Goal: Task Accomplishment & Management: Use online tool/utility

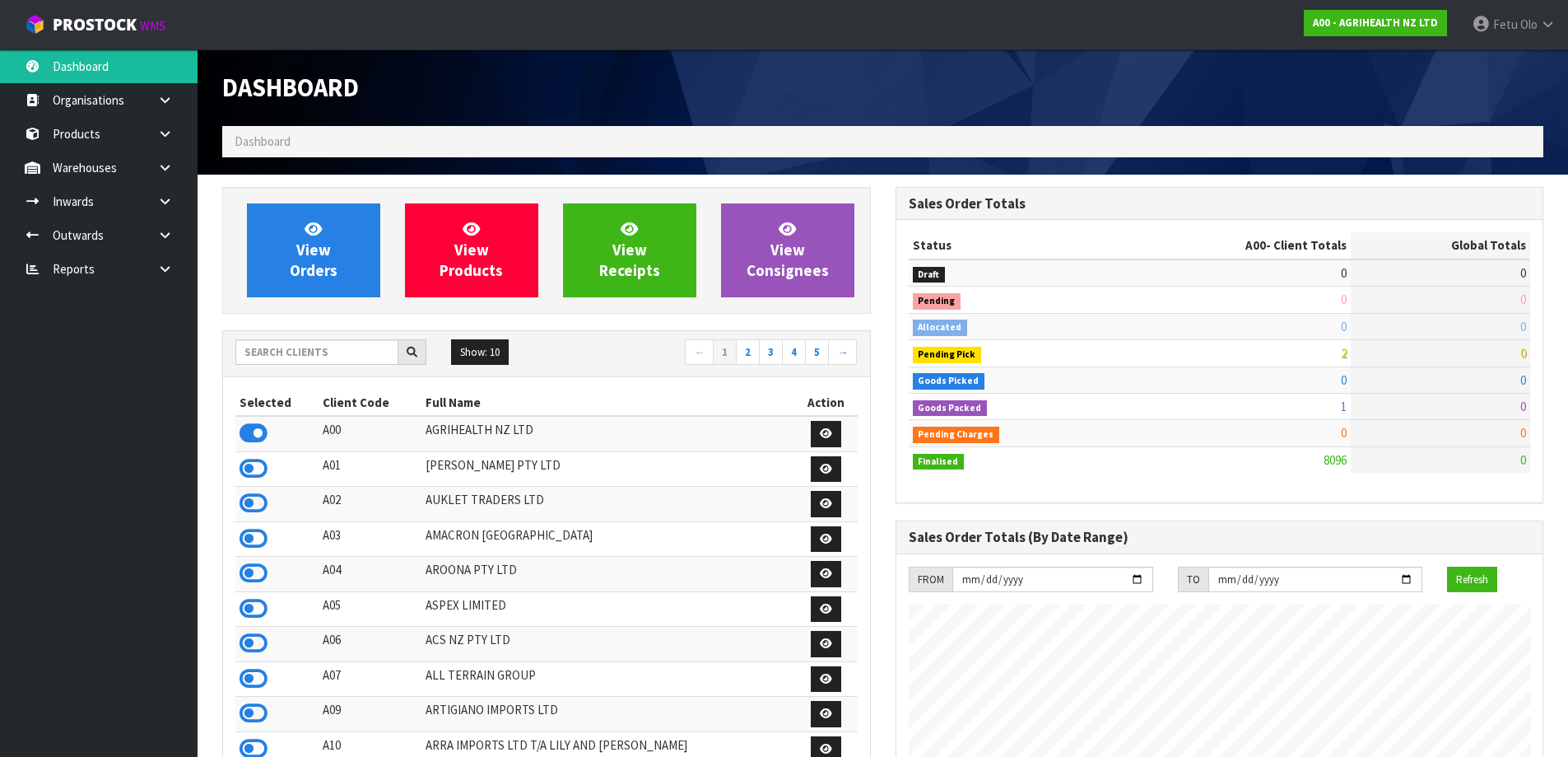
scroll to position [1248, 672]
click at [329, 356] on input "text" at bounding box center [317, 352] width 163 height 25
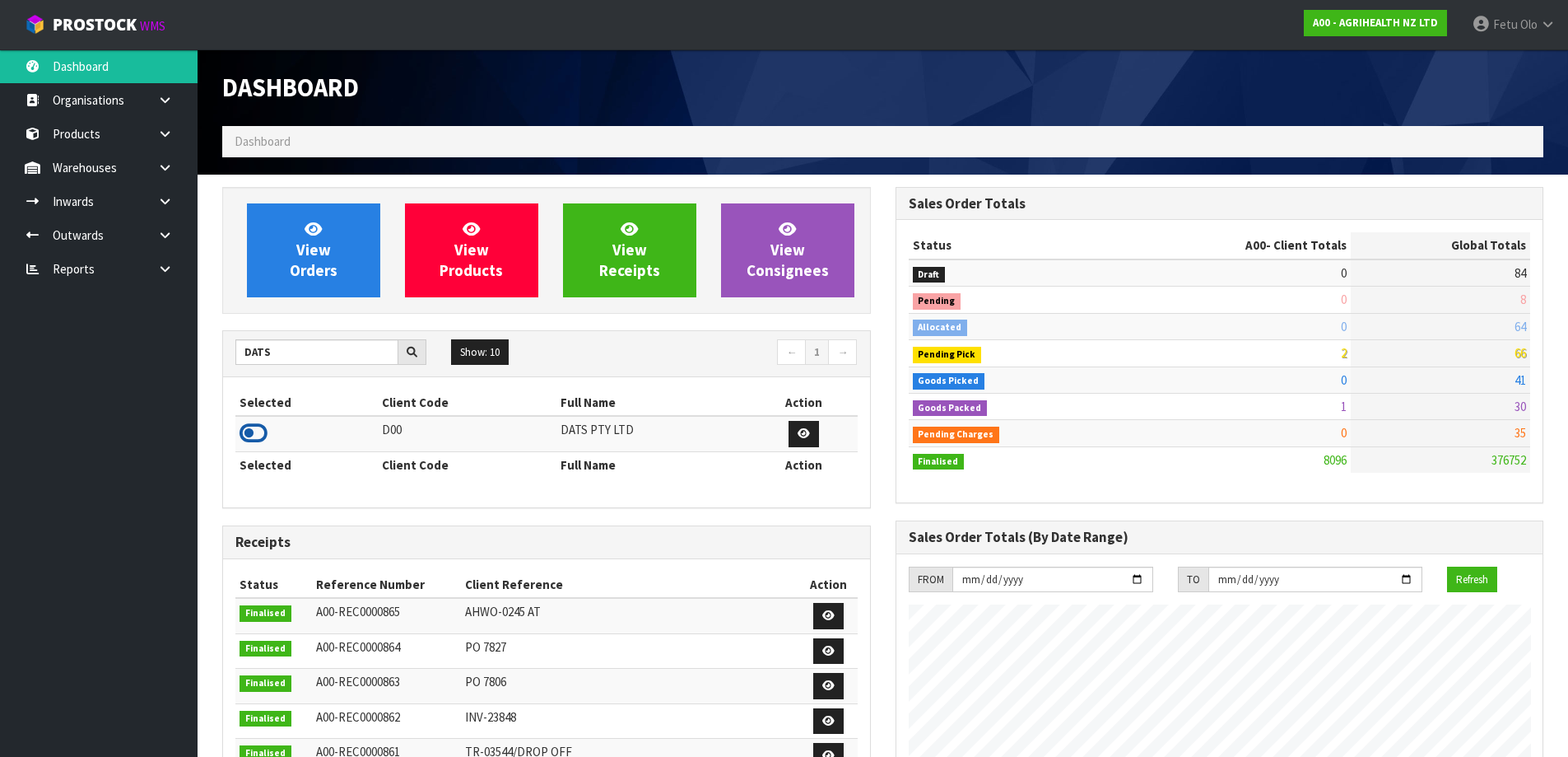
click at [254, 423] on icon at bounding box center [253, 433] width 28 height 24
drag, startPoint x: 272, startPoint y: 351, endPoint x: 159, endPoint y: 386, distance: 118.3
click at [160, 385] on body "Toggle navigation ProStock WMS D00 - DATS PTY LTD Fetu Olo Logout Dashboard Org…" at bounding box center [784, 378] width 1568 height 757
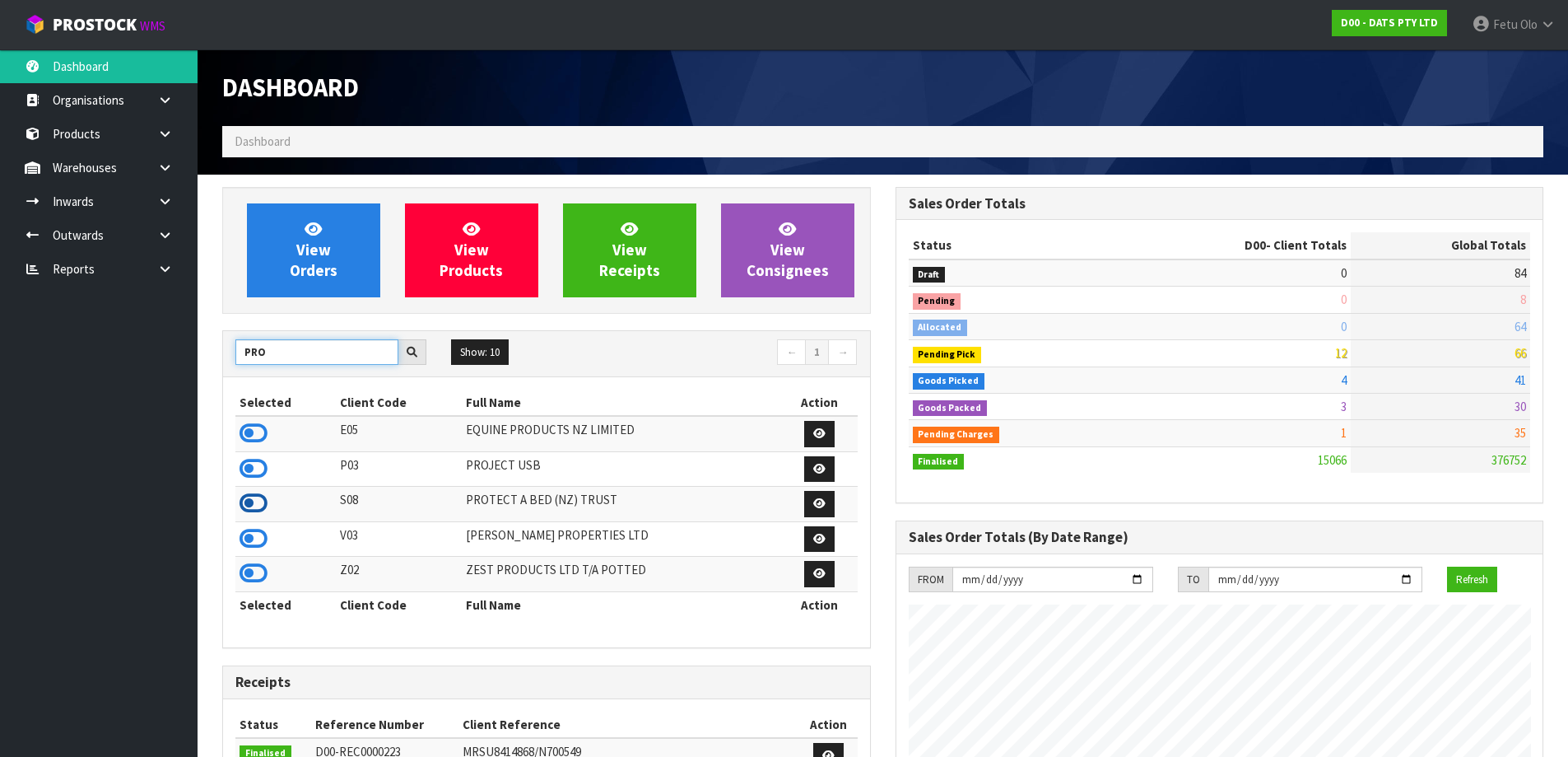
type input "PRO"
click at [252, 496] on icon at bounding box center [253, 503] width 28 height 24
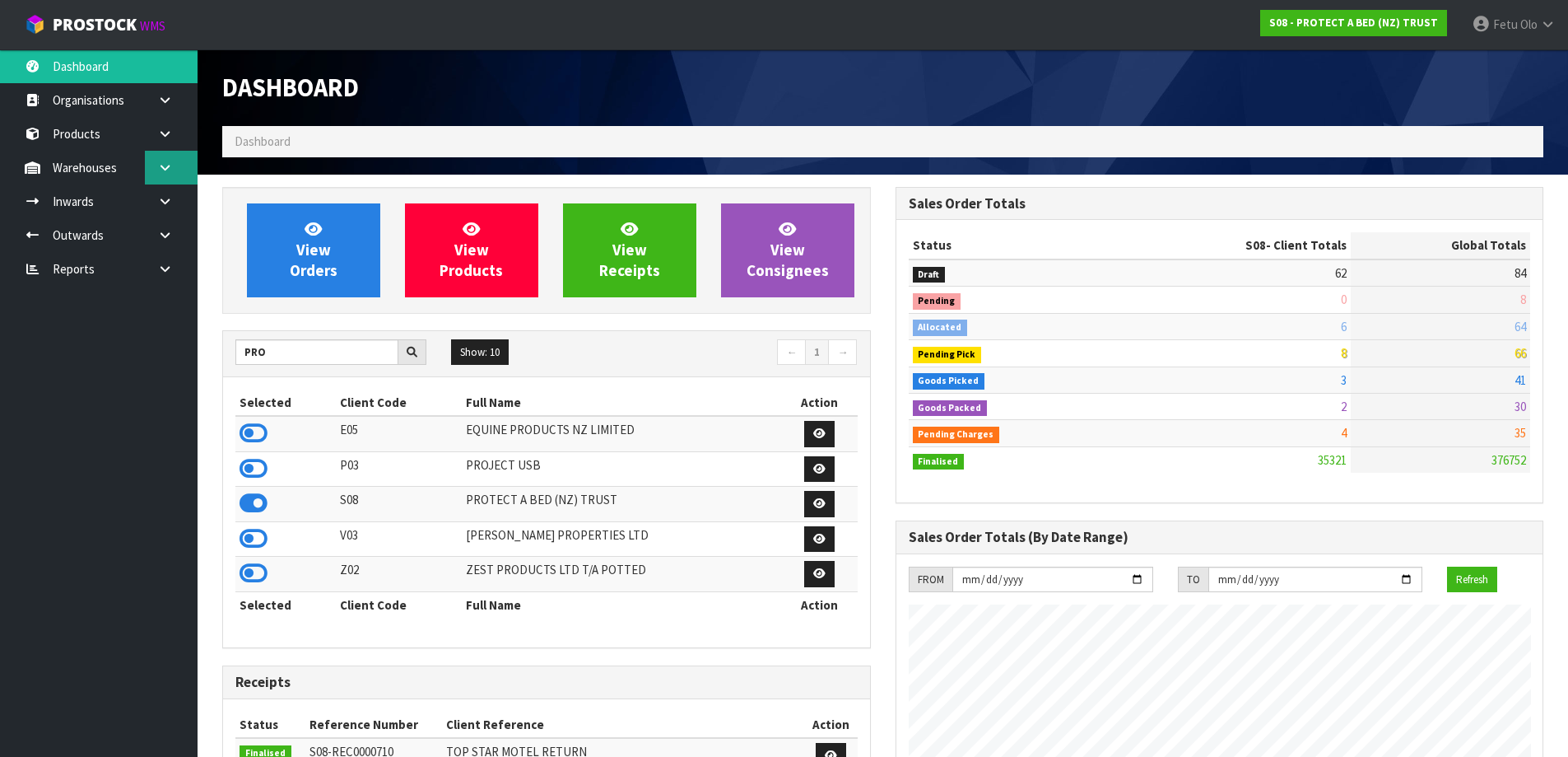
click at [174, 168] on link at bounding box center [171, 168] width 53 height 34
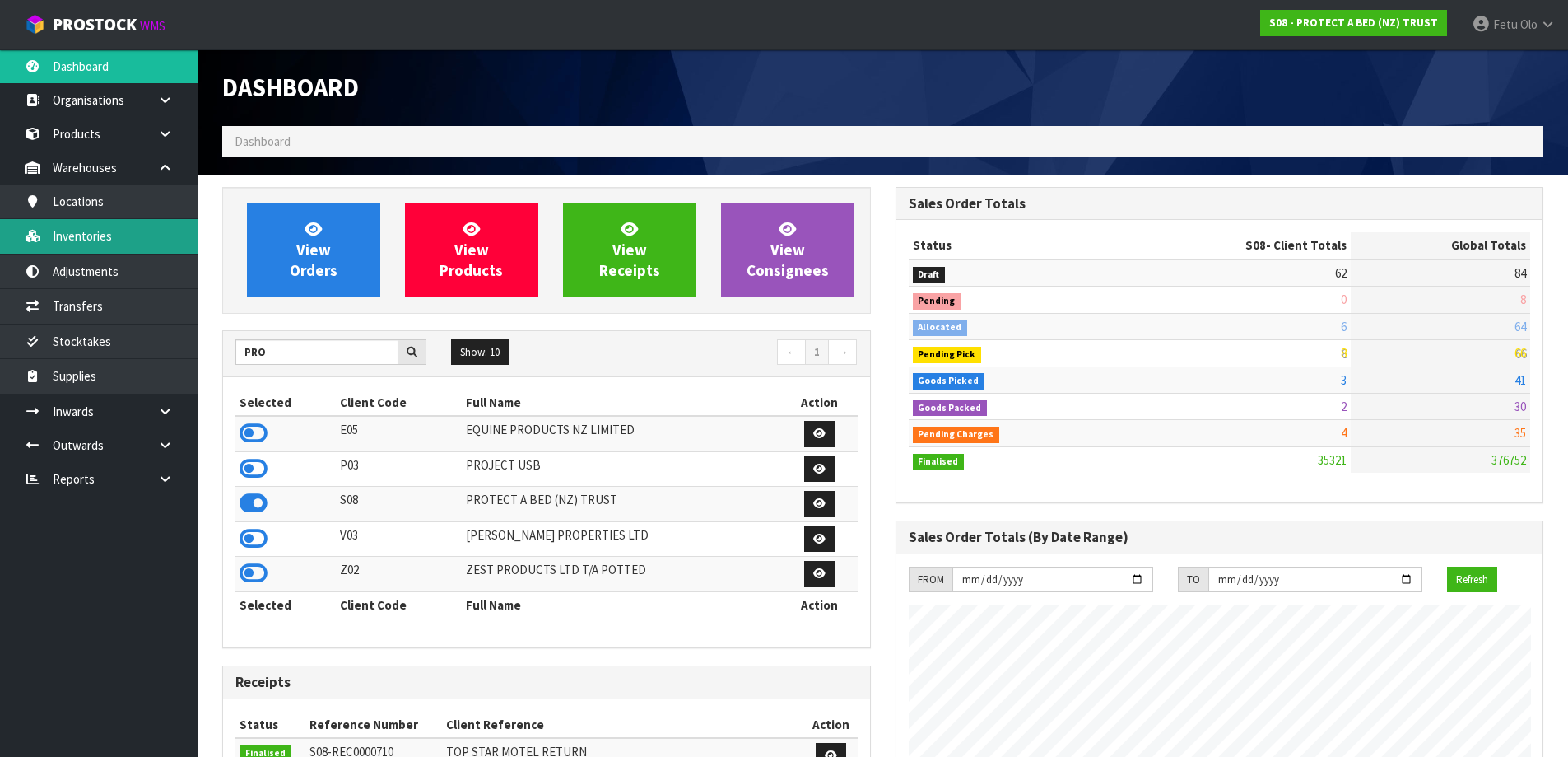
click at [107, 243] on link "Inventories" at bounding box center [98, 236] width 198 height 34
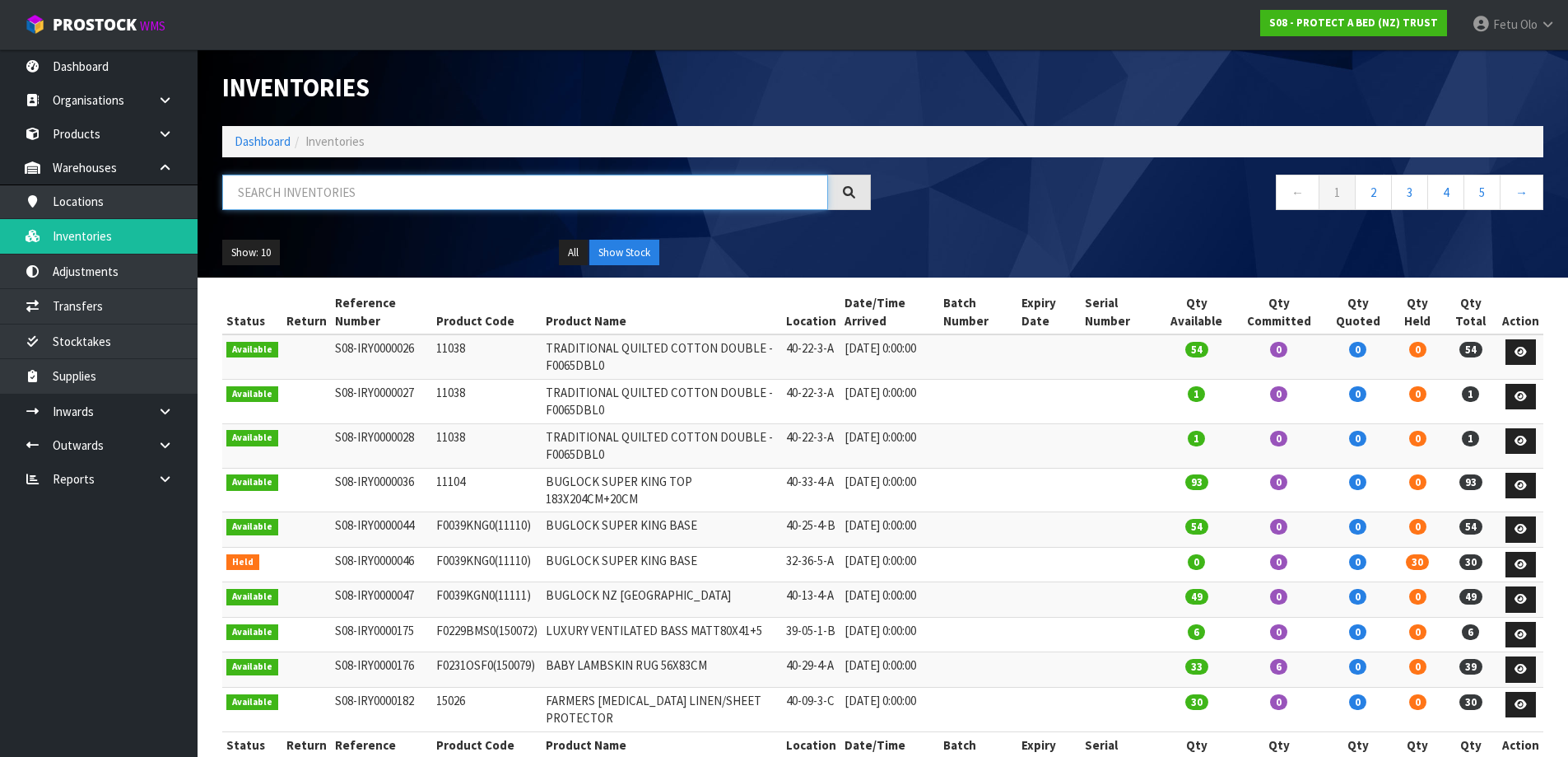
click at [313, 193] on input "text" at bounding box center [525, 192] width 606 height 35
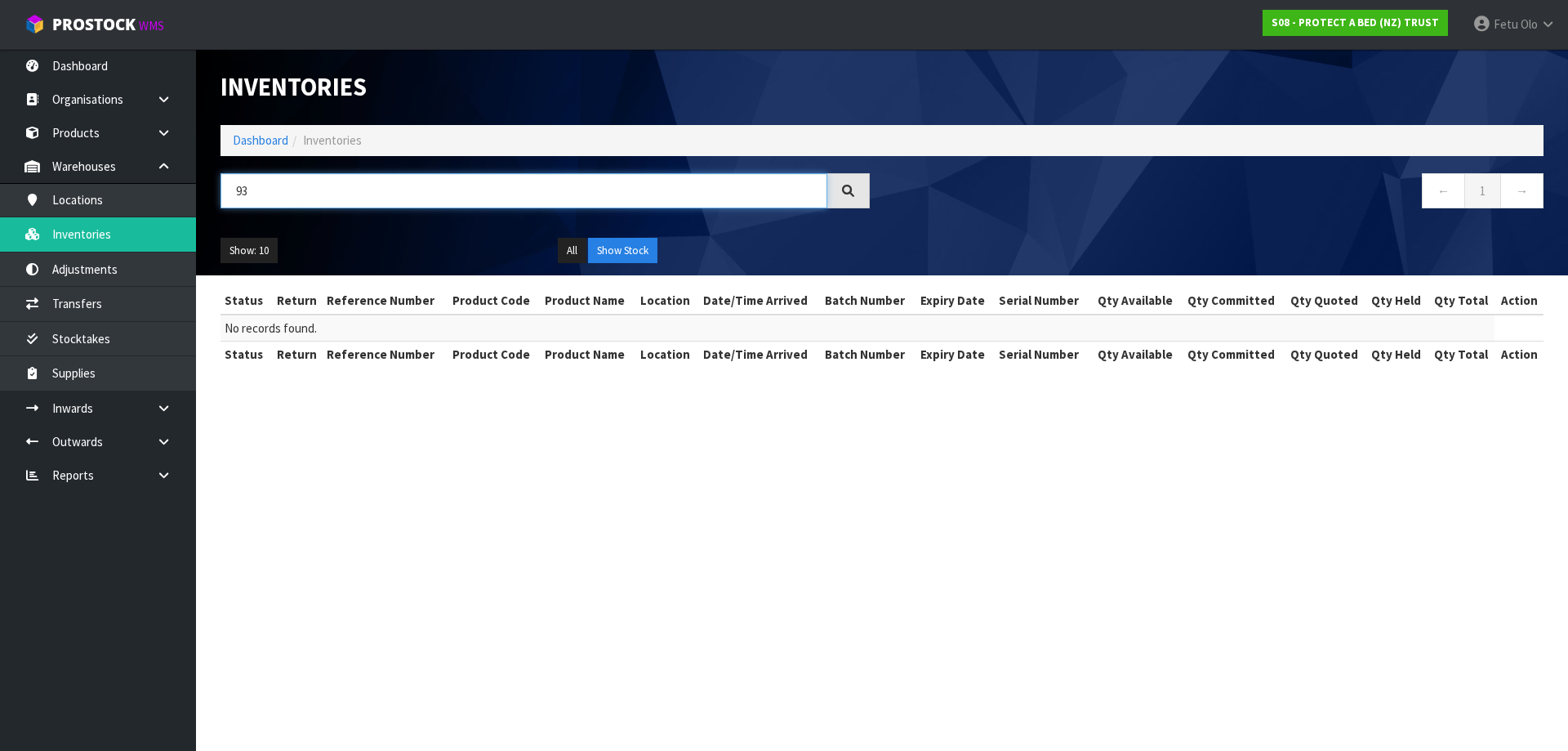
type input "9"
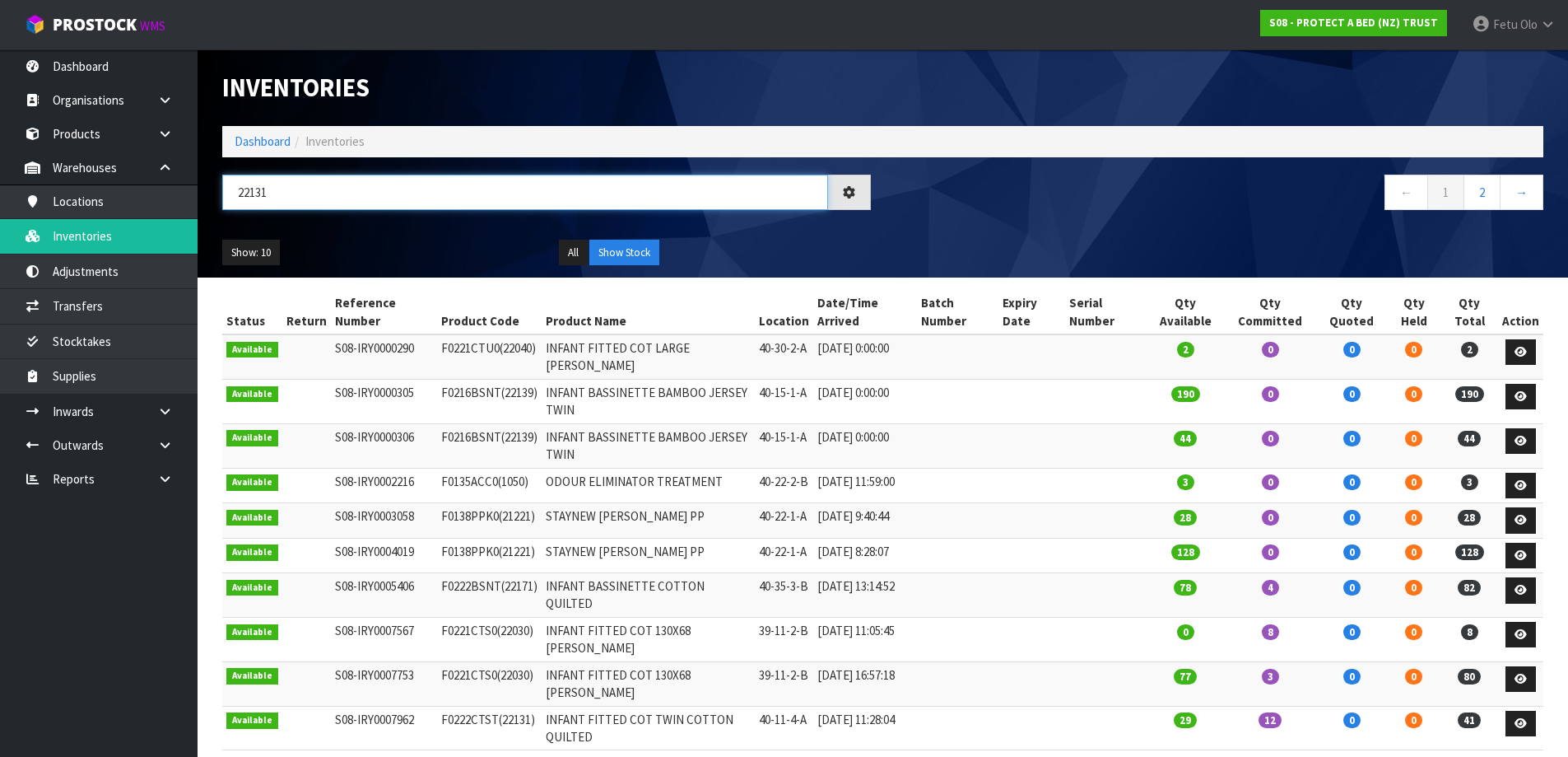
type input "22131"
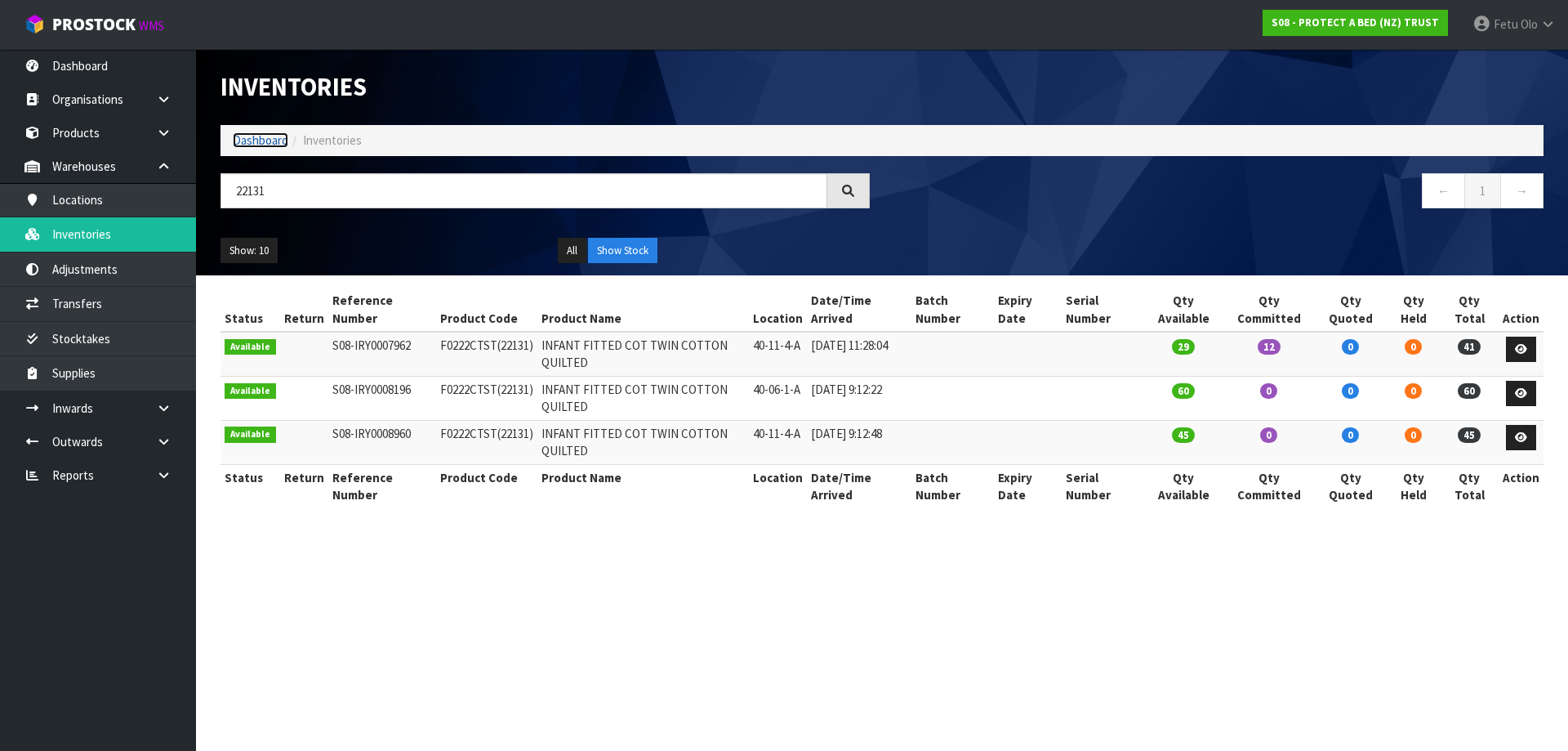
click at [253, 146] on link "Dashboard" at bounding box center [260, 140] width 56 height 16
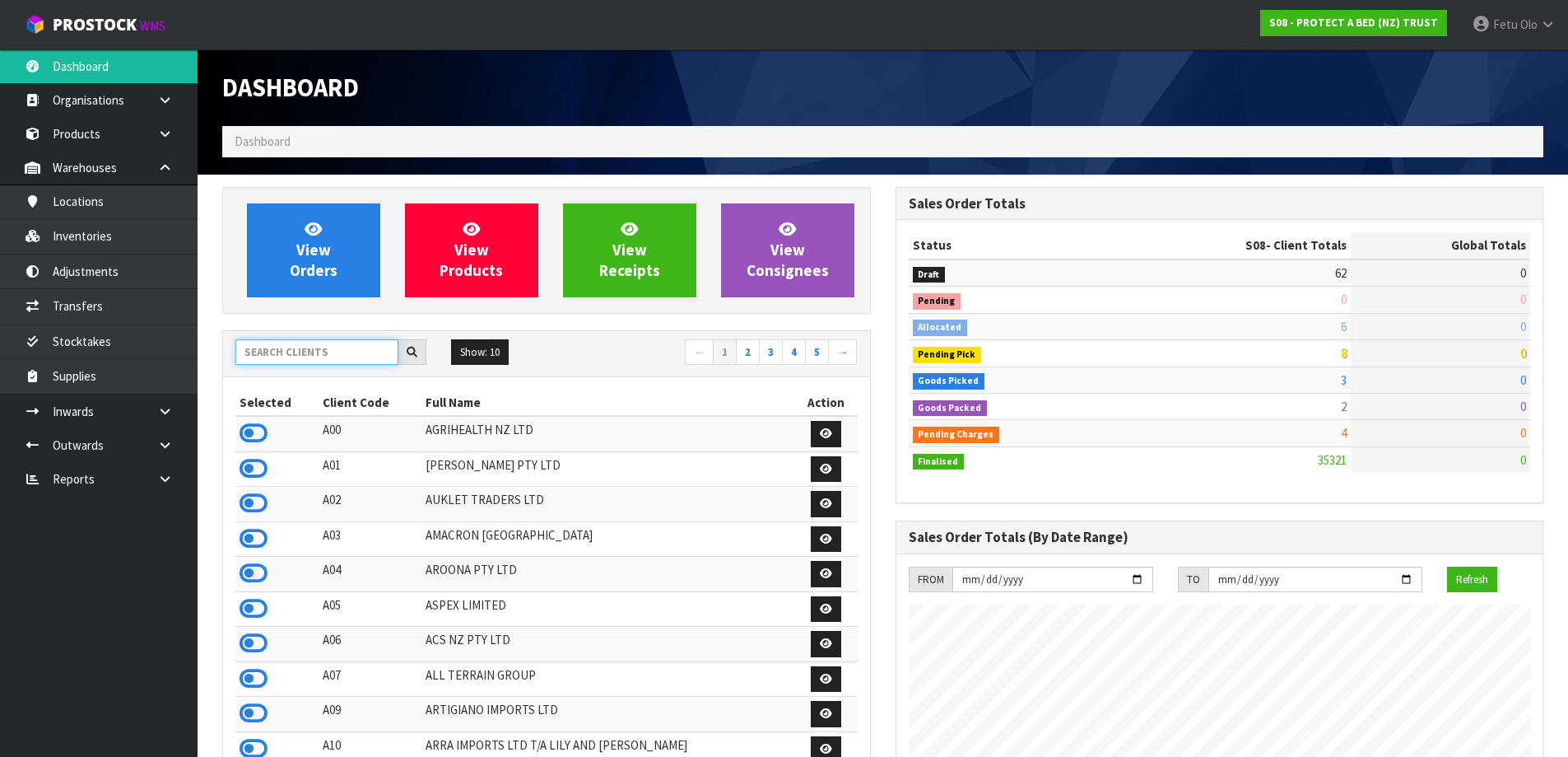
click at [323, 355] on input "text" at bounding box center [317, 352] width 163 height 25
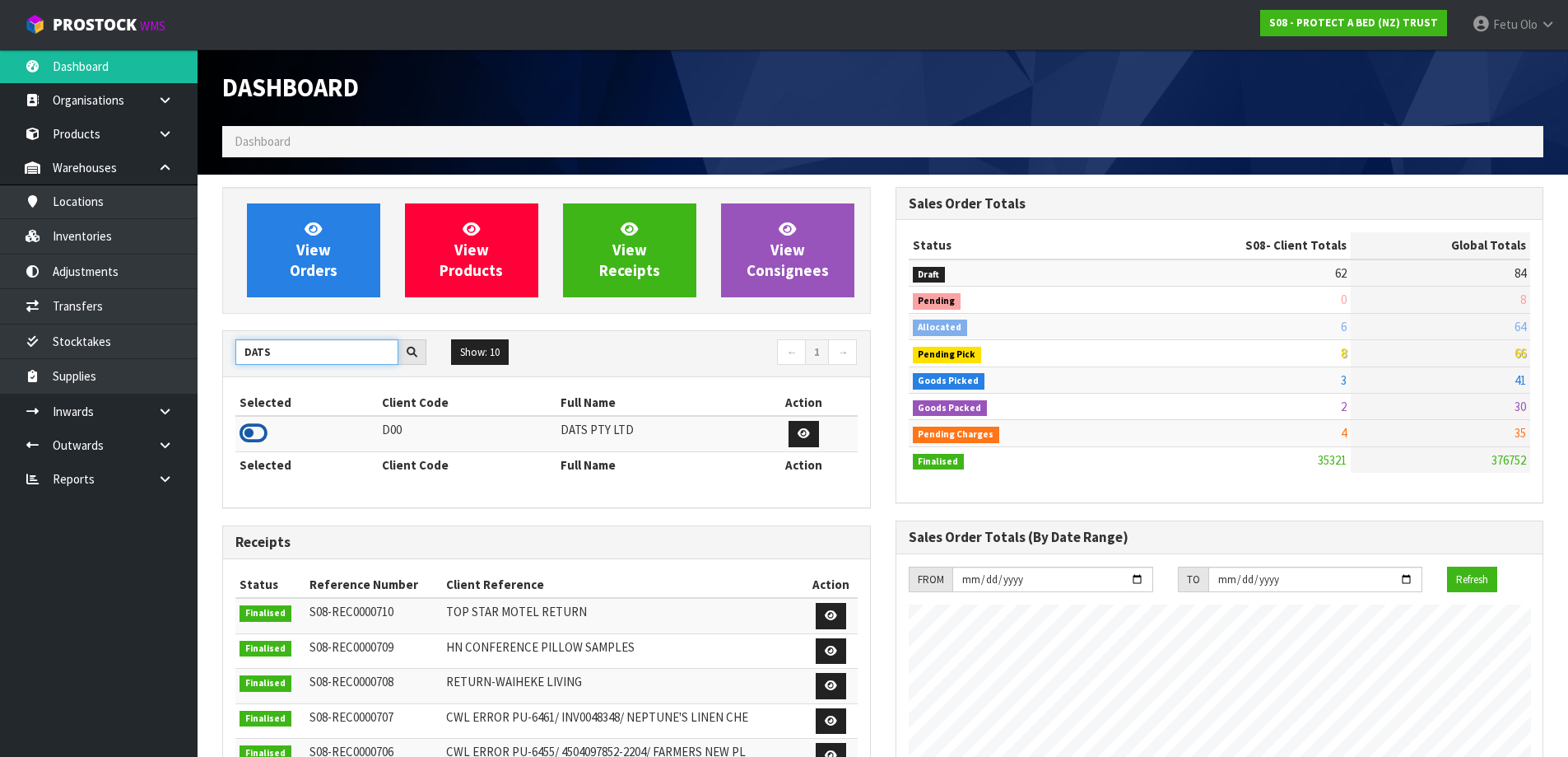
type input "DATS"
click at [249, 438] on icon at bounding box center [253, 433] width 28 height 24
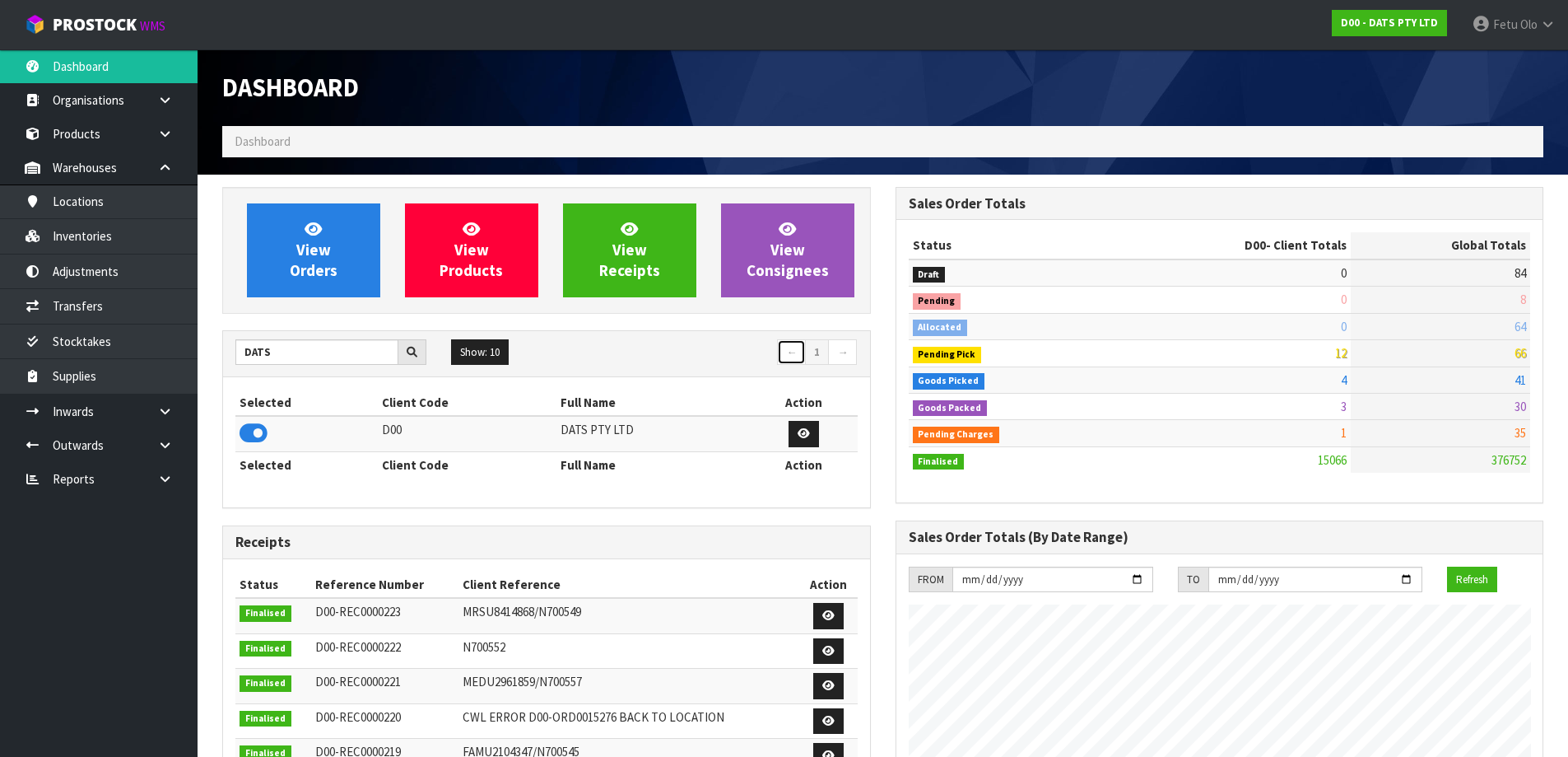
click at [789, 344] on link "←" at bounding box center [791, 352] width 29 height 26
click at [768, 330] on div "DATS Show: 10 5 10 25 50 ← 1 → Selected Client Code Full Name Action D00 DATS P…" at bounding box center [546, 419] width 649 height 179
click at [790, 345] on link "←" at bounding box center [791, 352] width 29 height 26
click at [790, 348] on link "←" at bounding box center [791, 352] width 29 height 26
click at [314, 404] on th "Selected" at bounding box center [306, 402] width 142 height 26
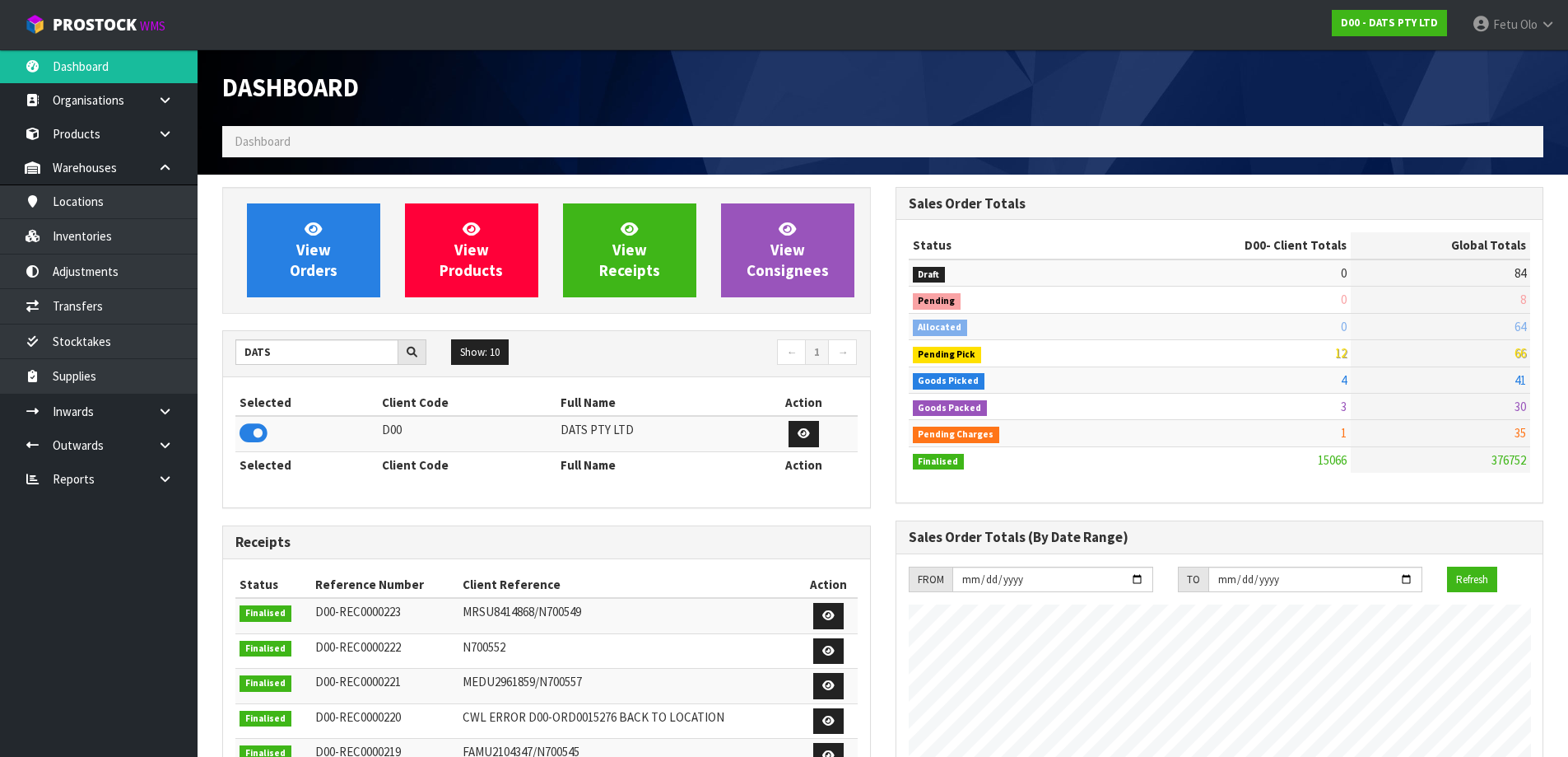
click at [314, 404] on th "Selected" at bounding box center [306, 402] width 142 height 26
click at [164, 456] on link at bounding box center [171, 445] width 53 height 34
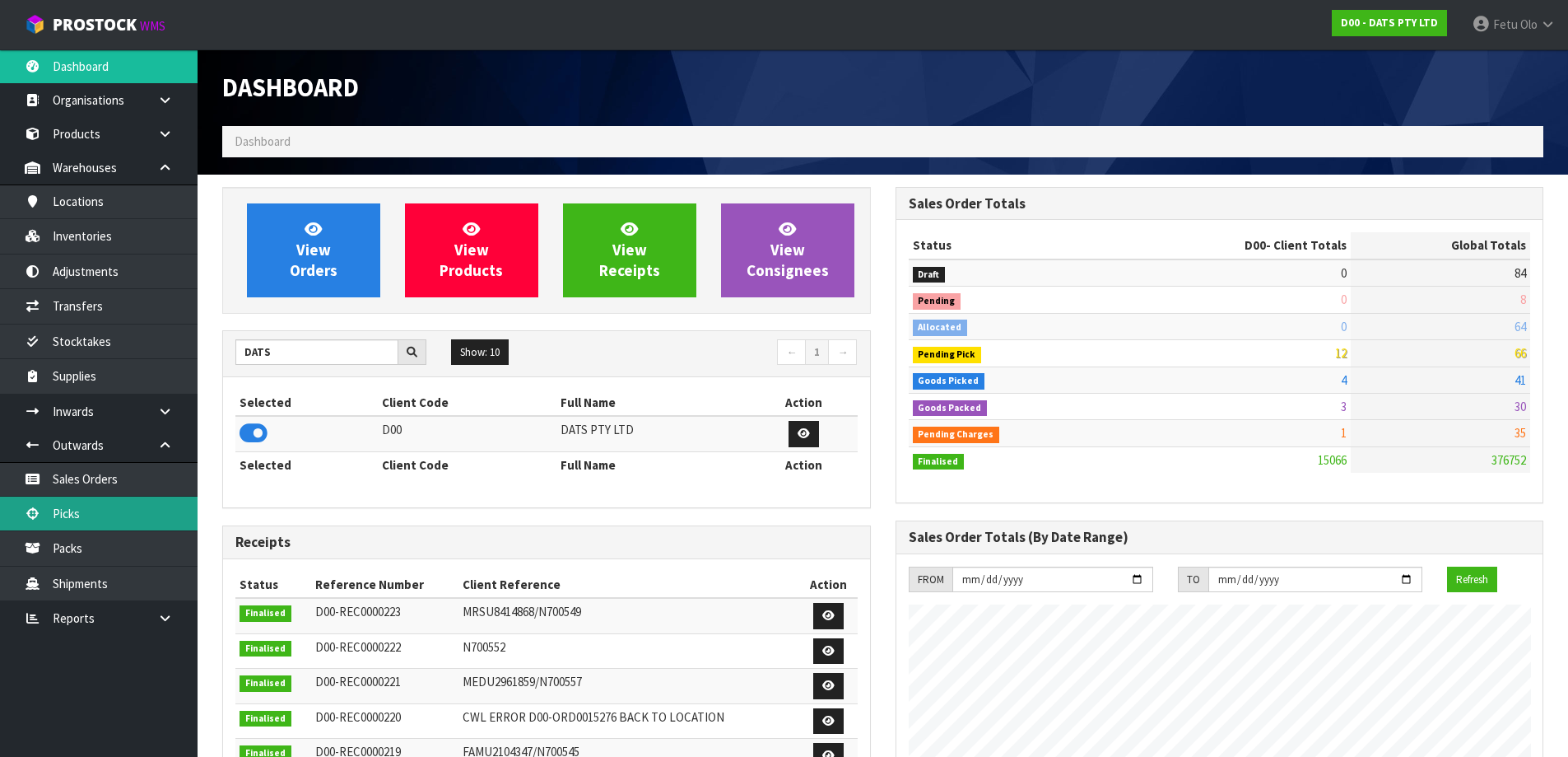
click at [69, 506] on link "Picks" at bounding box center [98, 514] width 198 height 34
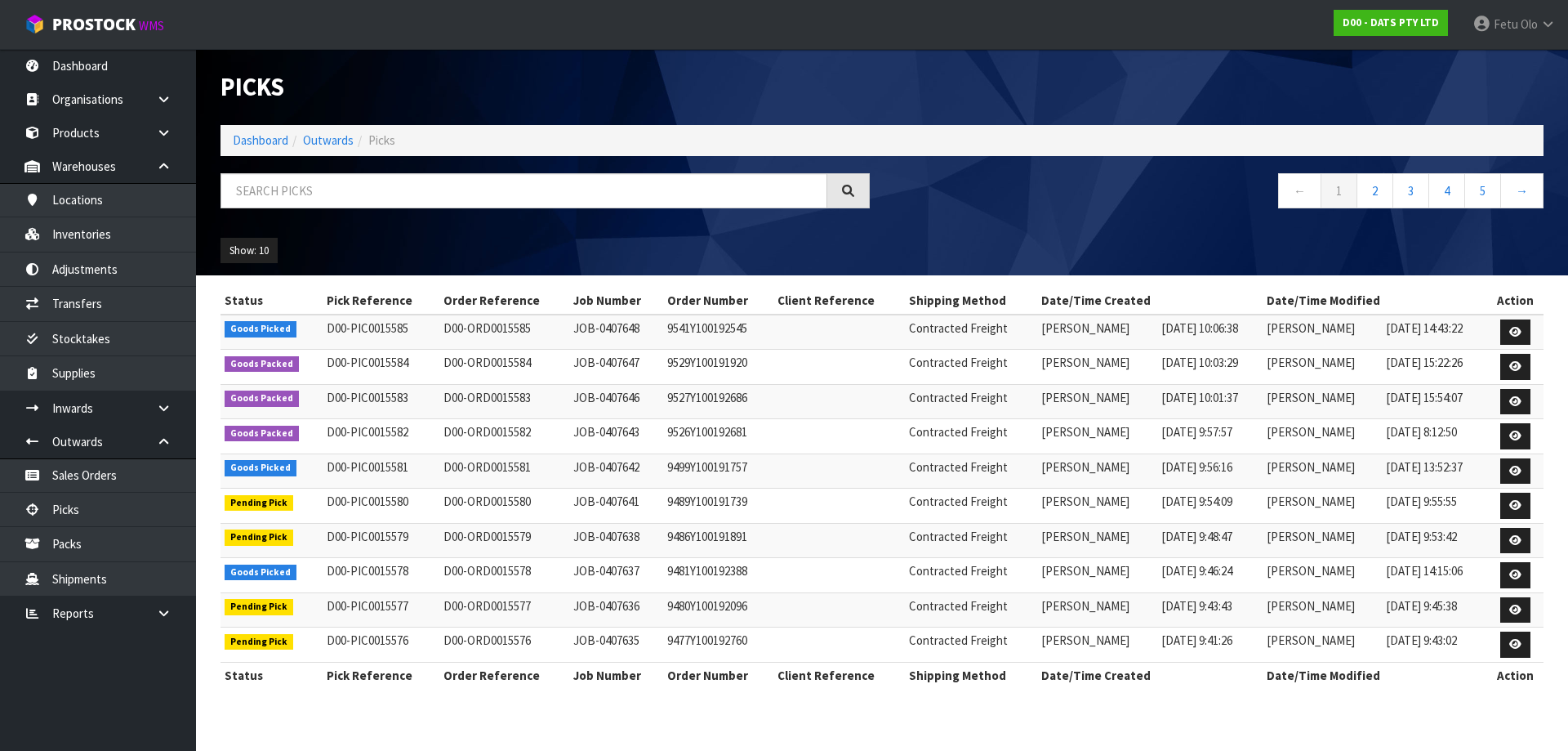
click at [240, 150] on ol "Dashboard Outwards Picks" at bounding box center [882, 140] width 1323 height 30
click at [255, 130] on ol "Dashboard Outwards Picks" at bounding box center [882, 140] width 1323 height 30
click at [258, 134] on link "Dashboard" at bounding box center [260, 140] width 56 height 16
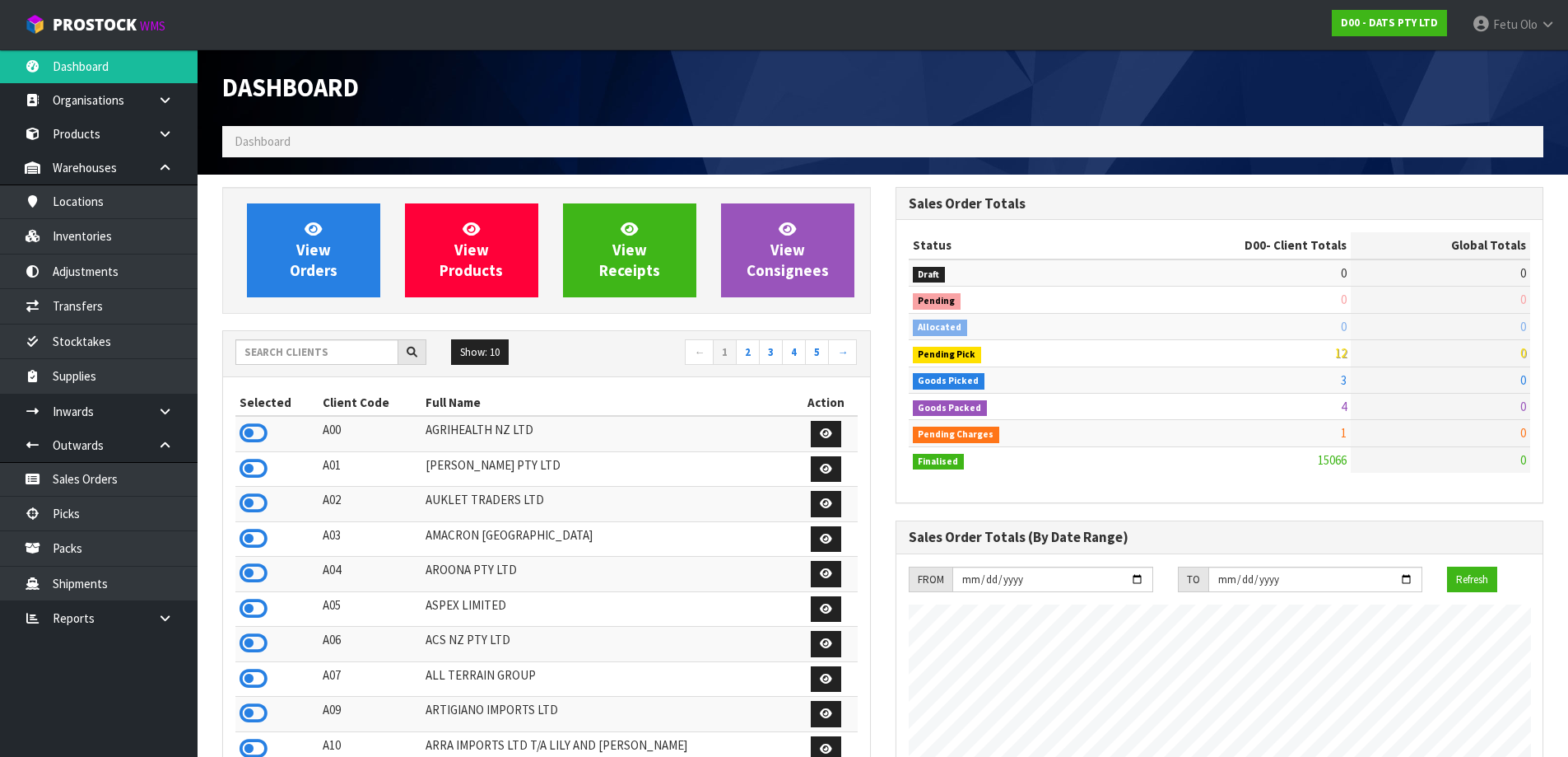
scroll to position [1248, 672]
click at [99, 506] on link "Picks" at bounding box center [98, 514] width 198 height 34
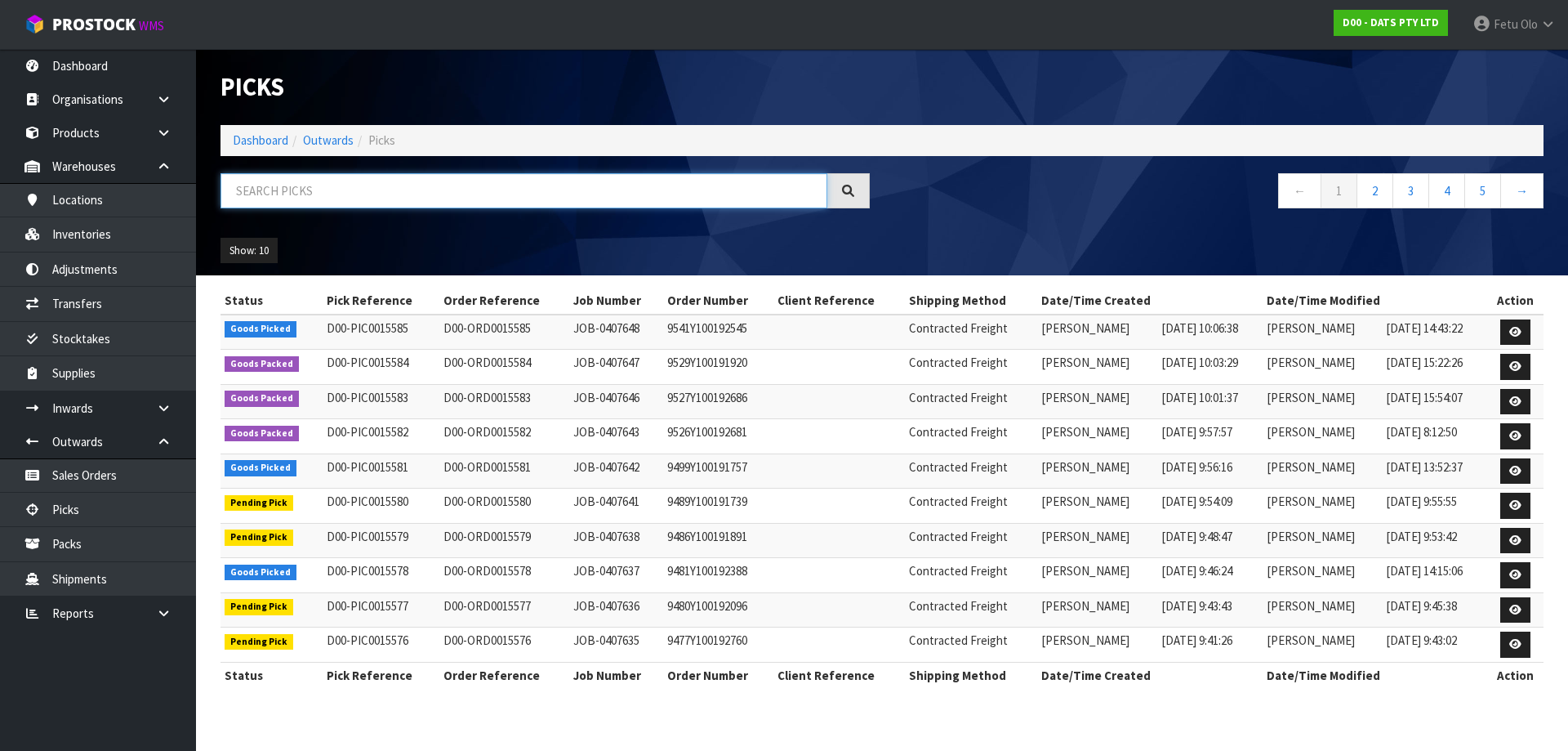
click at [393, 196] on input "text" at bounding box center [524, 190] width 607 height 35
type input "15585"
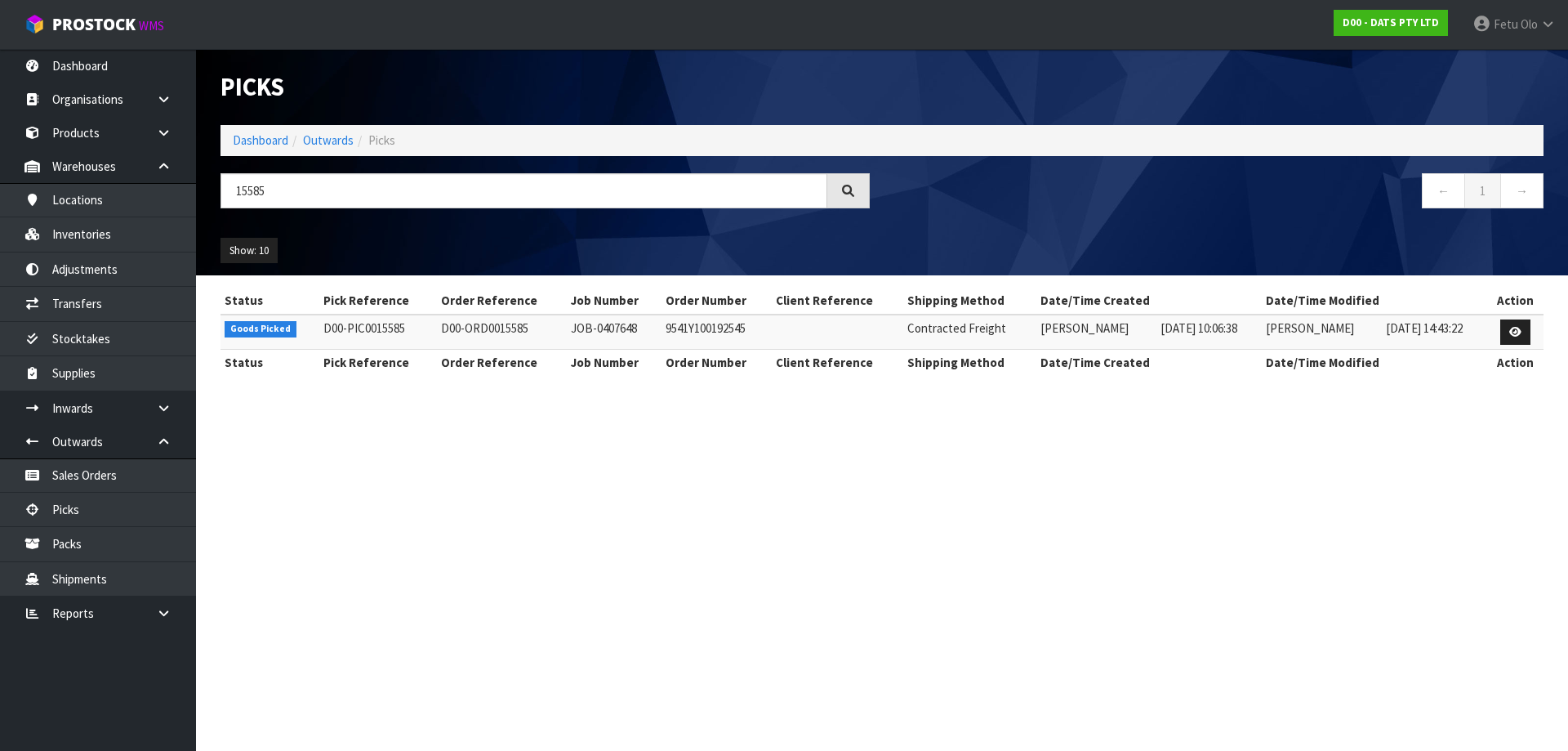
click at [1543, 334] on td at bounding box center [1515, 332] width 56 height 35
drag, startPoint x: 1515, startPoint y: 332, endPoint x: 1505, endPoint y: 332, distance: 10.0
click at [1517, 332] on icon at bounding box center [1515, 332] width 13 height 11
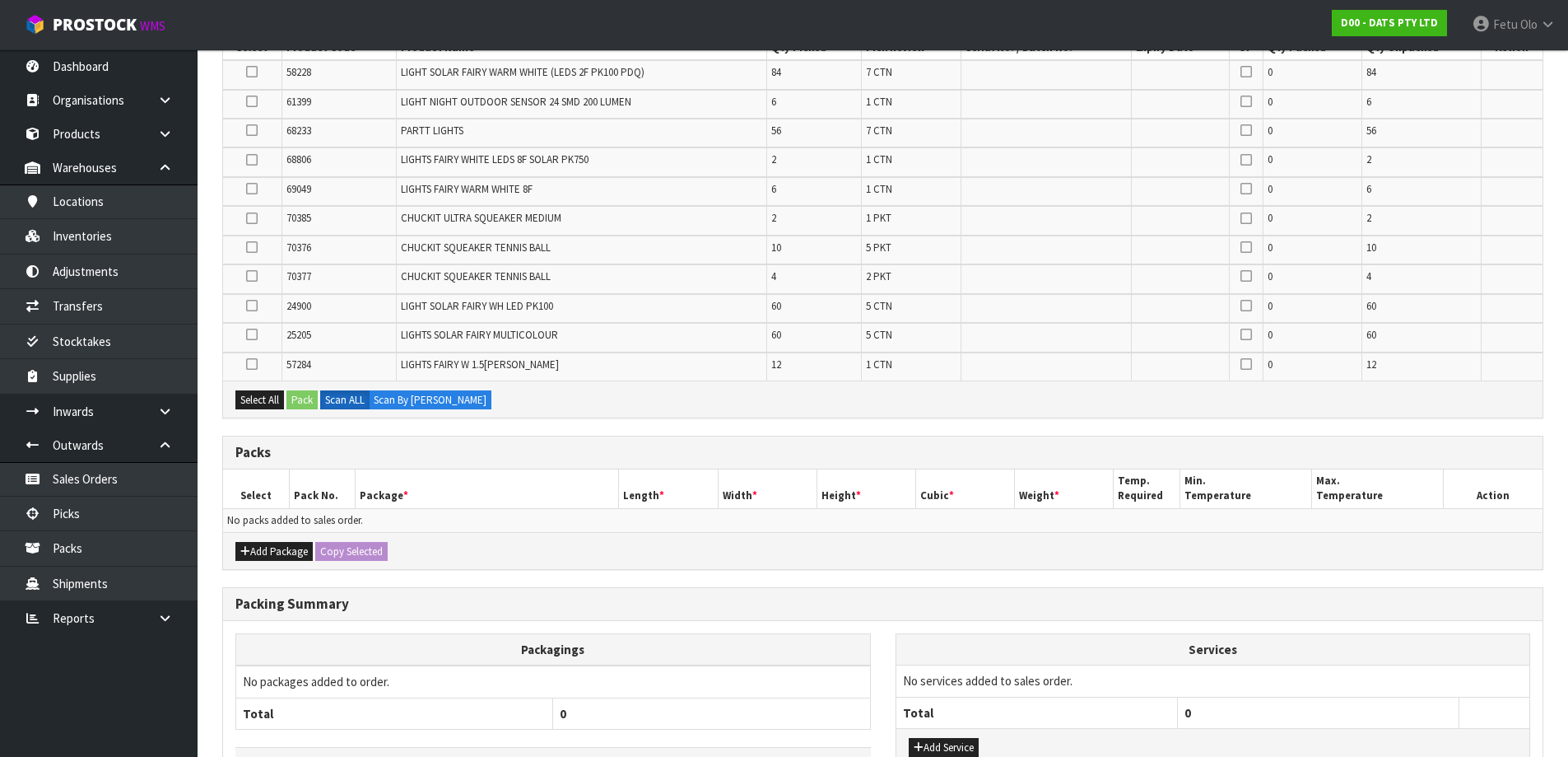
scroll to position [412, 0]
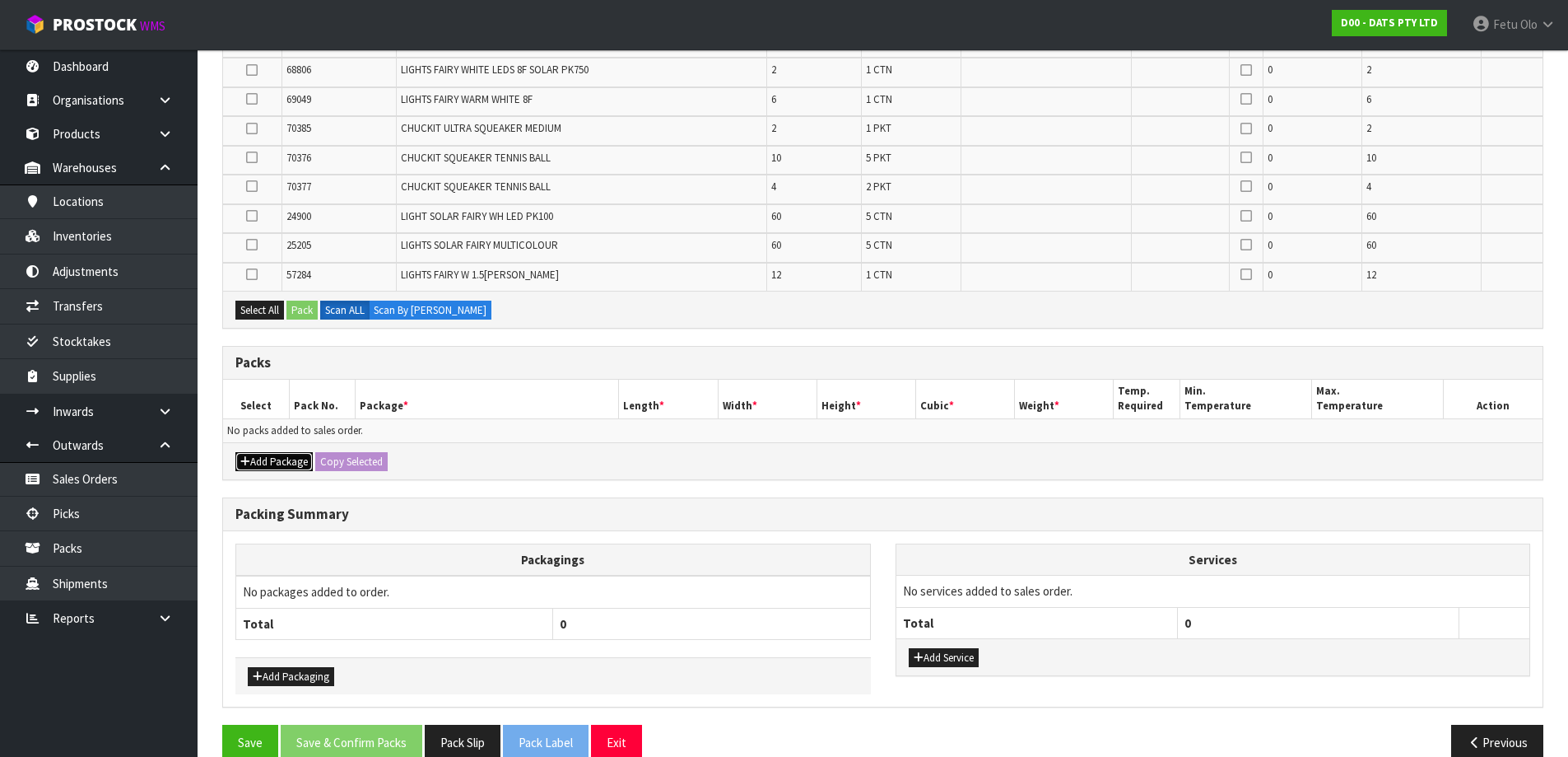
click at [243, 462] on icon "button" at bounding box center [246, 461] width 10 height 11
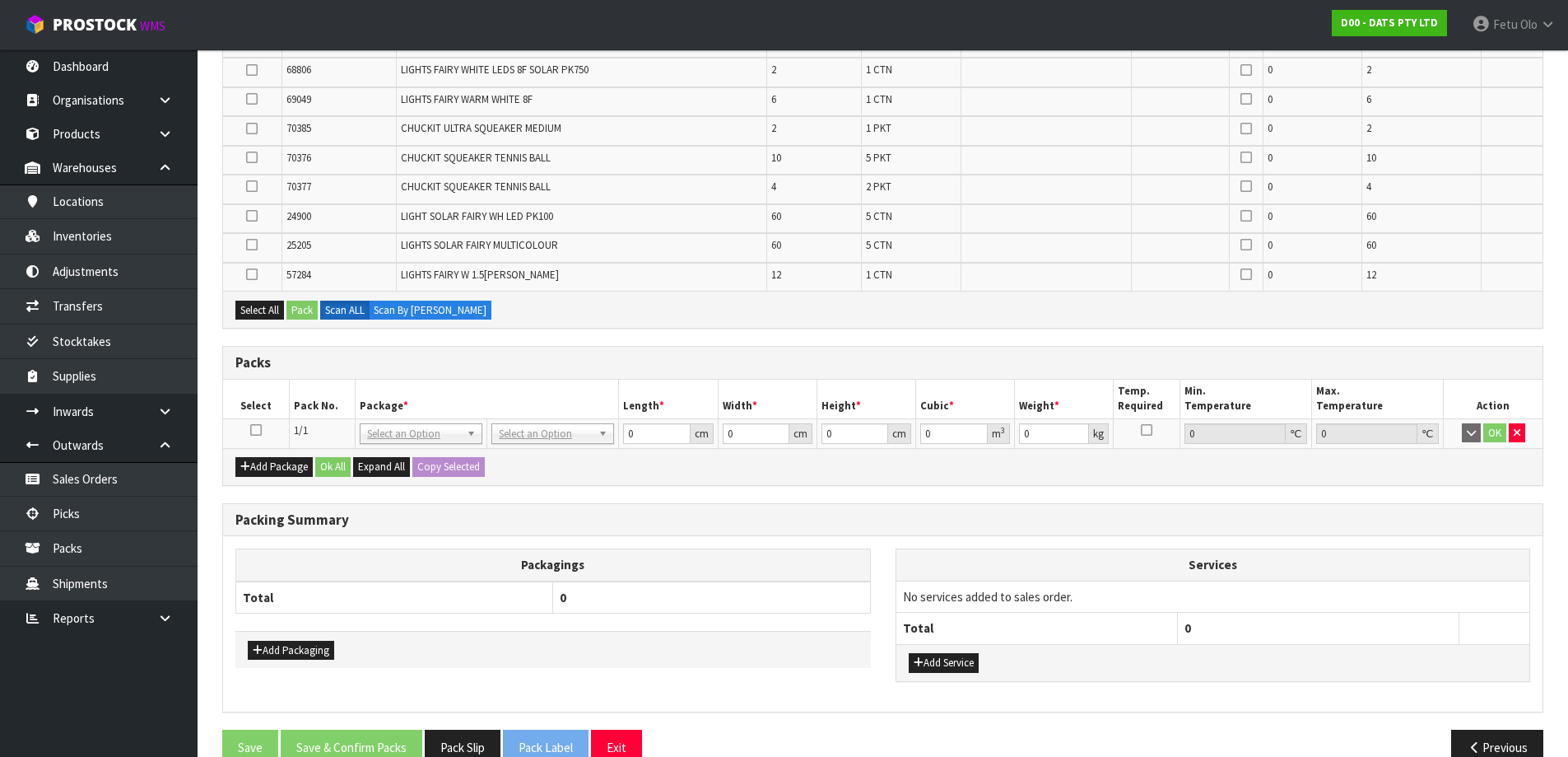
click at [258, 431] on icon at bounding box center [256, 430] width 12 height 1
click at [454, 378] on div "Packs" at bounding box center [883, 363] width 1320 height 33
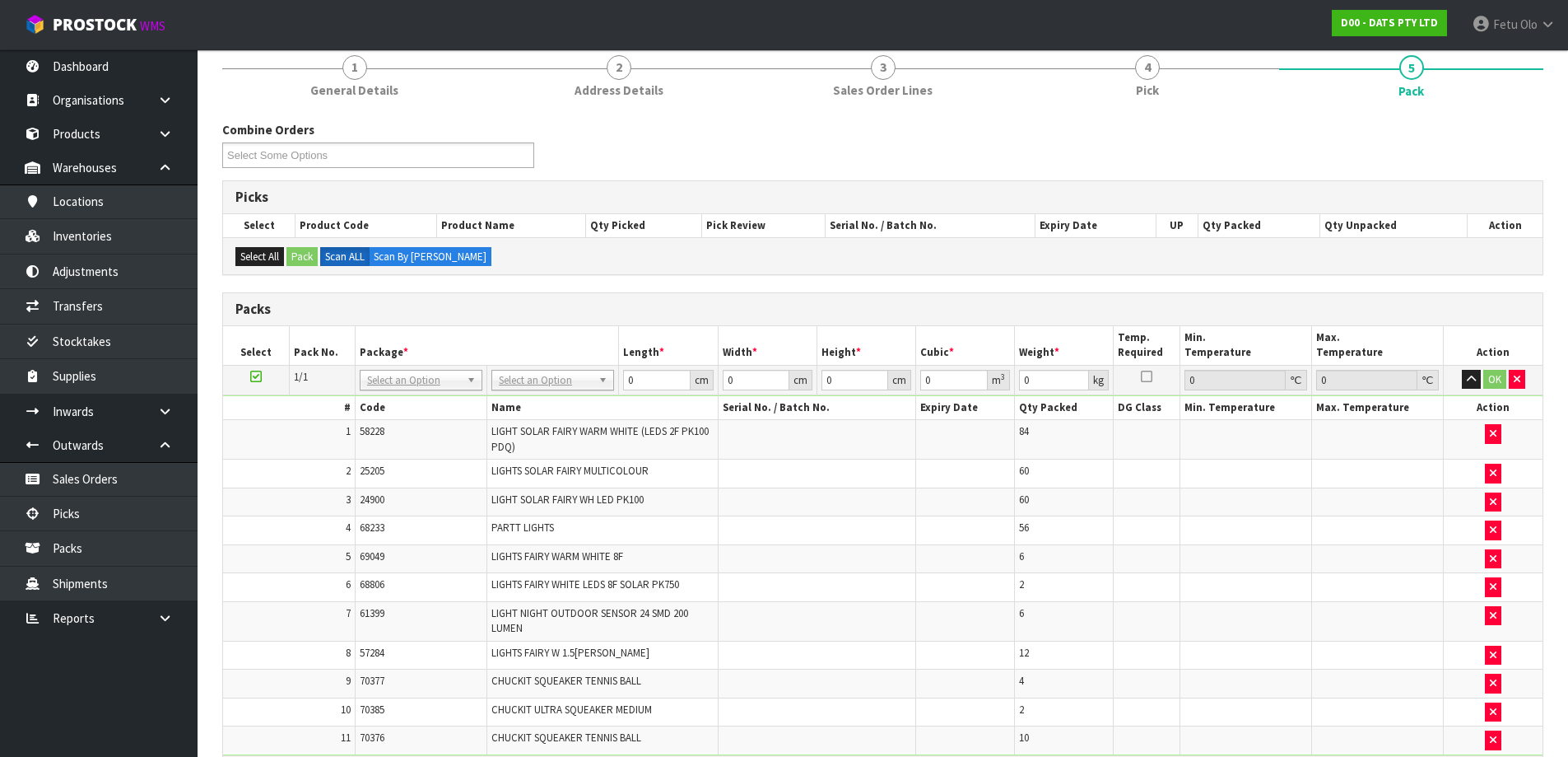
scroll to position [0, 0]
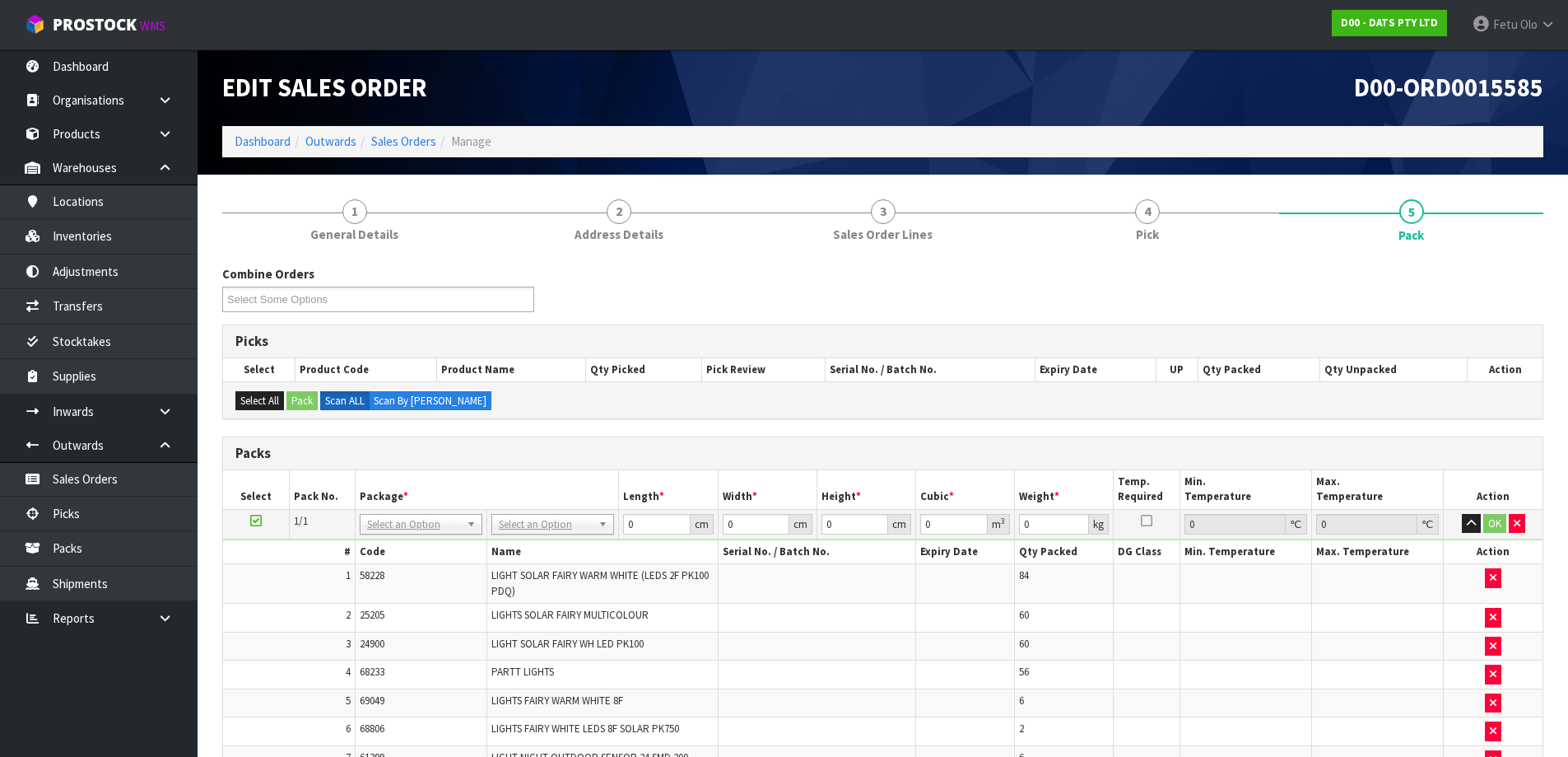
click at [821, 291] on div "Combine Orders D00-ORD0015555 D00-ORD0015562 D00-ORD0015564 D00-ORD0015570 D00-…" at bounding box center [882, 295] width 1346 height 59
type input "120"
type input "100"
type input "112.42"
drag, startPoint x: 649, startPoint y: 527, endPoint x: 618, endPoint y: 526, distance: 31.0
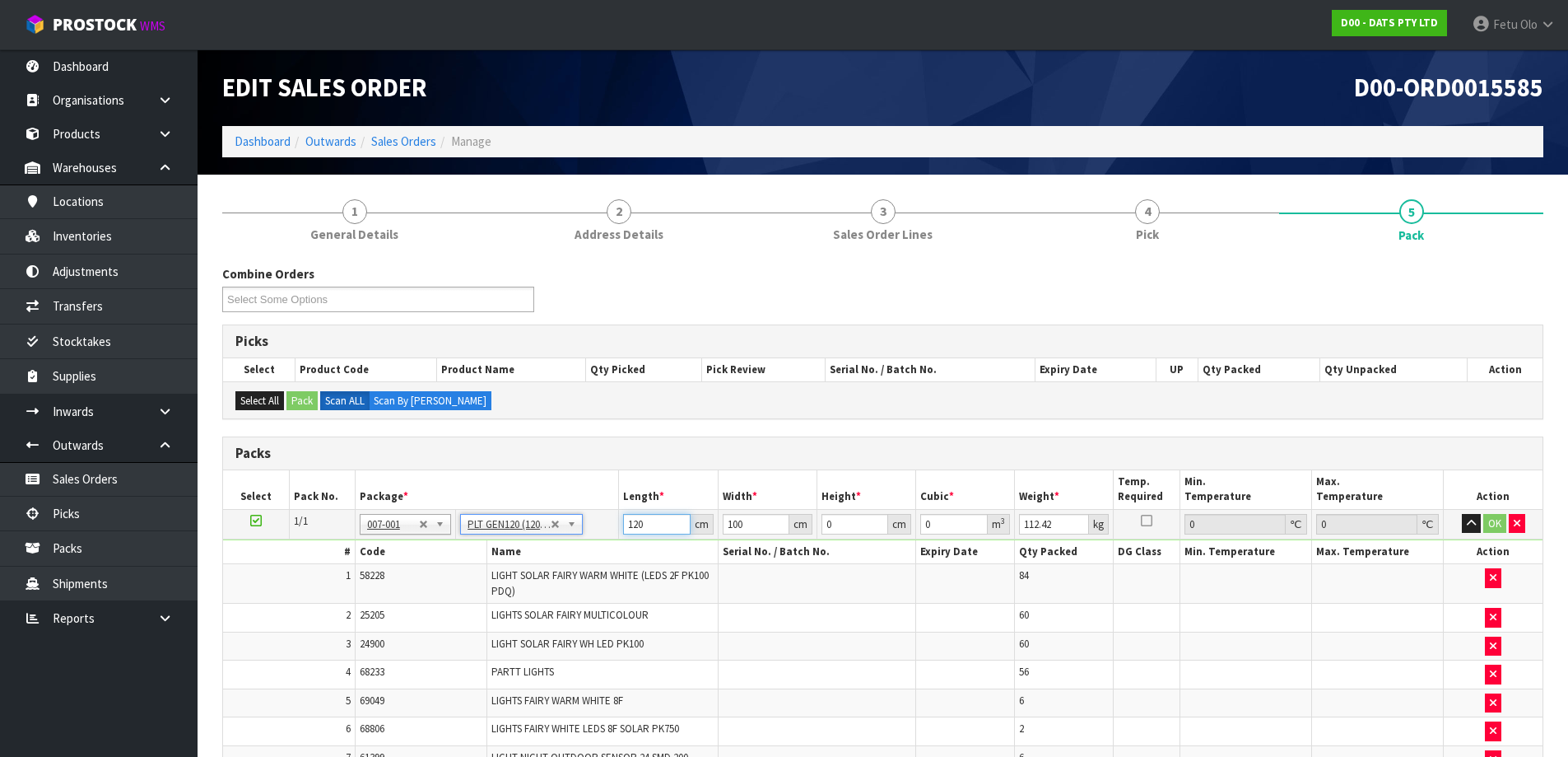
click at [618, 526] on tr "1/1 NONE 007-001 007-002 007-004 007-009 007-013 007-014 007-015 007-017 007-01…" at bounding box center [883, 523] width 1320 height 29
type input "116"
type input "8"
type input "0.107648"
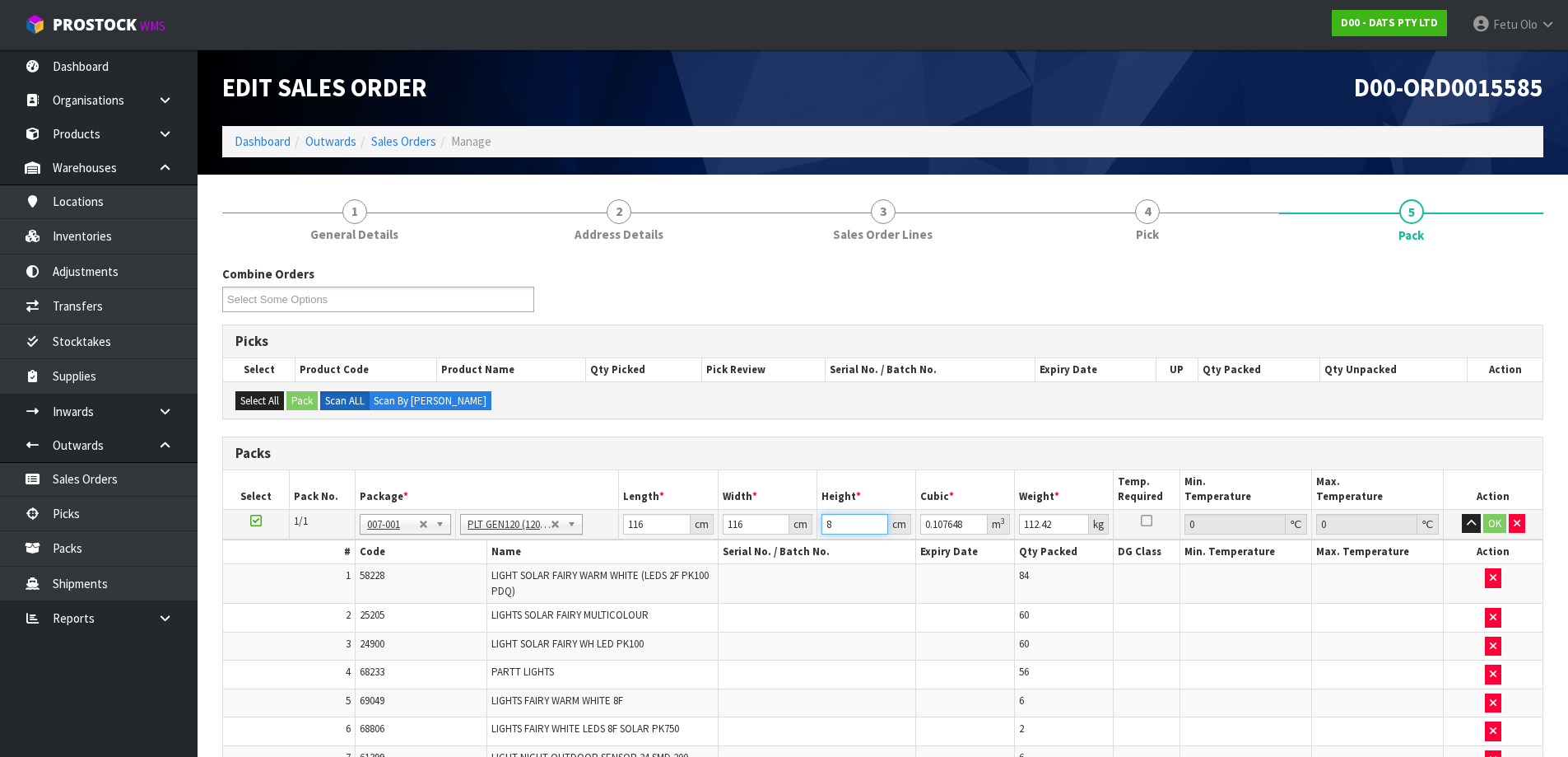
type input "87"
type input "1.170672"
type input "87"
type input "120"
click button "OK" at bounding box center [1494, 523] width 23 height 19
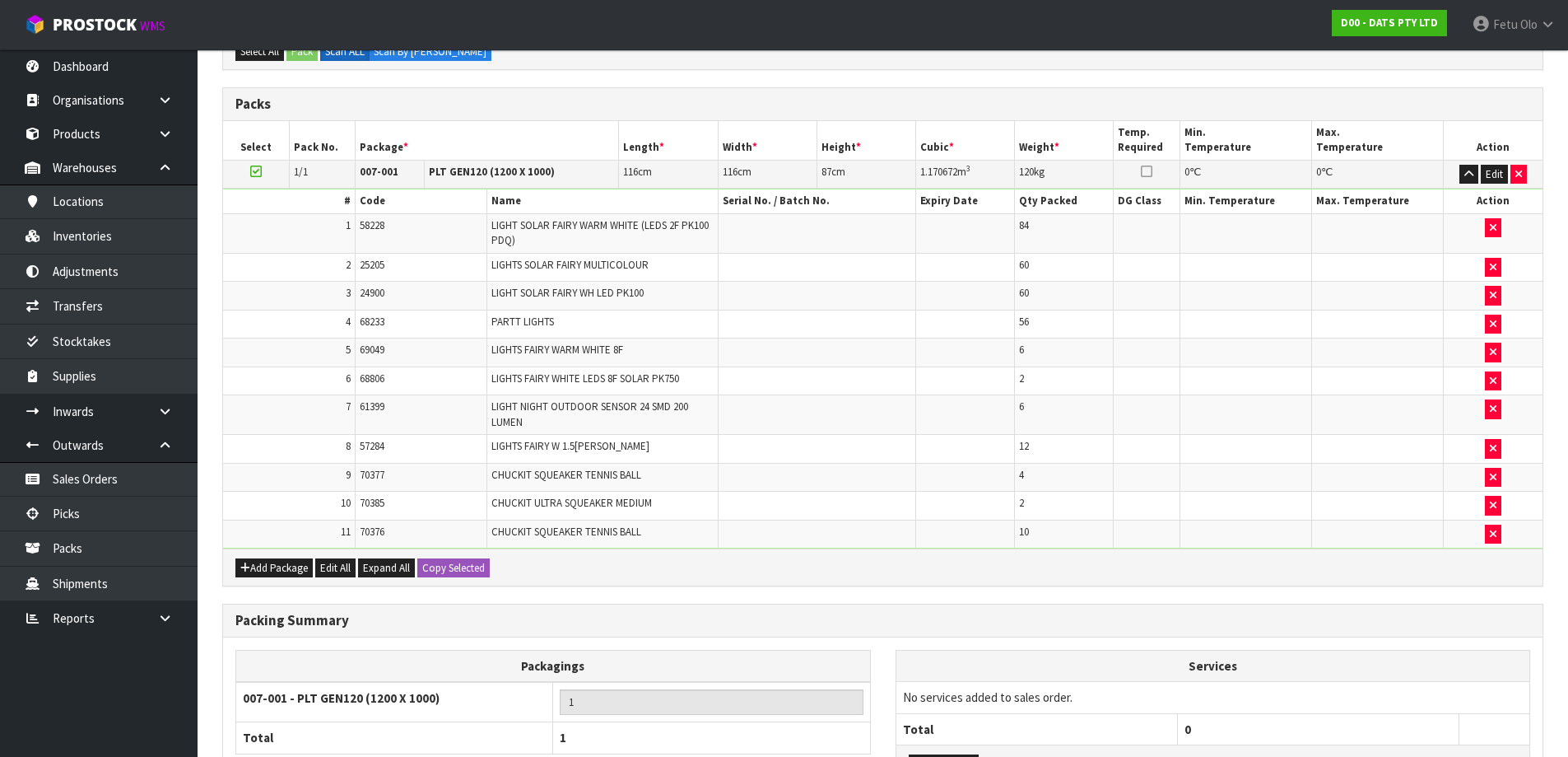
scroll to position [492, 0]
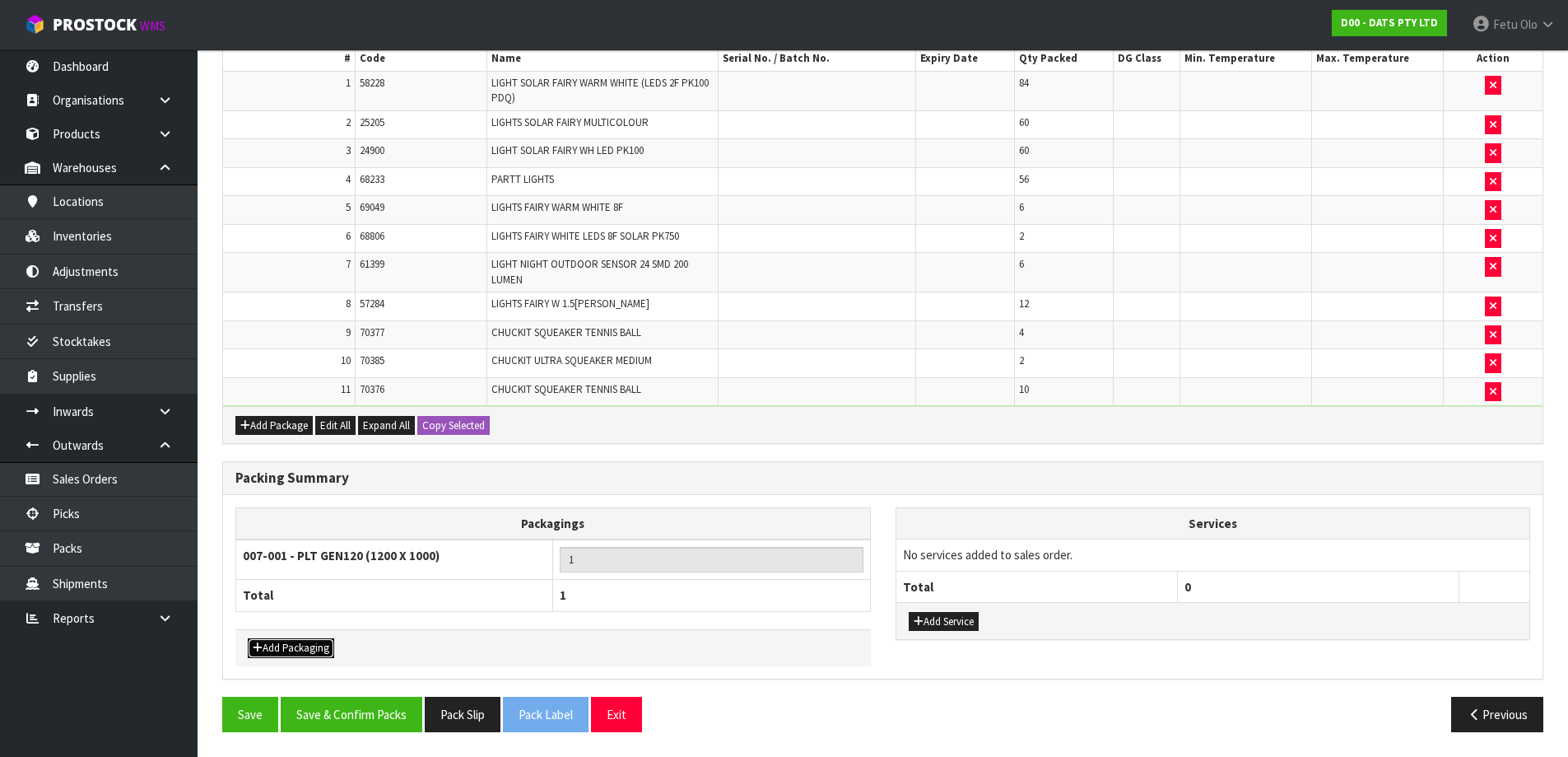
click at [325, 646] on button "Add Packaging" at bounding box center [290, 648] width 87 height 19
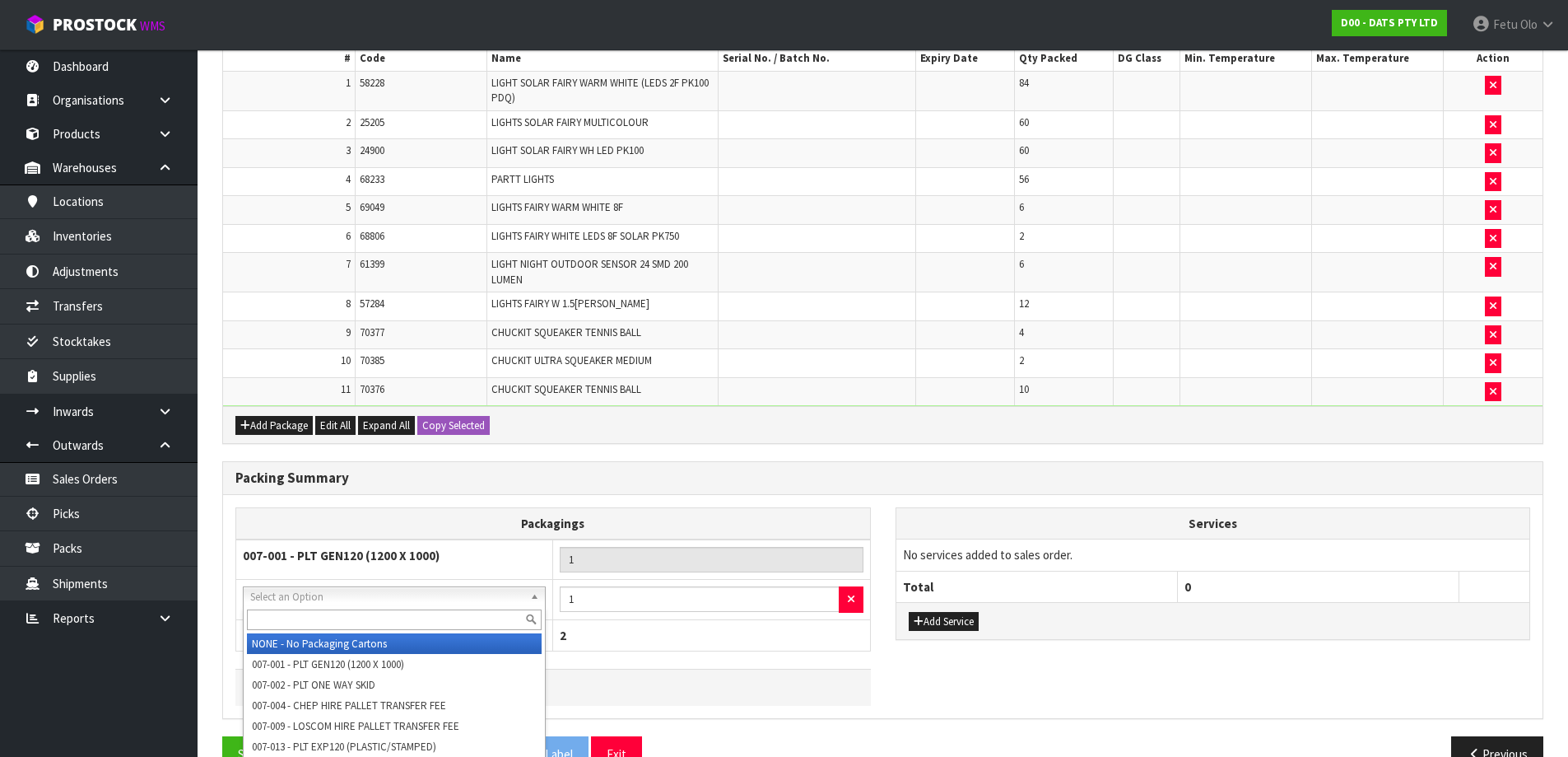
click at [368, 610] on input "text" at bounding box center [394, 620] width 295 height 20
type input "OC"
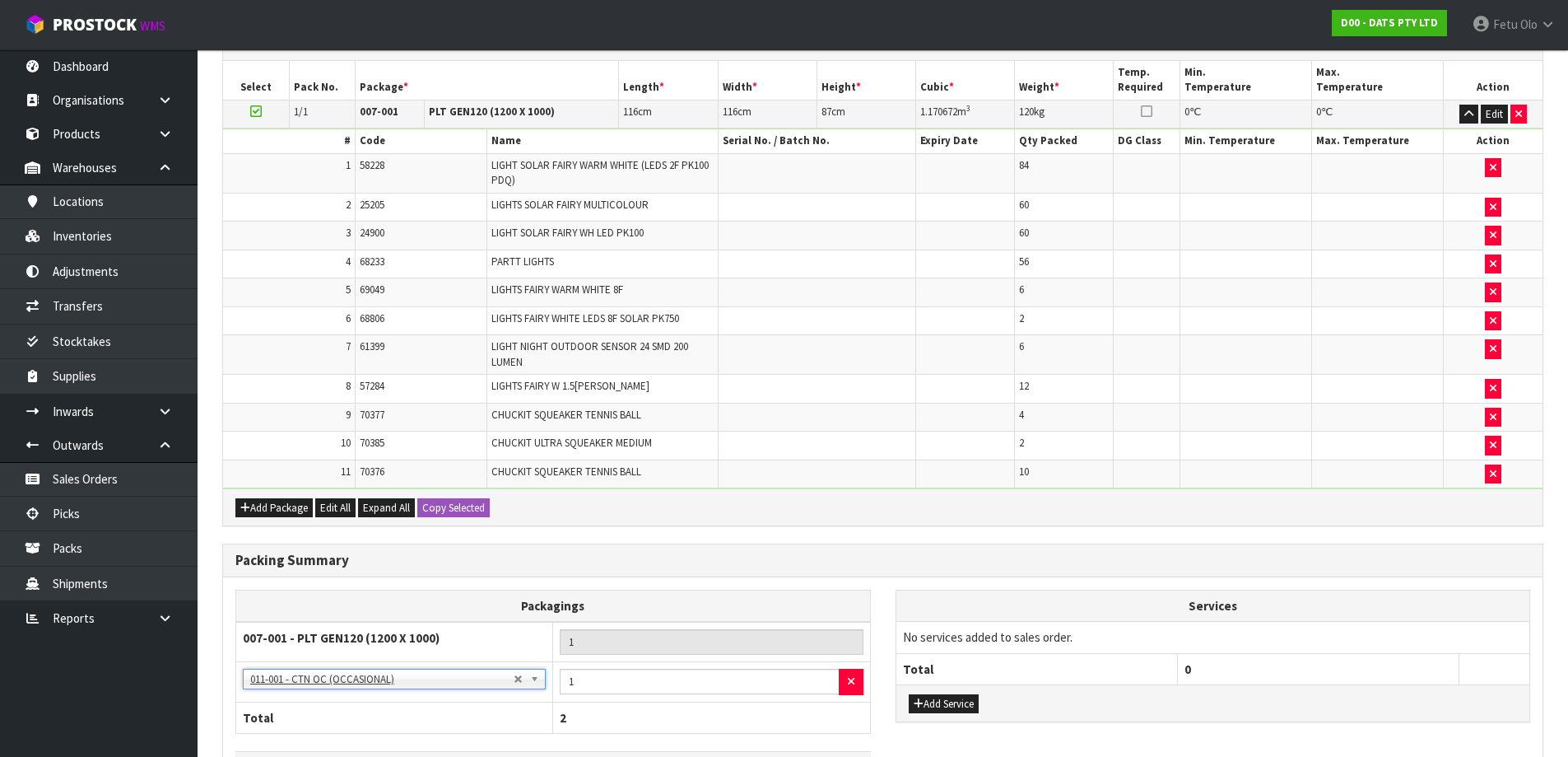
scroll to position [532, 0]
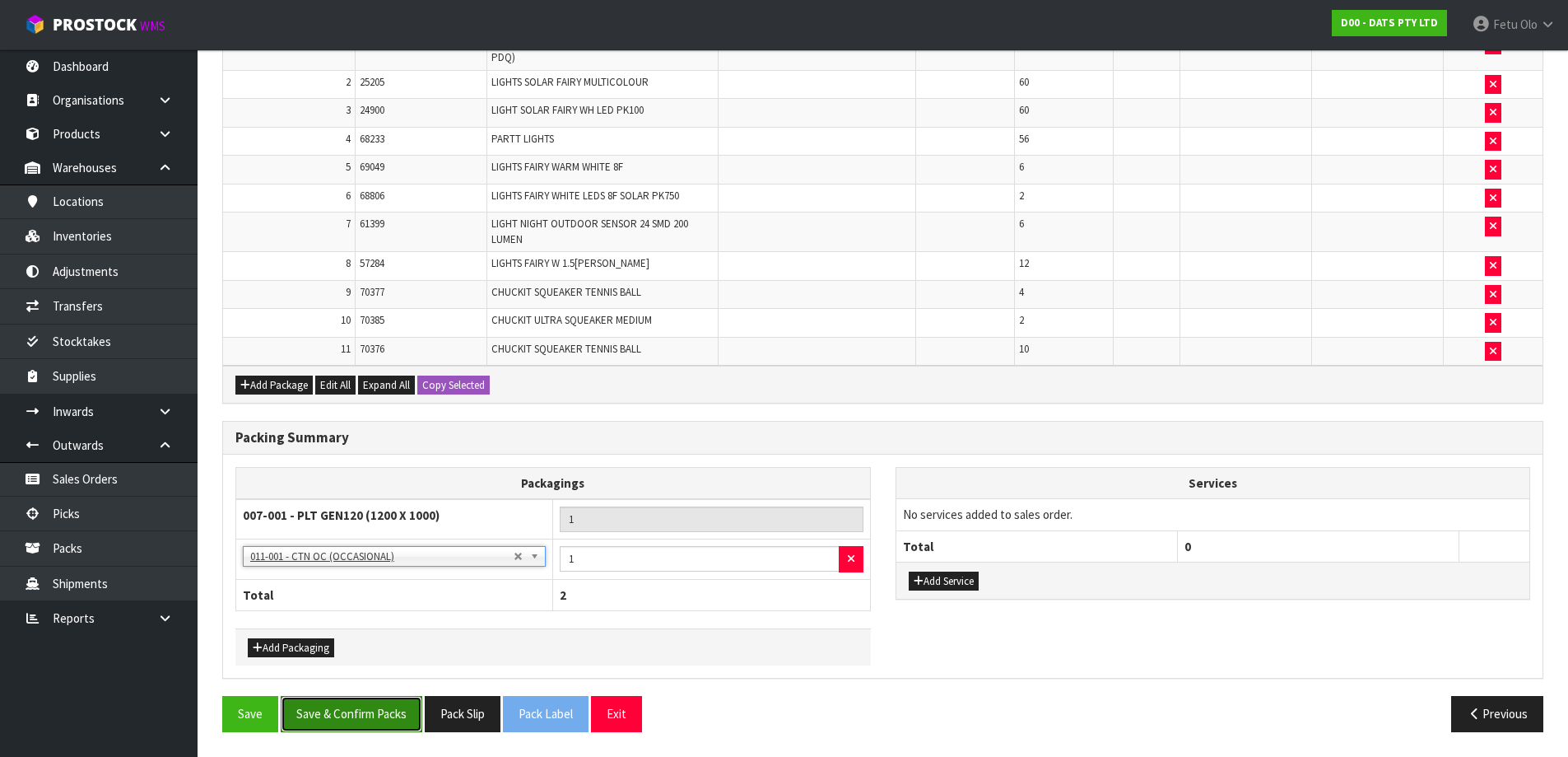
click at [377, 717] on button "Save & Confirm Packs" at bounding box center [352, 713] width 141 height 35
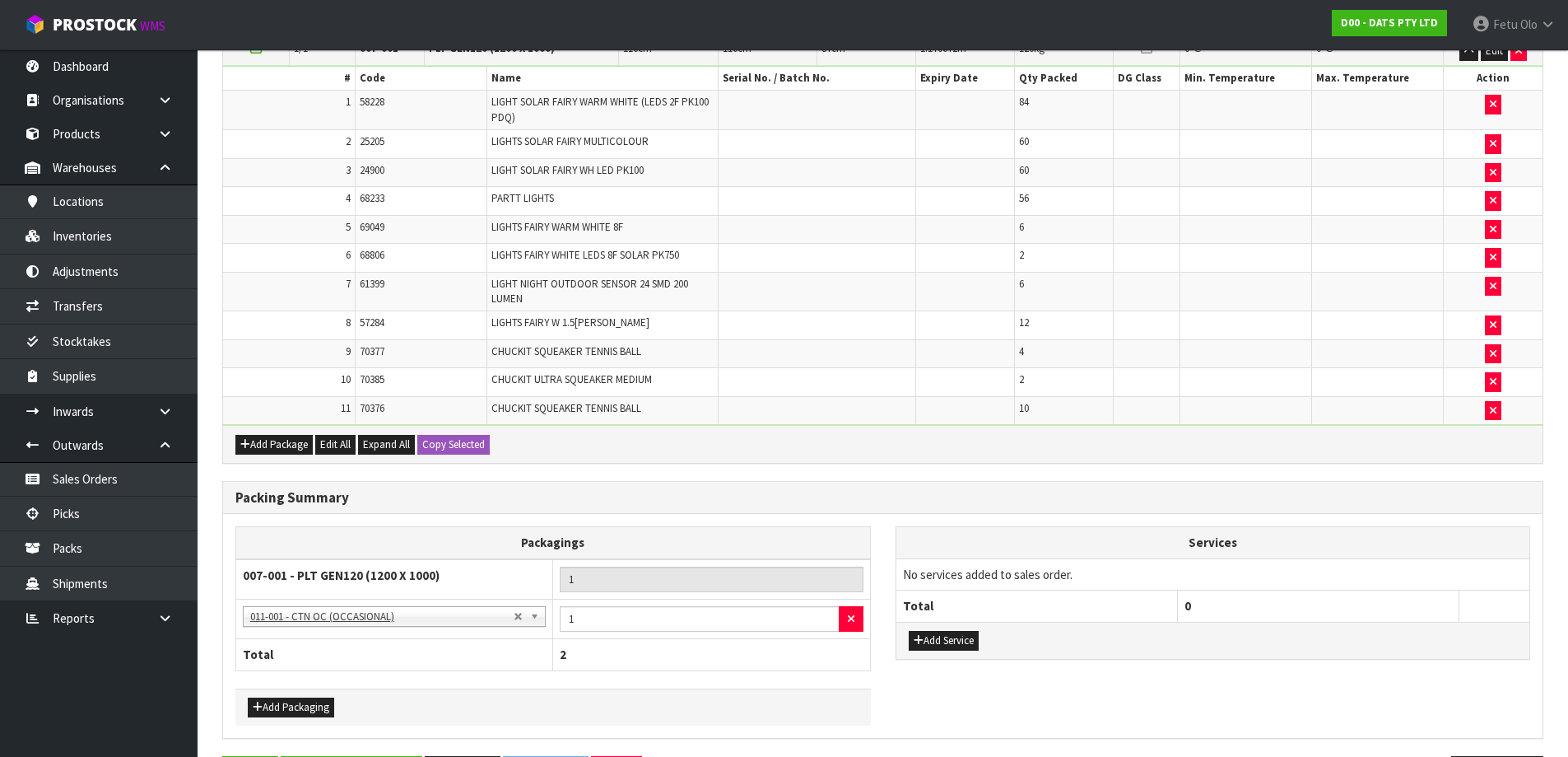
scroll to position [0, 0]
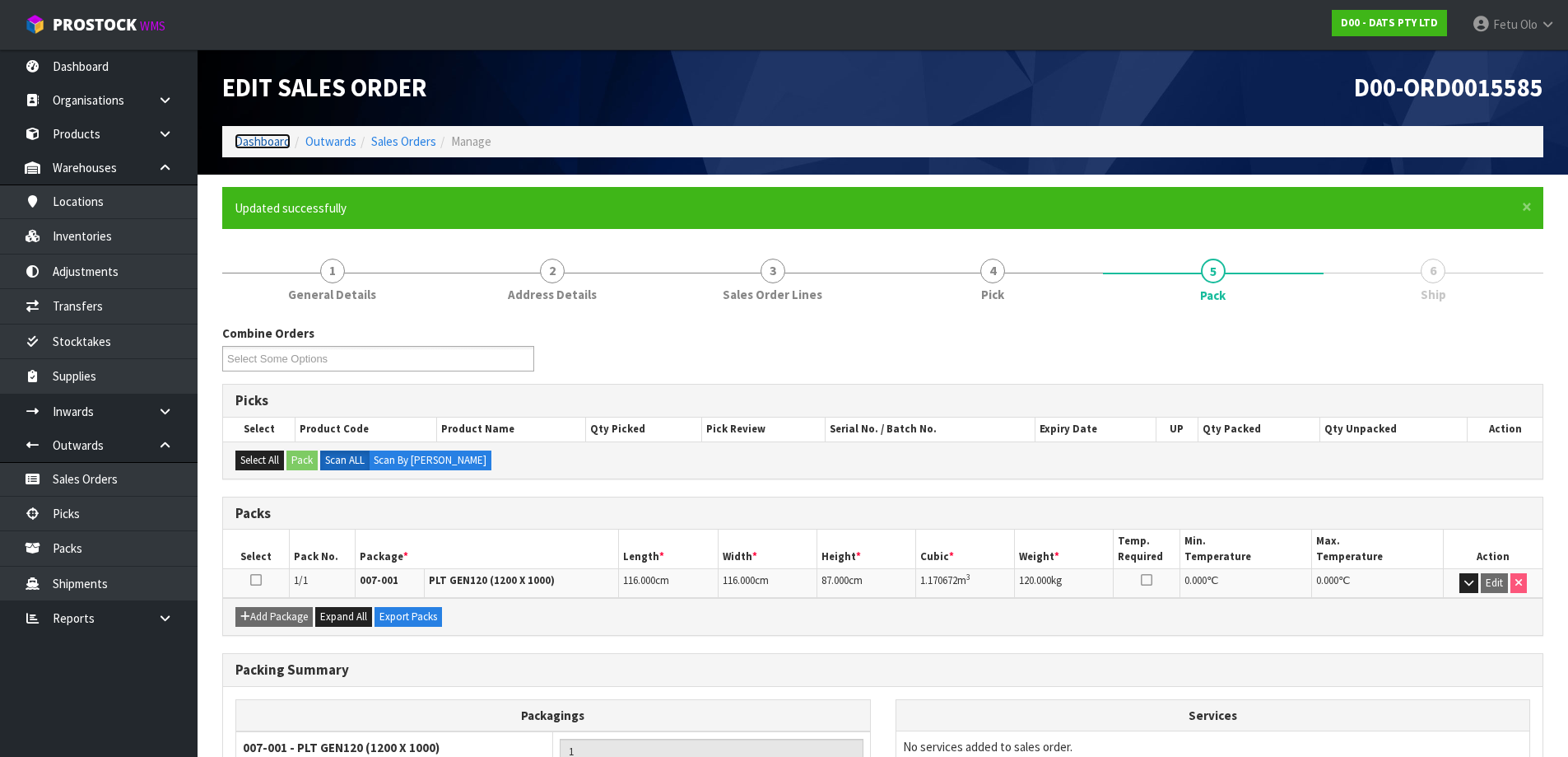
click at [267, 138] on link "Dashboard" at bounding box center [263, 141] width 56 height 16
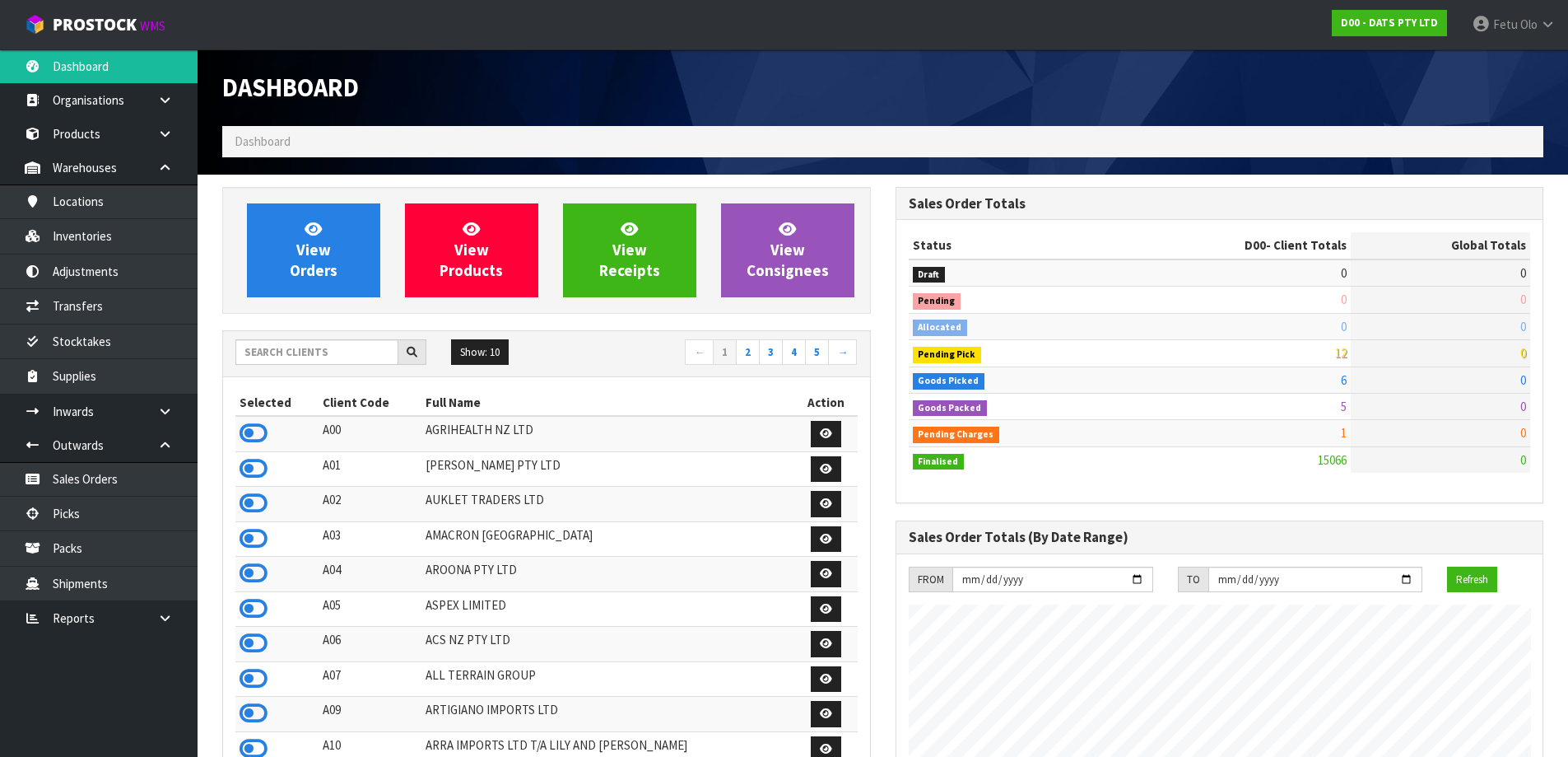
scroll to position [1248, 672]
click at [316, 355] on input "text" at bounding box center [317, 352] width 163 height 25
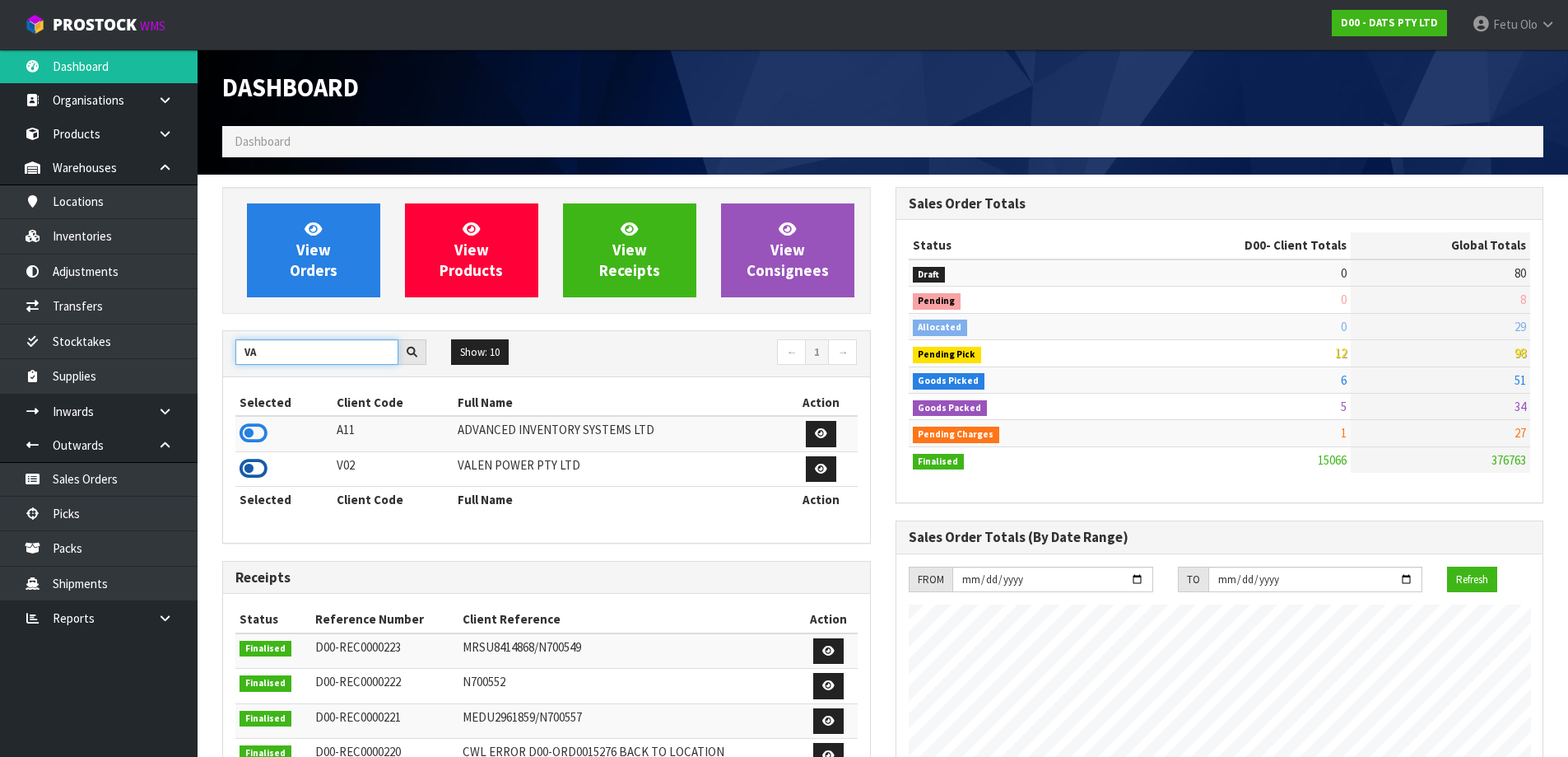
type input "VA"
drag, startPoint x: 249, startPoint y: 461, endPoint x: 231, endPoint y: 466, distance: 18.7
click at [252, 461] on icon at bounding box center [253, 468] width 28 height 24
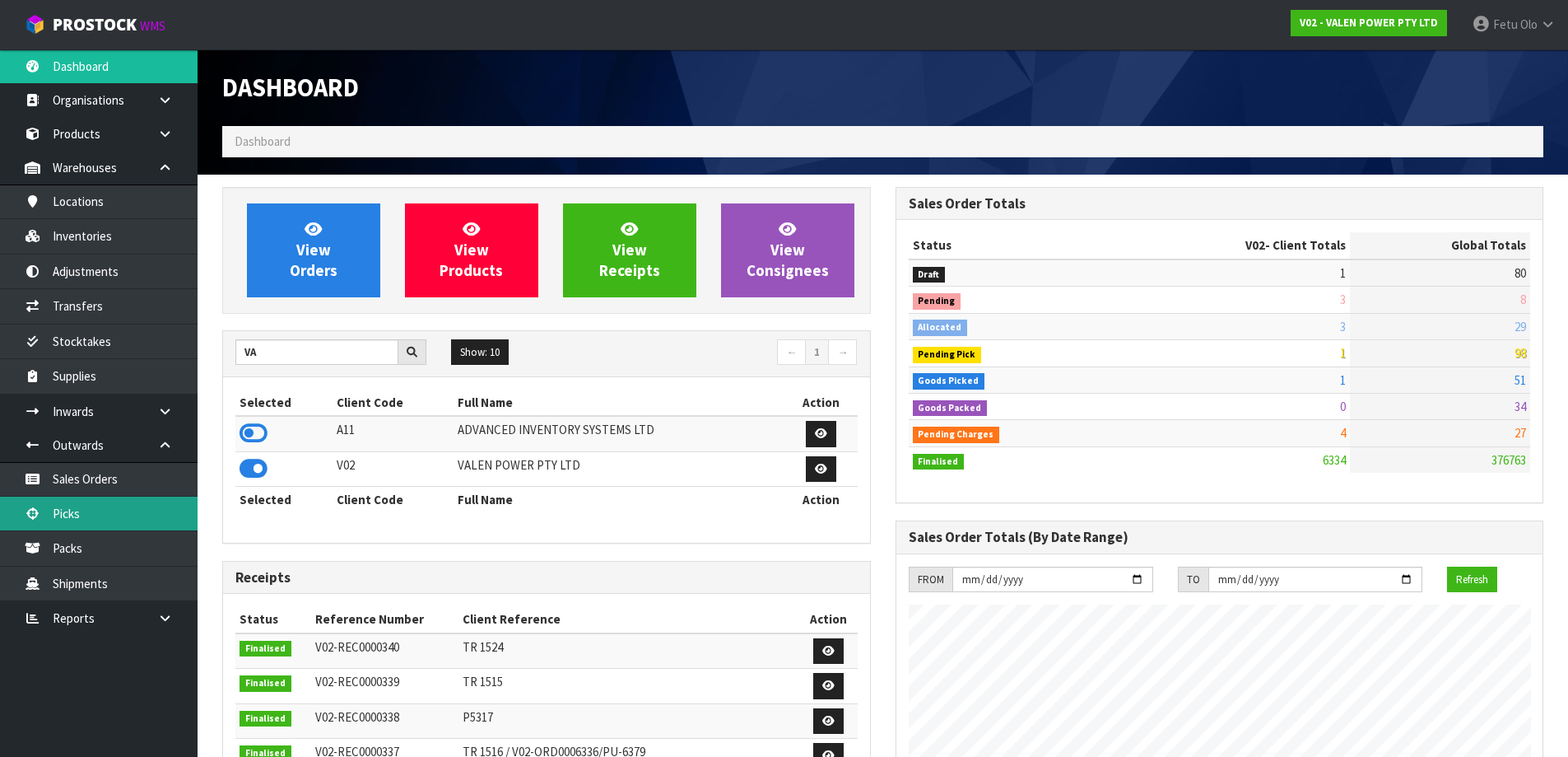
click at [83, 508] on link "Picks" at bounding box center [98, 514] width 198 height 34
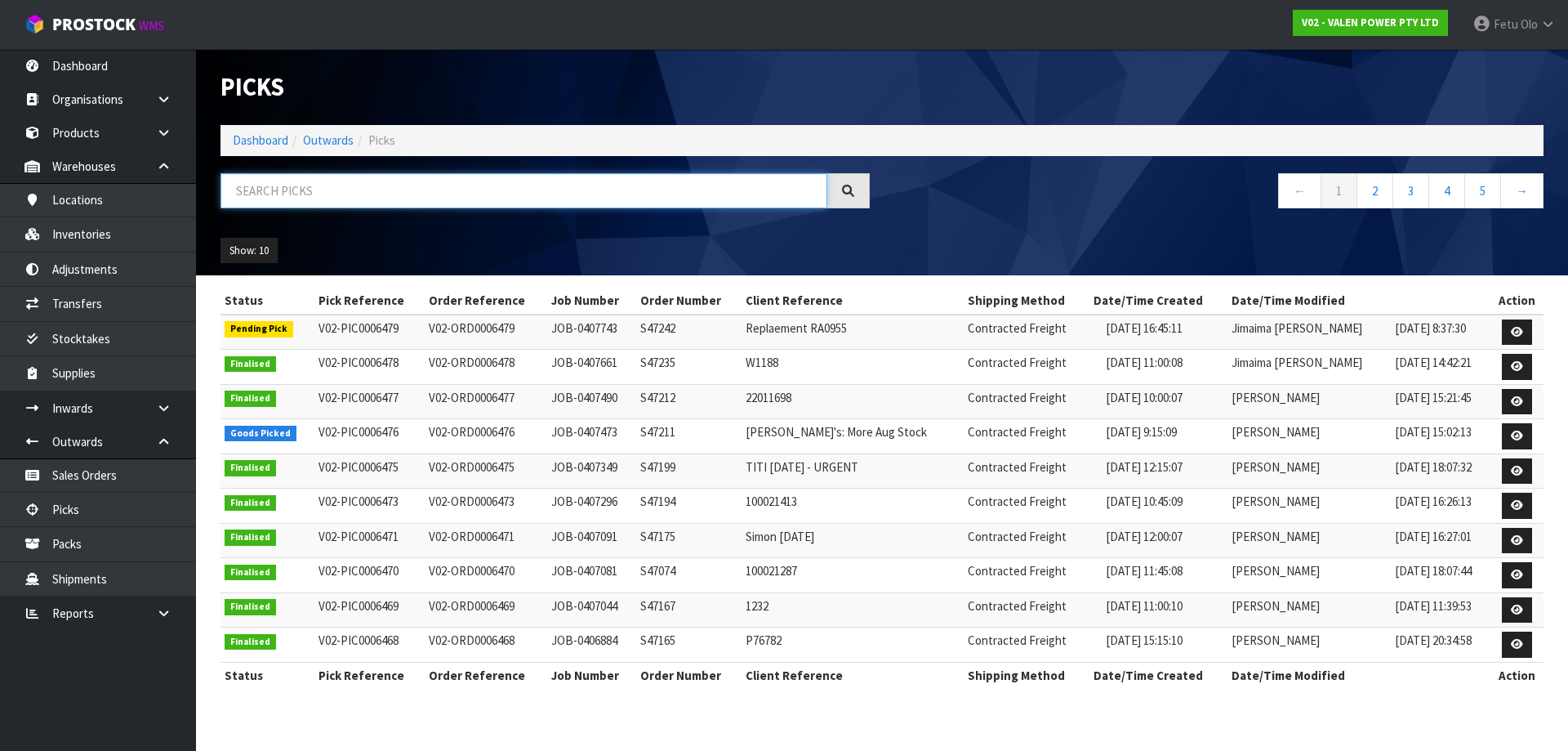
click at [524, 187] on input "text" at bounding box center [524, 190] width 607 height 35
type input "0006476"
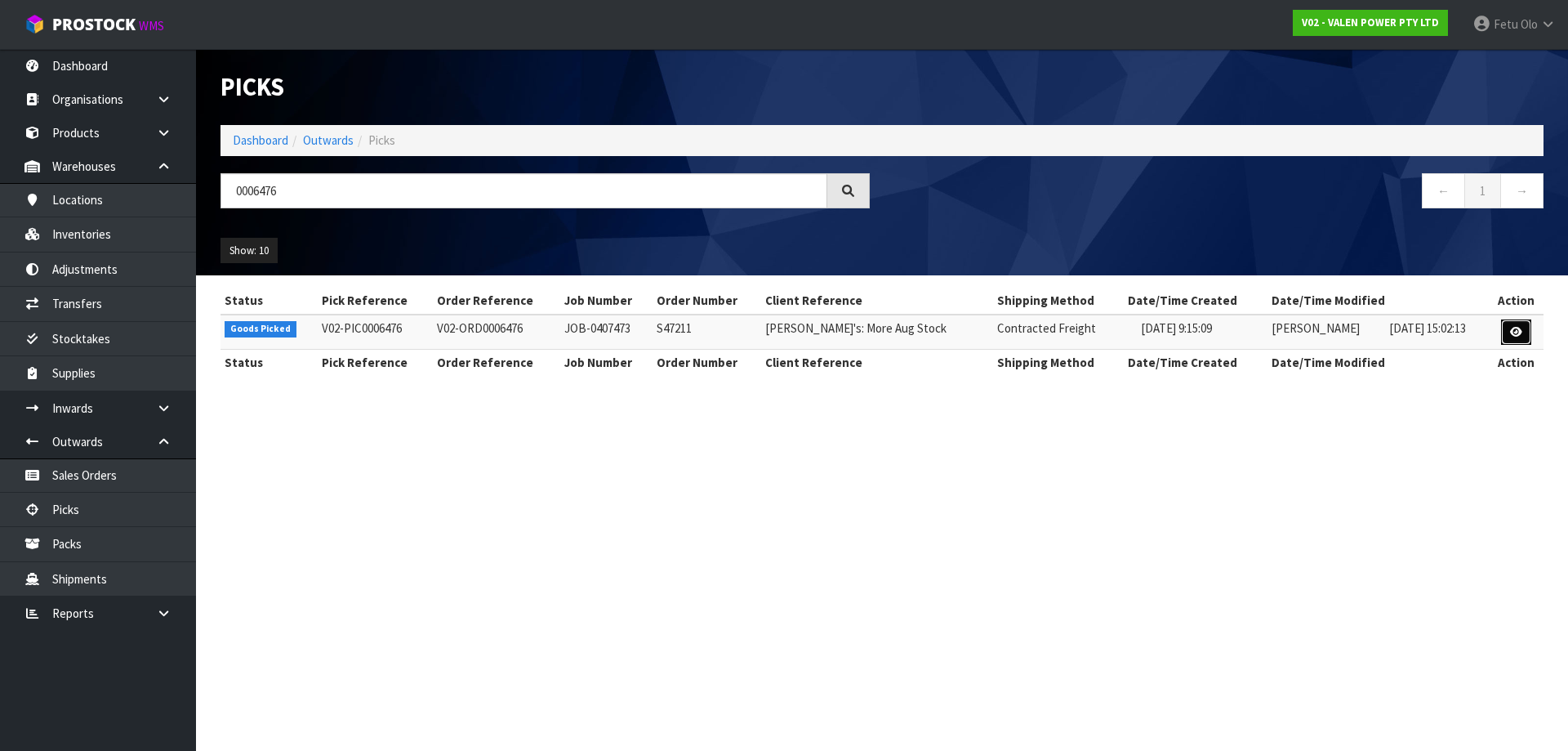
drag, startPoint x: 1512, startPoint y: 327, endPoint x: 1494, endPoint y: 331, distance: 18.4
click at [1513, 327] on icon at bounding box center [1515, 332] width 13 height 11
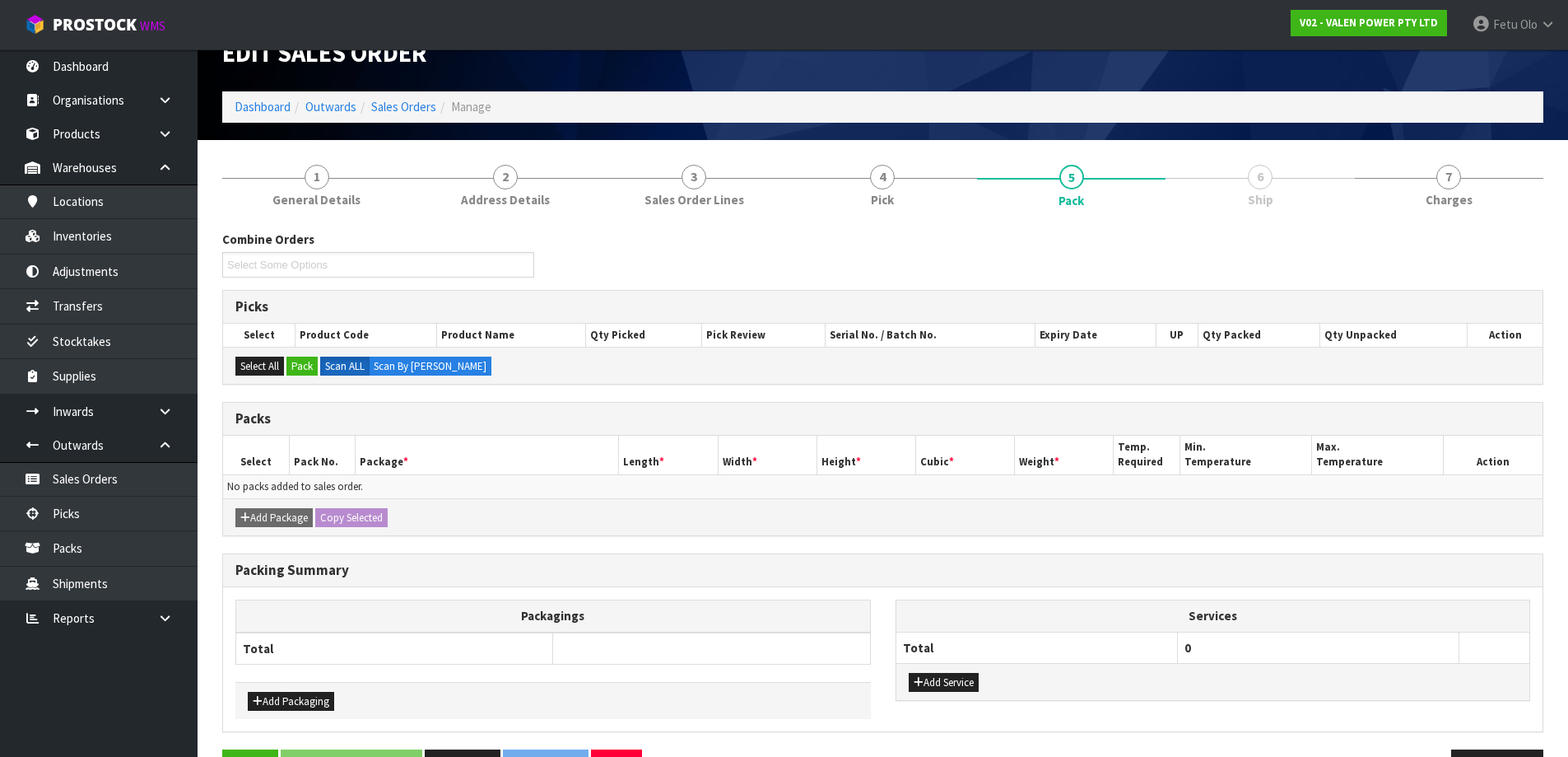
scroll to position [88, 0]
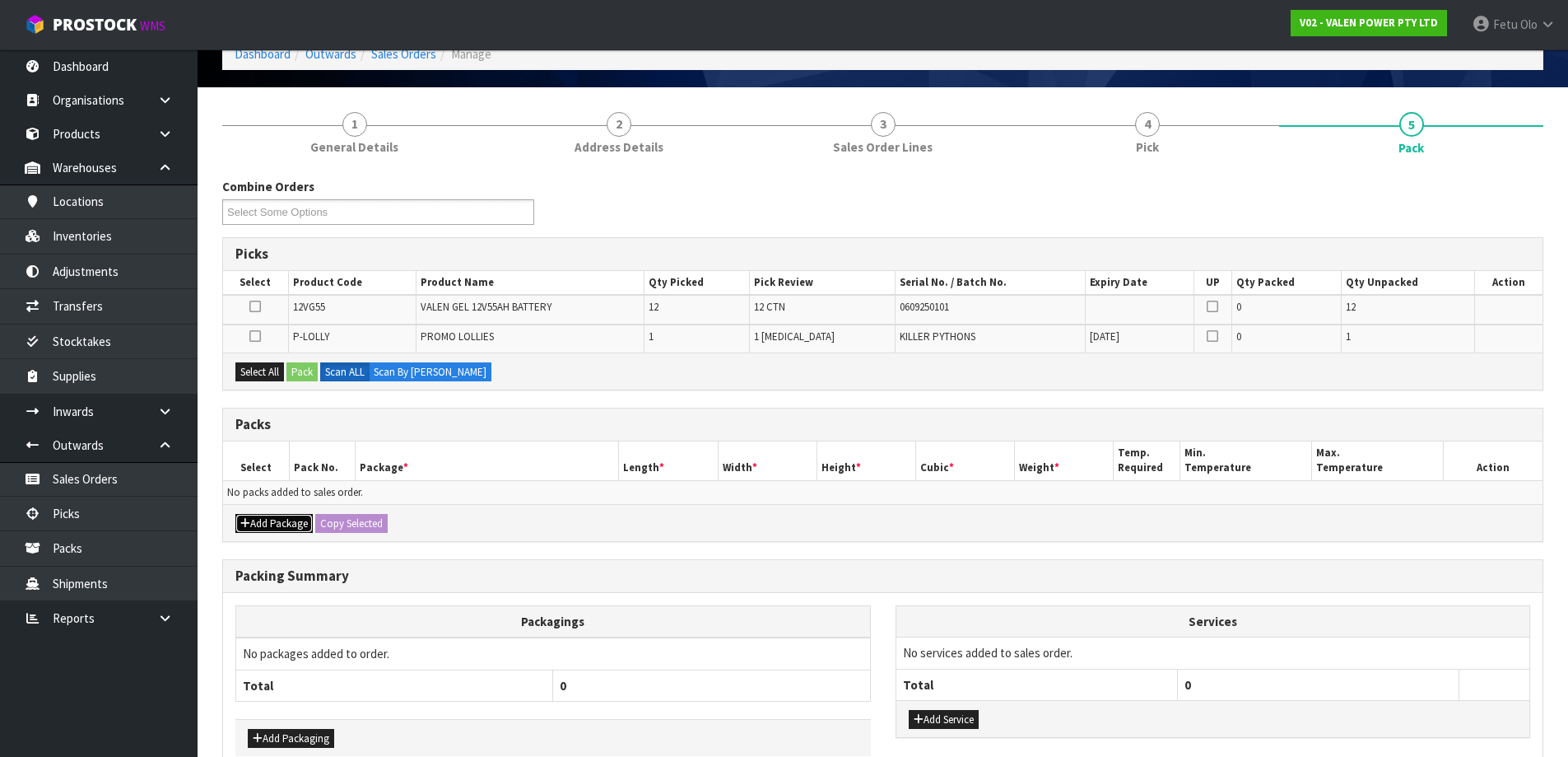
click at [256, 523] on button "Add Package" at bounding box center [274, 523] width 77 height 19
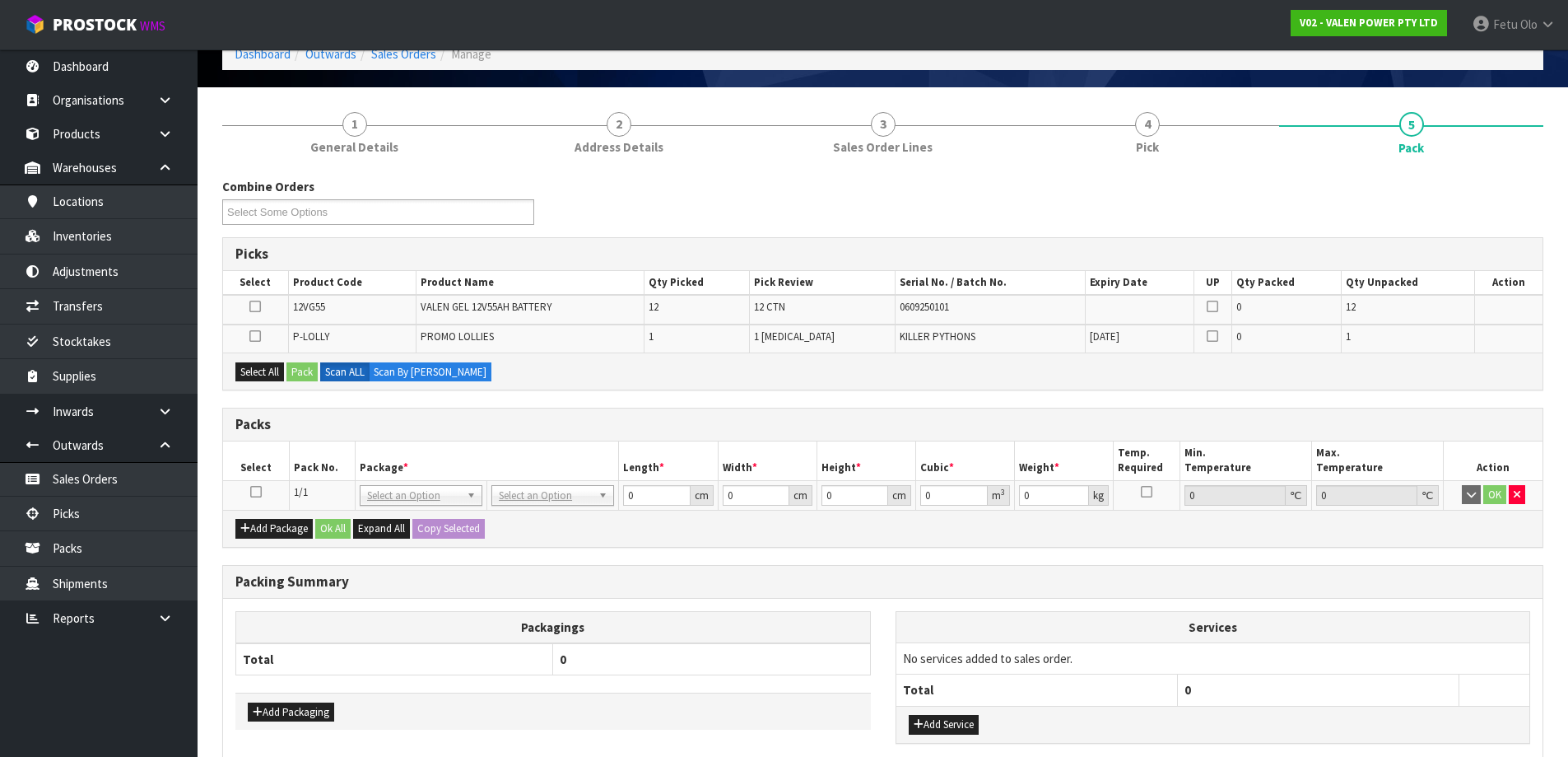
click at [252, 493] on icon at bounding box center [256, 492] width 12 height 1
click at [359, 466] on th "Package *" at bounding box center [487, 461] width 264 height 39
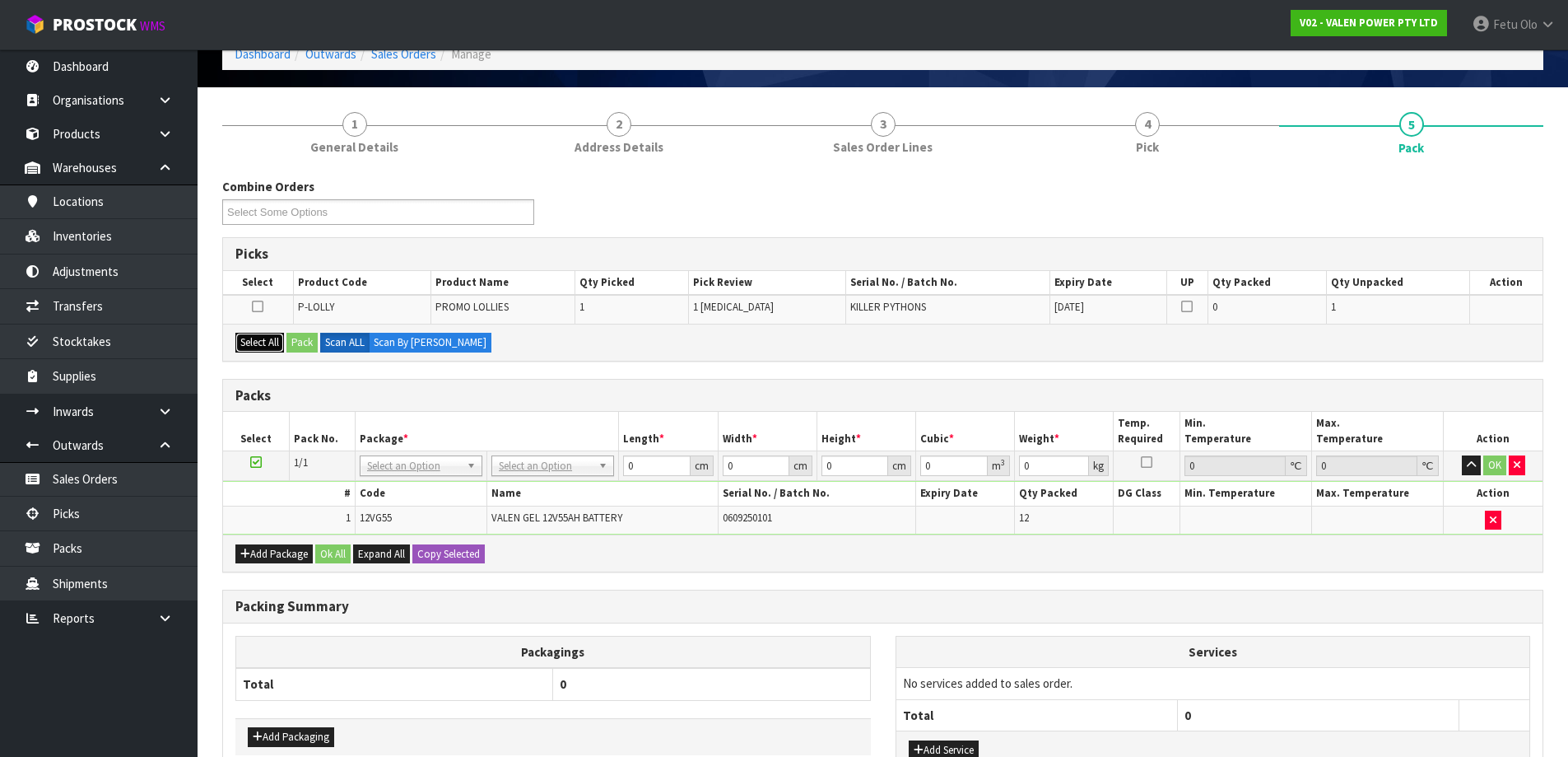
drag, startPoint x: 272, startPoint y: 350, endPoint x: 285, endPoint y: 355, distance: 13.9
click at [272, 351] on button "Select All" at bounding box center [260, 342] width 49 height 19
click at [300, 349] on button "Pack" at bounding box center [301, 342] width 31 height 19
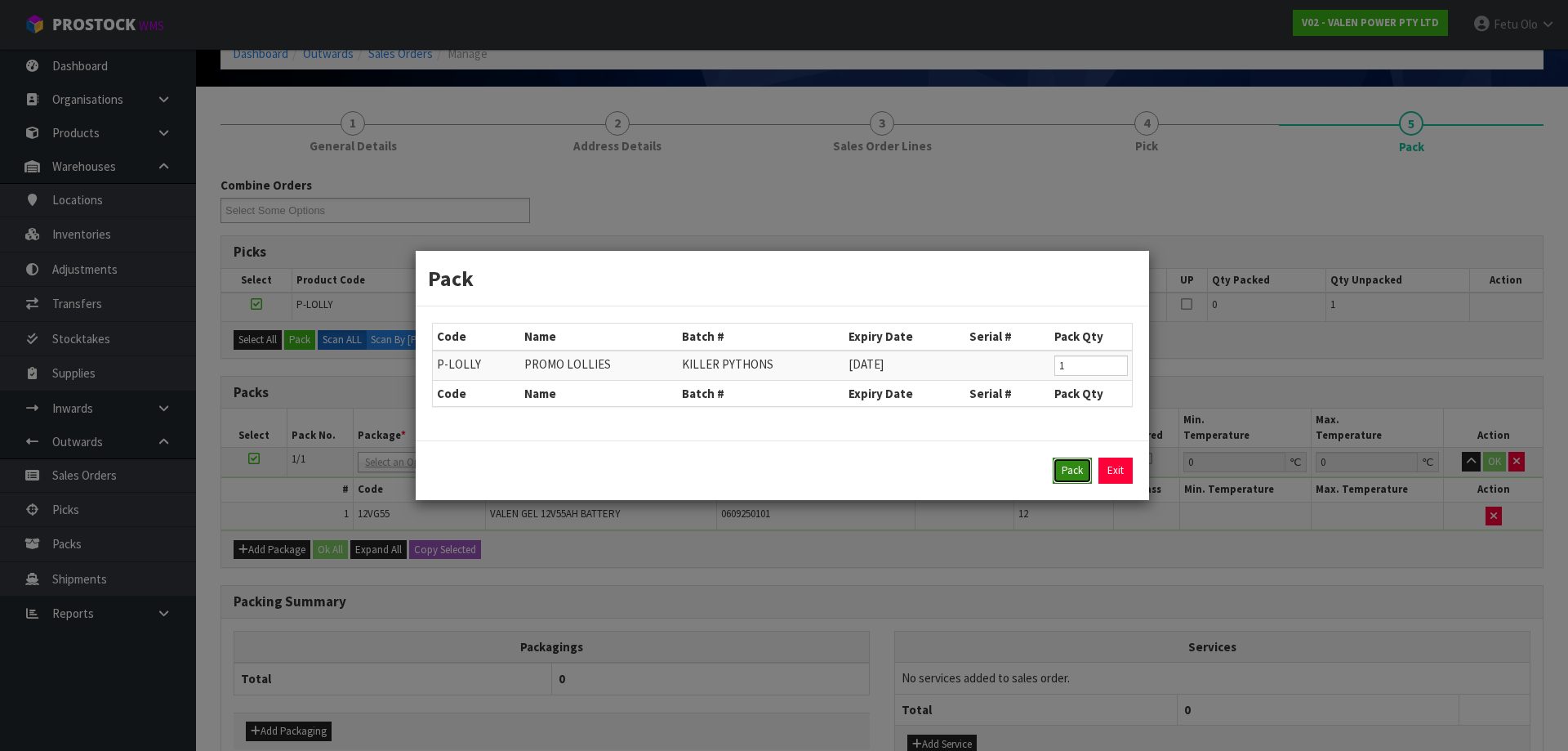
click at [1065, 471] on button "Pack" at bounding box center [1072, 470] width 39 height 26
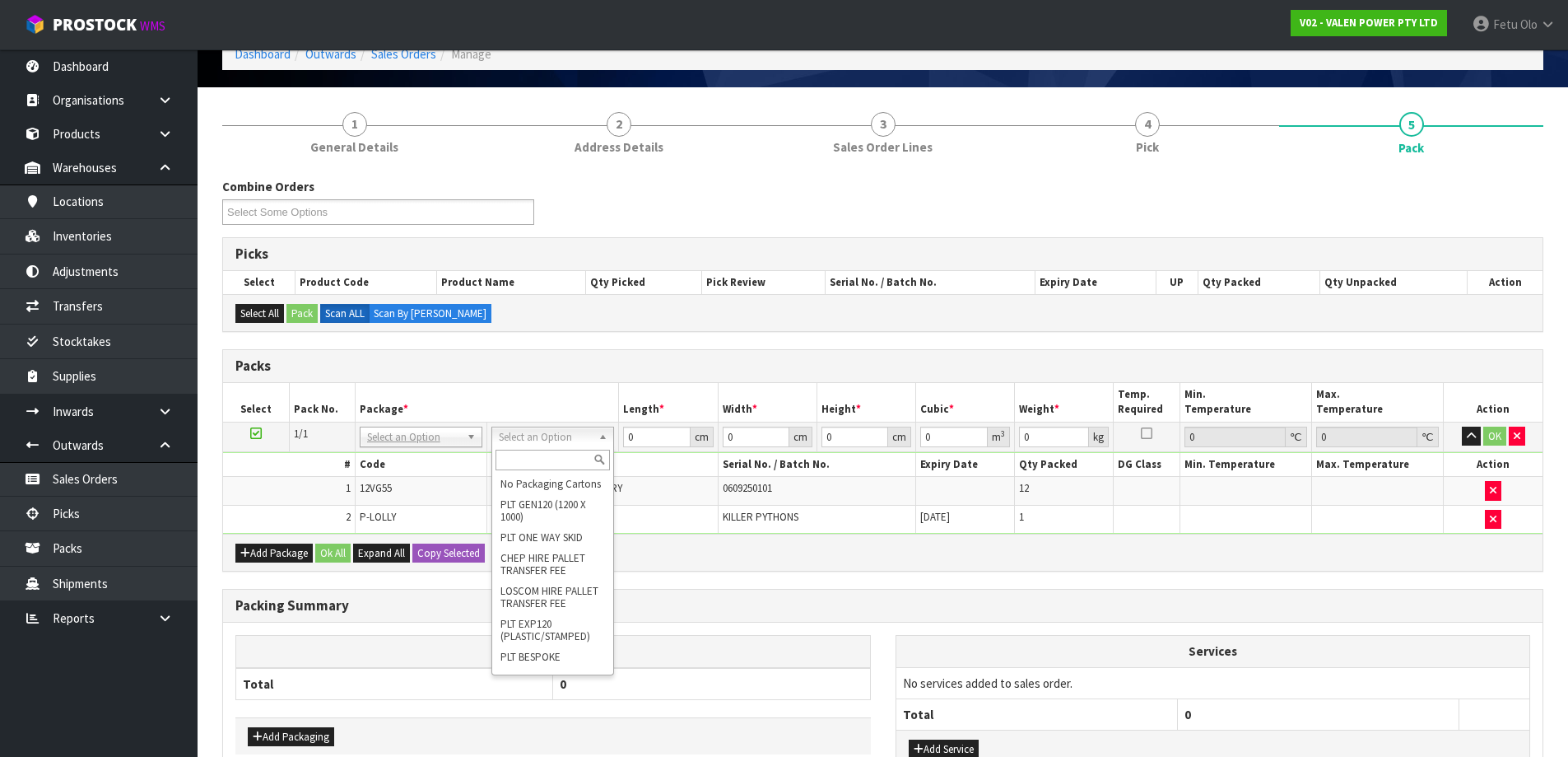
click at [517, 460] on input "text" at bounding box center [553, 460] width 114 height 20
type input "TU"
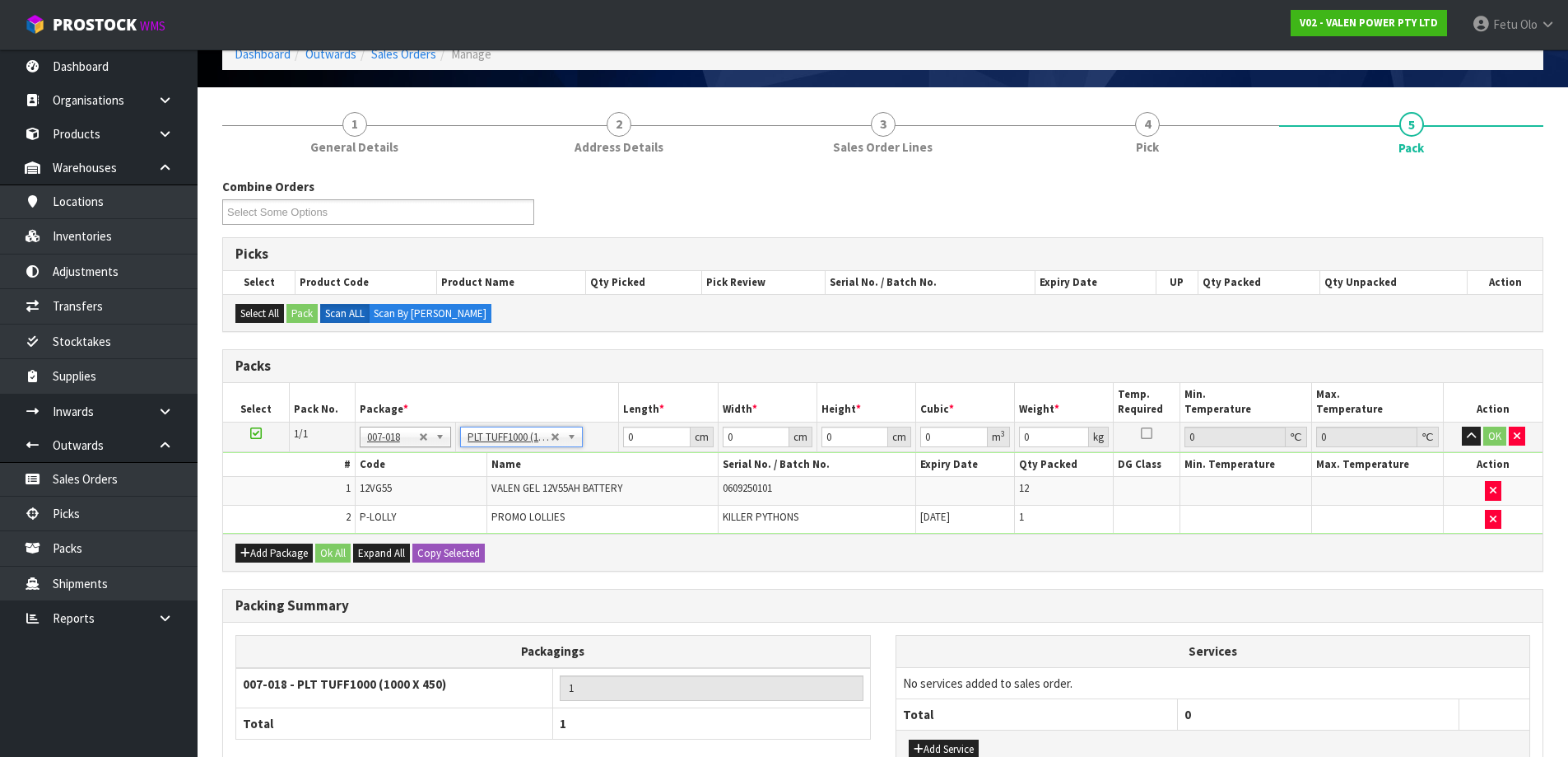
type input "100"
type input "45"
type input "242.2"
drag, startPoint x: 647, startPoint y: 446, endPoint x: 629, endPoint y: 452, distance: 19.0
click at [629, 452] on tbody "1/1 NONE 007-001 007-002 007-004 007-009 007-013 007-014 007-015 007-017 007-01…" at bounding box center [883, 477] width 1320 height 112
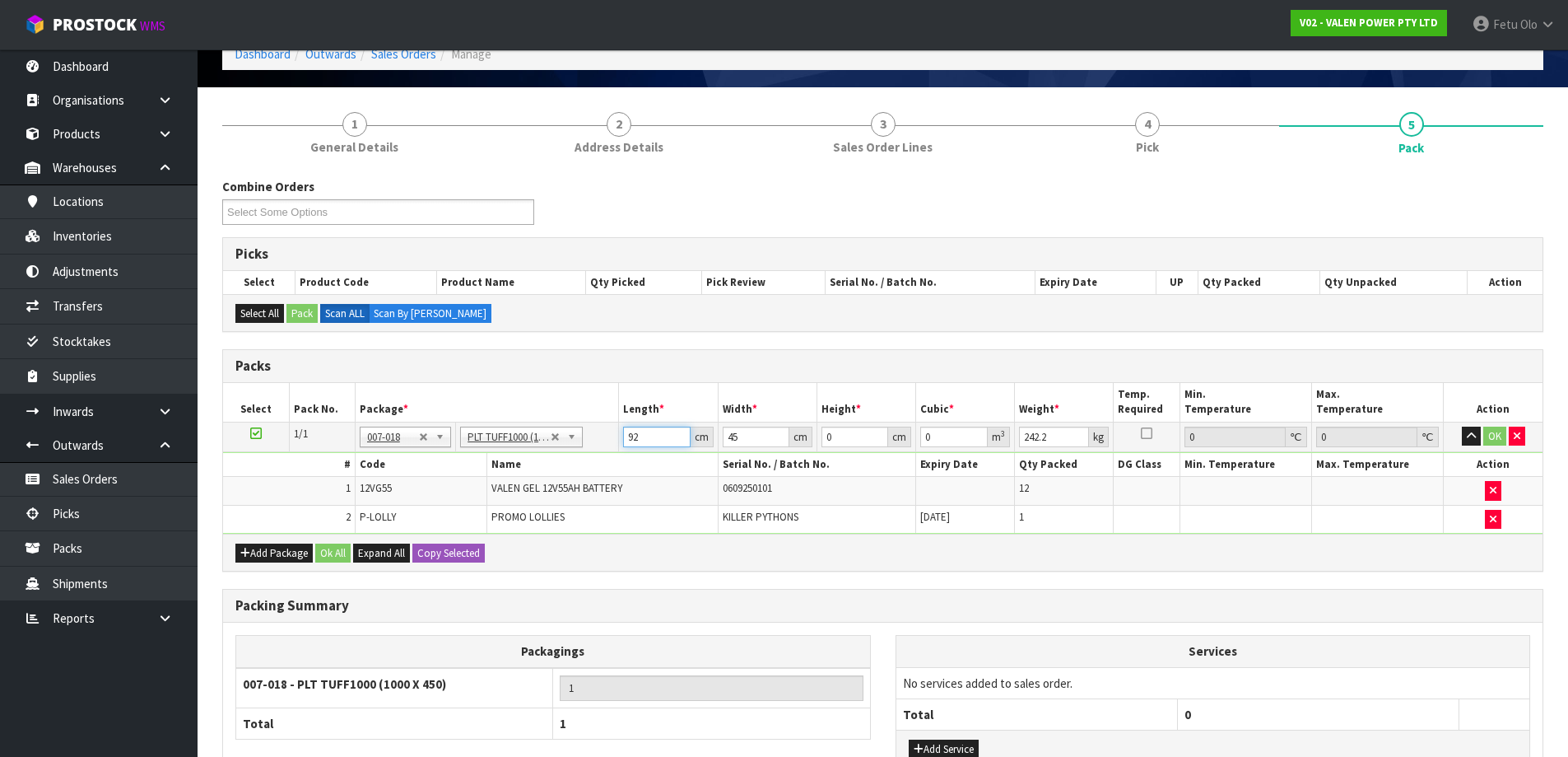
type input "92"
type input "49"
type input "3"
type input "0.013524"
type input "35"
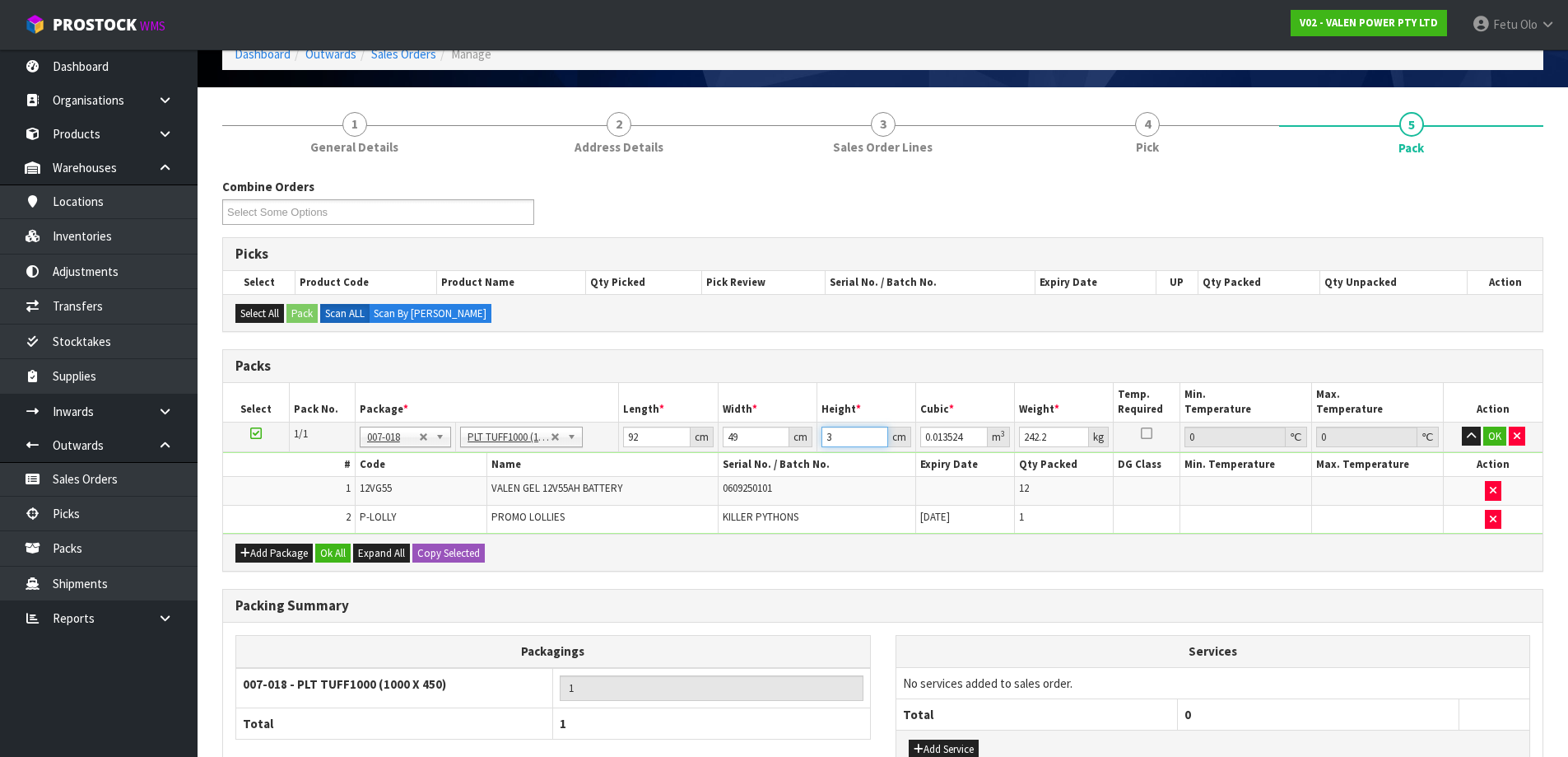
type input "0.15778"
type input "35"
type input "228"
click button "OK" at bounding box center [1494, 436] width 23 height 19
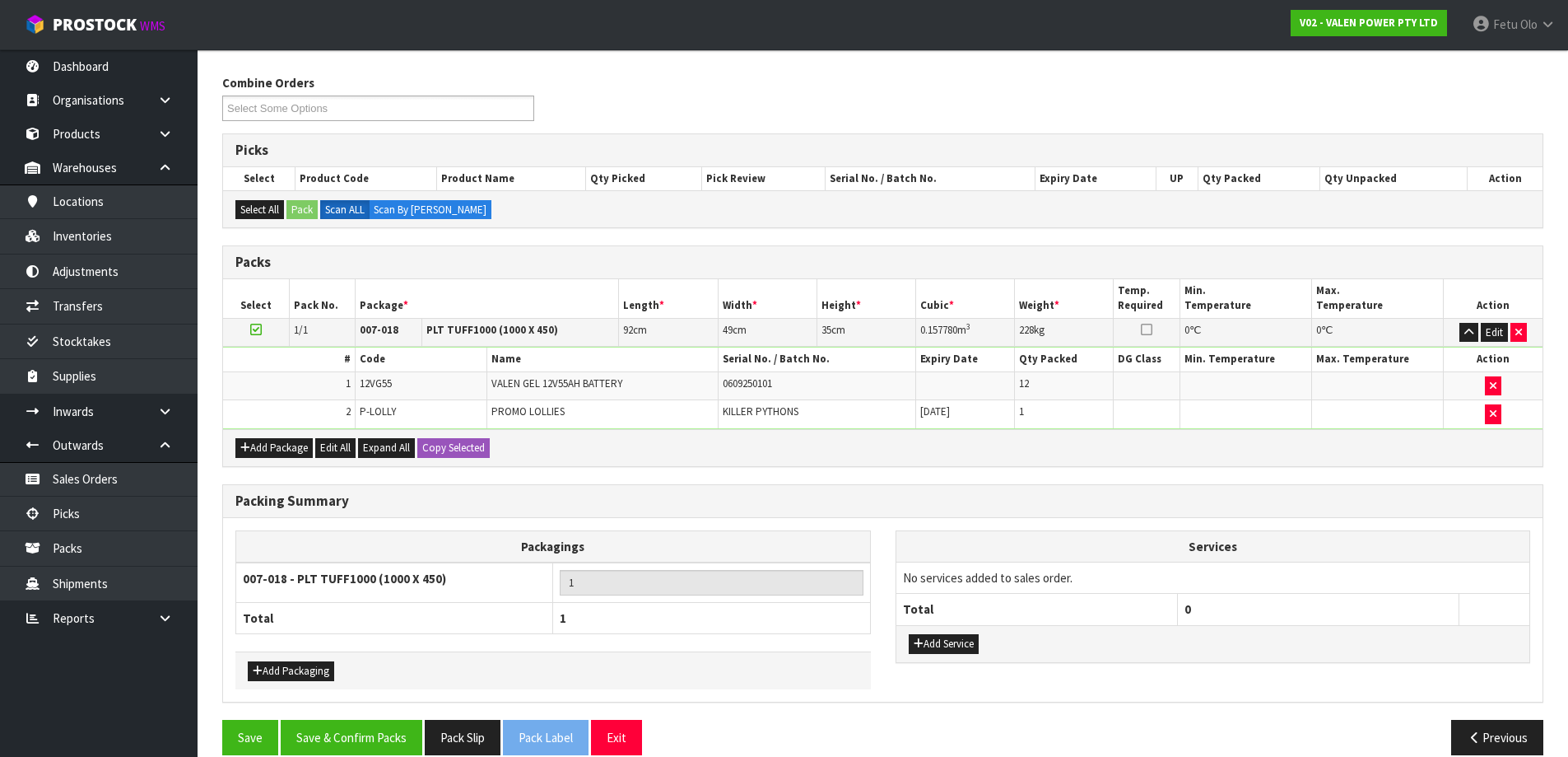
scroll to position [214, 0]
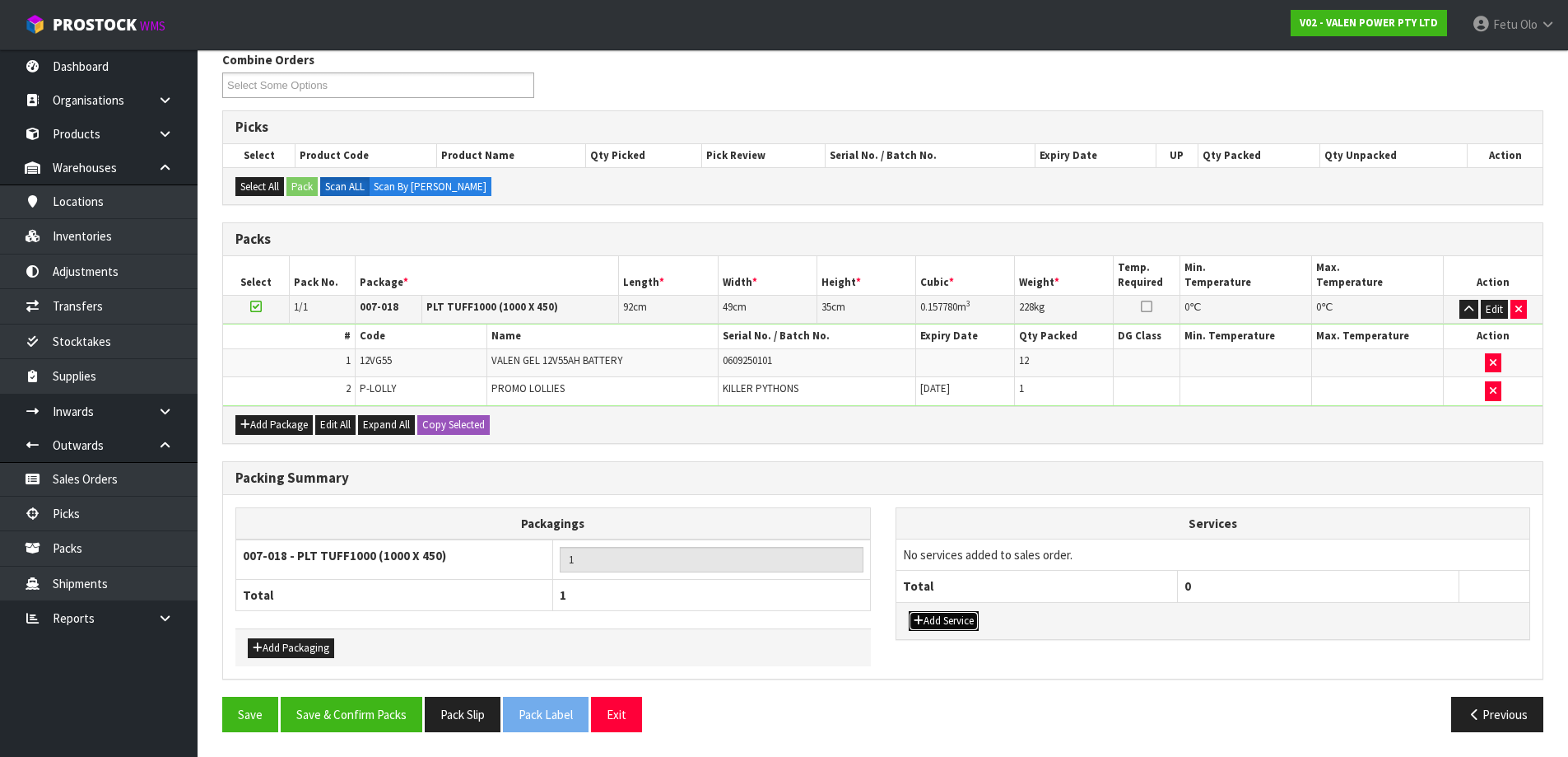
click at [948, 630] on button "Add Service" at bounding box center [943, 621] width 70 height 19
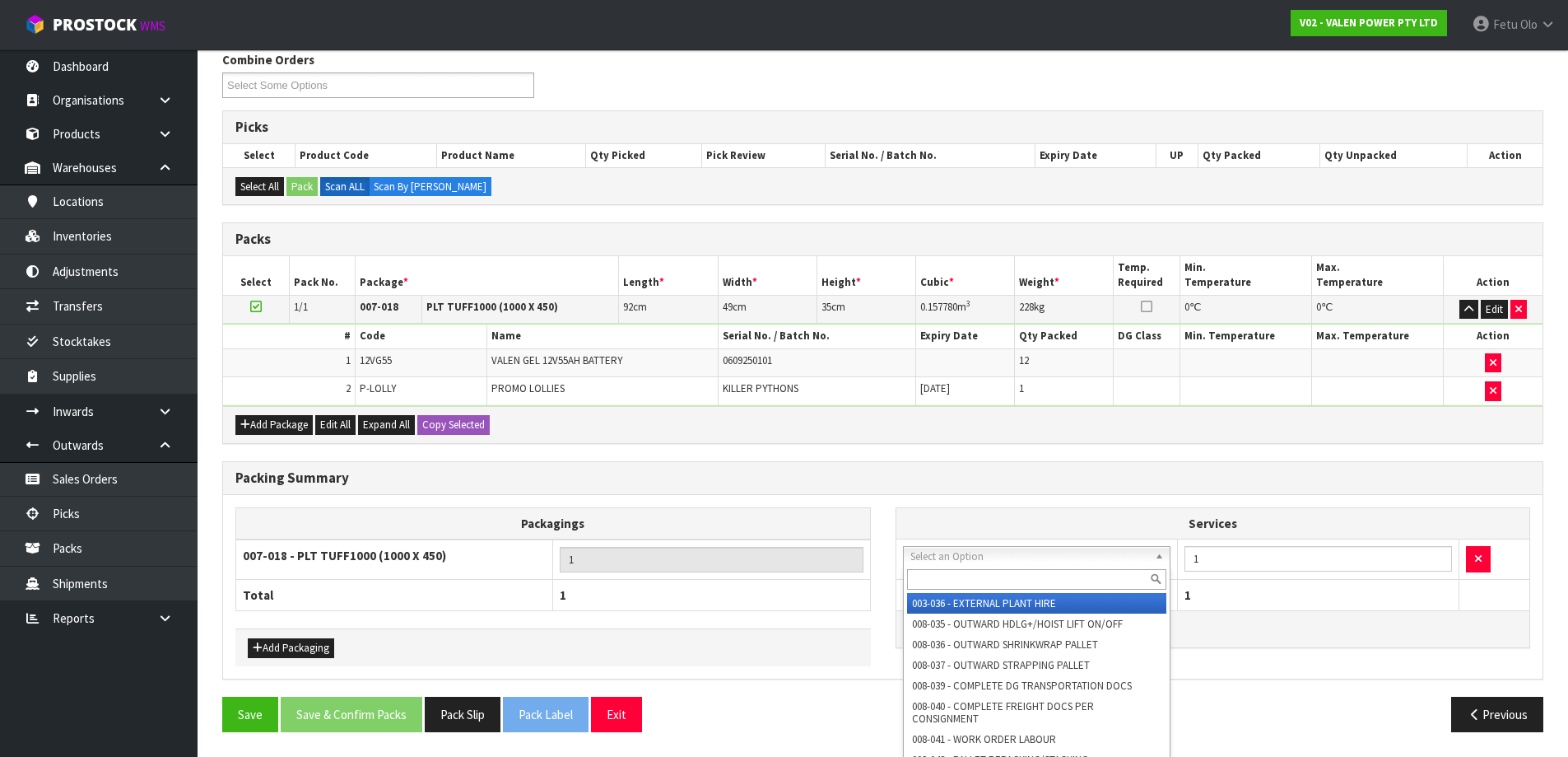
click at [966, 587] on input "text" at bounding box center [1037, 579] width 260 height 20
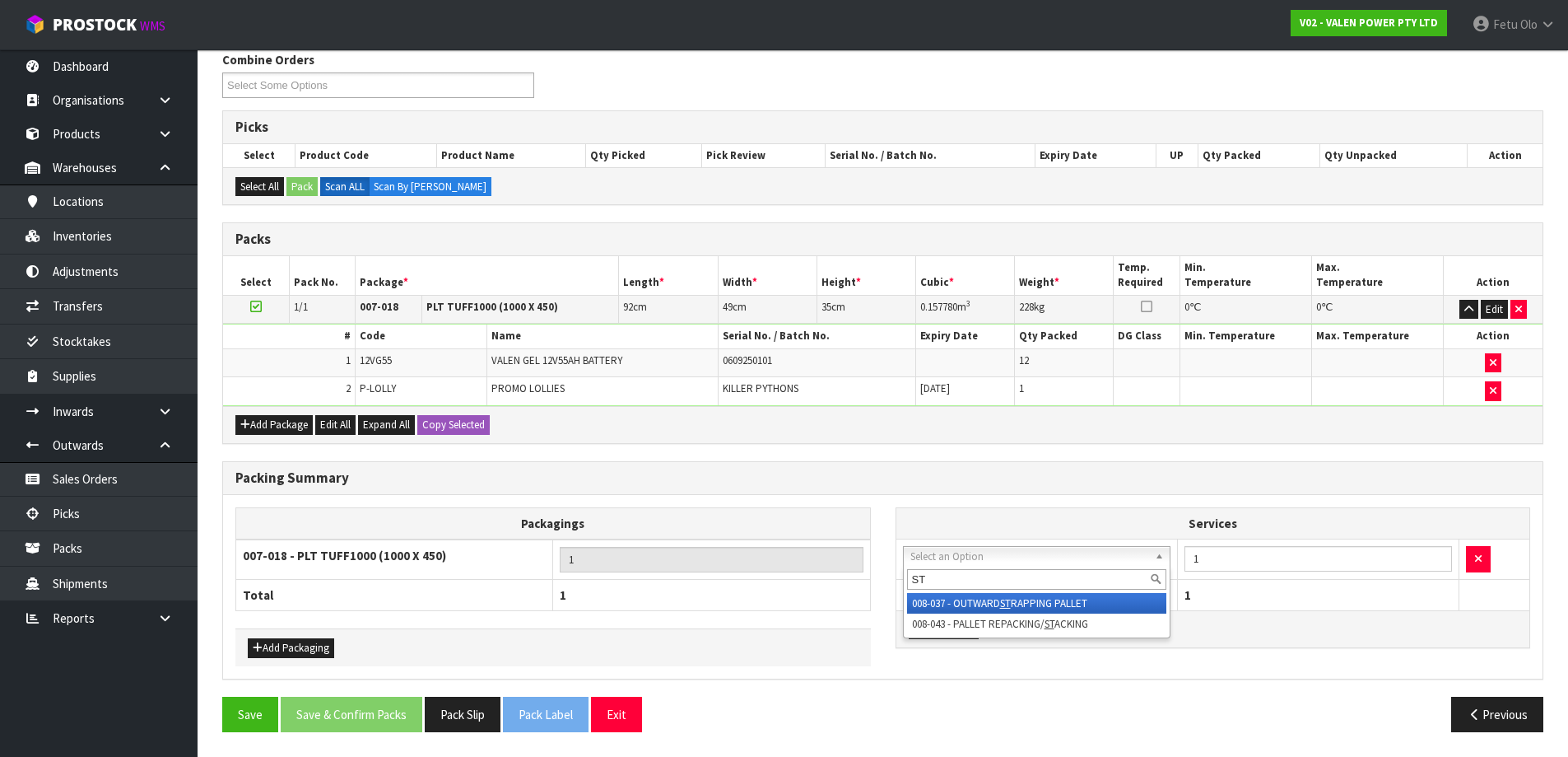
type input "ST"
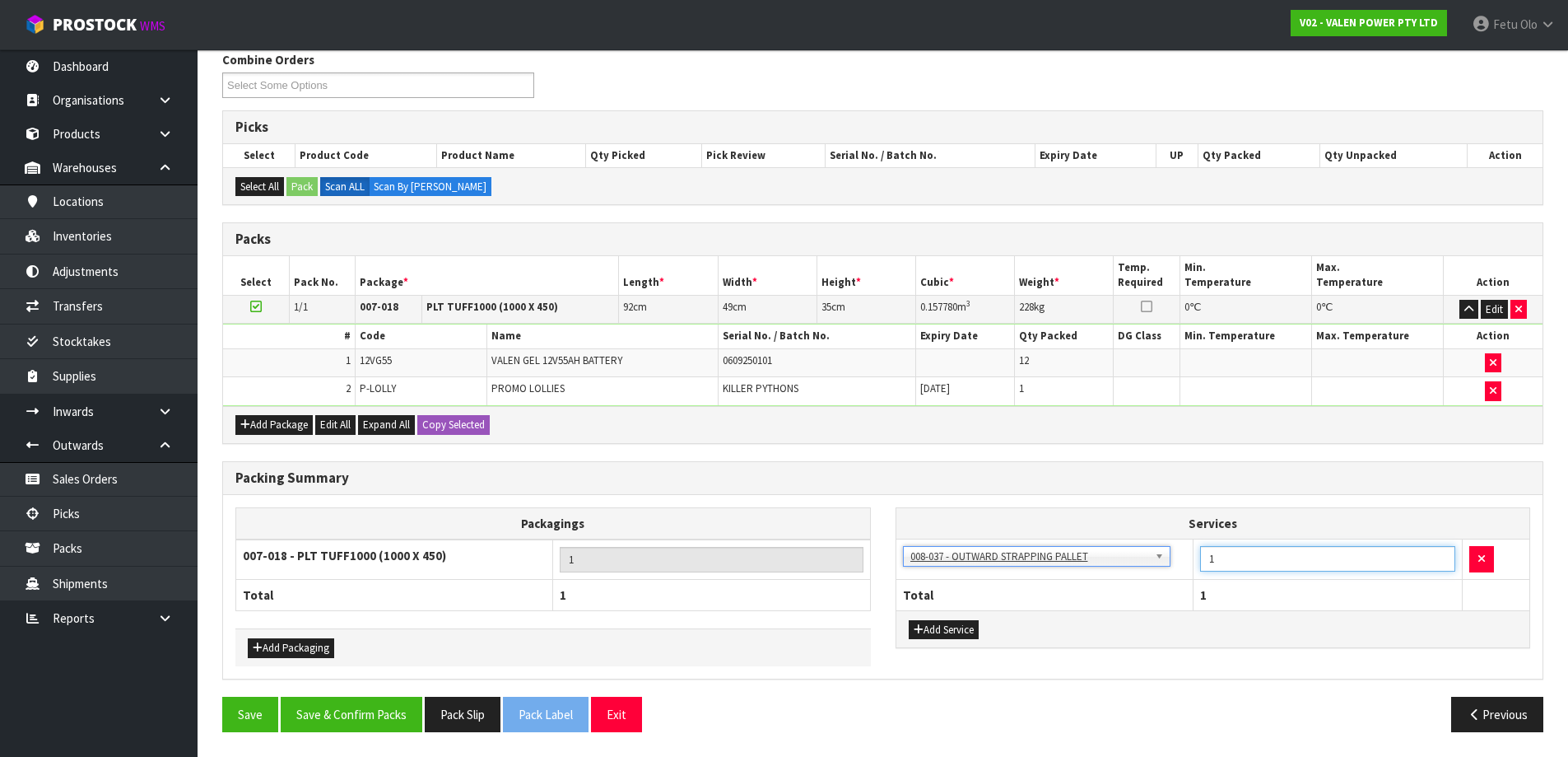
drag, startPoint x: 1252, startPoint y: 566, endPoint x: 1212, endPoint y: 570, distance: 40.2
click at [1212, 570] on input "1" at bounding box center [1327, 558] width 255 height 25
type input "2"
click at [276, 642] on button "Add Packaging" at bounding box center [290, 648] width 87 height 19
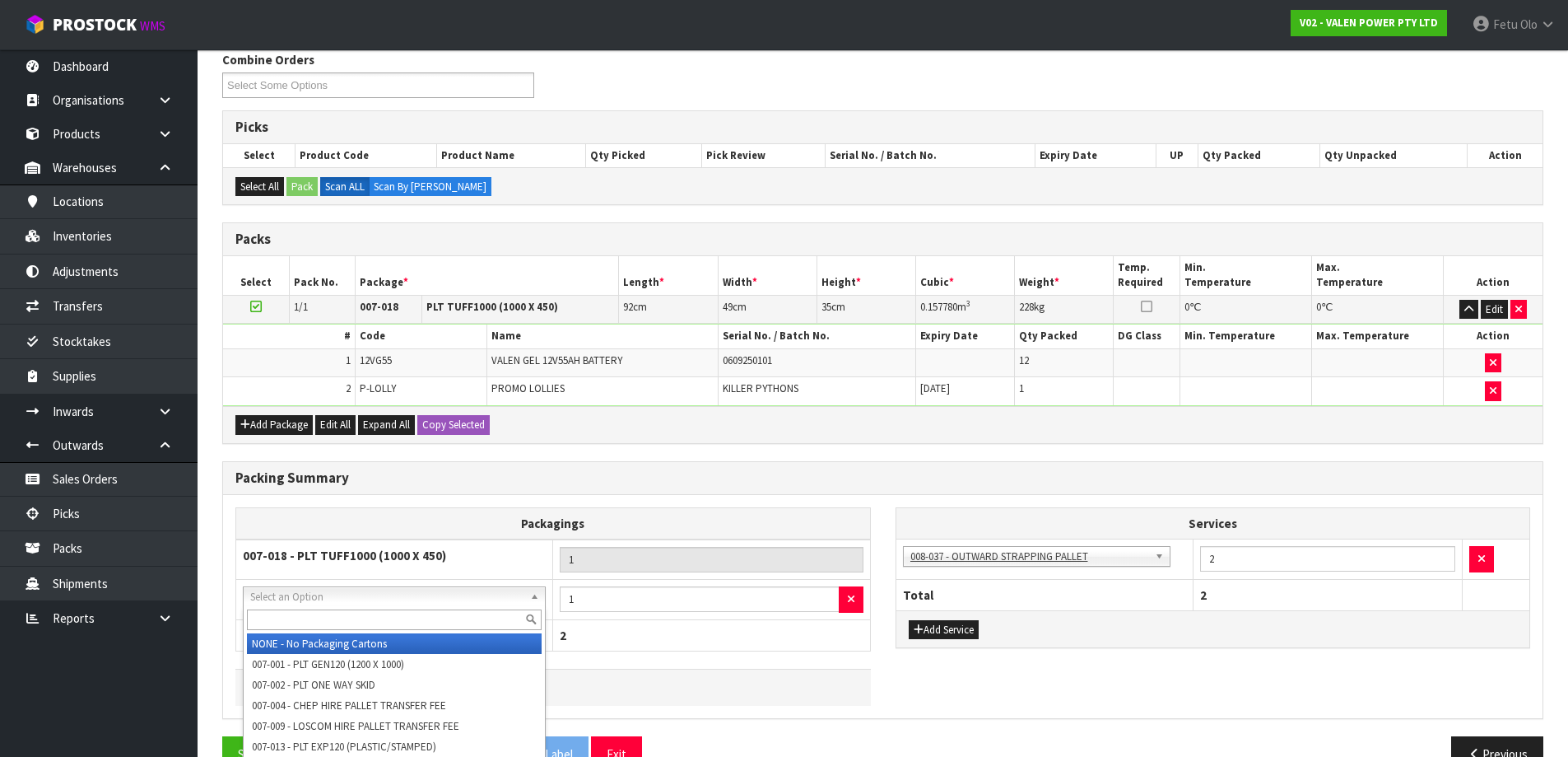
drag, startPoint x: 313, startPoint y: 594, endPoint x: 308, endPoint y: 619, distance: 25.5
click at [308, 618] on input "text" at bounding box center [394, 620] width 295 height 20
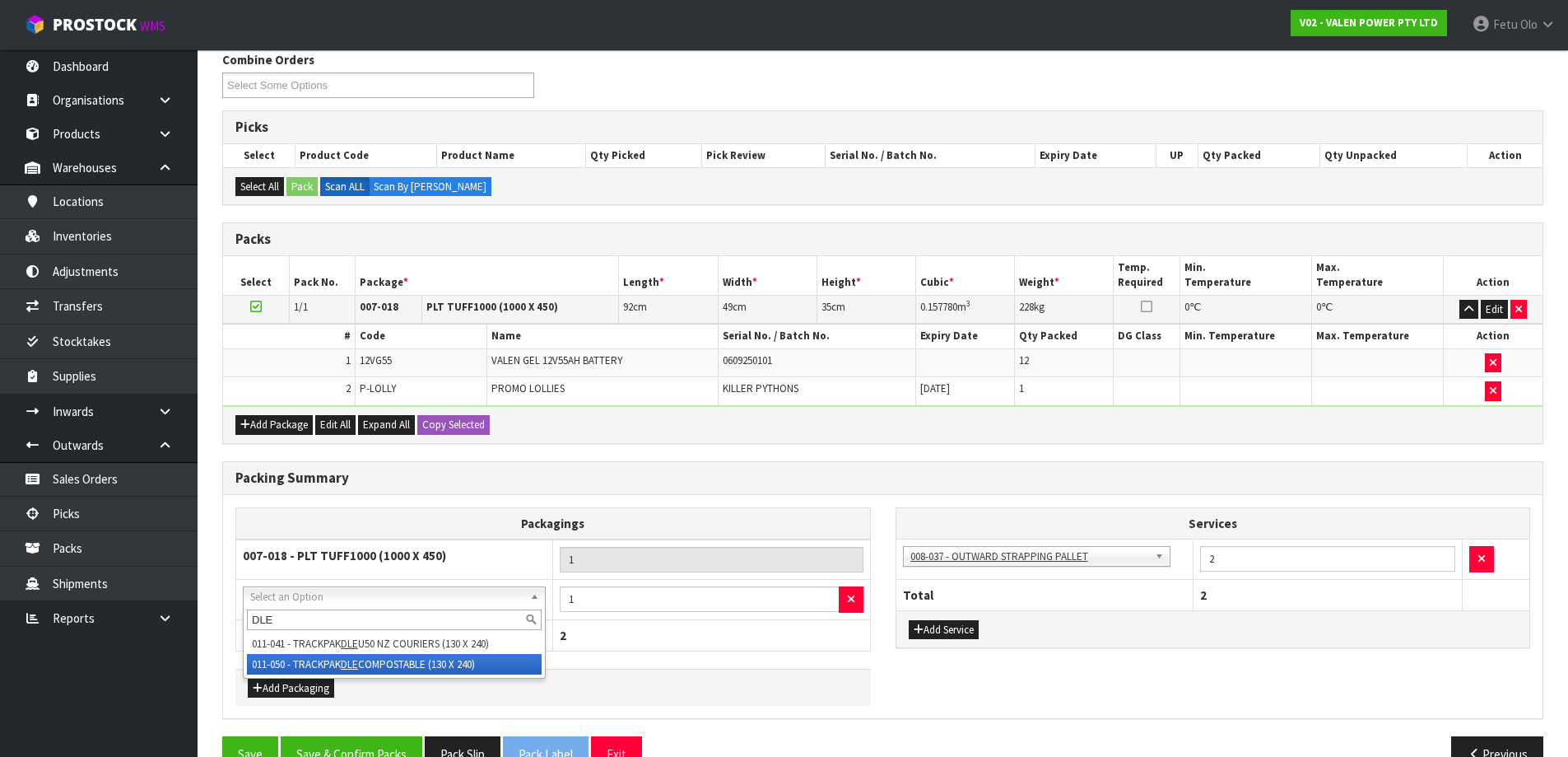
type input "DLE"
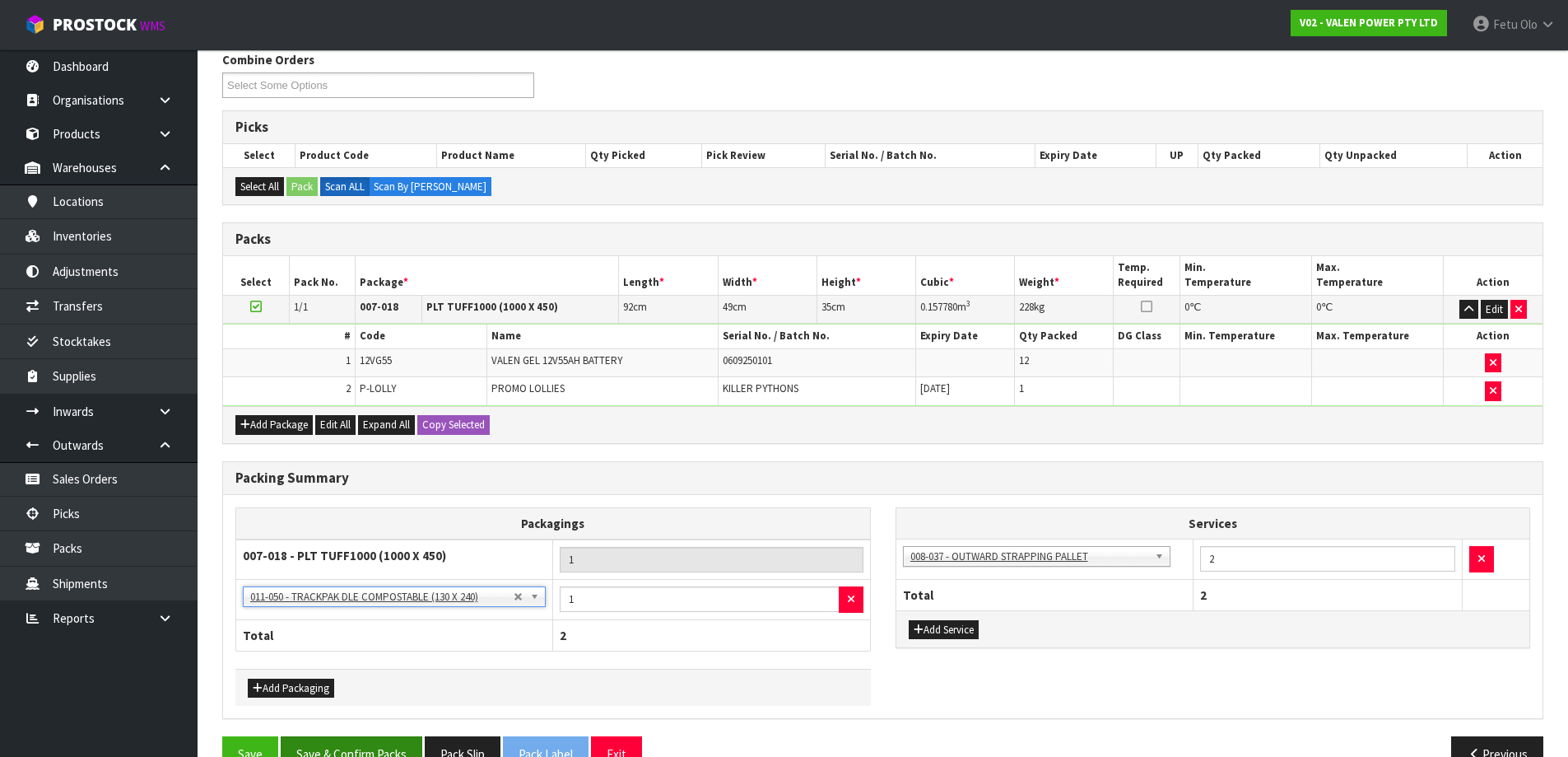
scroll to position [253, 0]
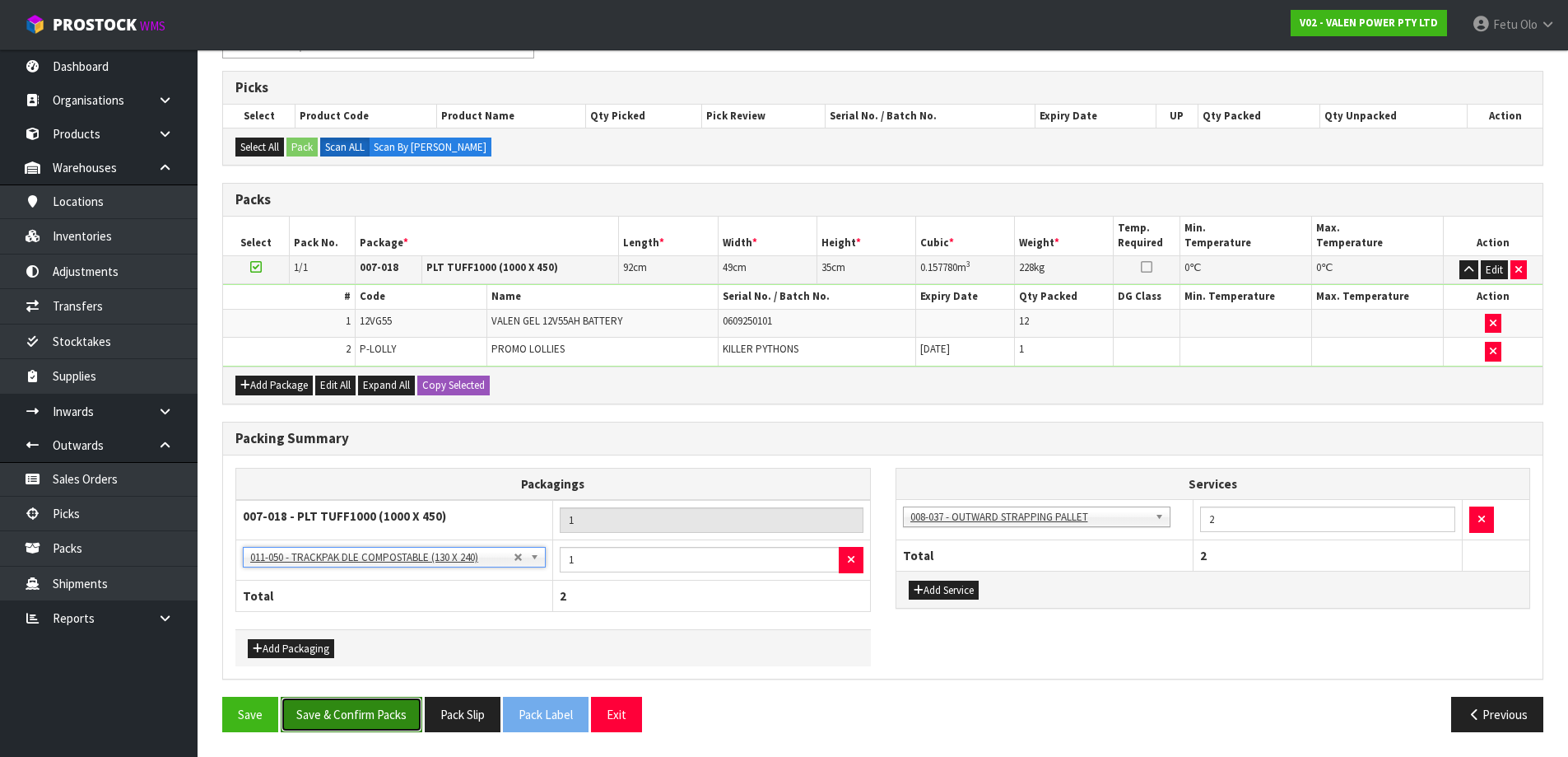
click at [339, 723] on button "Save & Confirm Packs" at bounding box center [352, 714] width 141 height 35
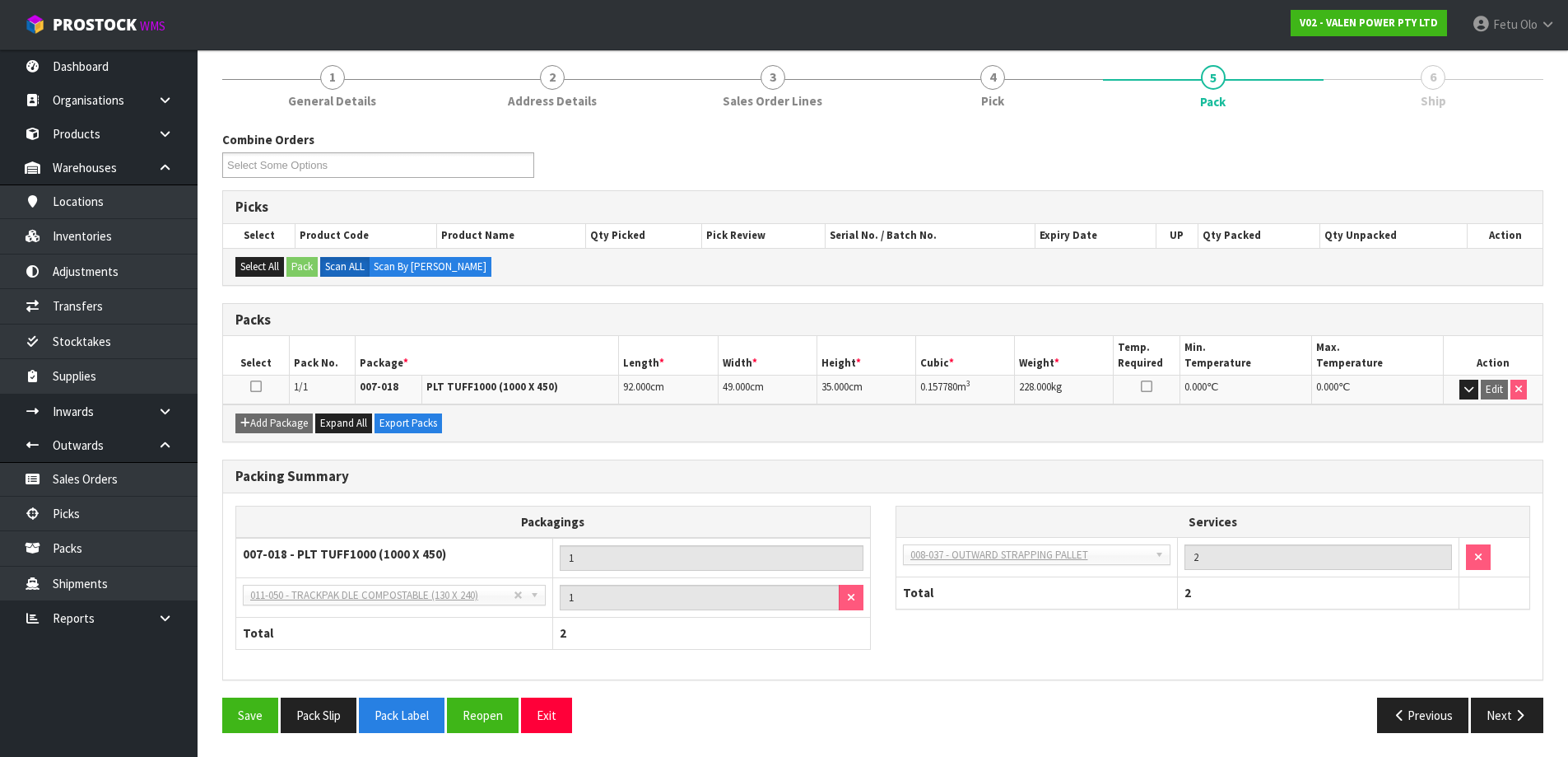
scroll to position [195, 0]
click at [475, 701] on button "Reopen" at bounding box center [482, 714] width 72 height 35
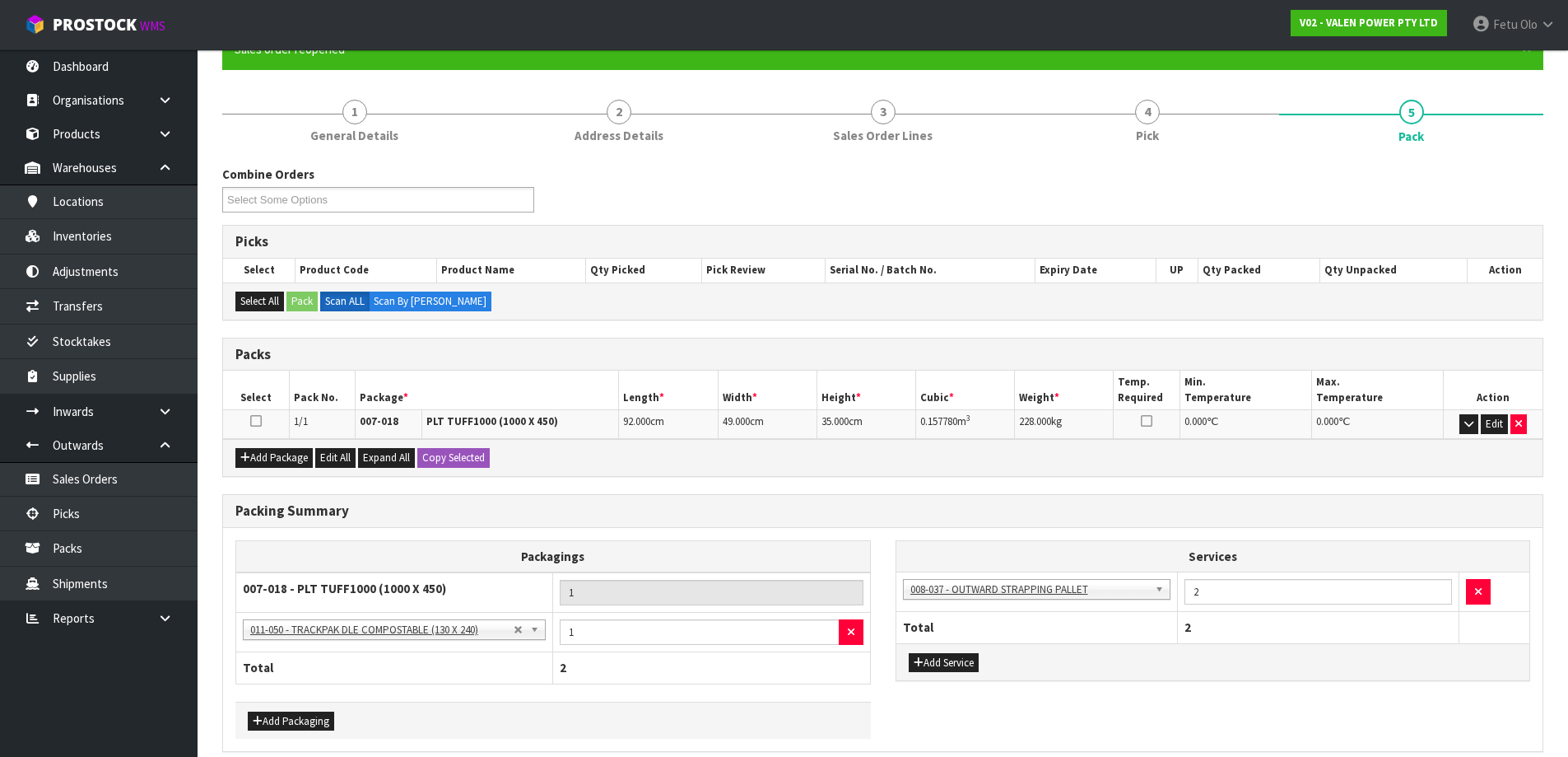
scroll to position [165, 0]
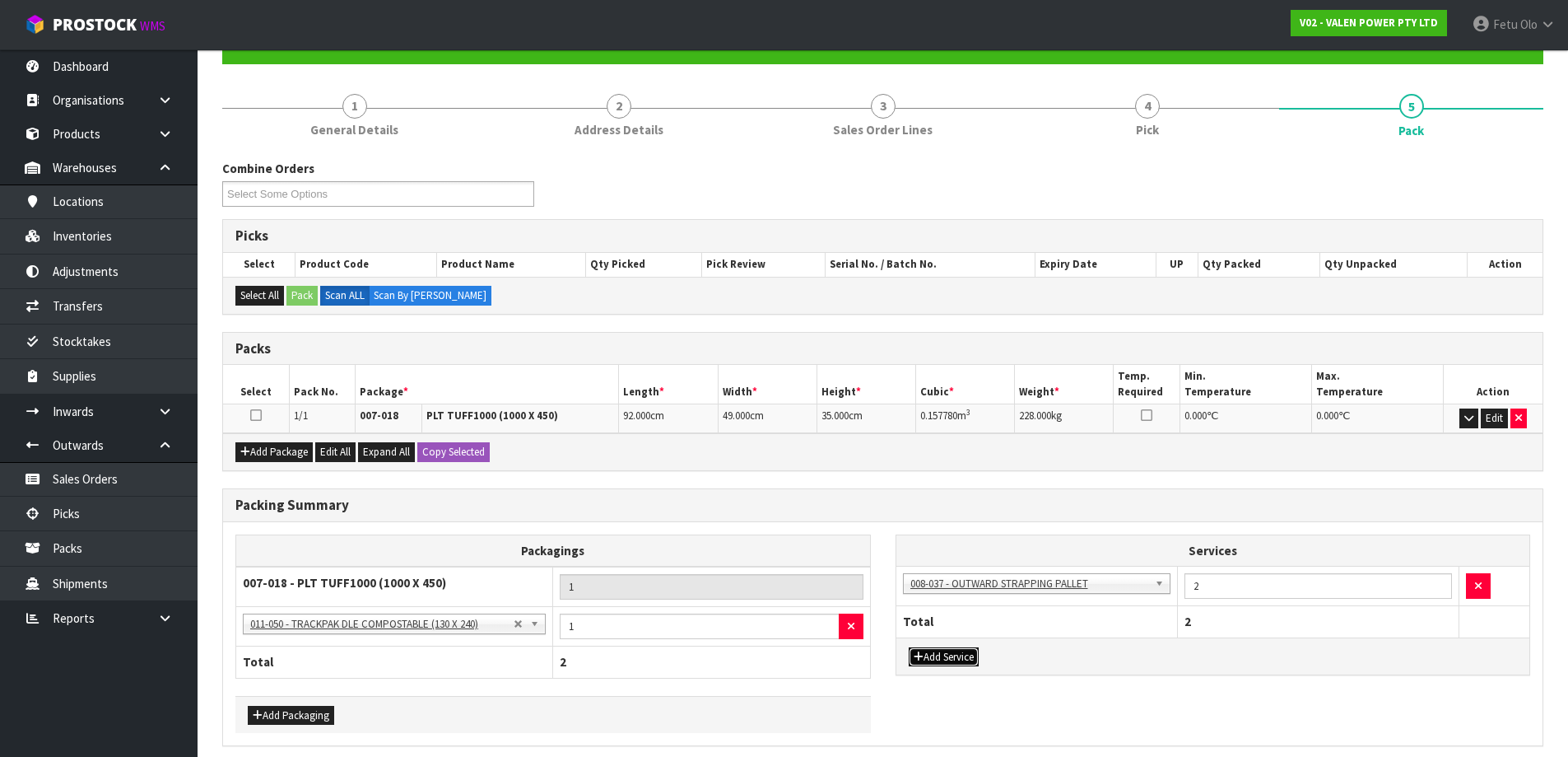
click at [927, 662] on button "Add Service" at bounding box center [943, 657] width 70 height 19
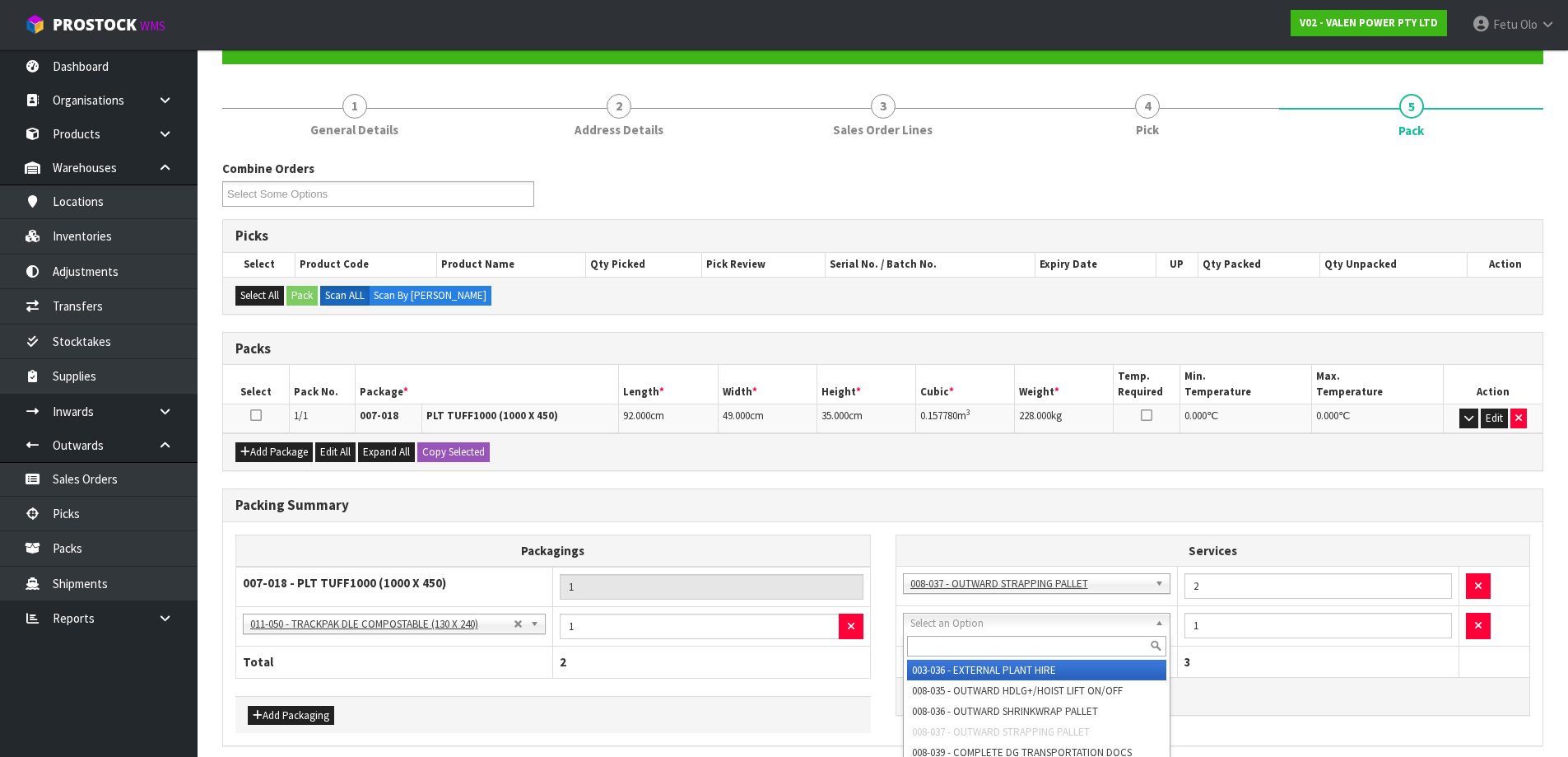
click at [949, 643] on input "text" at bounding box center [1037, 646] width 260 height 20
type input "CON"
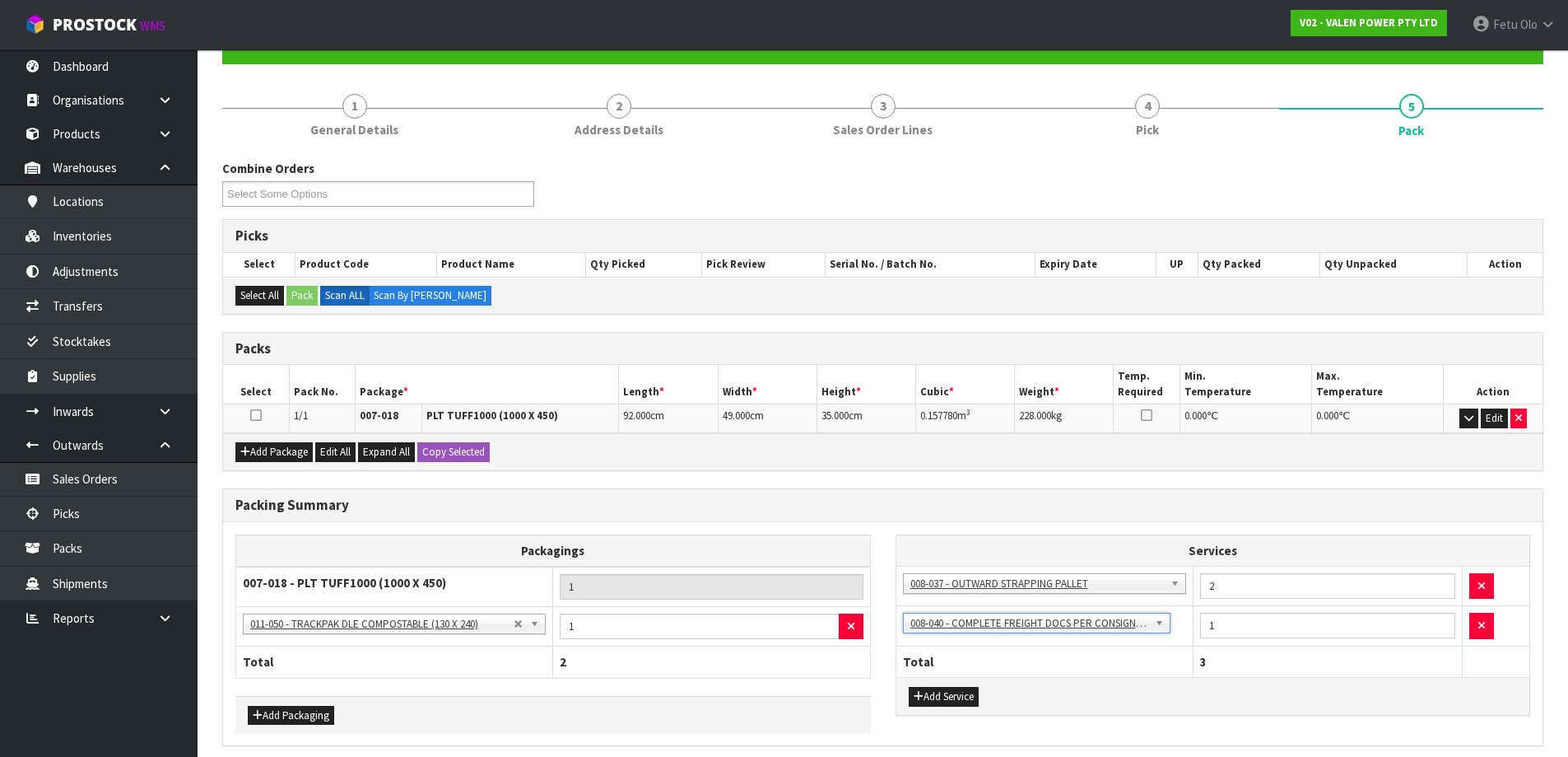
scroll to position [232, 0]
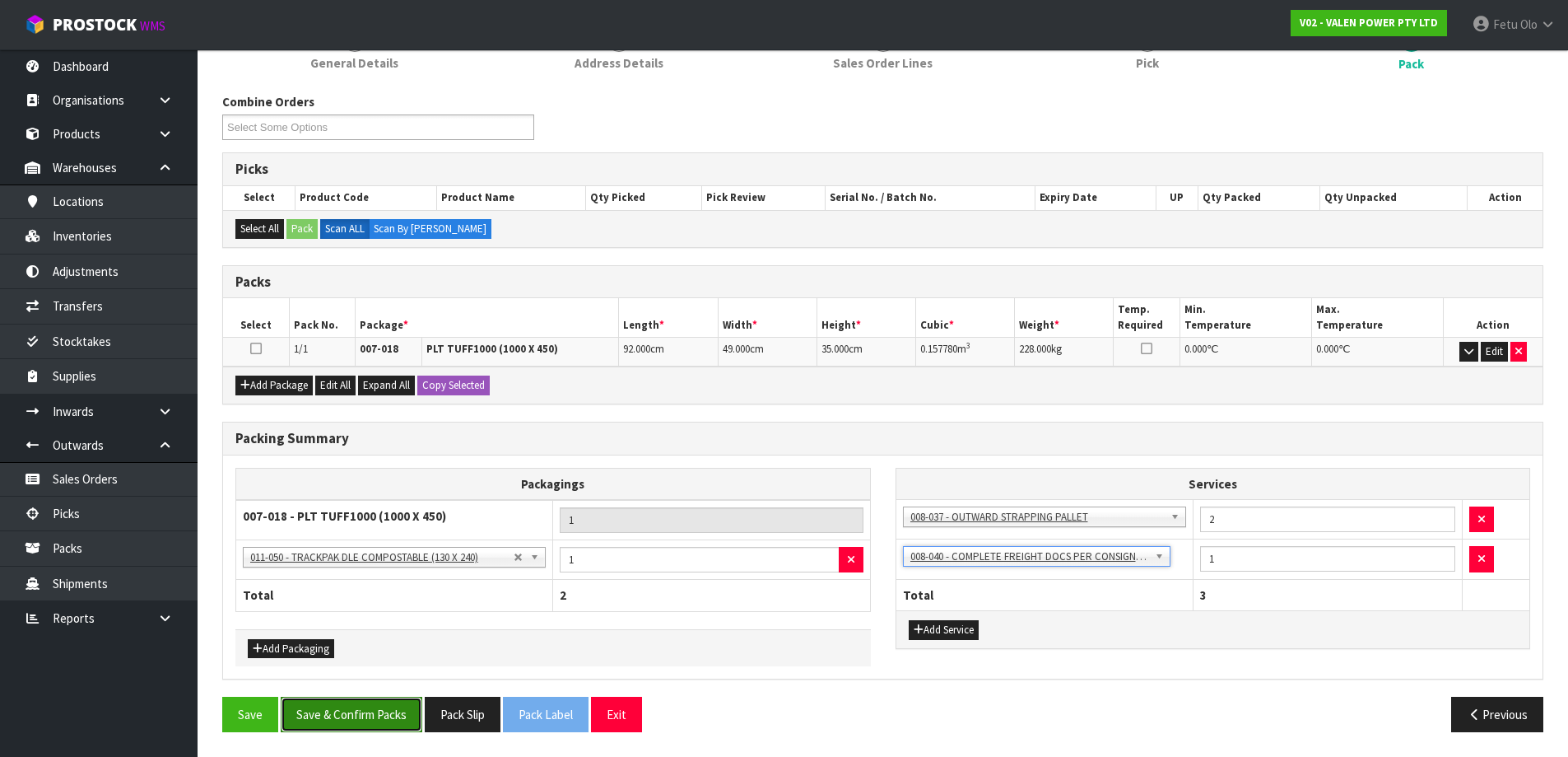
click at [391, 722] on button "Save & Confirm Packs" at bounding box center [352, 714] width 141 height 35
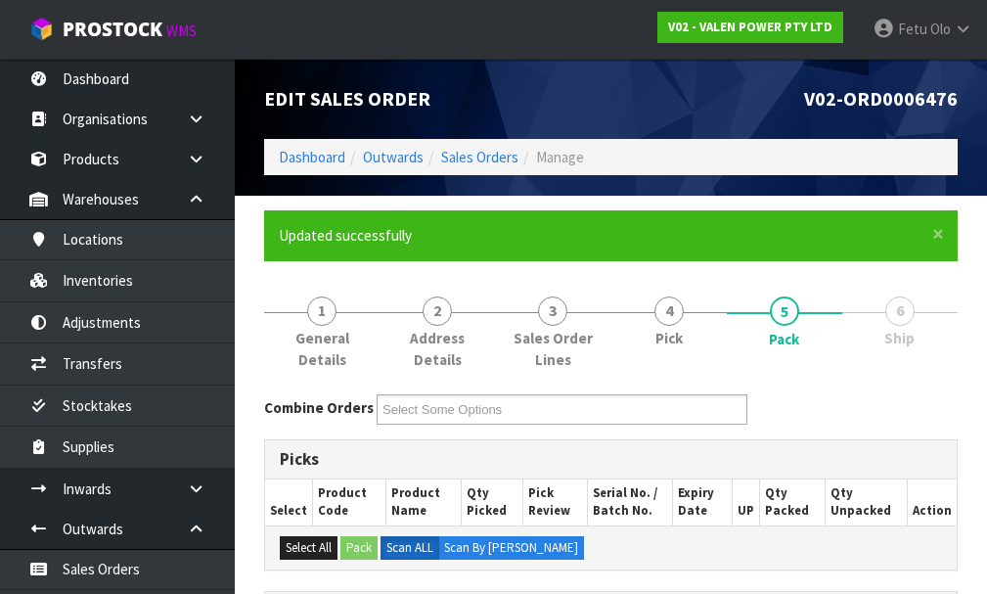
click at [501, 257] on div "× Close Updated successfully" at bounding box center [610, 235] width 693 height 50
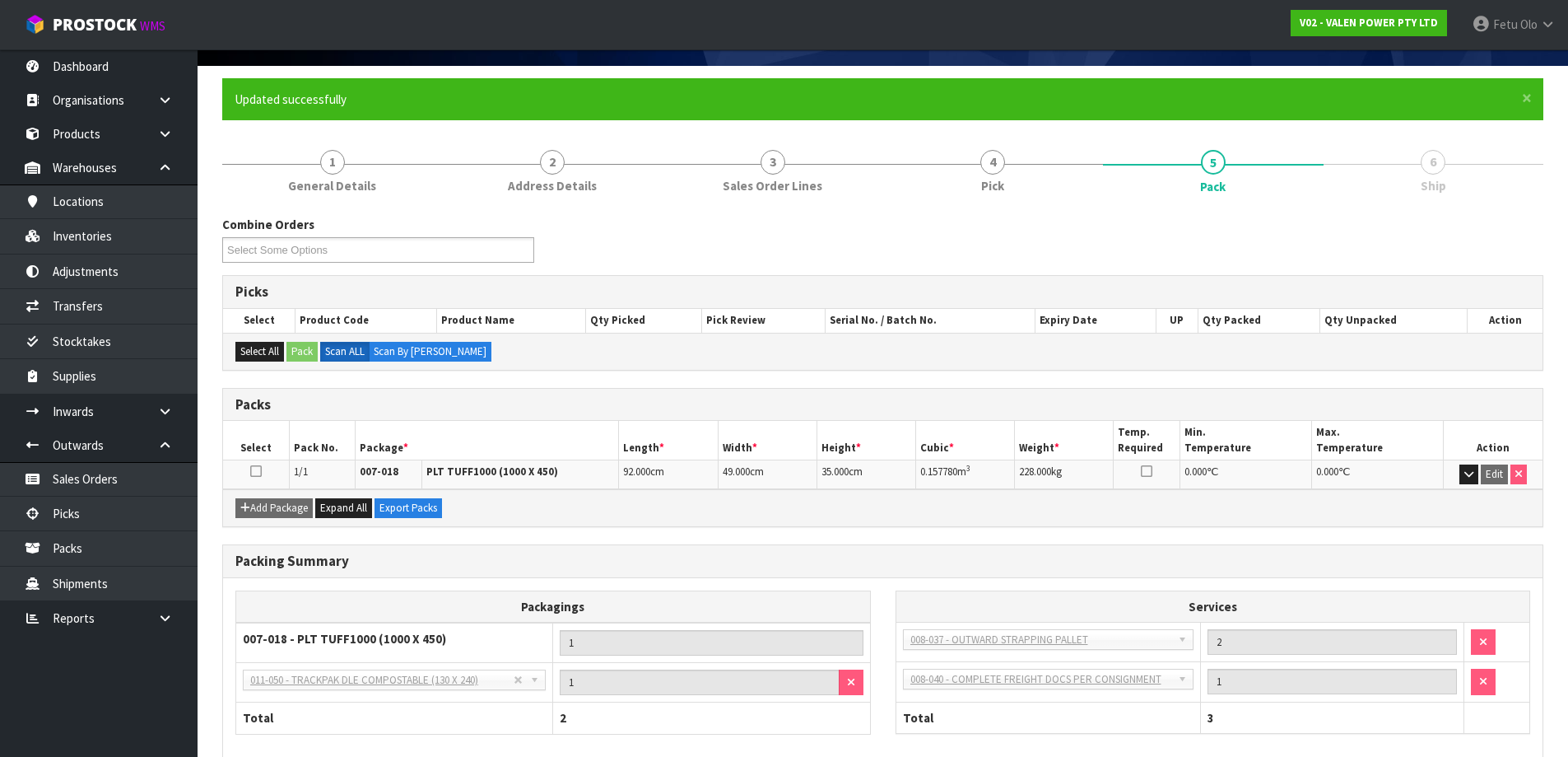
scroll to position [195, 0]
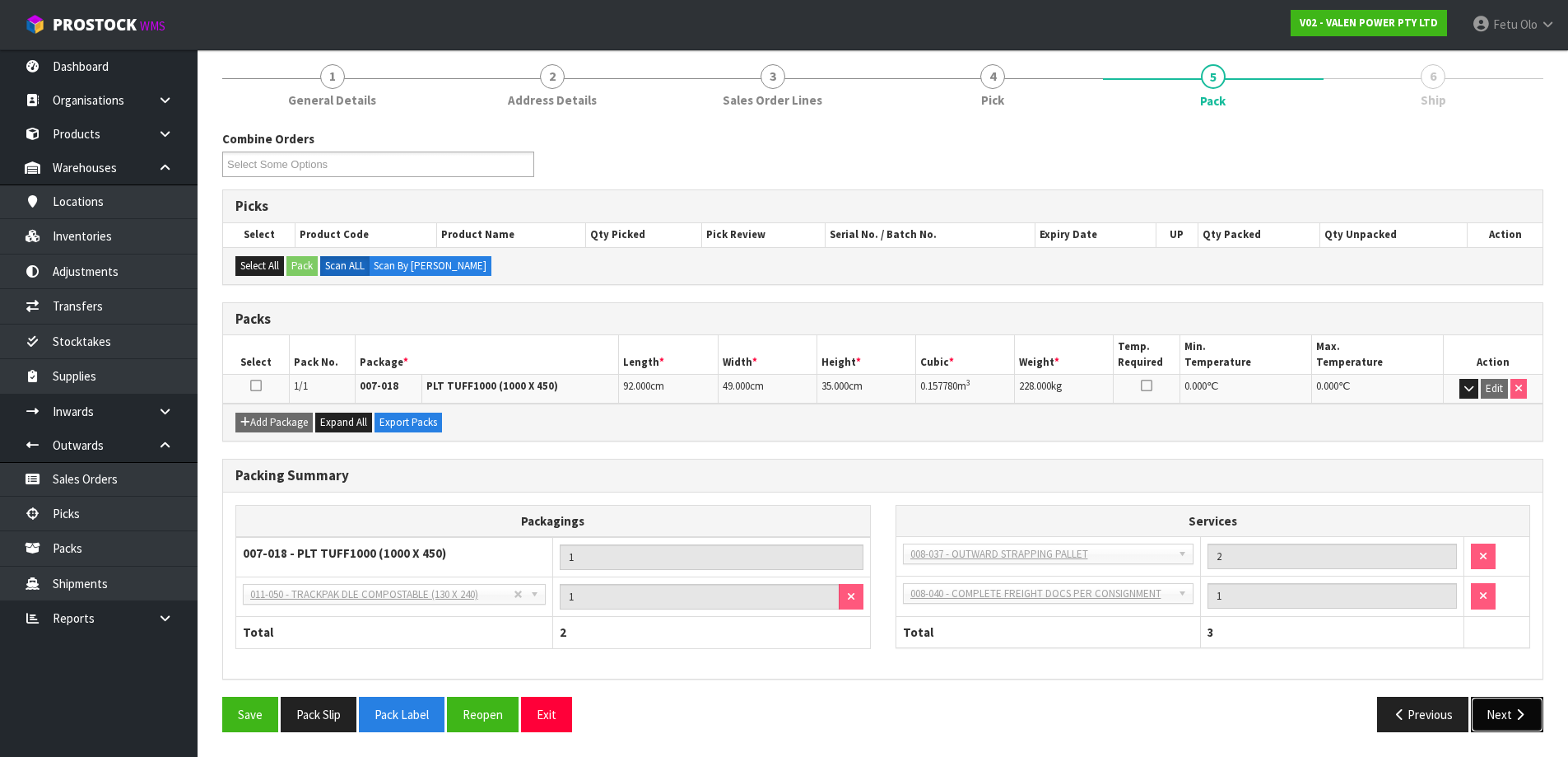
click at [1520, 722] on button "Next" at bounding box center [1507, 714] width 72 height 35
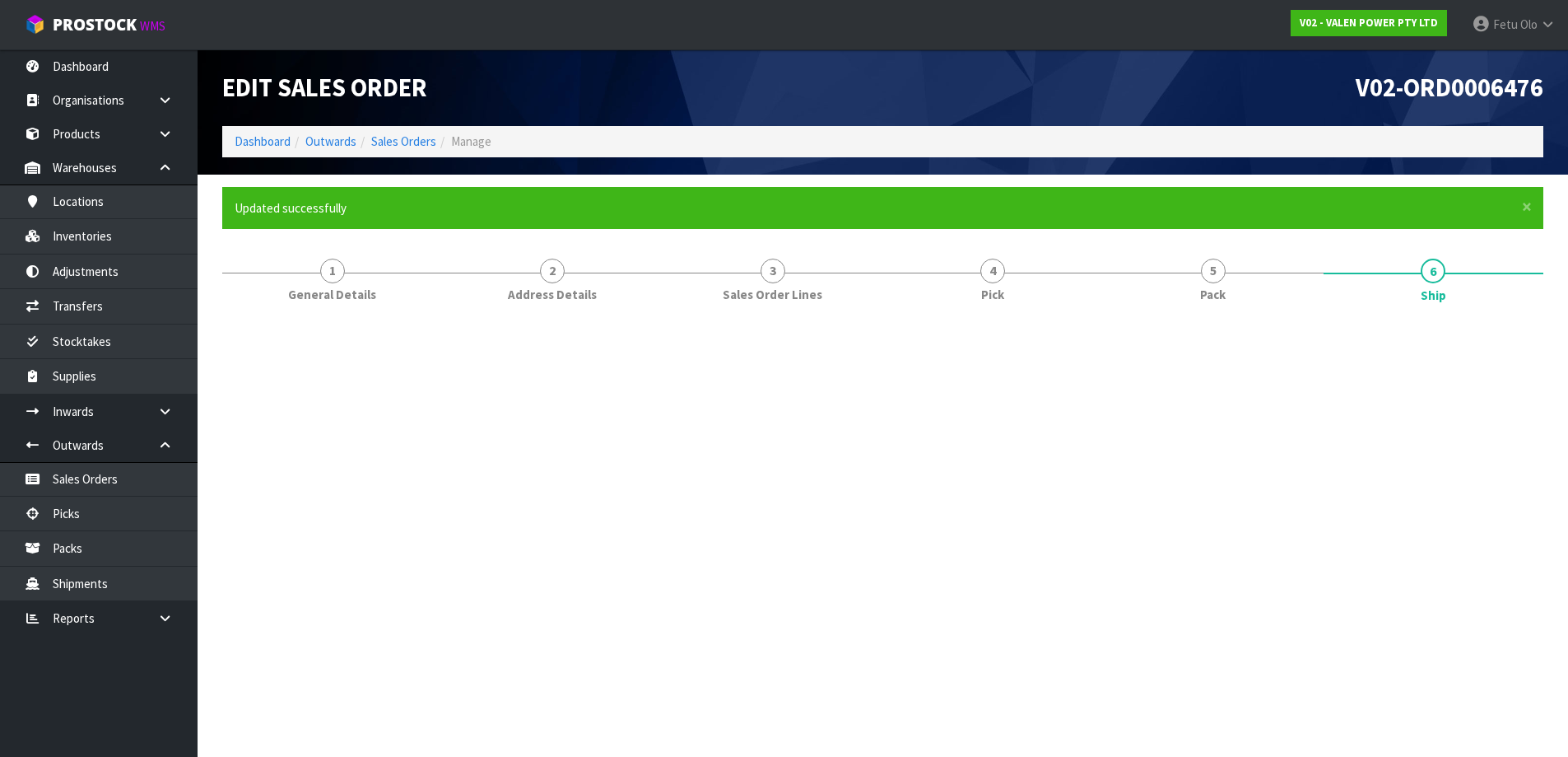
scroll to position [0, 0]
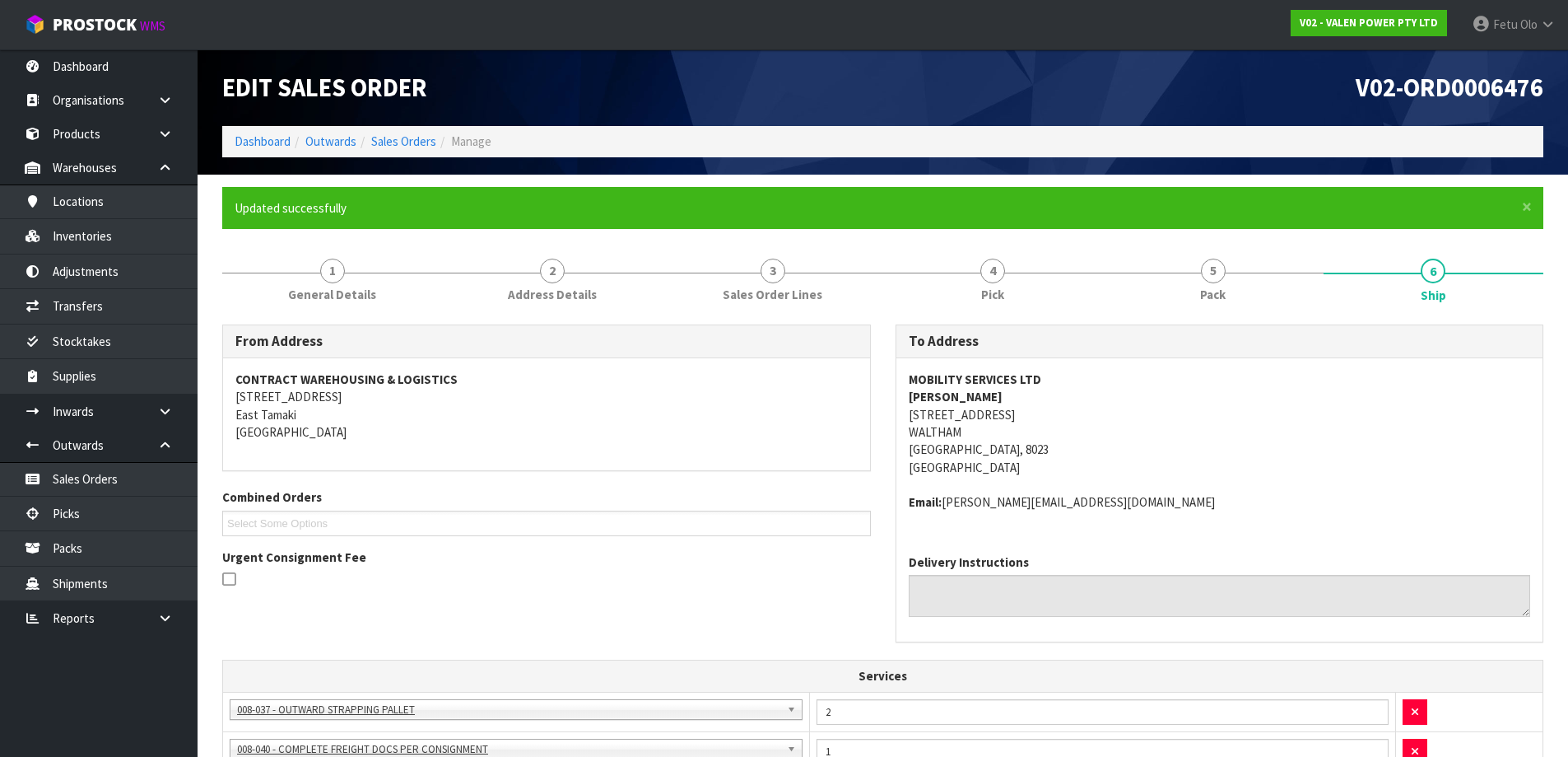
click at [790, 345] on h3 "From Address" at bounding box center [546, 341] width 622 height 16
click at [255, 138] on link "Dashboard" at bounding box center [263, 141] width 56 height 16
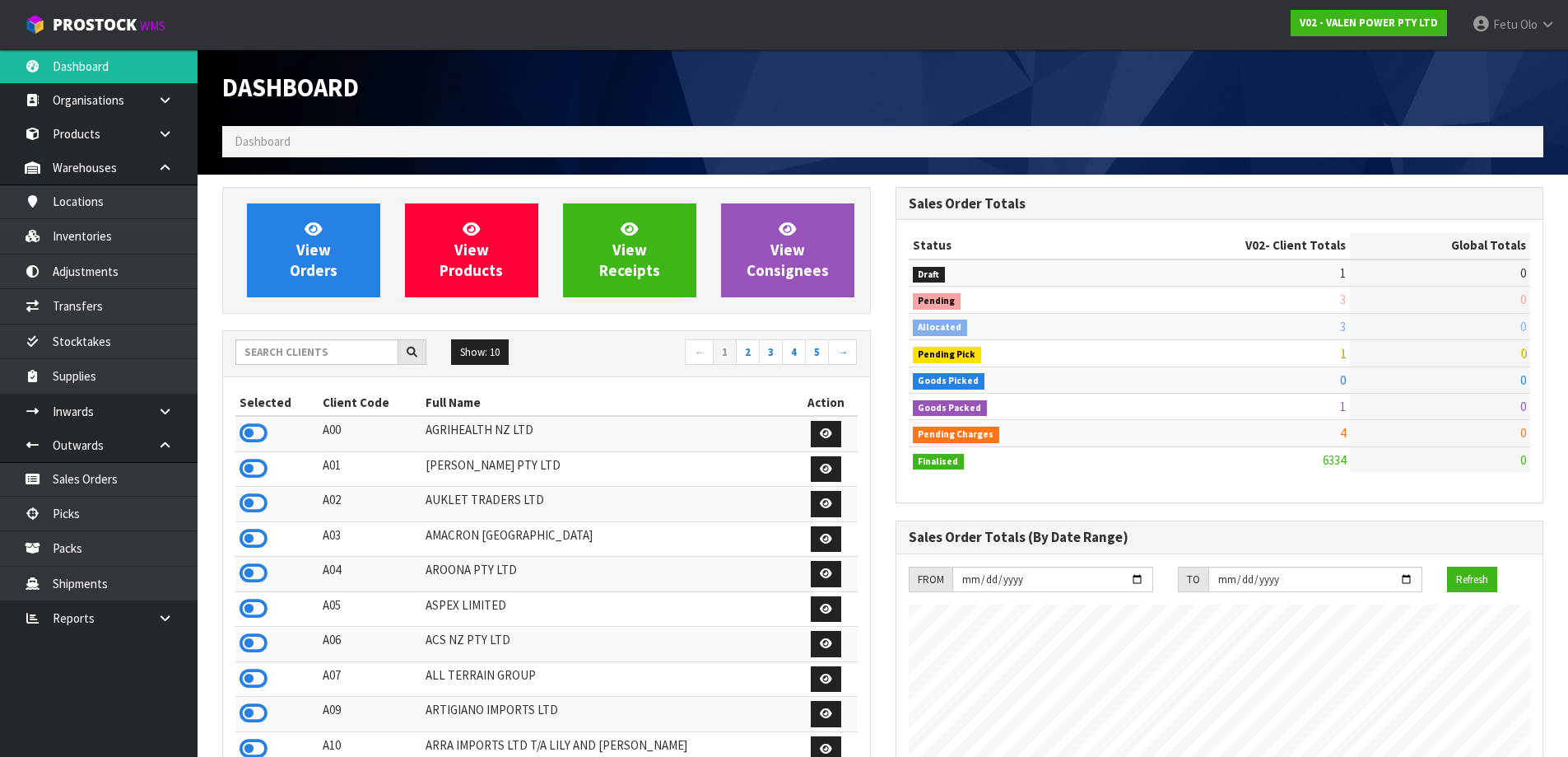
scroll to position [1248, 672]
click at [313, 355] on input "text" at bounding box center [317, 352] width 163 height 25
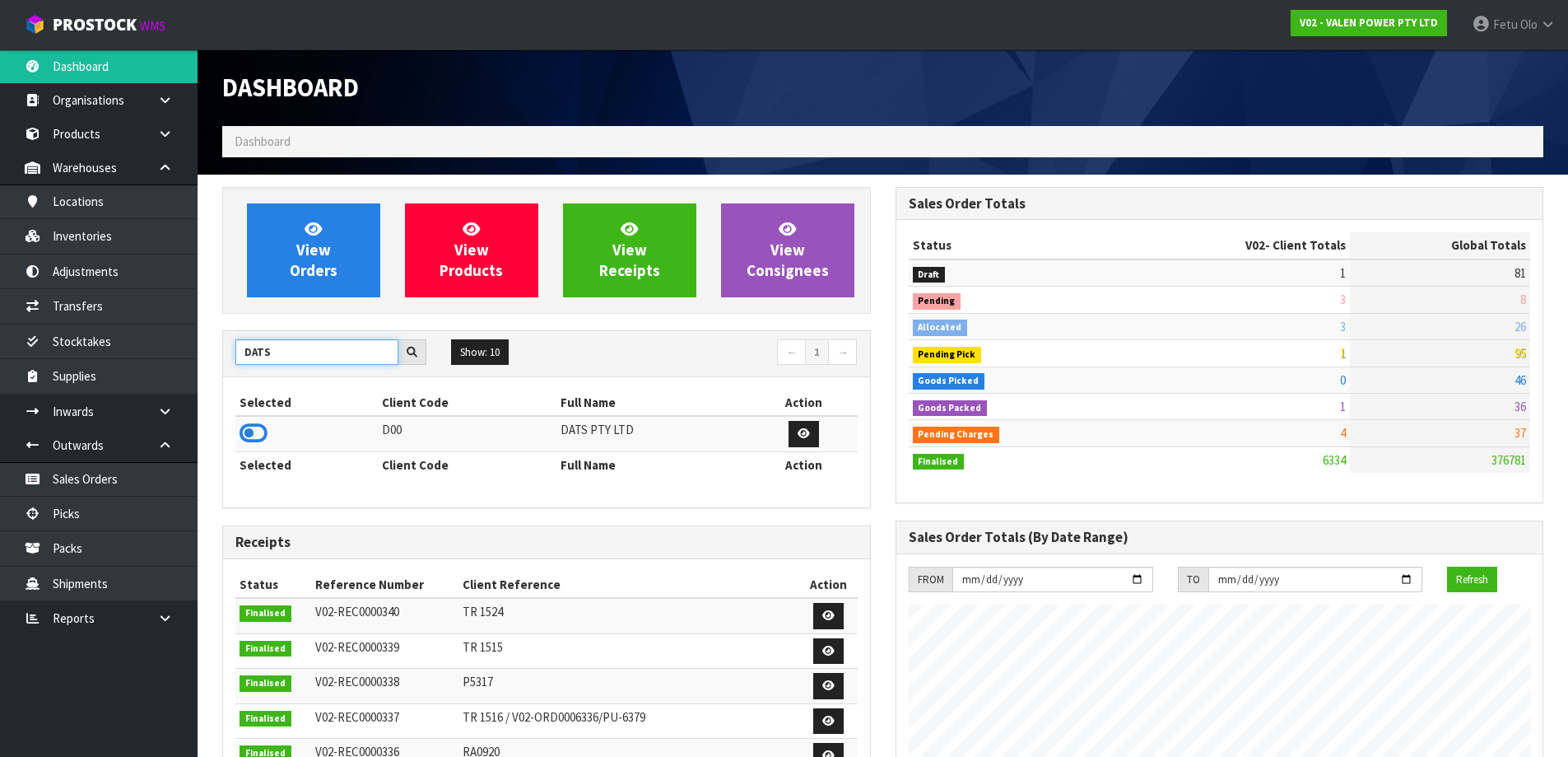
type input "DATS"
click at [260, 434] on icon at bounding box center [253, 433] width 28 height 24
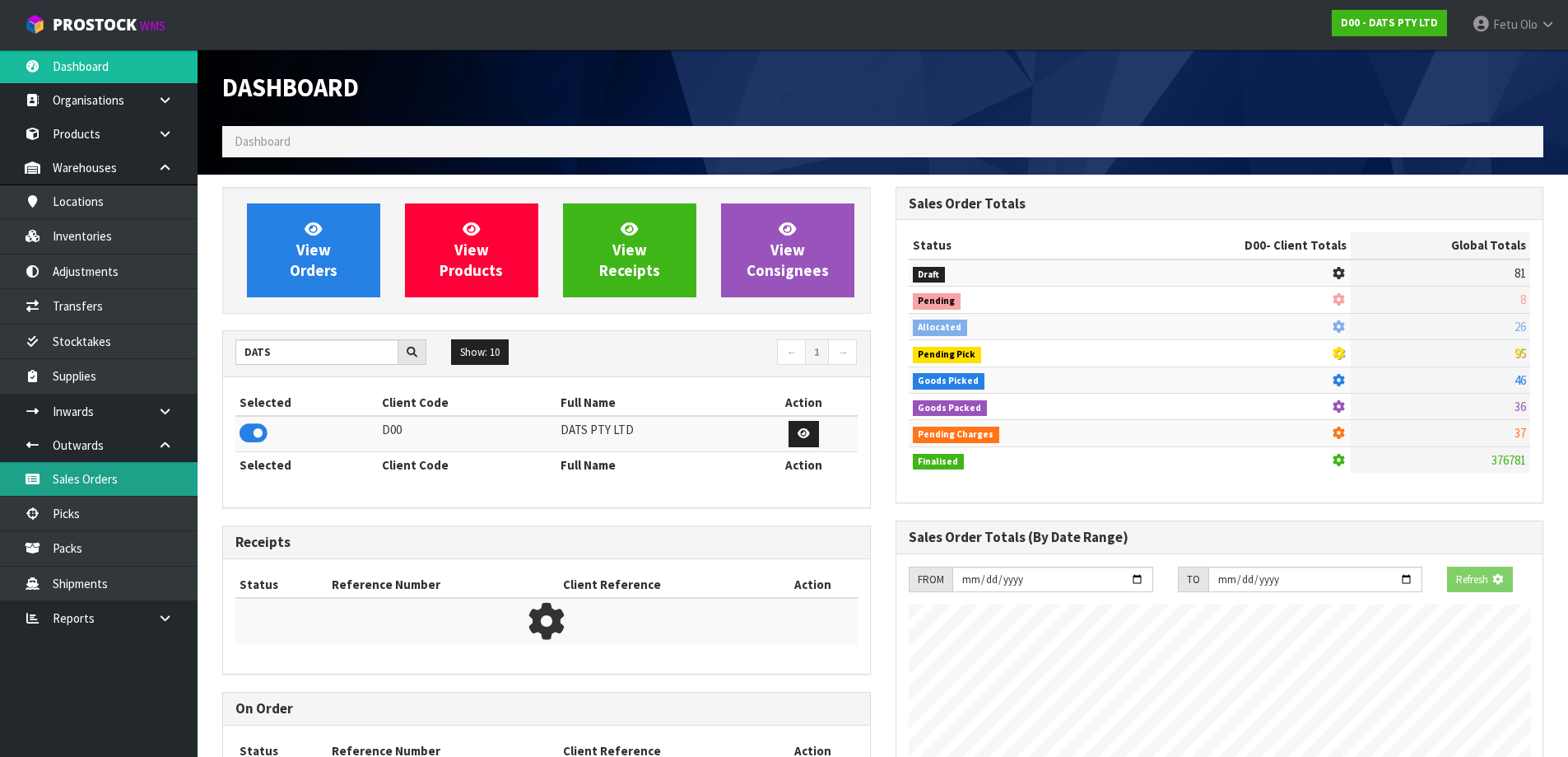
scroll to position [1027, 672]
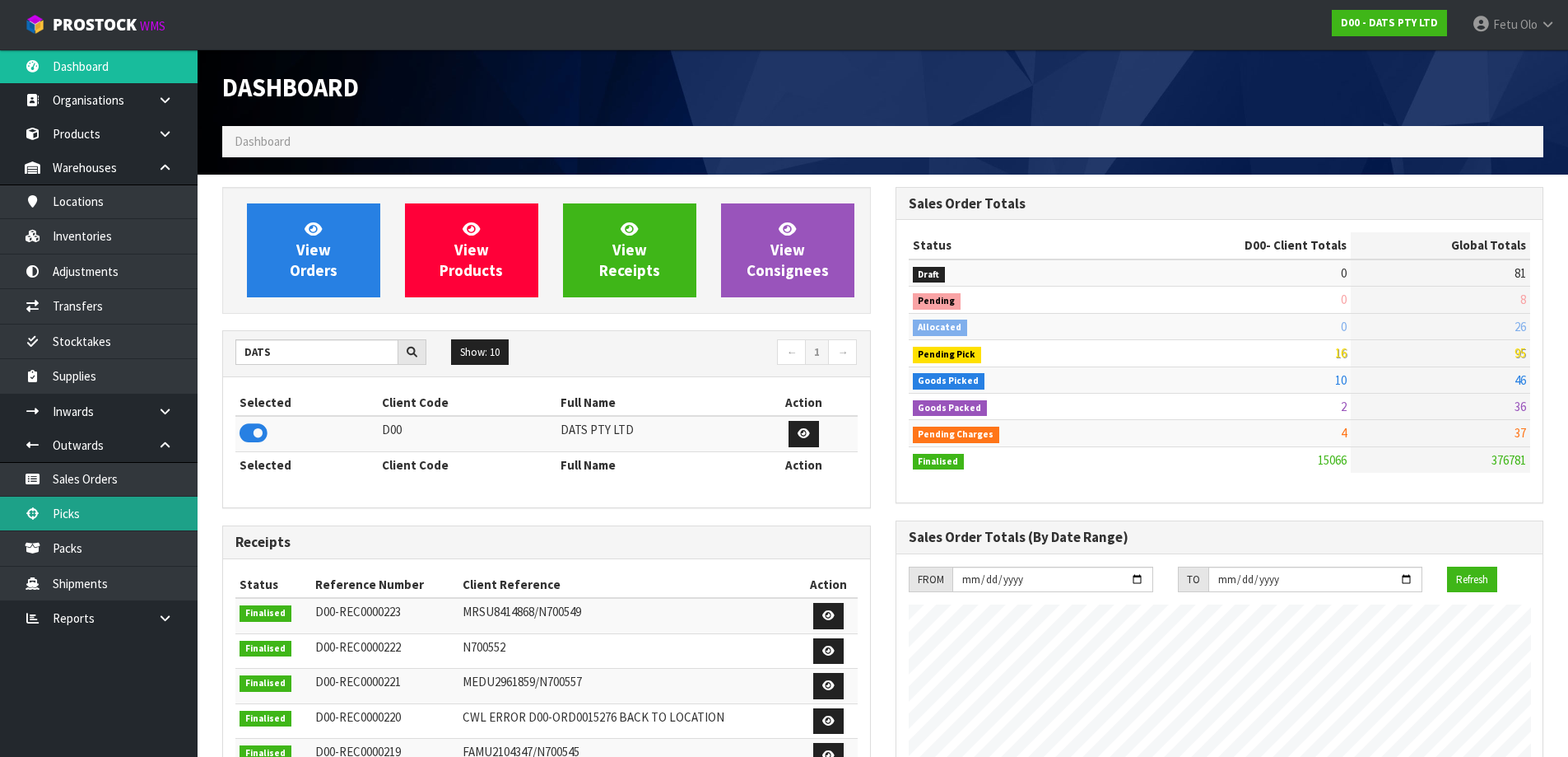
click at [108, 524] on link "Picks" at bounding box center [98, 514] width 198 height 34
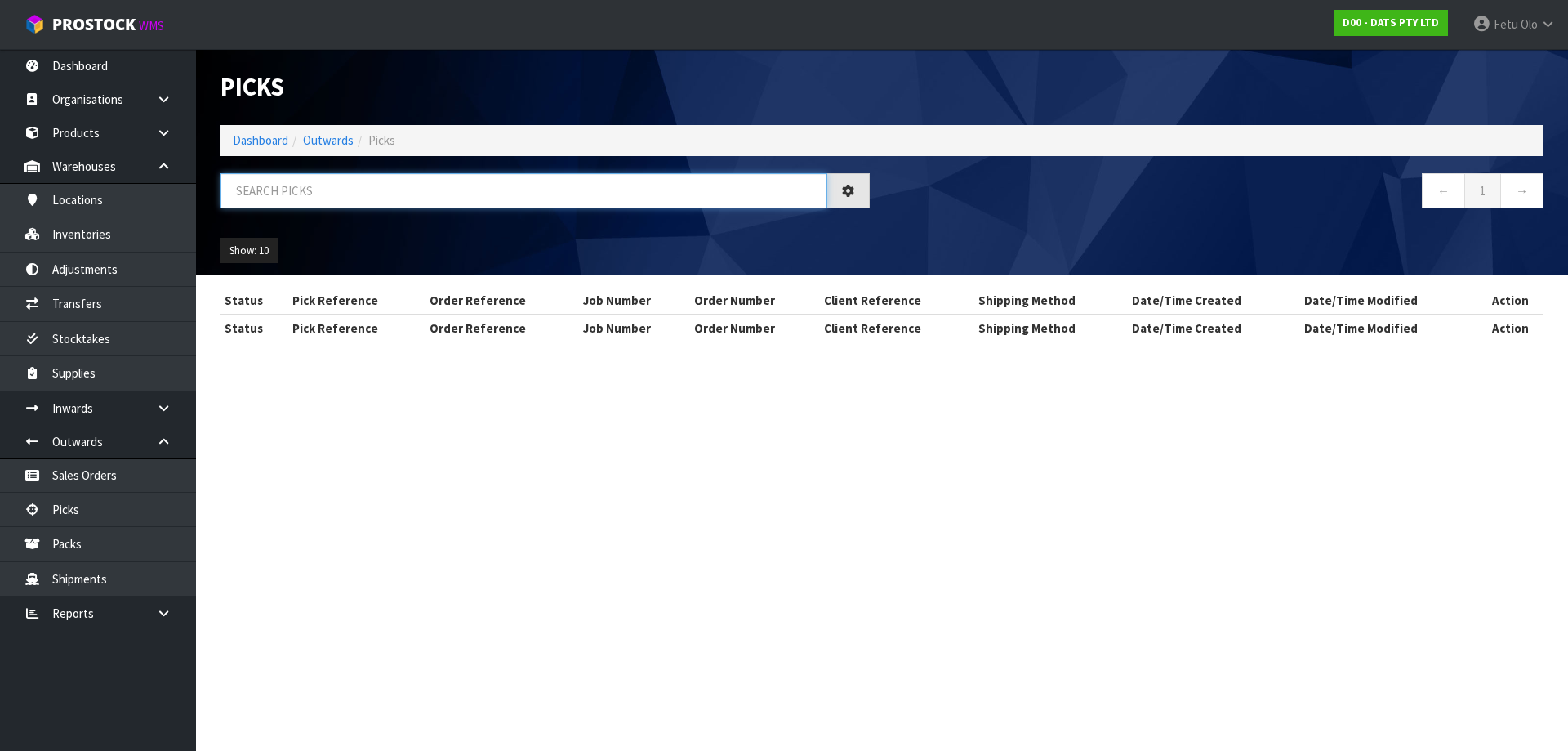
click at [354, 180] on input "text" at bounding box center [524, 190] width 607 height 35
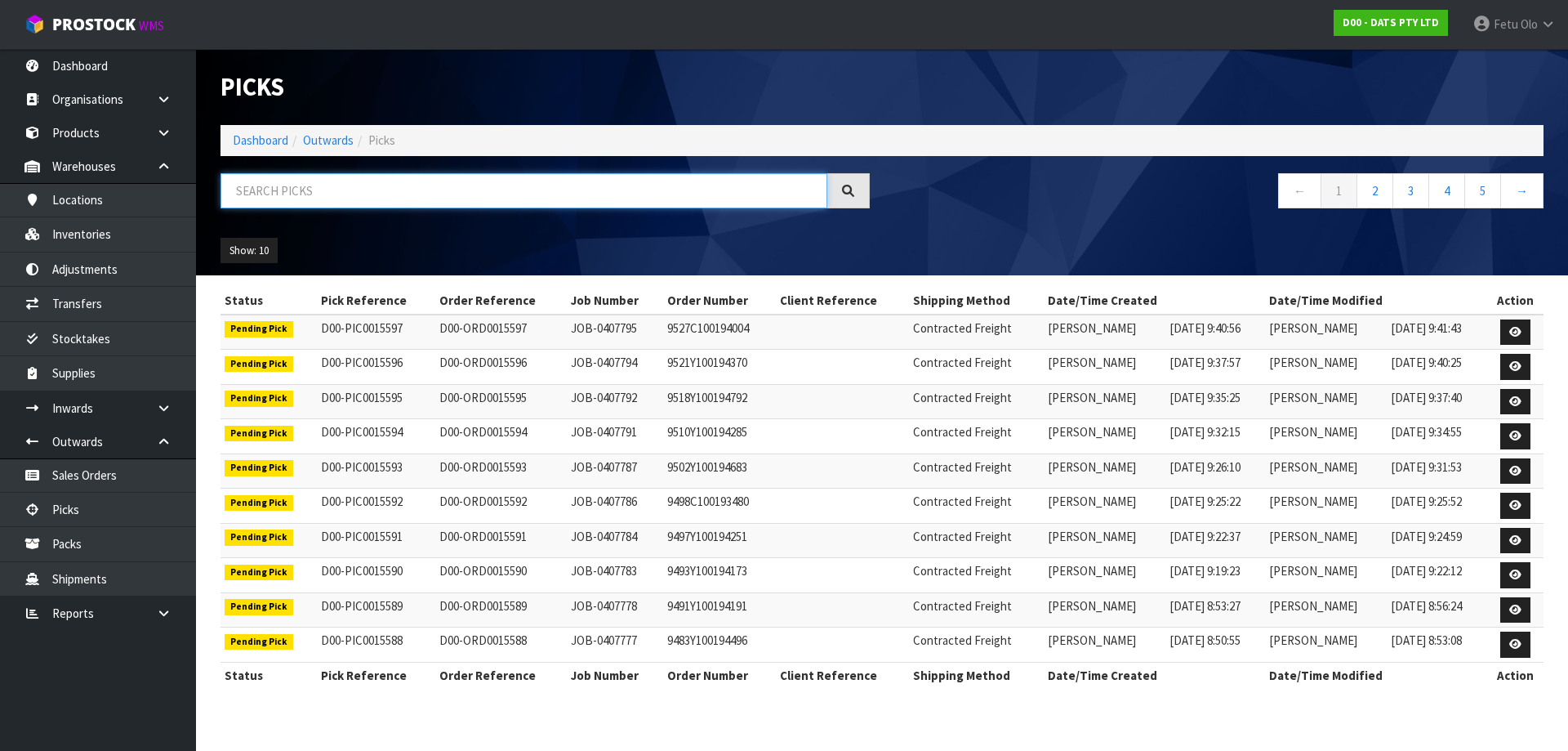
click at [354, 180] on input "text" at bounding box center [524, 190] width 607 height 35
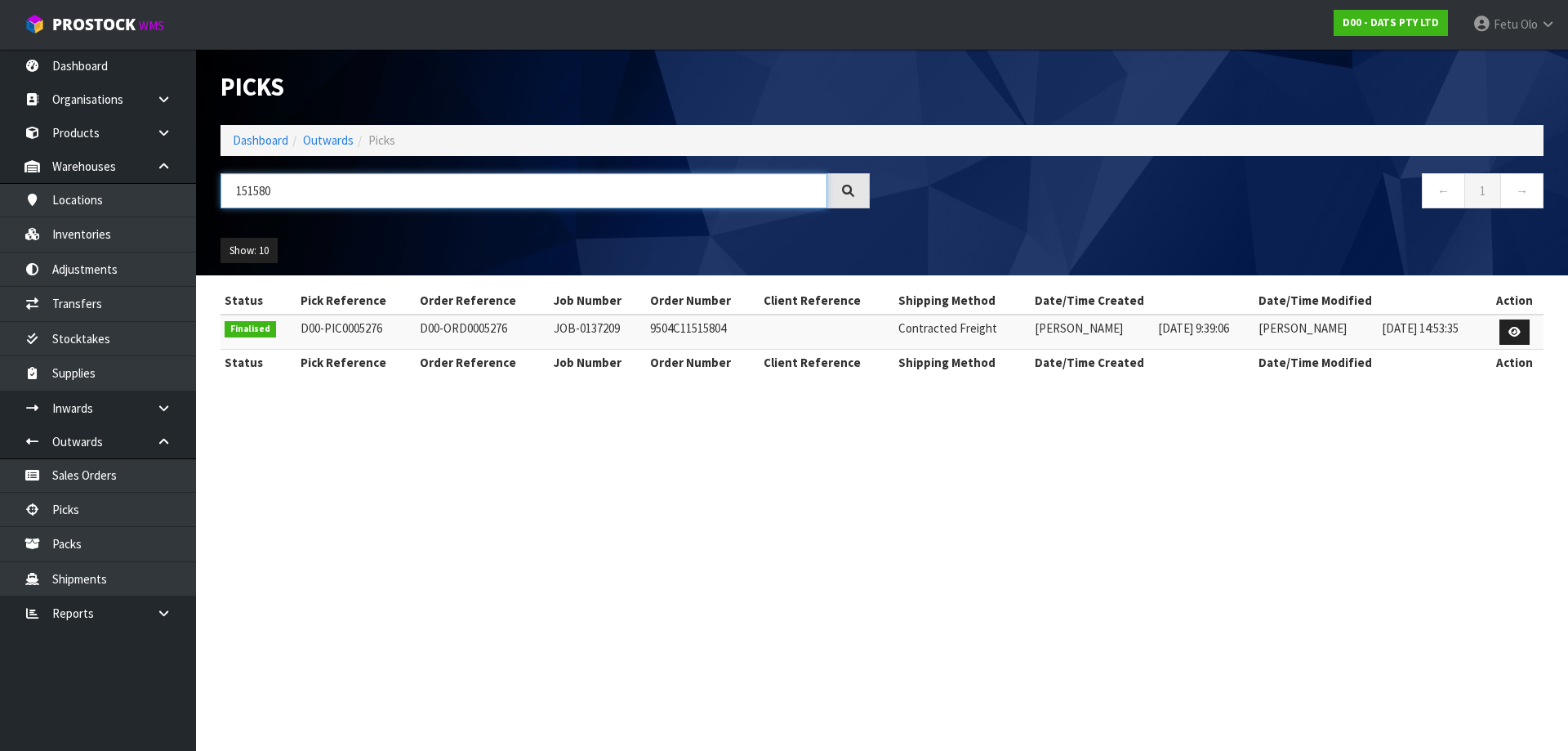
click at [265, 186] on input "151580" at bounding box center [524, 190] width 607 height 35
click at [265, 184] on input "151580" at bounding box center [524, 190] width 607 height 35
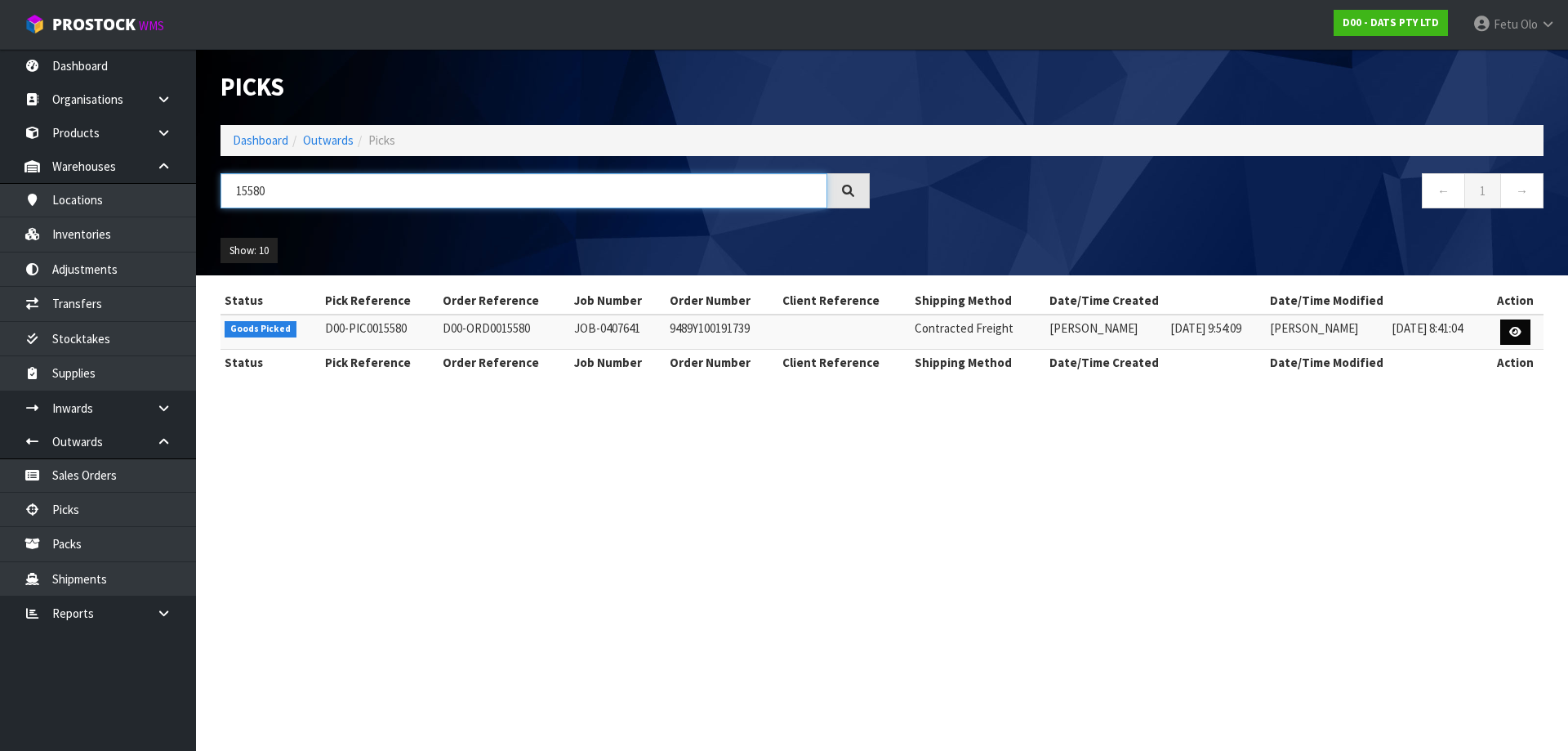
type input "15580"
drag, startPoint x: 1525, startPoint y: 322, endPoint x: 1488, endPoint y: 337, distance: 39.9
click at [1526, 322] on link at bounding box center [1515, 332] width 30 height 26
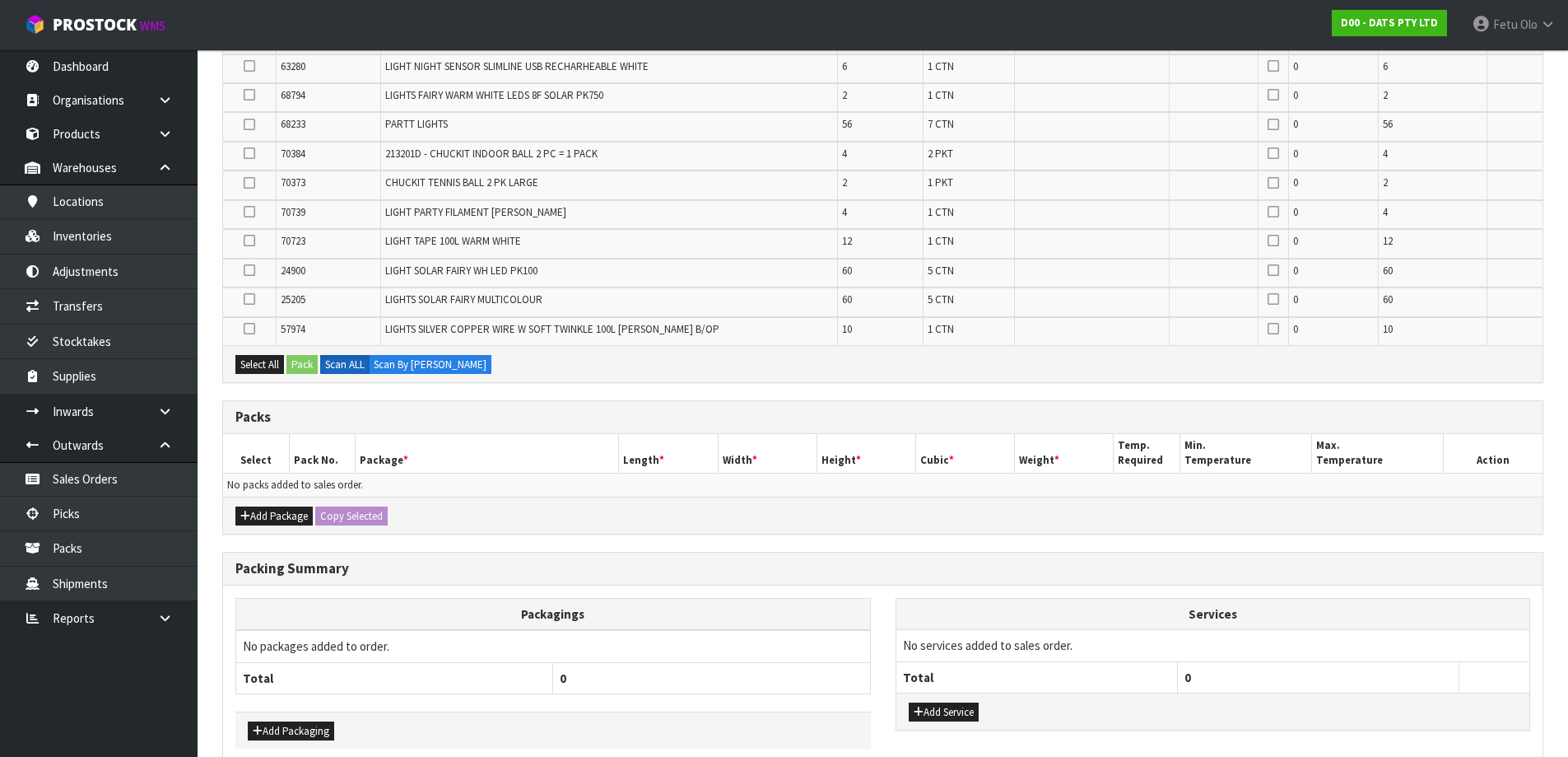
scroll to position [417, 0]
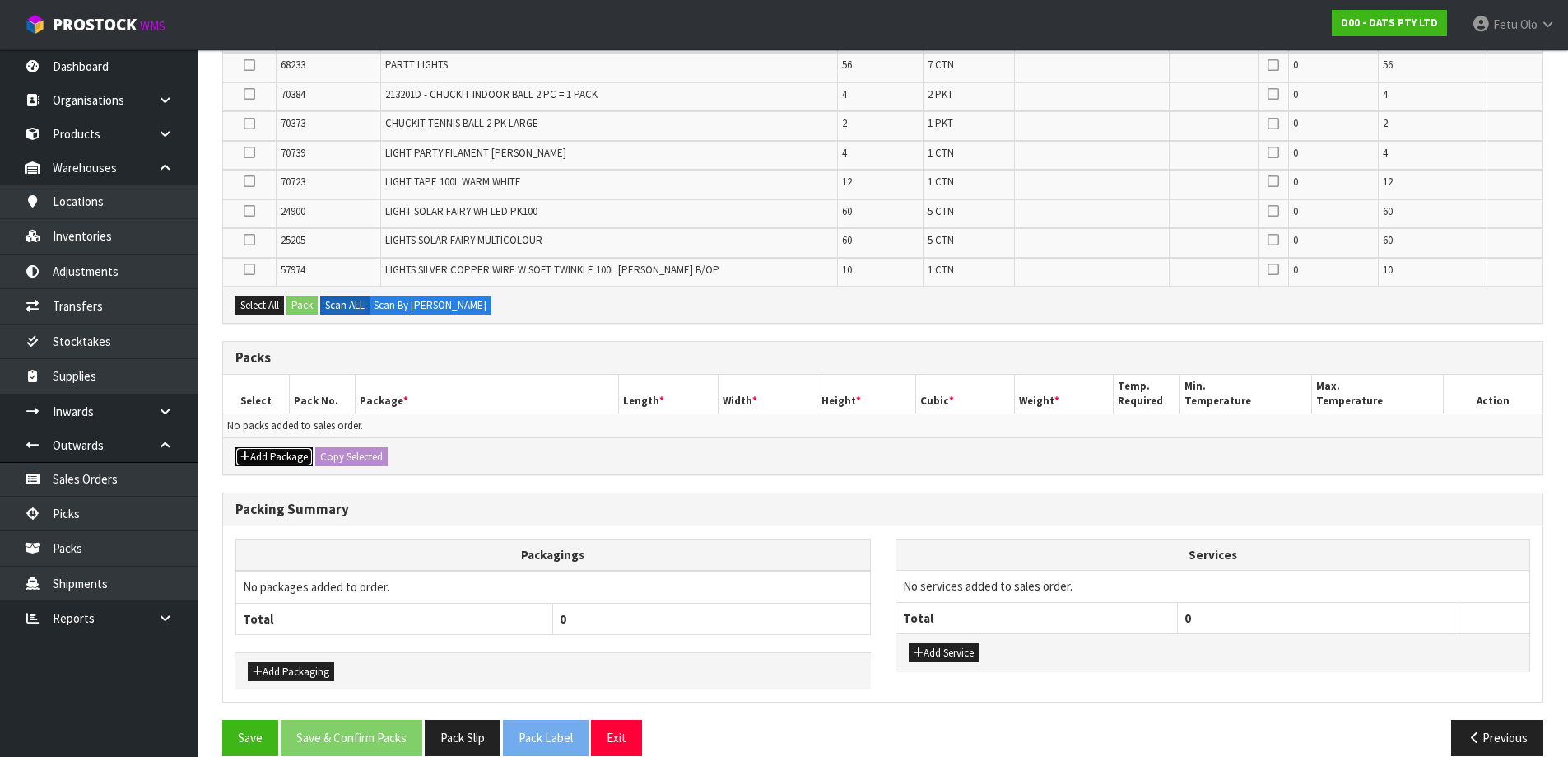
click at [251, 453] on button "Add Package" at bounding box center [274, 456] width 77 height 19
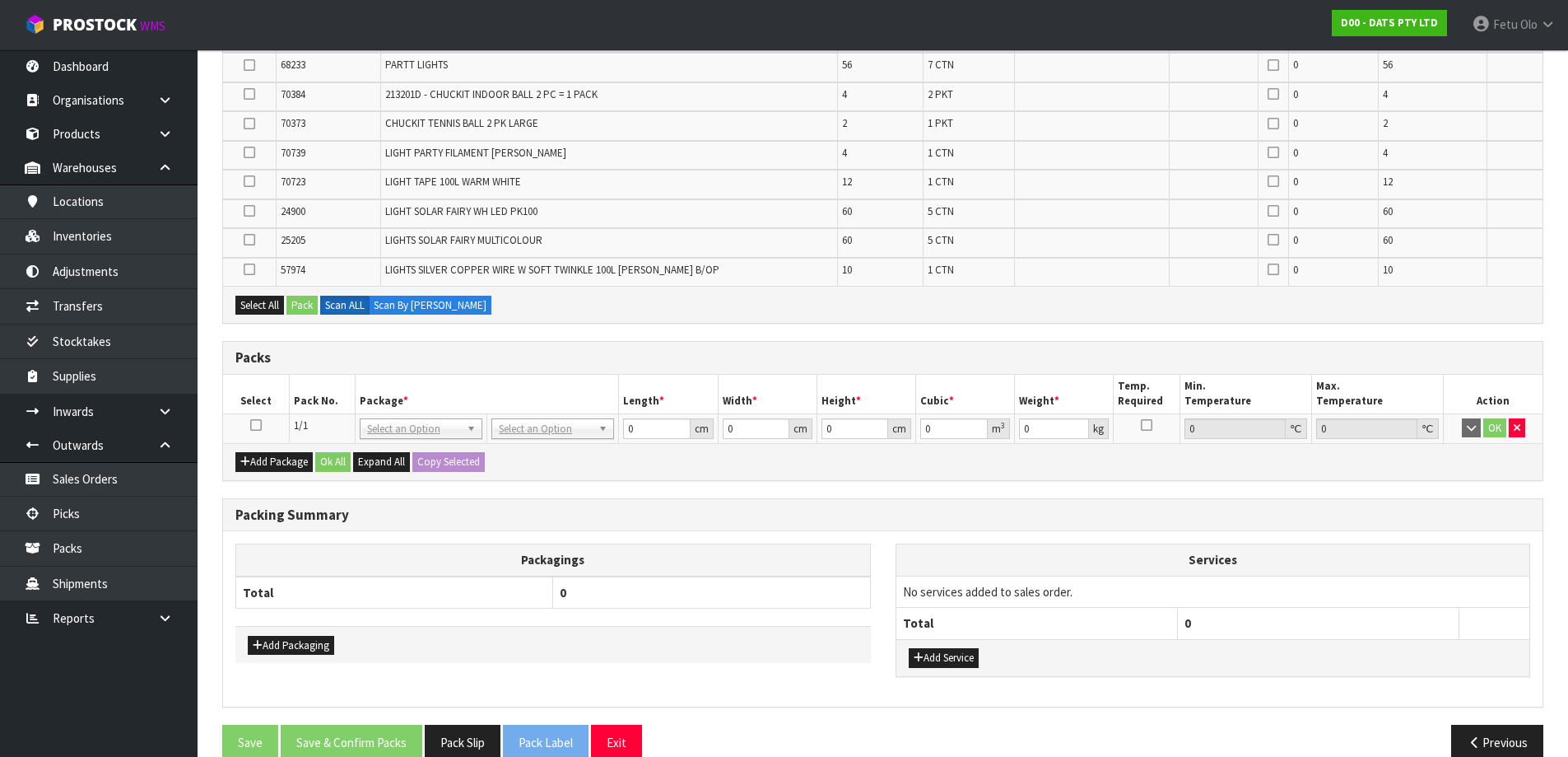
click at [253, 426] on icon at bounding box center [256, 425] width 12 height 1
click at [278, 399] on th "Select" at bounding box center [256, 394] width 66 height 39
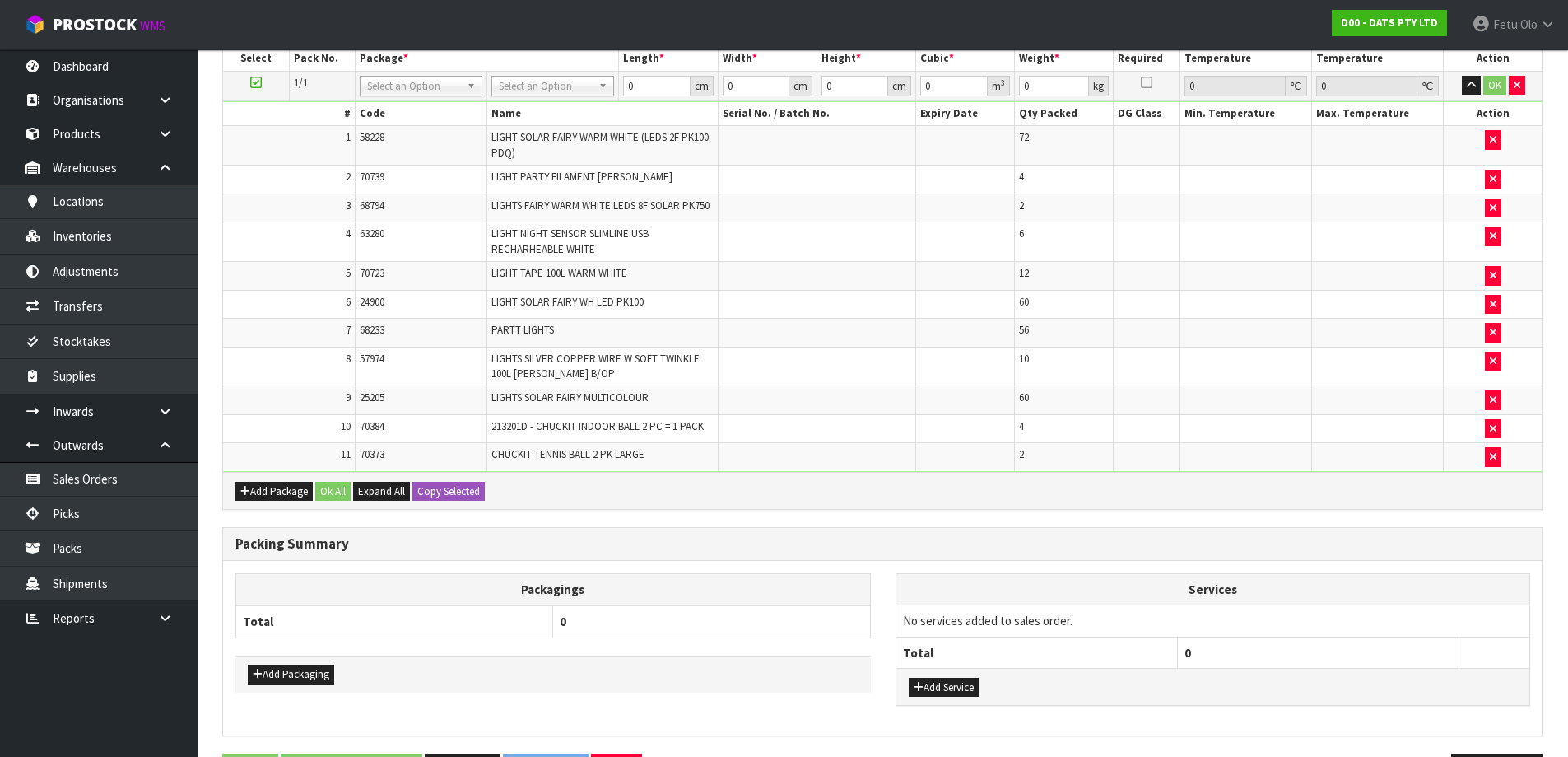
scroll to position [0, 0]
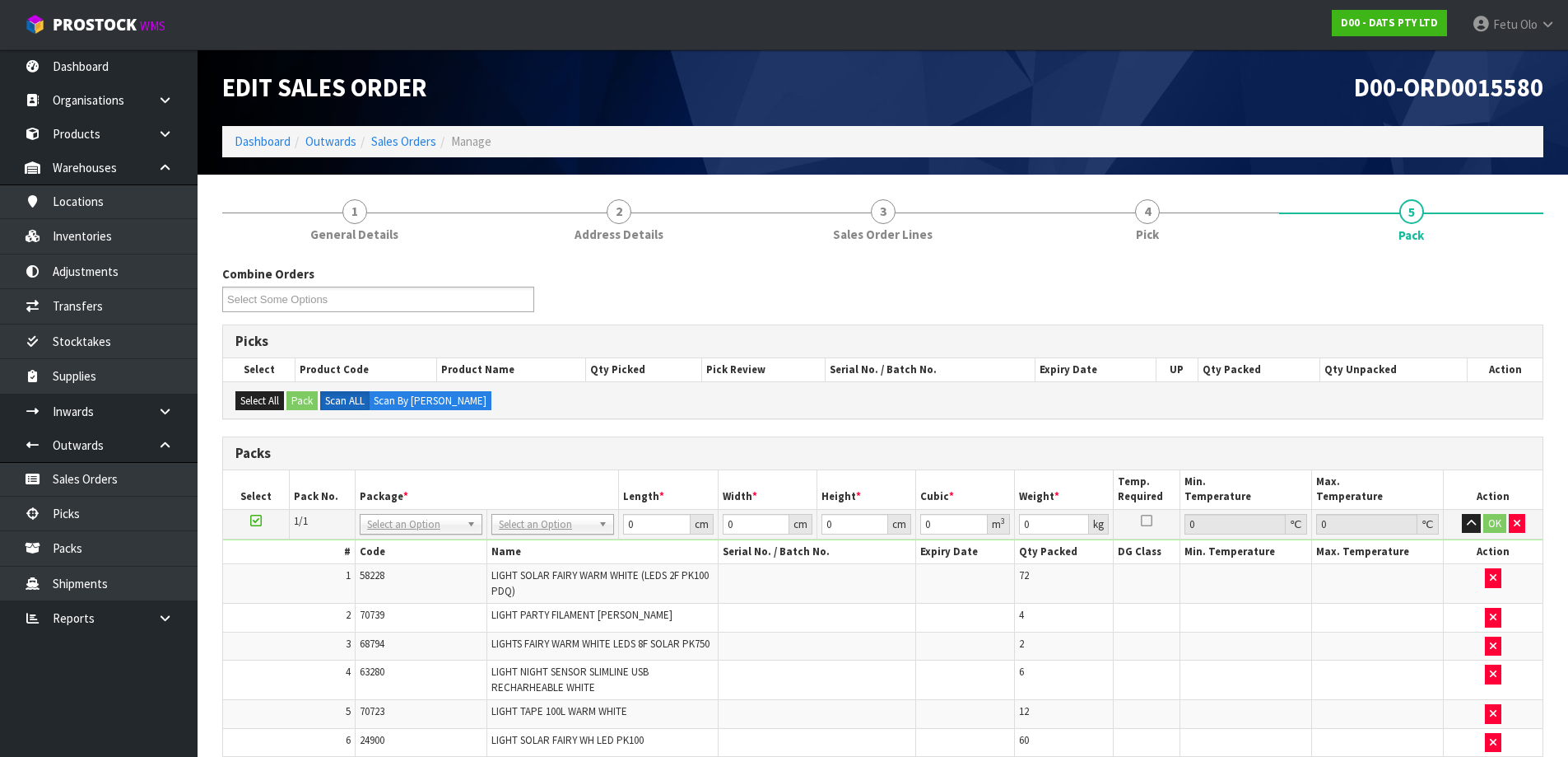
click at [534, 506] on th "Package *" at bounding box center [487, 489] width 264 height 39
click at [545, 536] on td "No Packaging Cartons PLT GEN120 (1200 X 1000) PLT ONE WAY SKID CHEP HIRE PALLET…" at bounding box center [553, 523] width 131 height 29
type input "120"
type input "100"
type input "106.94"
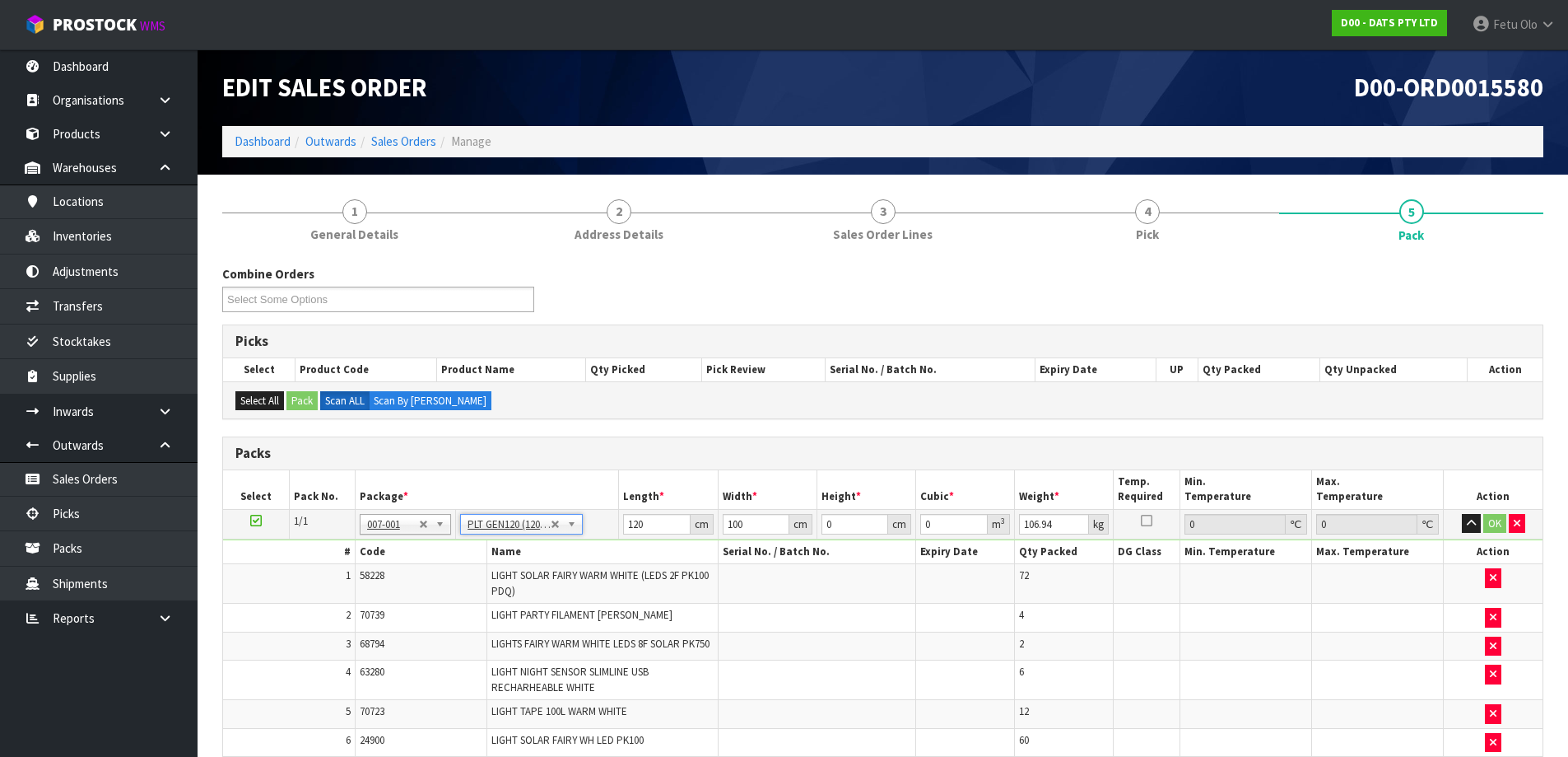
click at [505, 339] on h3 "Picks" at bounding box center [883, 341] width 1294 height 16
click at [650, 512] on td "120 cm" at bounding box center [667, 523] width 98 height 29
drag, startPoint x: 648, startPoint y: 519, endPoint x: 472, endPoint y: 610, distance: 198.1
click at [472, 610] on tbody "1/1 NONE 007-001 007-002 007-004 007-009 007-013 007-014 007-015 007-017 007-01…" at bounding box center [883, 709] width 1320 height 401
type input "116"
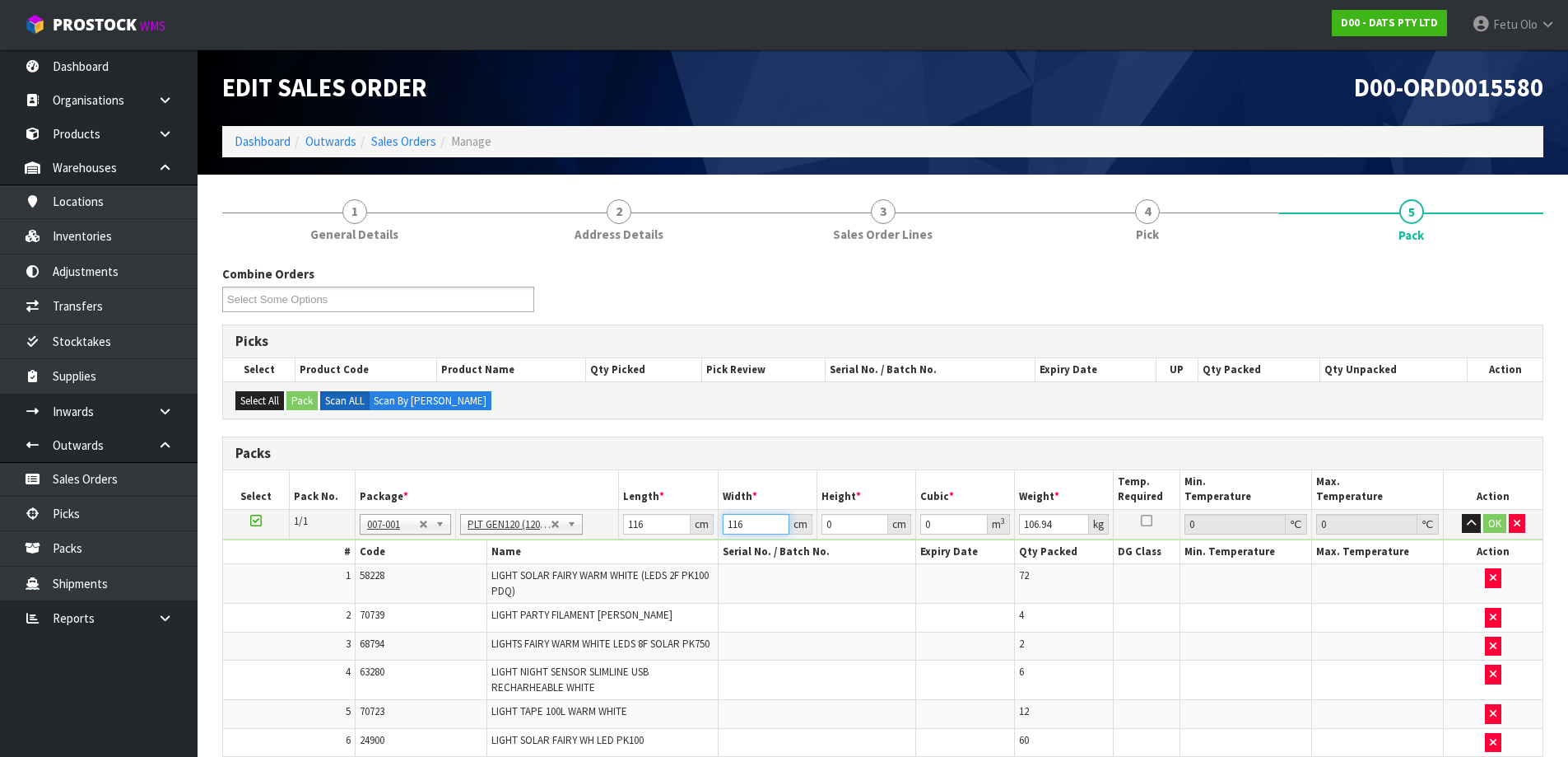
type input "116"
type input "8"
type input "0.107648"
type input "84"
type input "1.130304"
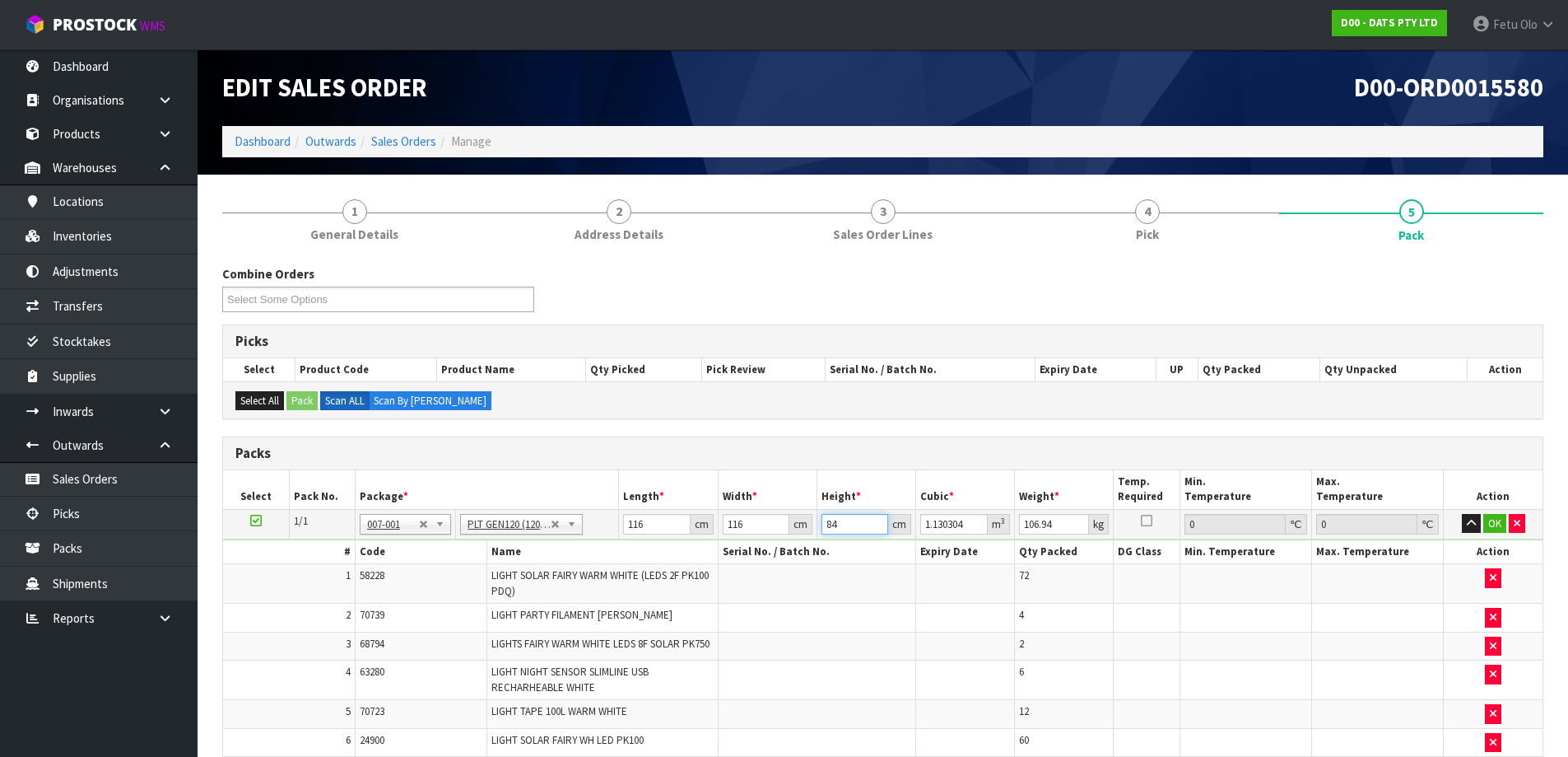
type input "84"
type input "114"
click button "OK" at bounding box center [1494, 523] width 23 height 19
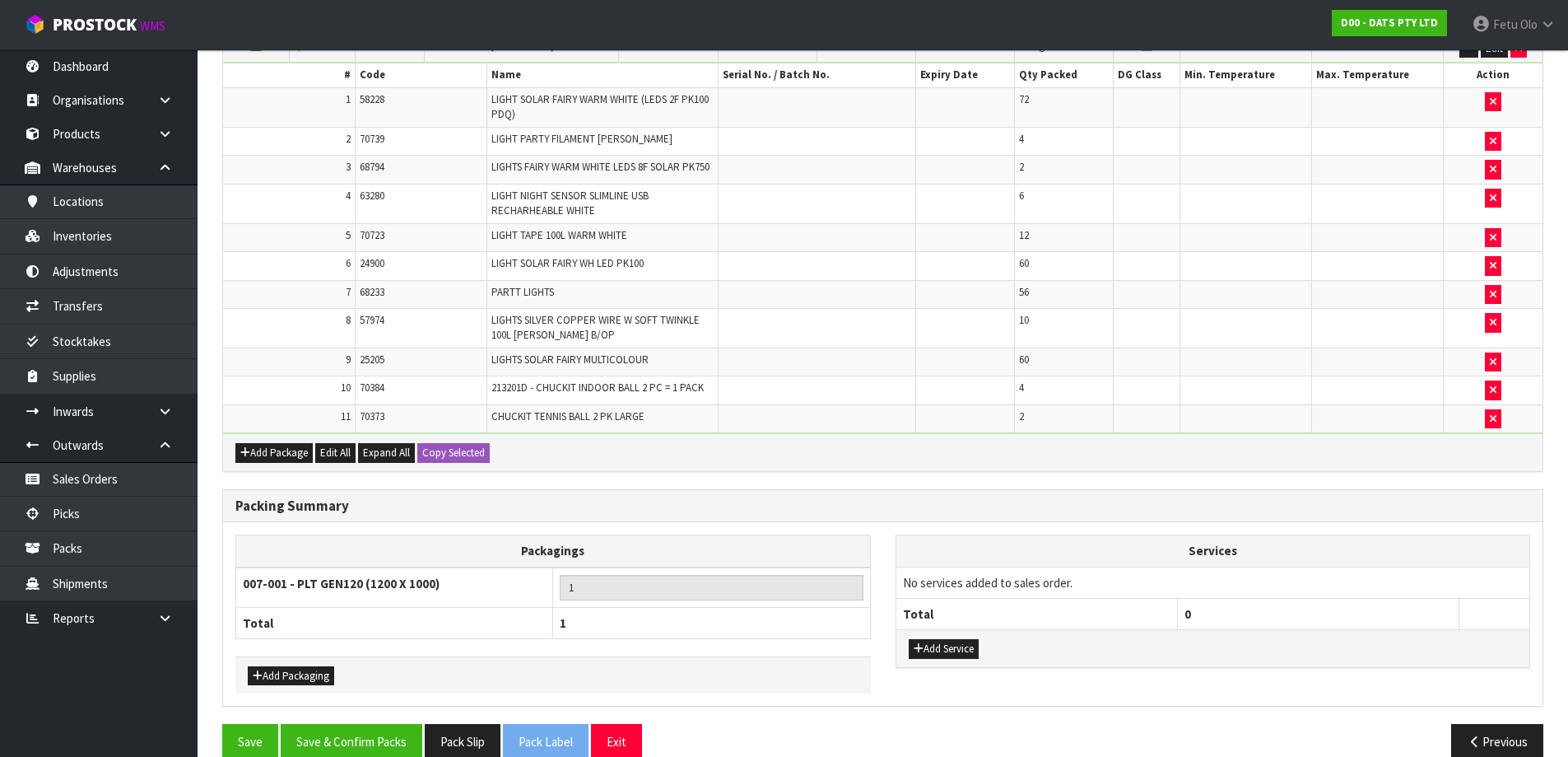
scroll to position [504, 0]
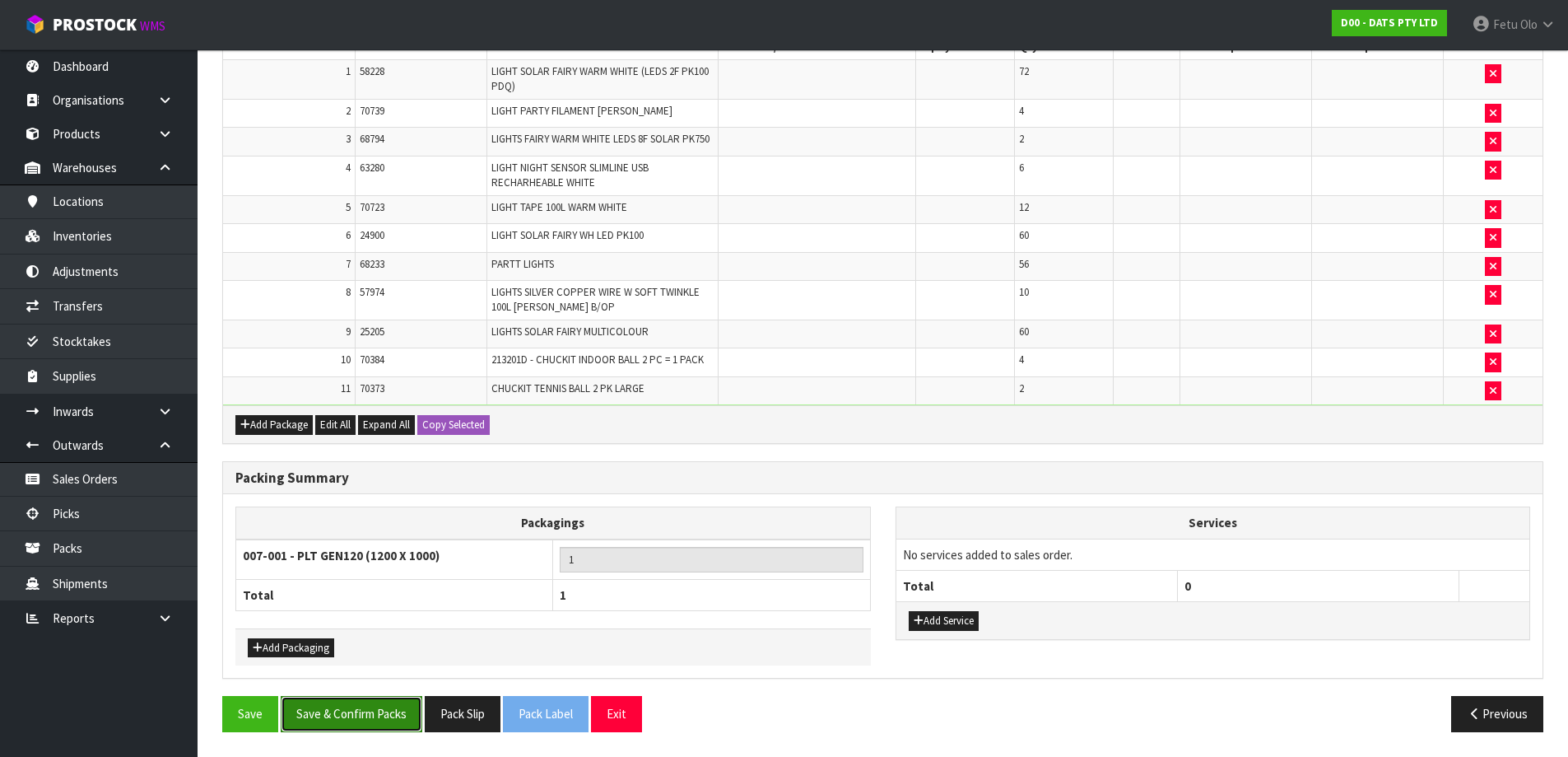
drag, startPoint x: 361, startPoint y: 704, endPoint x: 362, endPoint y: 696, distance: 8.1
click at [363, 703] on button "Save & Confirm Packs" at bounding box center [352, 713] width 141 height 35
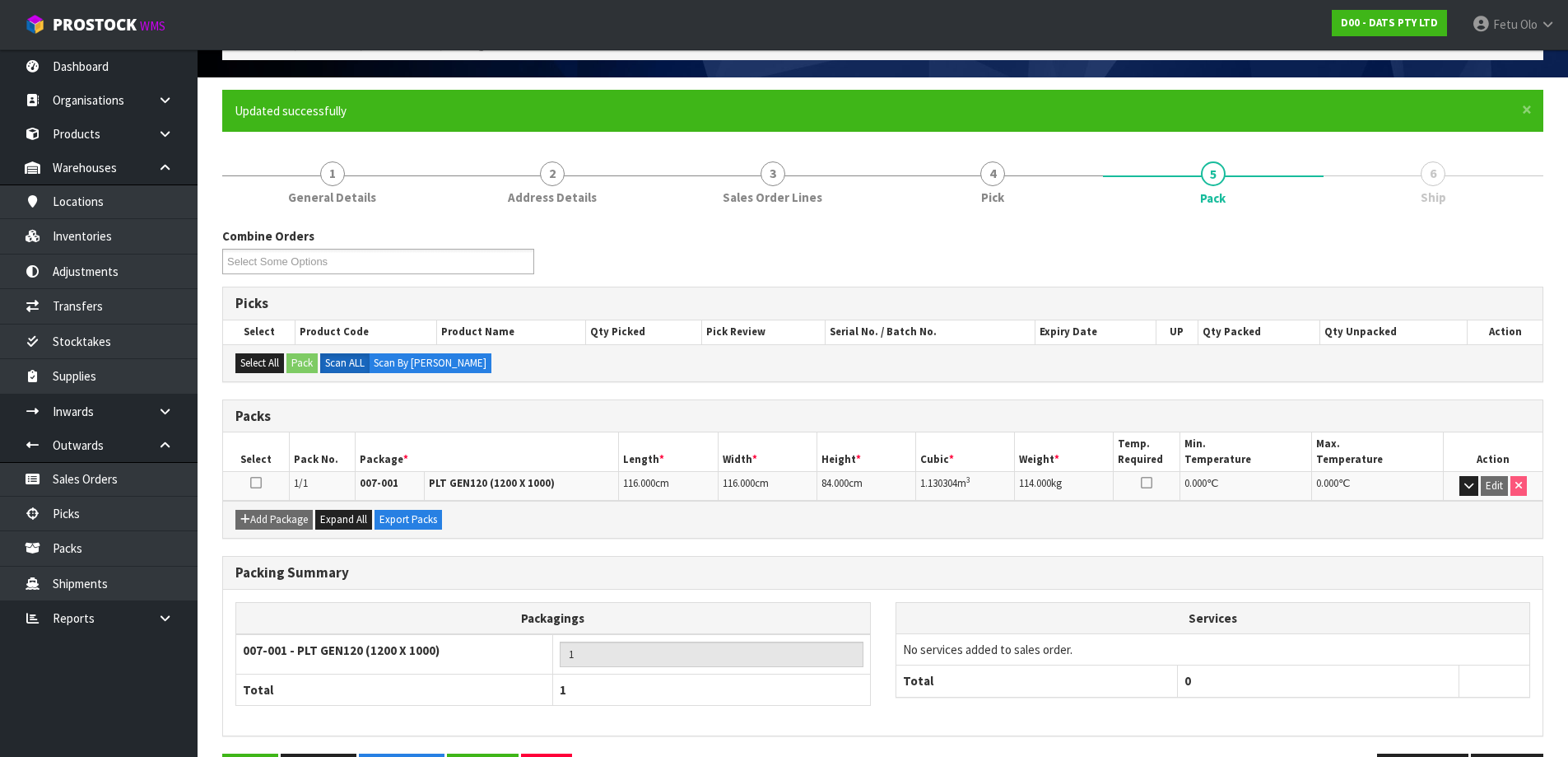
scroll to position [155, 0]
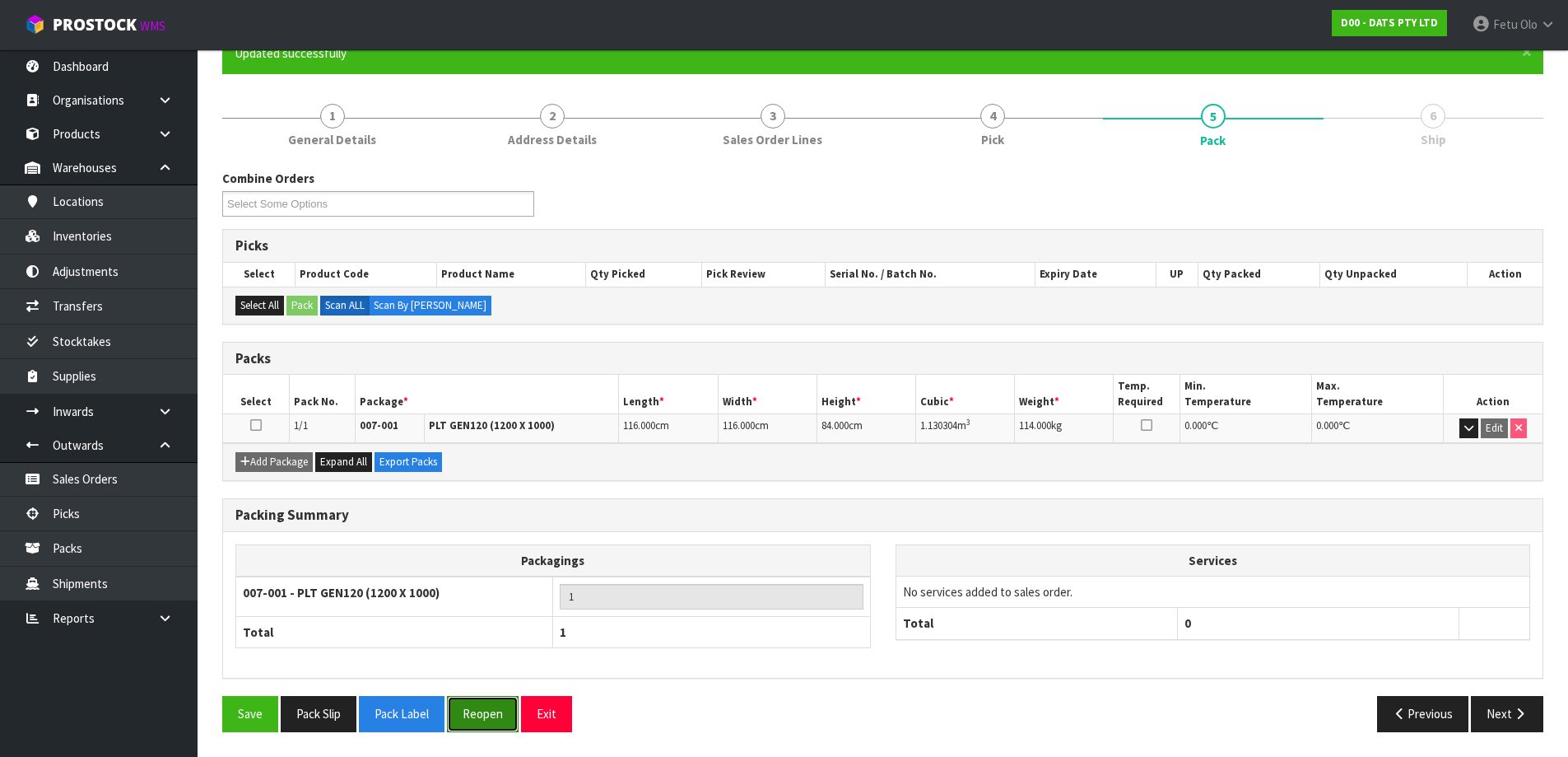
click at [502, 702] on button "Reopen" at bounding box center [482, 713] width 72 height 35
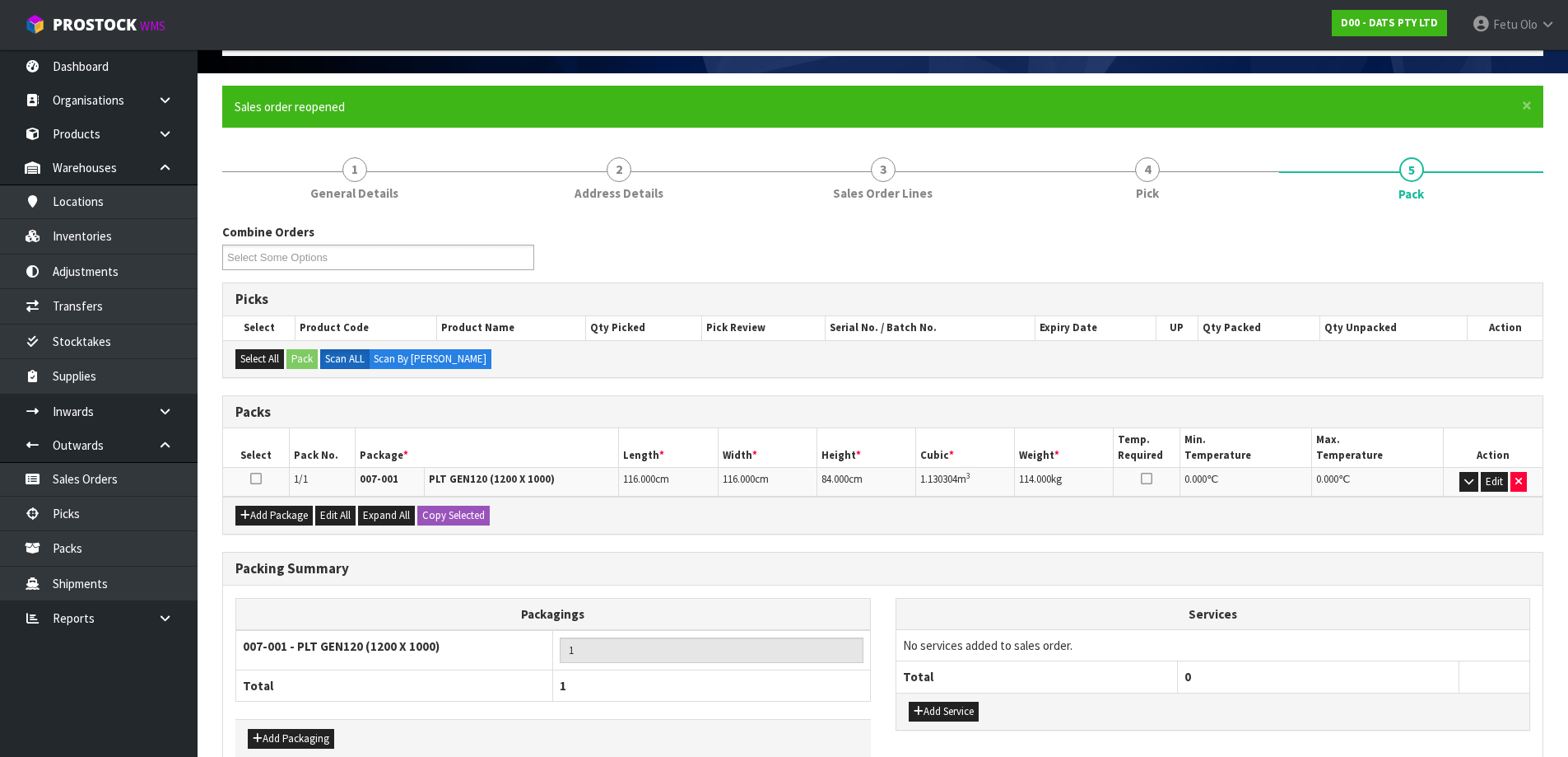
scroll to position [192, 0]
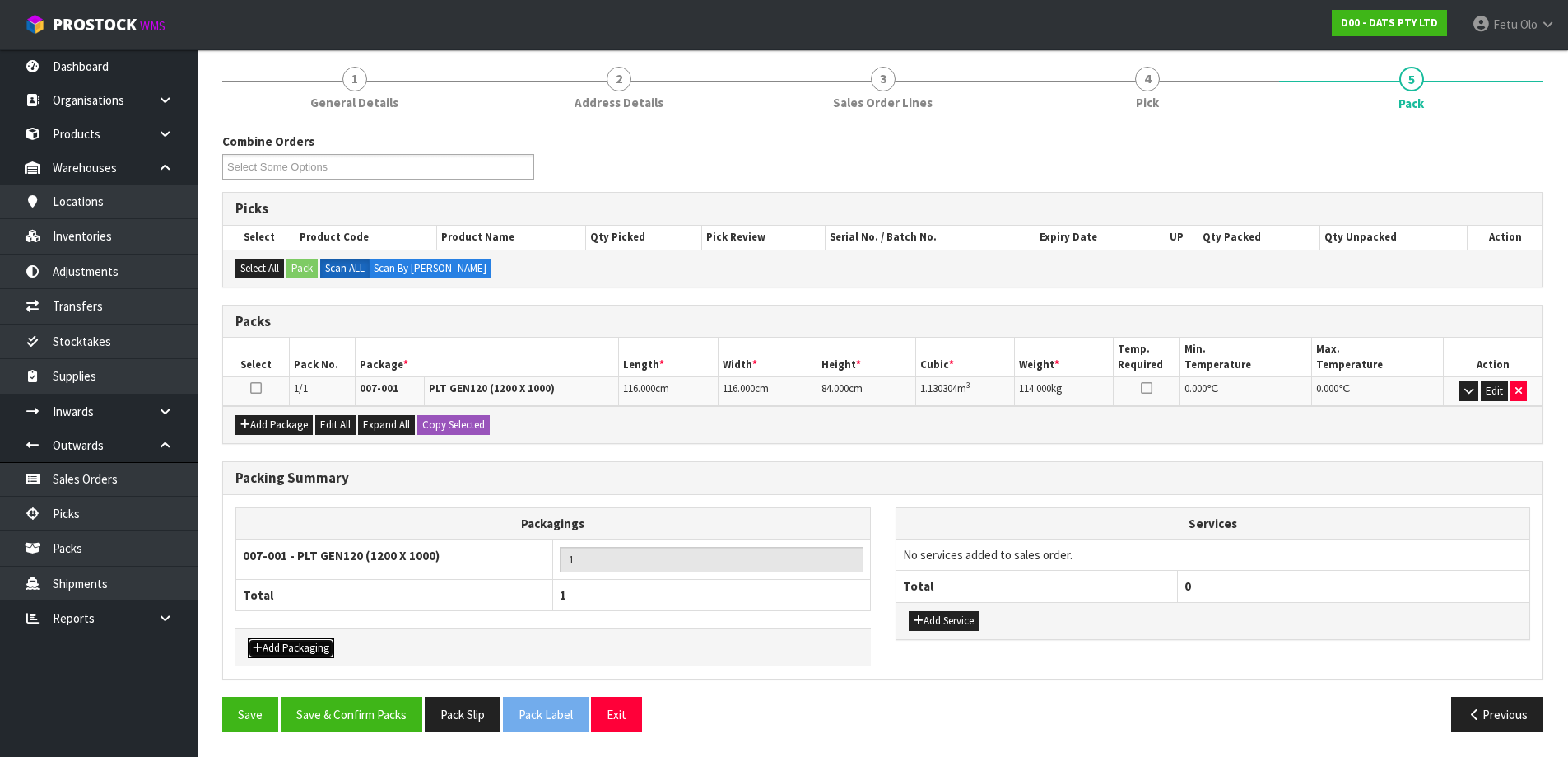
click at [279, 643] on button "Add Packaging" at bounding box center [290, 648] width 87 height 19
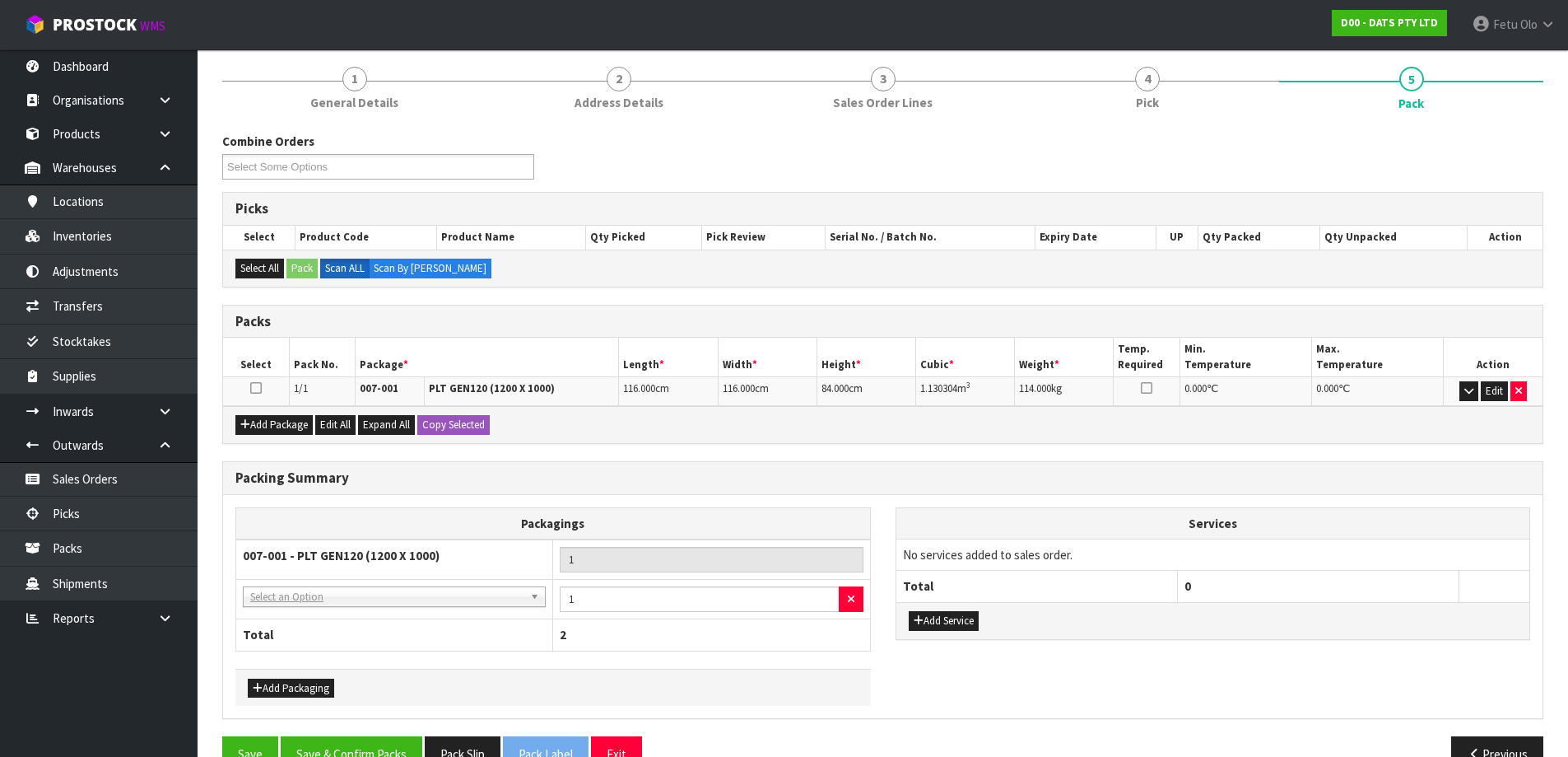
drag, startPoint x: 356, startPoint y: 614, endPoint x: 350, endPoint y: 624, distance: 11.7
click at [358, 613] on td "NONE - No Packaging Cartons 007-001 - PLT GEN120 (1200 X 1000) 007-002 - PLT ON…" at bounding box center [395, 600] width 317 height 40
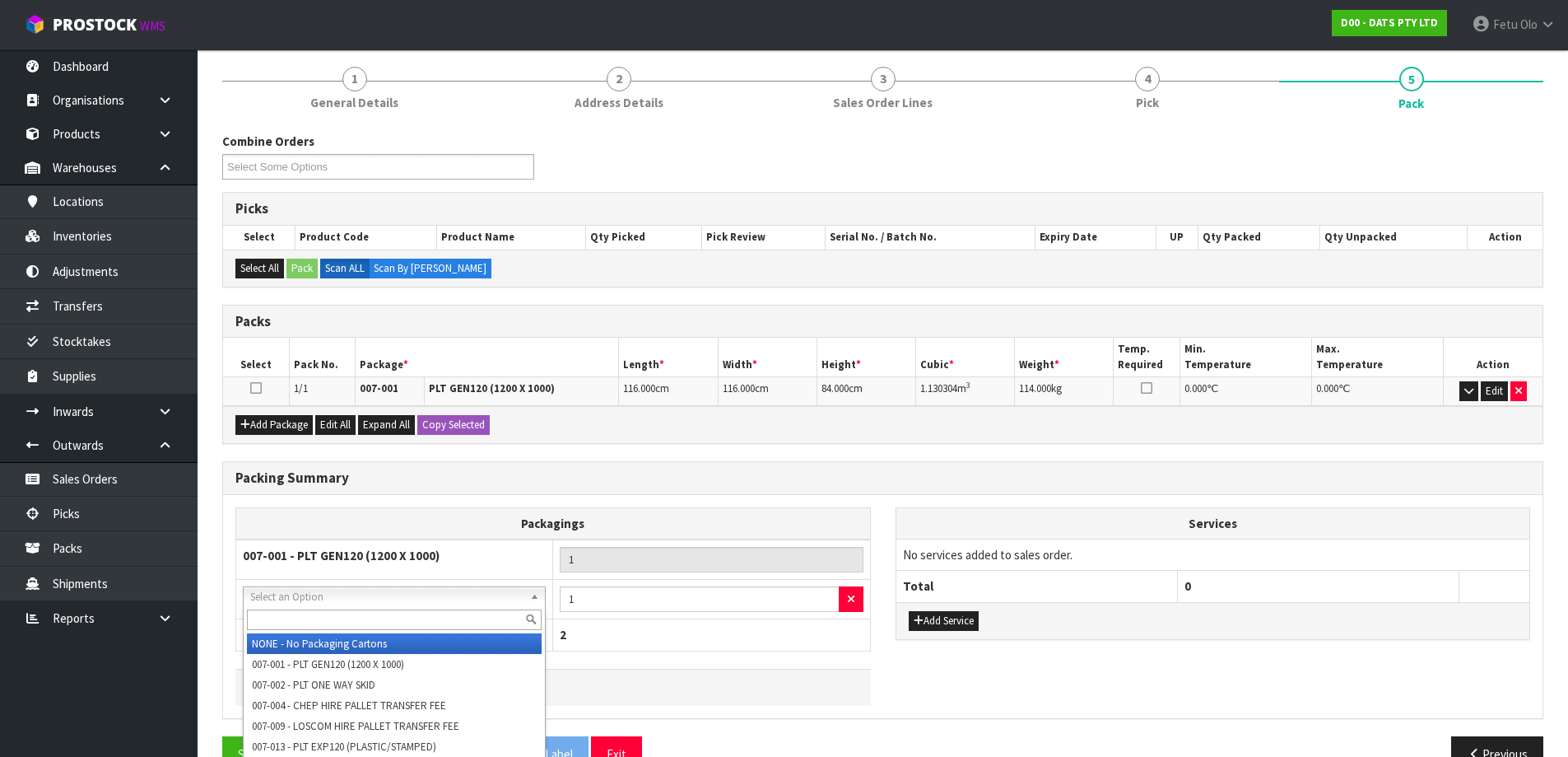
drag, startPoint x: 353, startPoint y: 591, endPoint x: 345, endPoint y: 632, distance: 41.8
click at [344, 626] on input "text" at bounding box center [394, 620] width 295 height 20
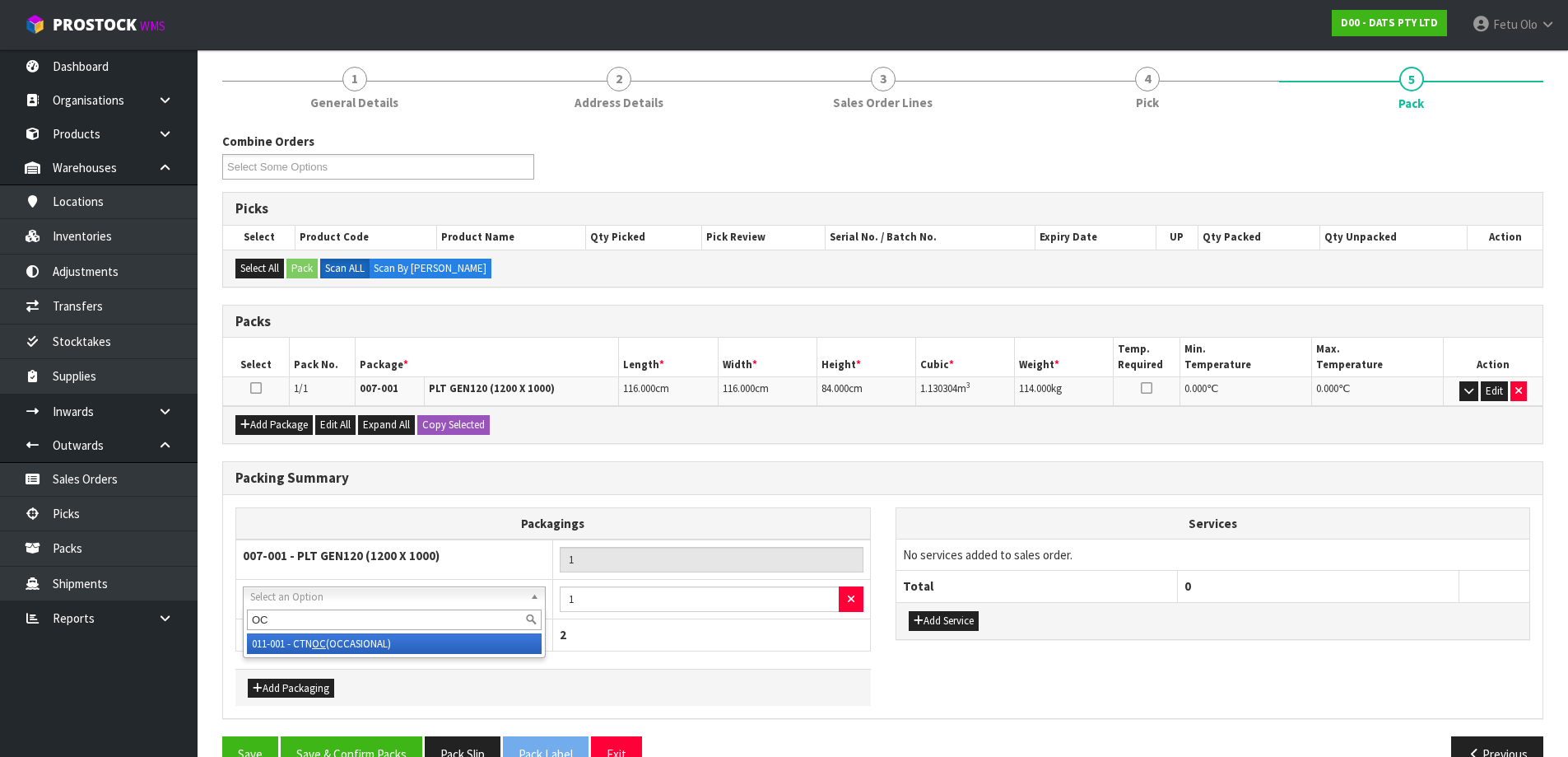
type input "OC"
drag, startPoint x: 347, startPoint y: 640, endPoint x: 388, endPoint y: 647, distance: 41.6
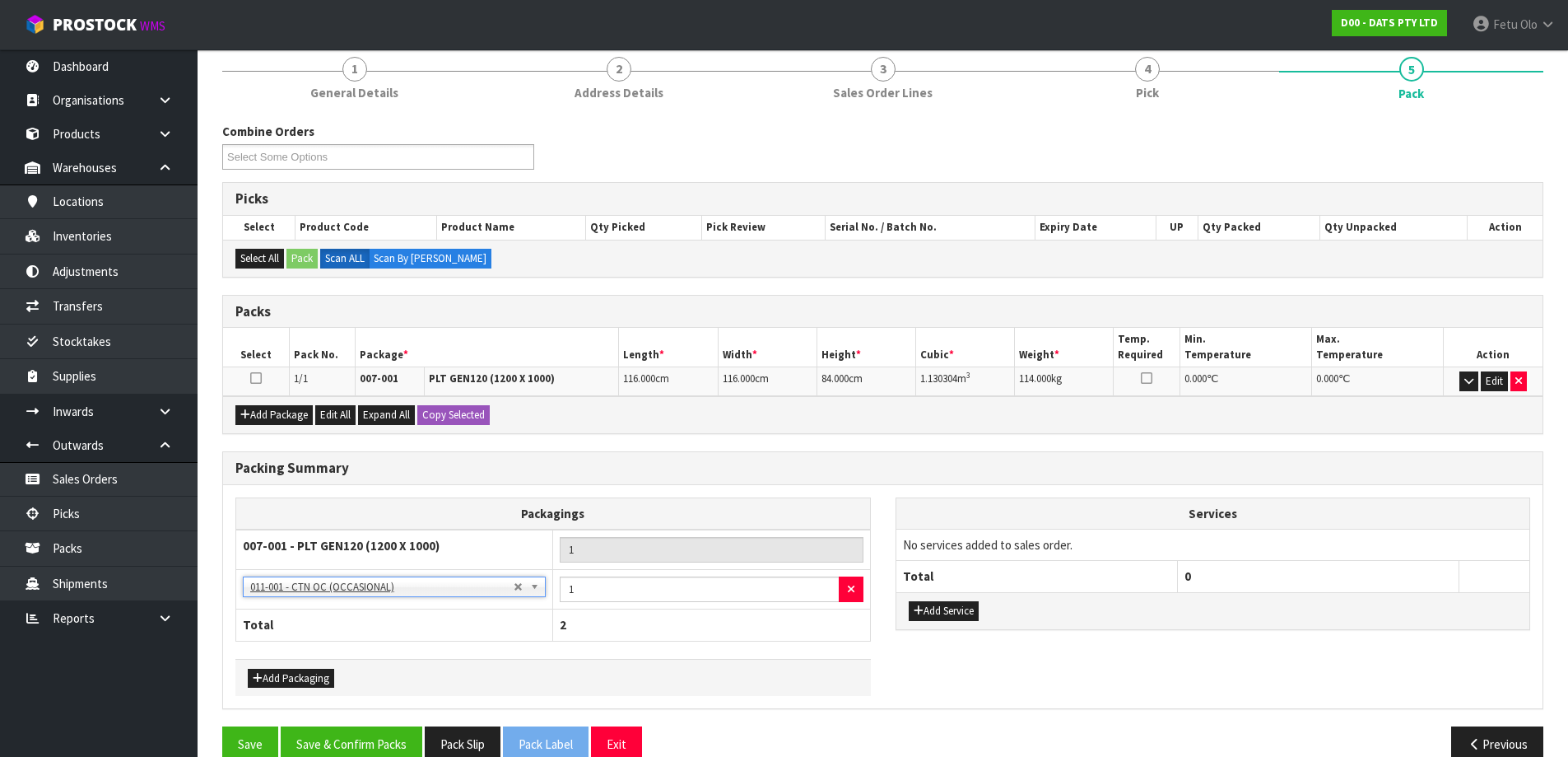
scroll to position [232, 0]
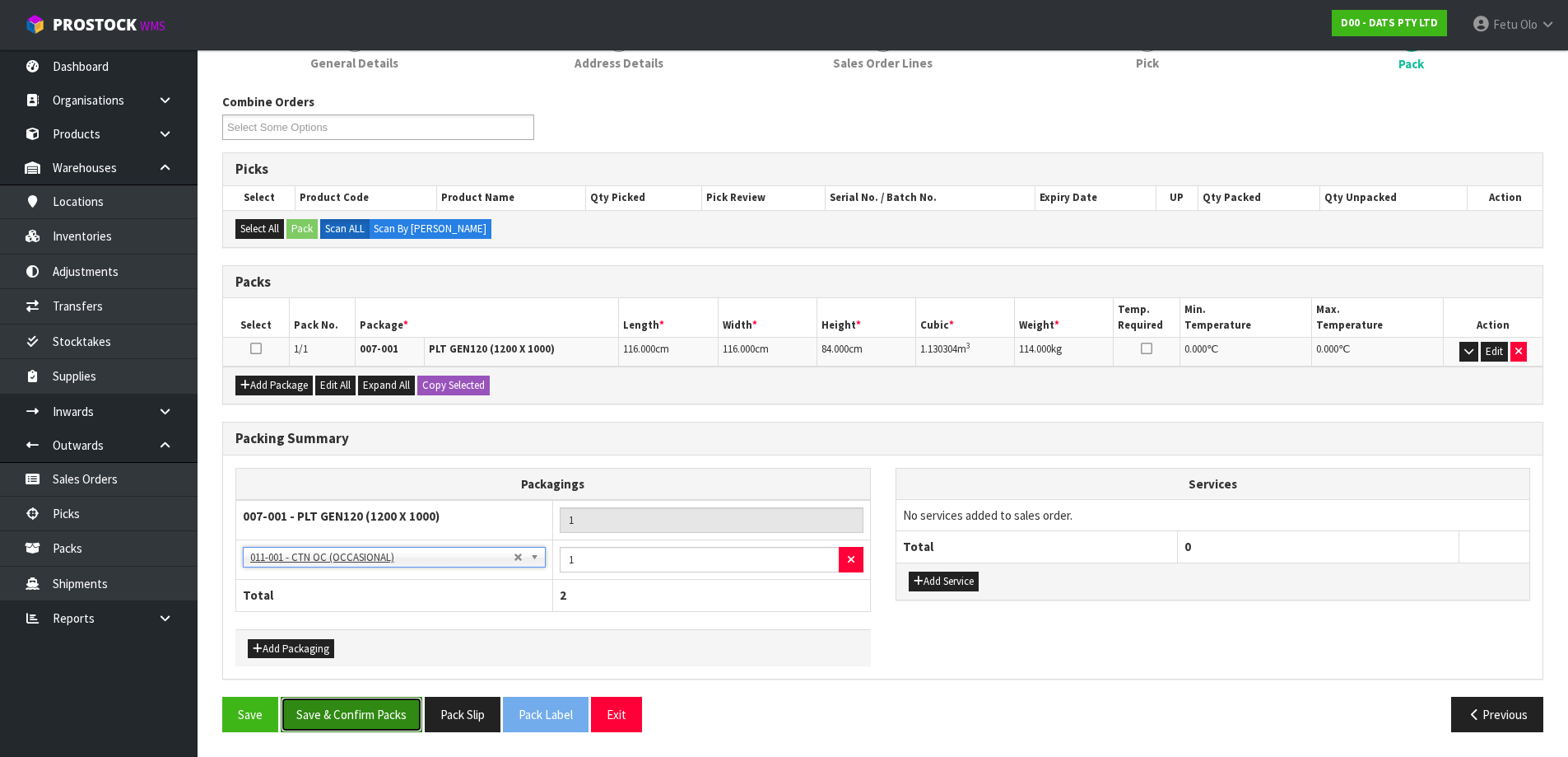
click at [391, 707] on button "Save & Confirm Packs" at bounding box center [352, 714] width 141 height 35
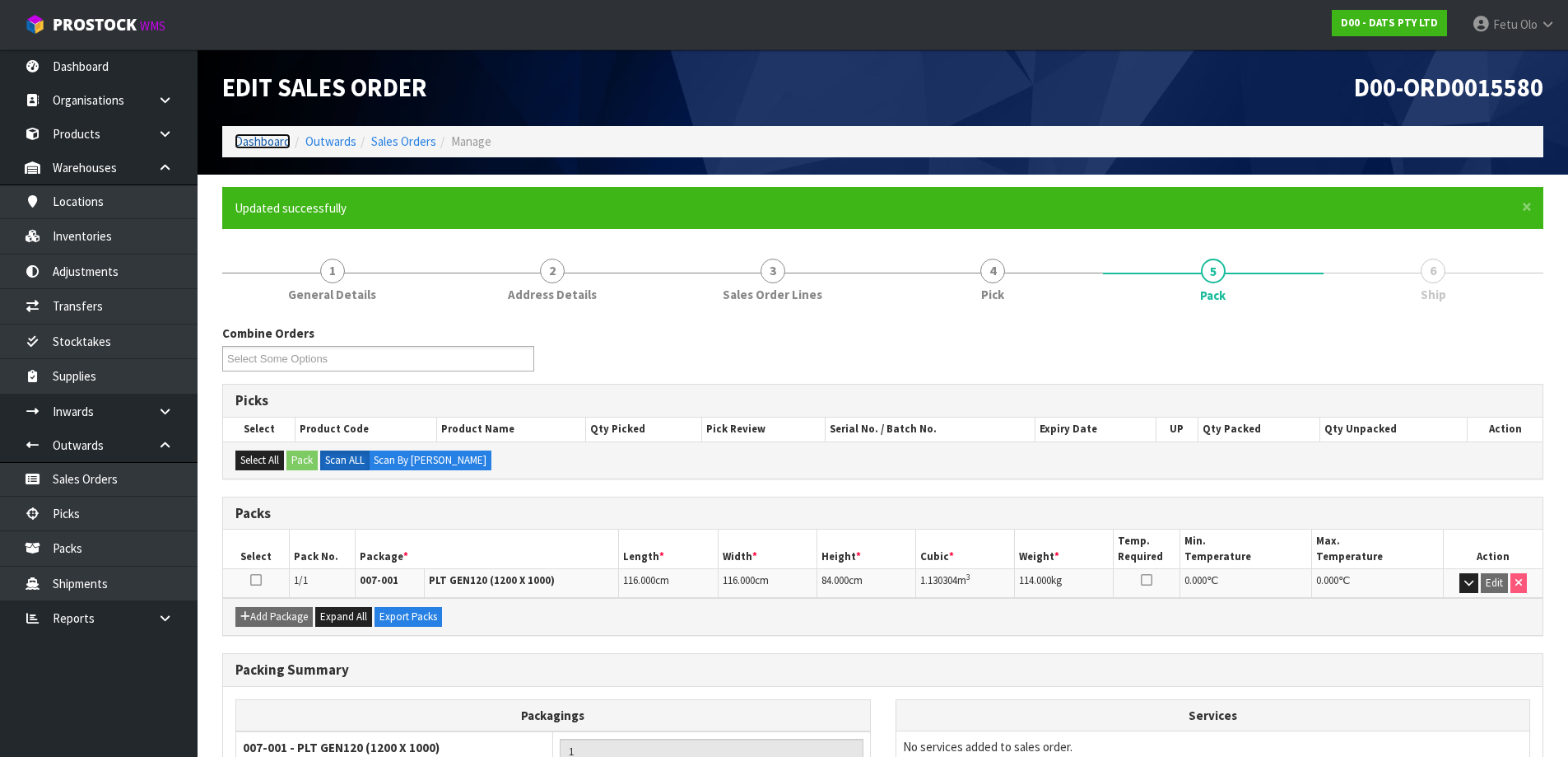
click at [267, 138] on link "Dashboard" at bounding box center [263, 141] width 56 height 16
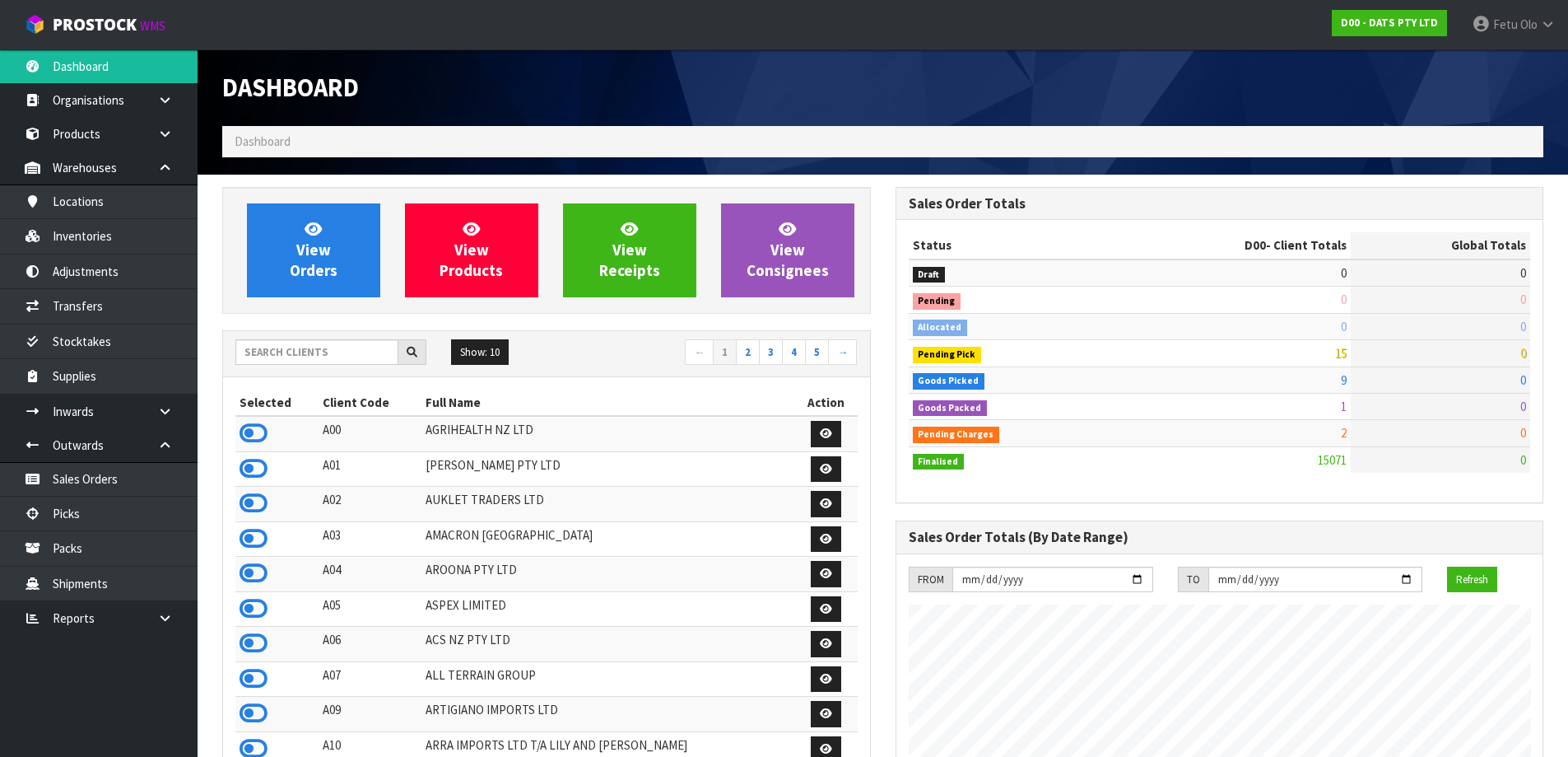
scroll to position [1248, 672]
click at [100, 518] on link "Picks" at bounding box center [98, 514] width 198 height 34
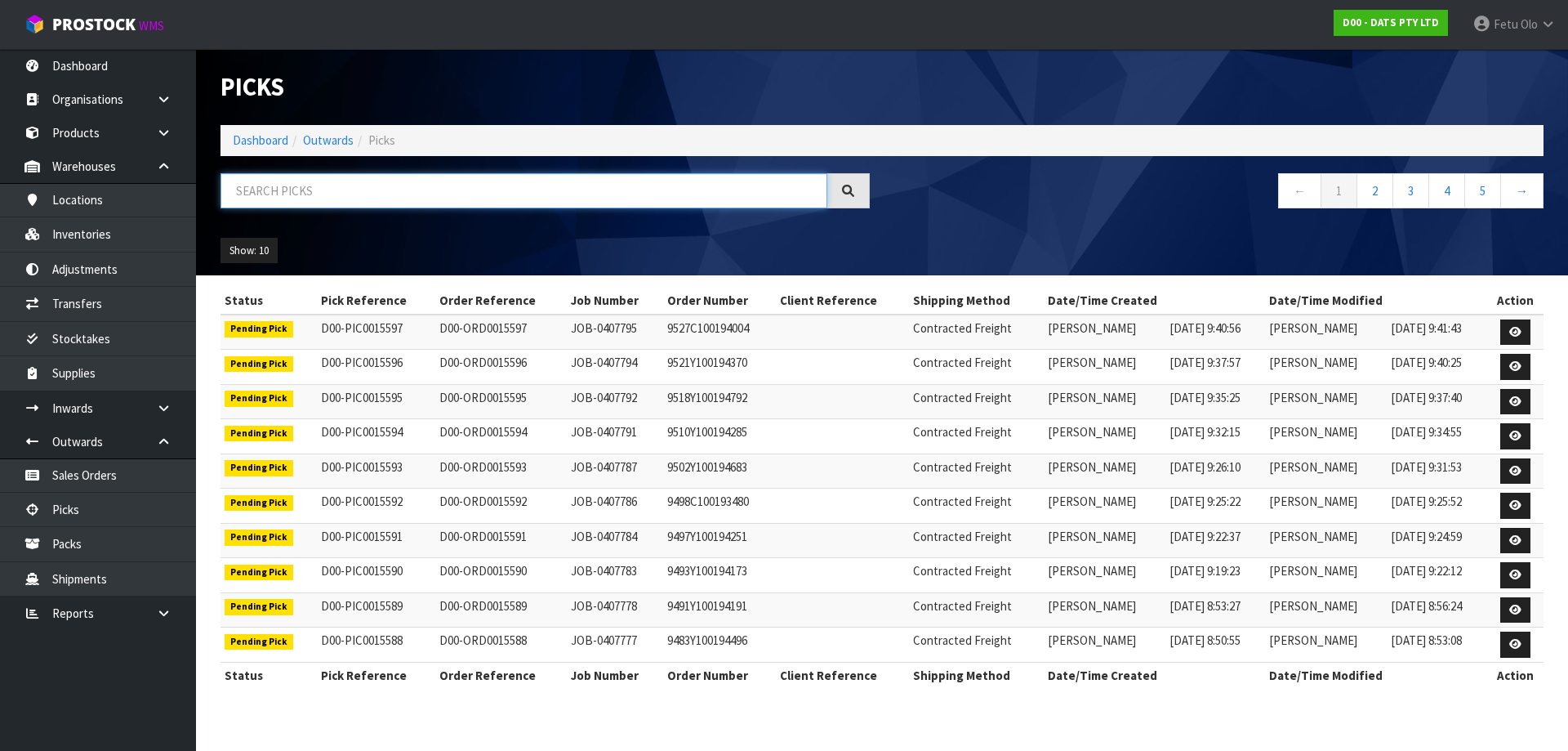
click at [306, 197] on input "text" at bounding box center [524, 190] width 607 height 35
type input "15577"
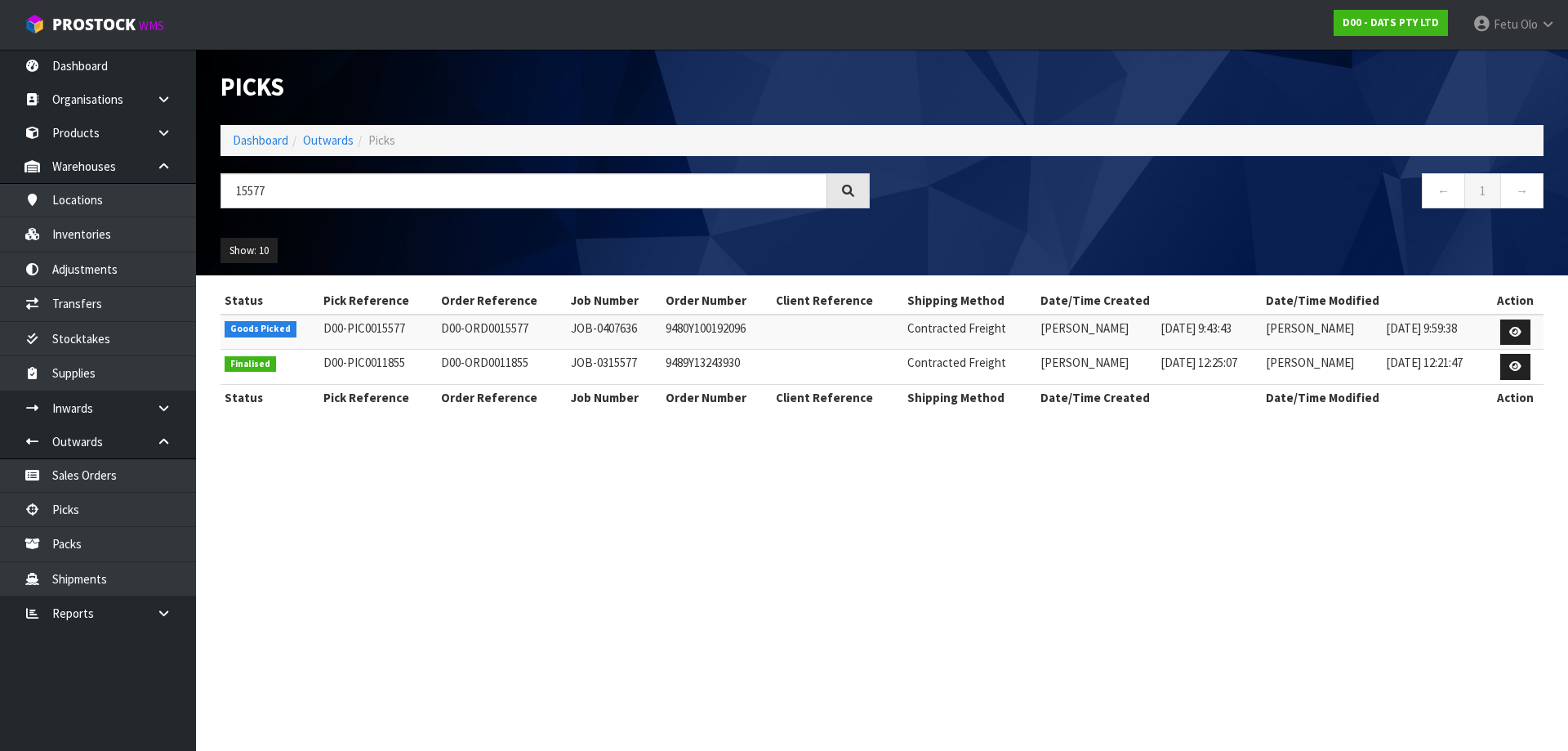
click at [1513, 317] on td at bounding box center [1515, 332] width 56 height 35
click at [1514, 322] on link at bounding box center [1515, 332] width 30 height 26
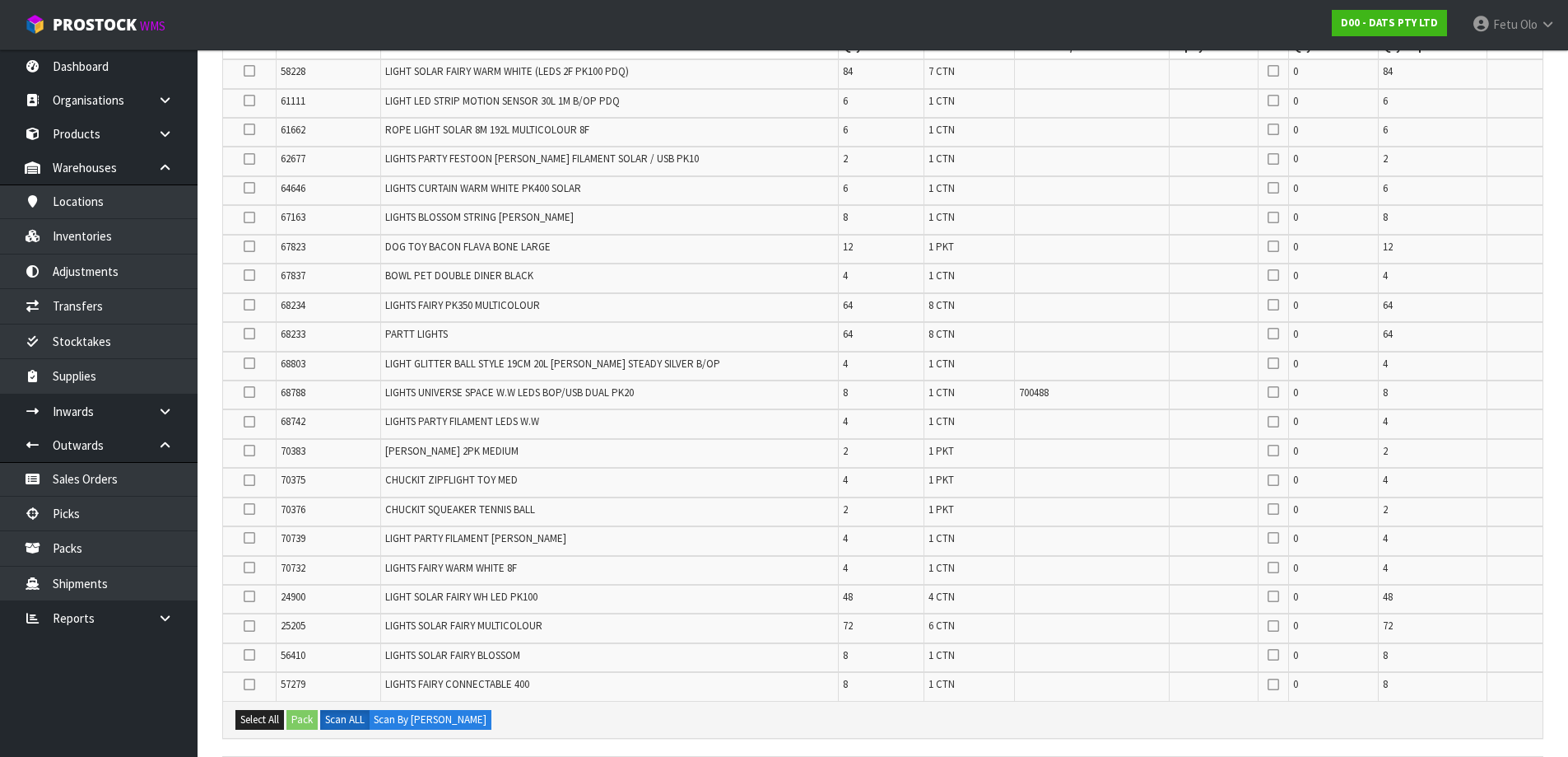
scroll to position [577, 0]
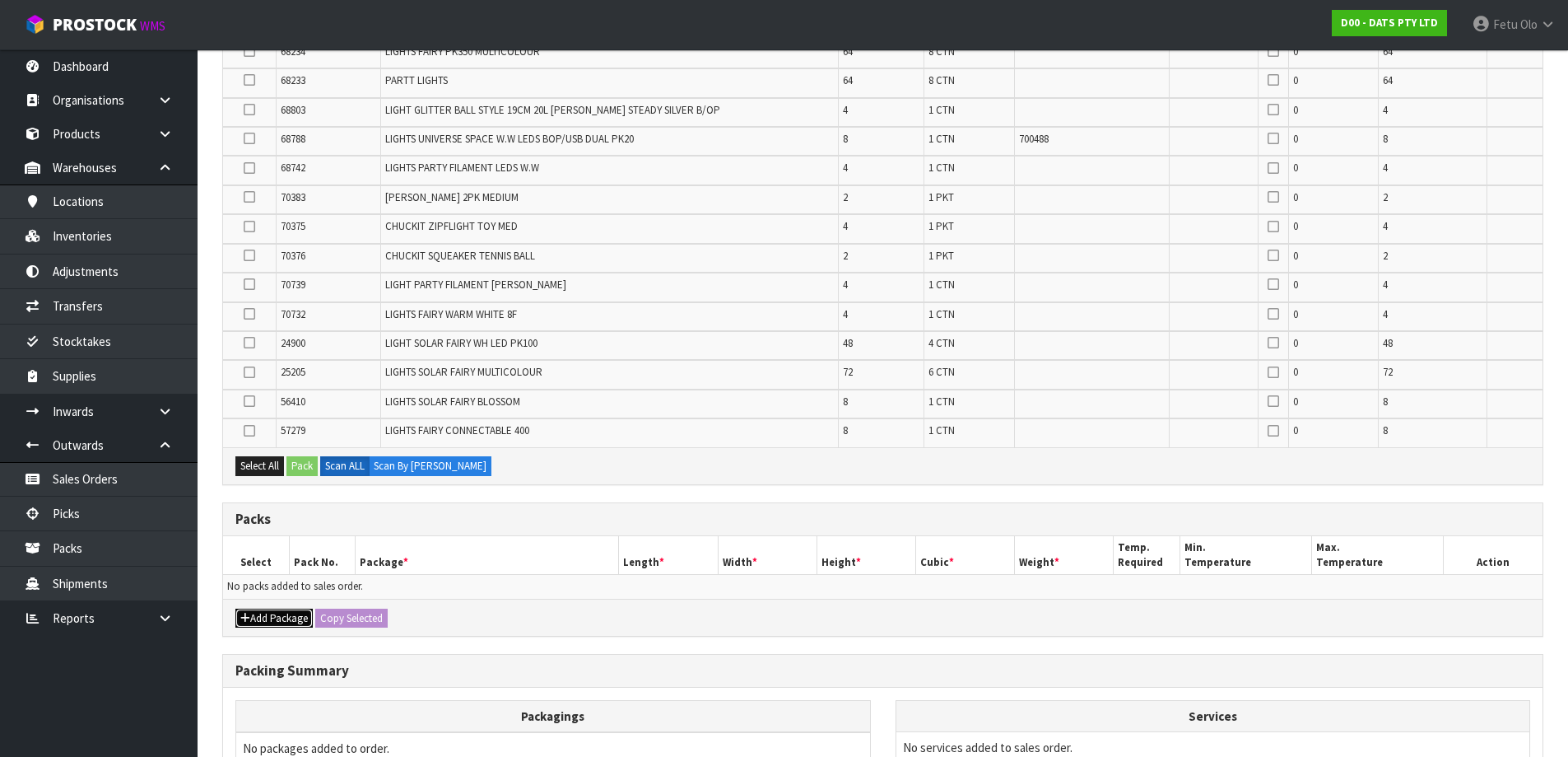
click at [263, 621] on button "Add Package" at bounding box center [274, 618] width 77 height 19
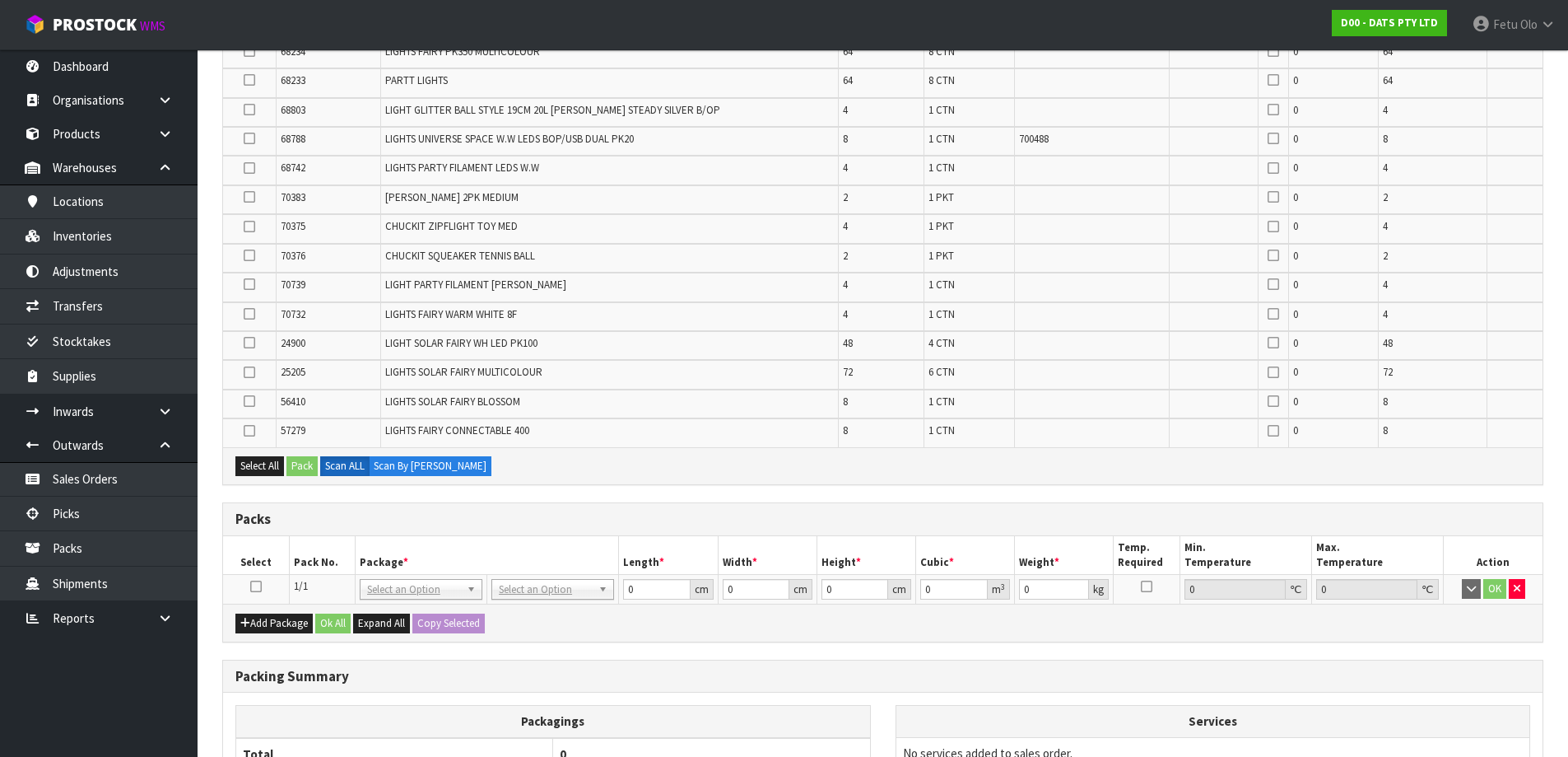
click at [252, 586] on icon at bounding box center [256, 586] width 12 height 1
click at [454, 509] on div "Packs" at bounding box center [883, 520] width 1320 height 33
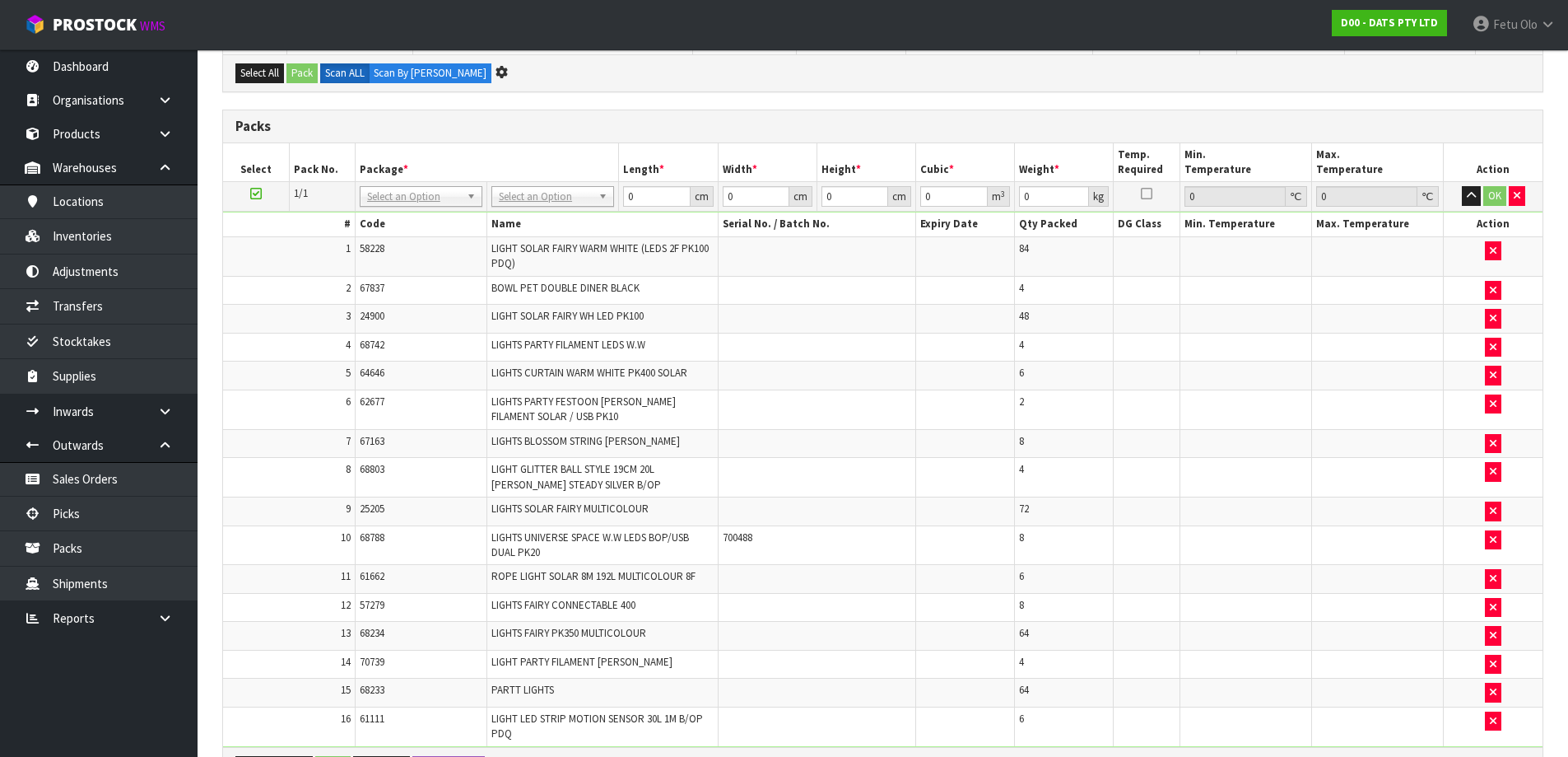
scroll to position [0, 0]
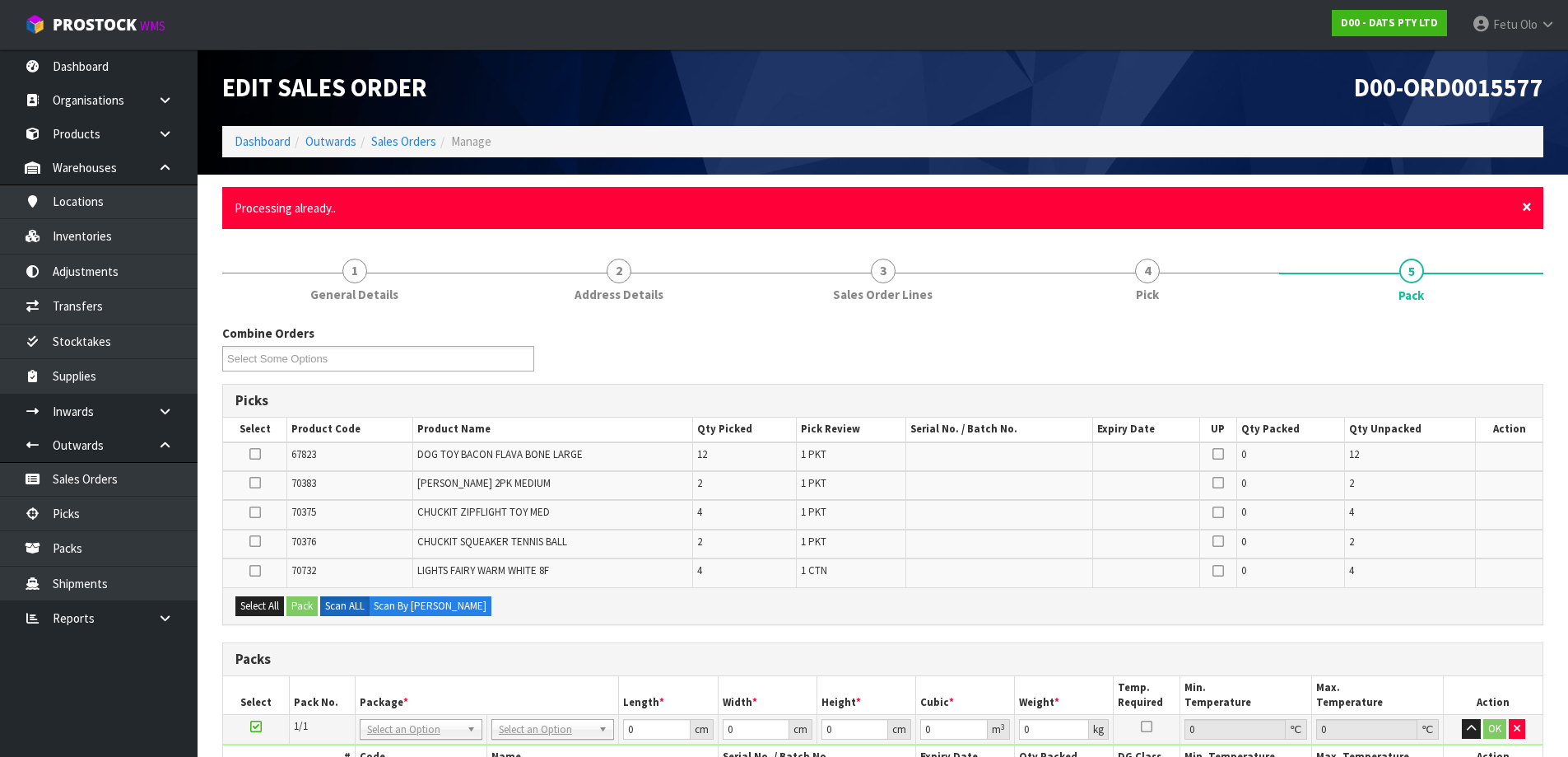
click at [1523, 206] on span "×" at bounding box center [1527, 206] width 10 height 23
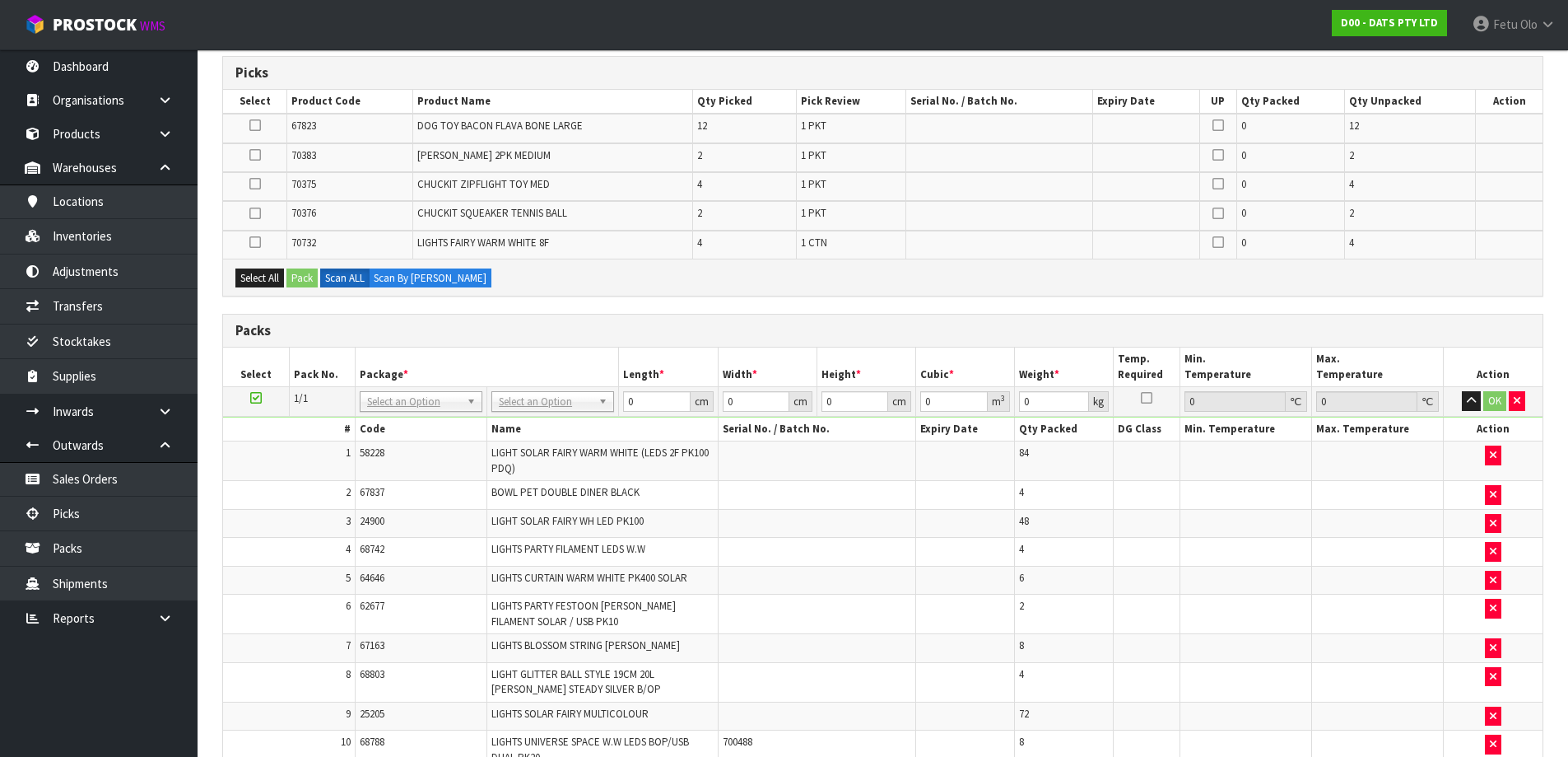
scroll to position [10, 0]
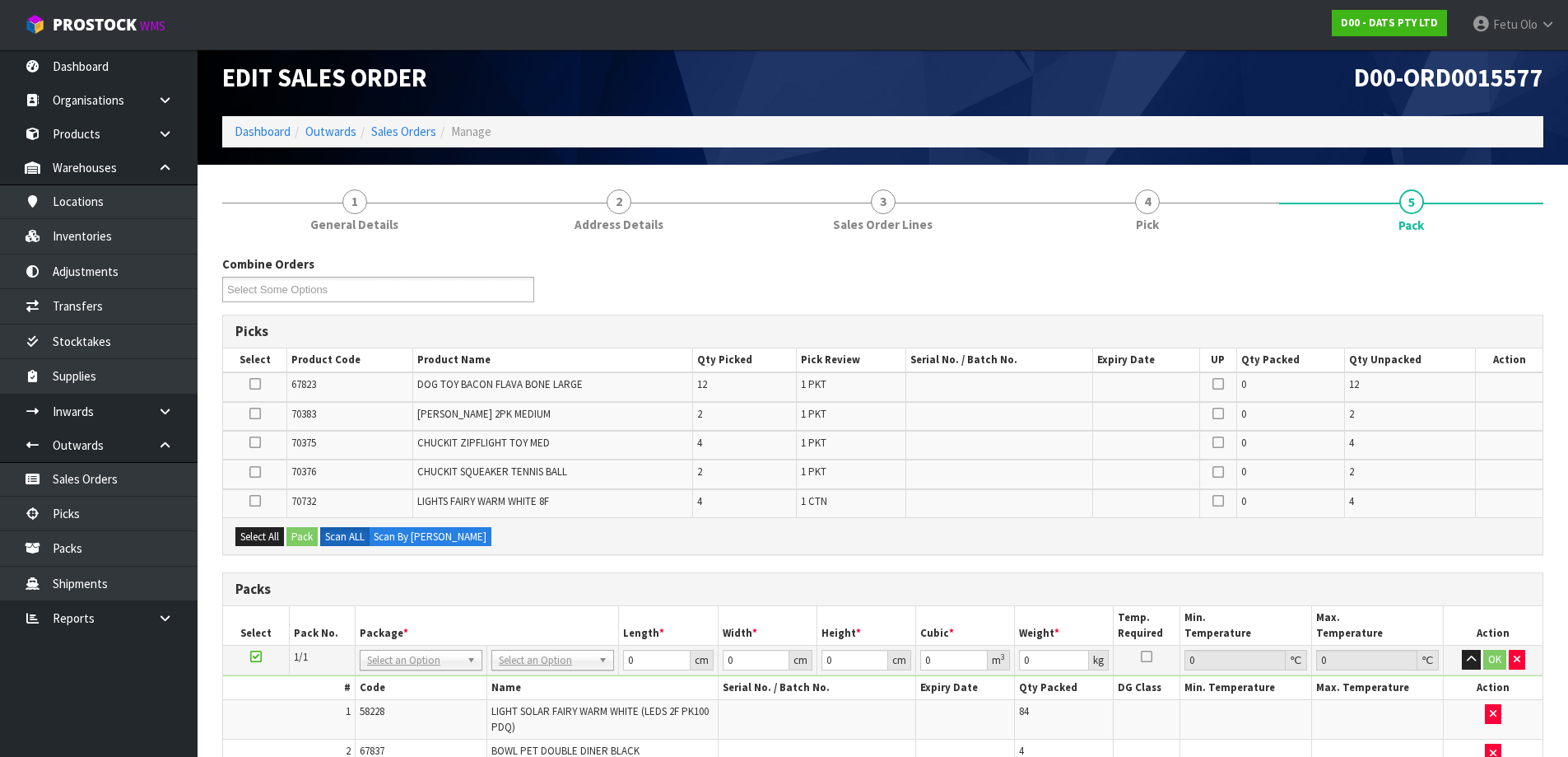
click at [252, 502] on icon at bounding box center [255, 501] width 12 height 1
click at [0, 0] on input "checkbox" at bounding box center [0, 0] width 0 height 0
click at [304, 543] on button "Pack" at bounding box center [301, 536] width 31 height 19
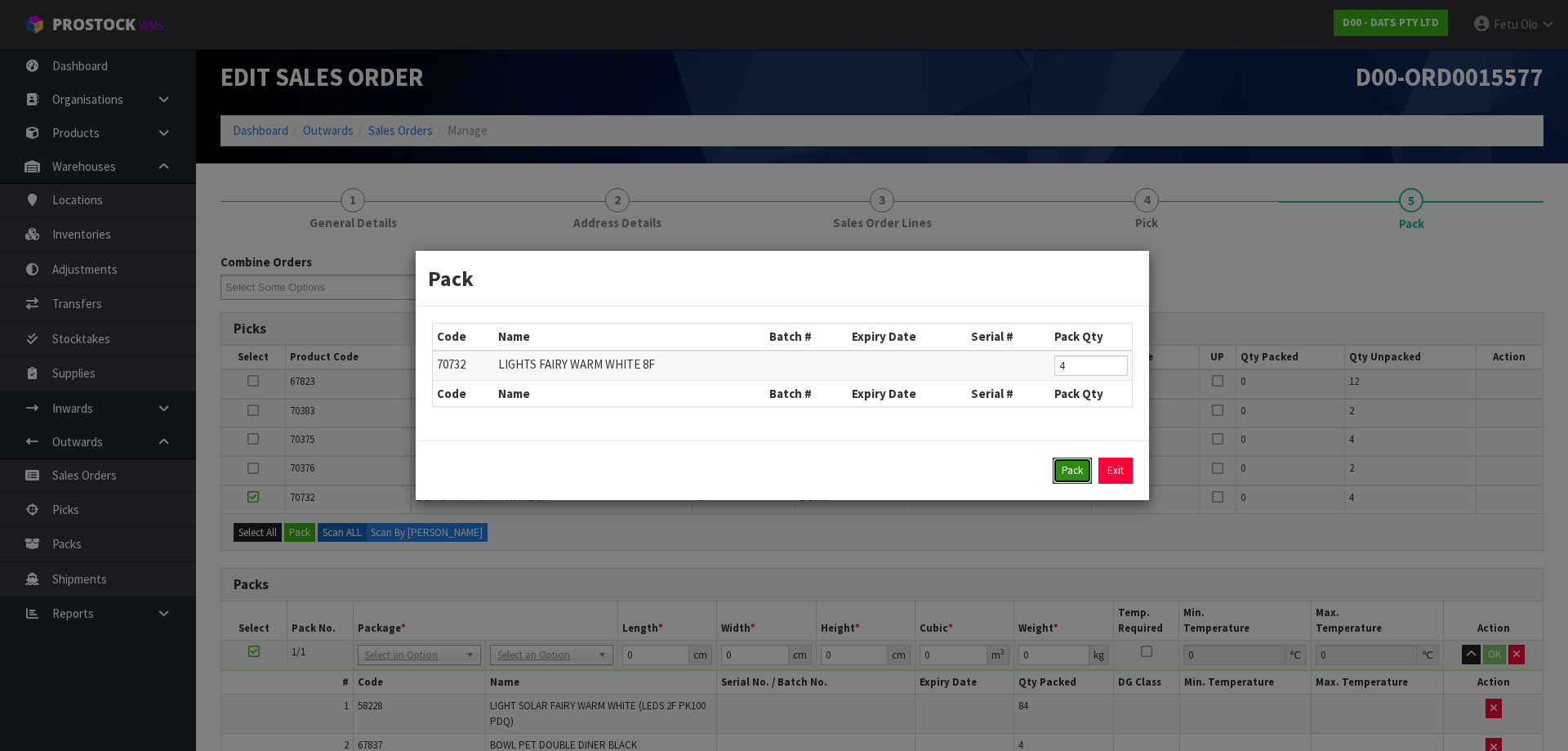
drag, startPoint x: 1078, startPoint y: 471, endPoint x: 1047, endPoint y: 477, distance: 31.6
click at [1080, 465] on button "Pack" at bounding box center [1072, 470] width 39 height 26
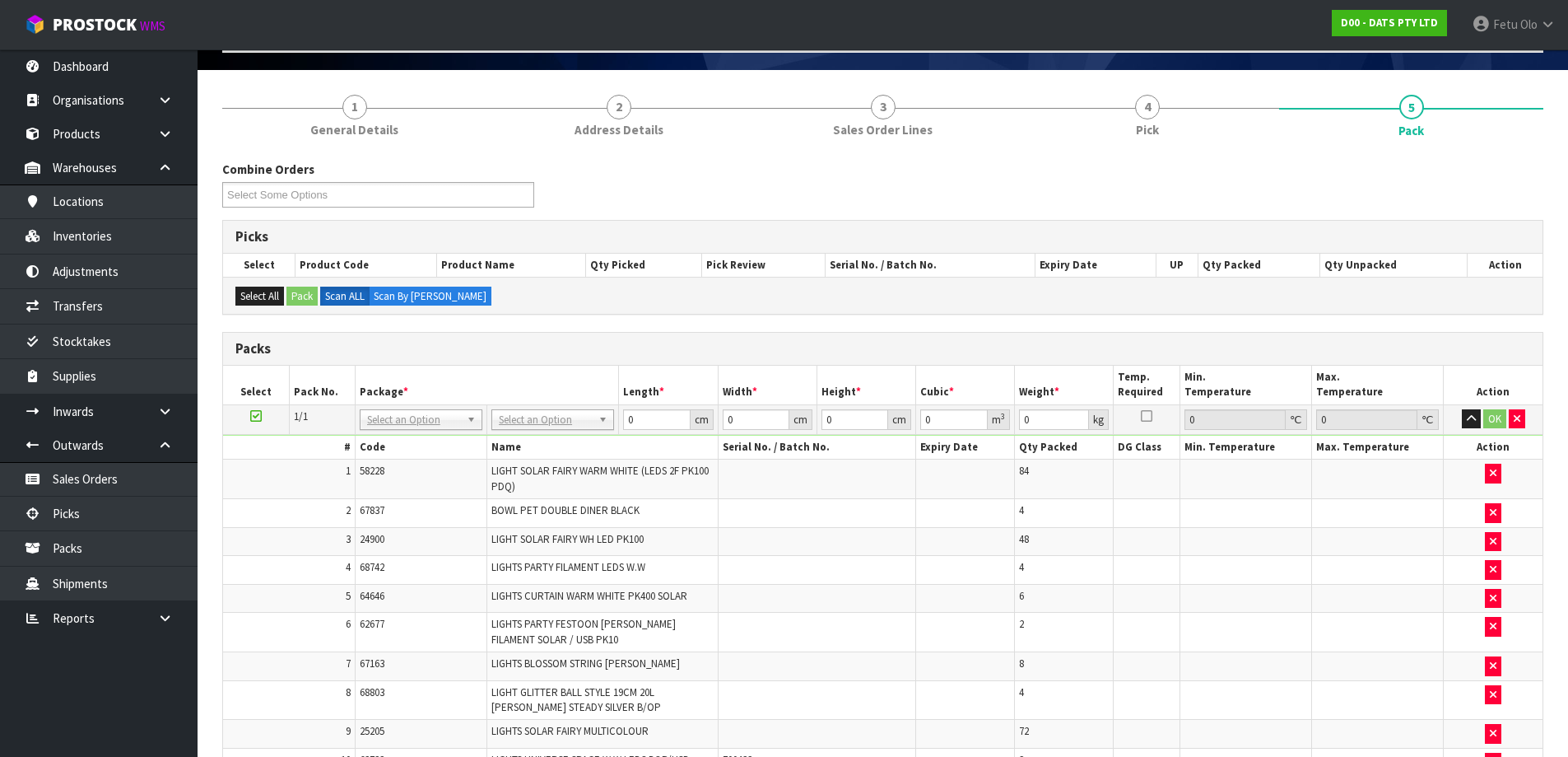
scroll to position [0, 0]
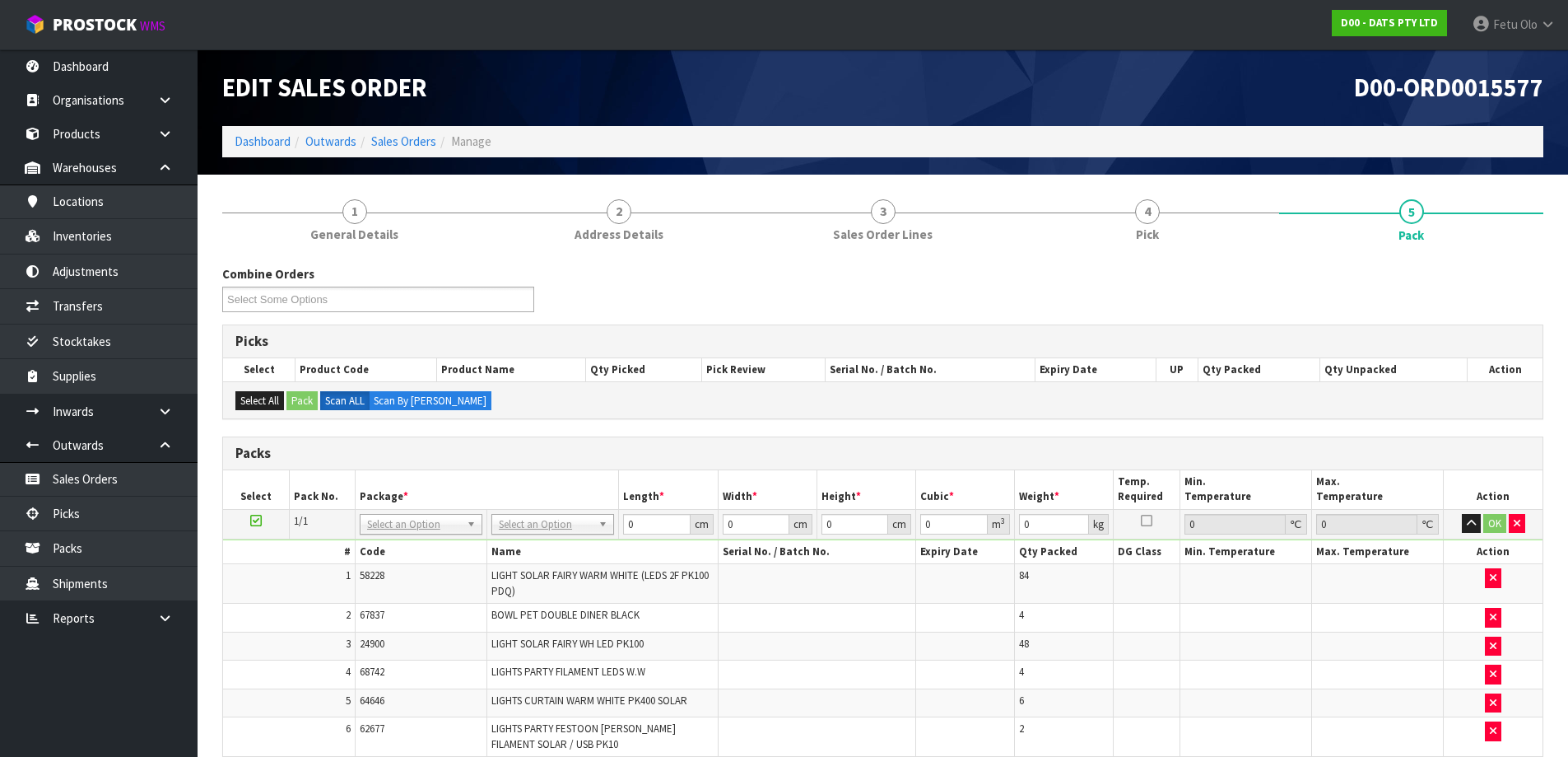
click at [790, 345] on h3 "Picks" at bounding box center [883, 341] width 1294 height 16
type input "120"
type input "100"
type input "205.936"
drag, startPoint x: 655, startPoint y: 523, endPoint x: 635, endPoint y: 513, distance: 22.4
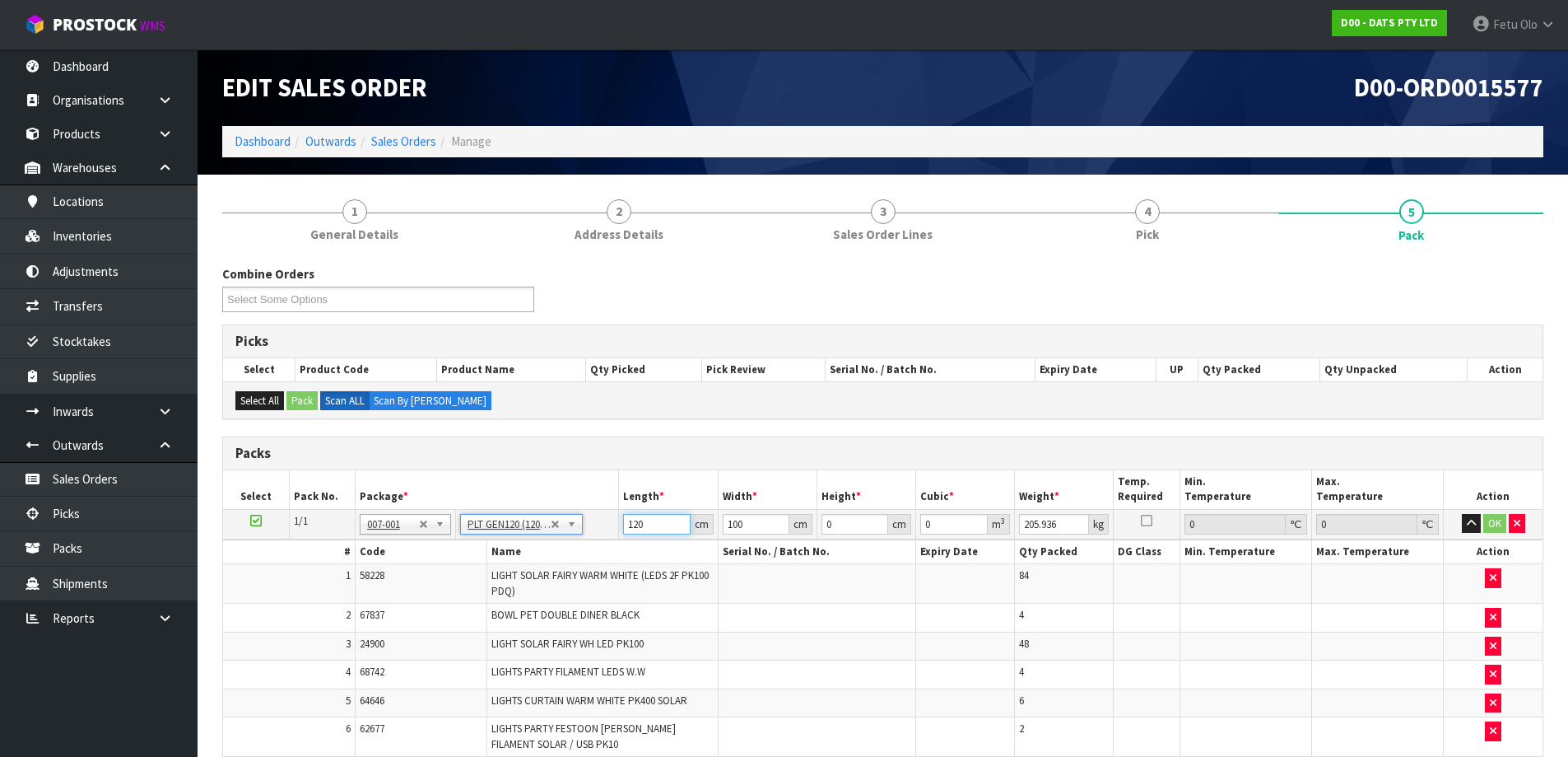
click at [636, 514] on input "120" at bounding box center [656, 524] width 66 height 20
type input "1"
type input "110"
type input "1"
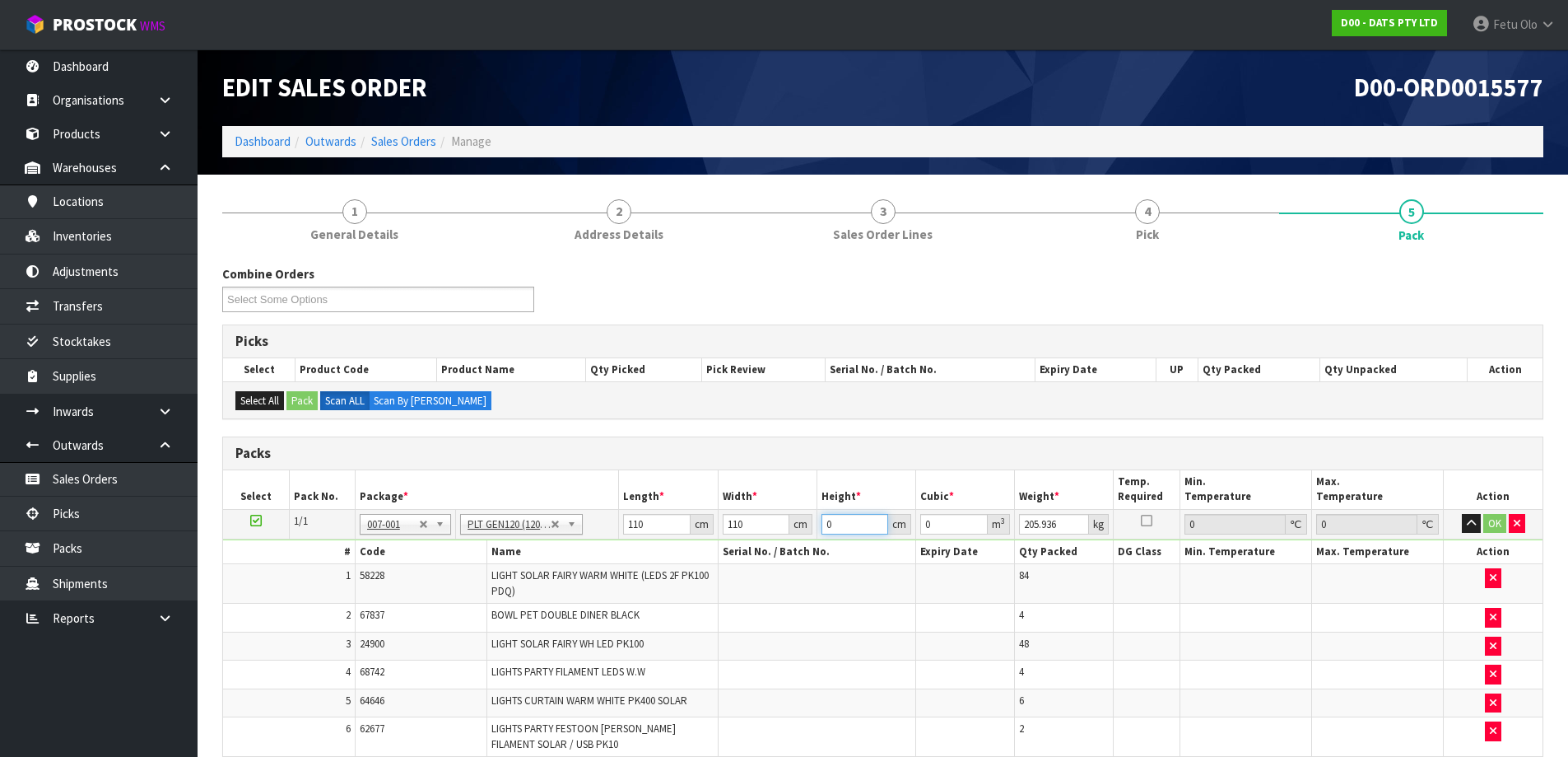
type input "0.0121"
type input "15"
type input "0.1815"
type input "157"
type input "1.8997"
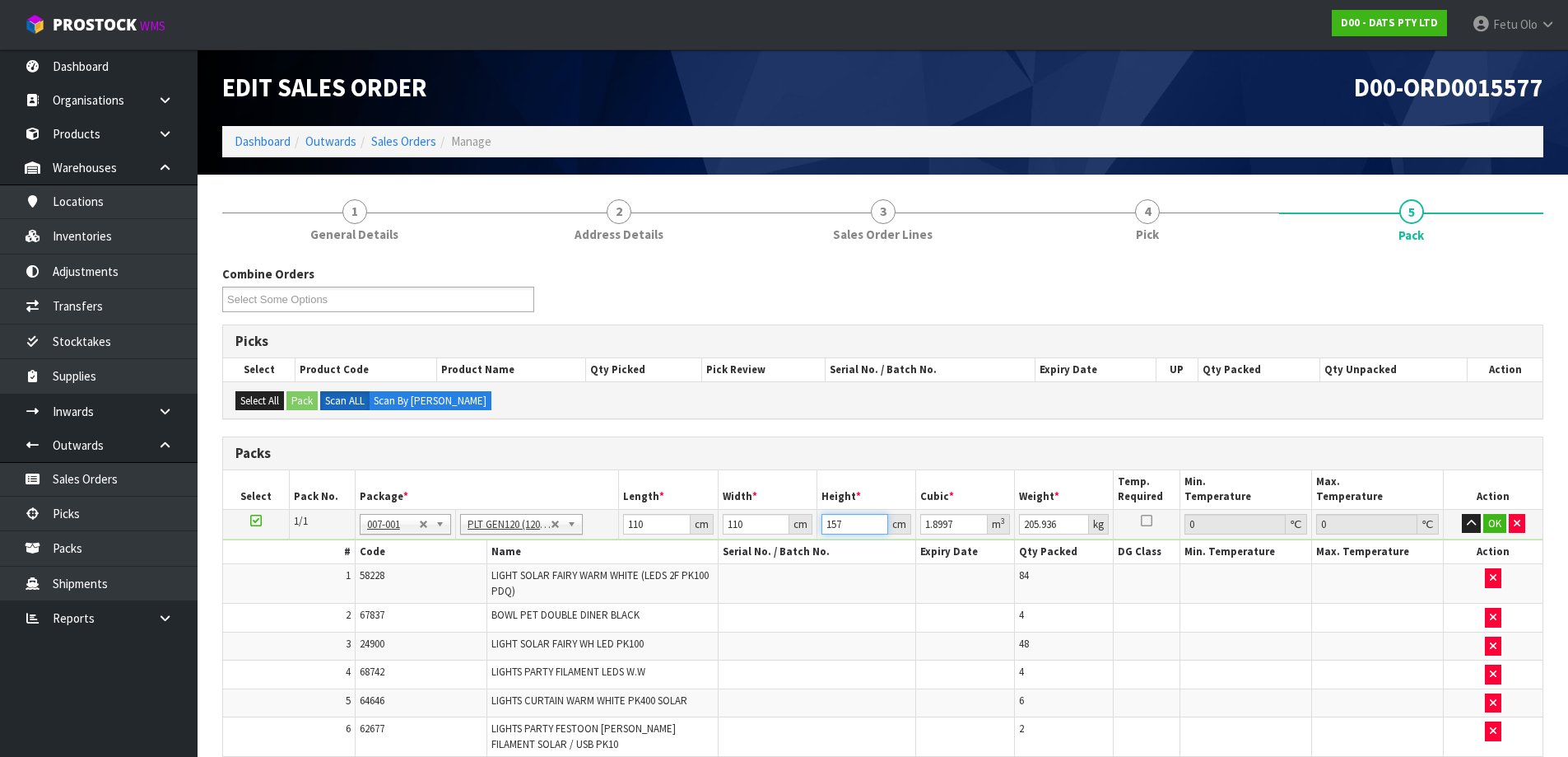
type input "157"
type input "207"
click button "OK" at bounding box center [1494, 523] width 23 height 19
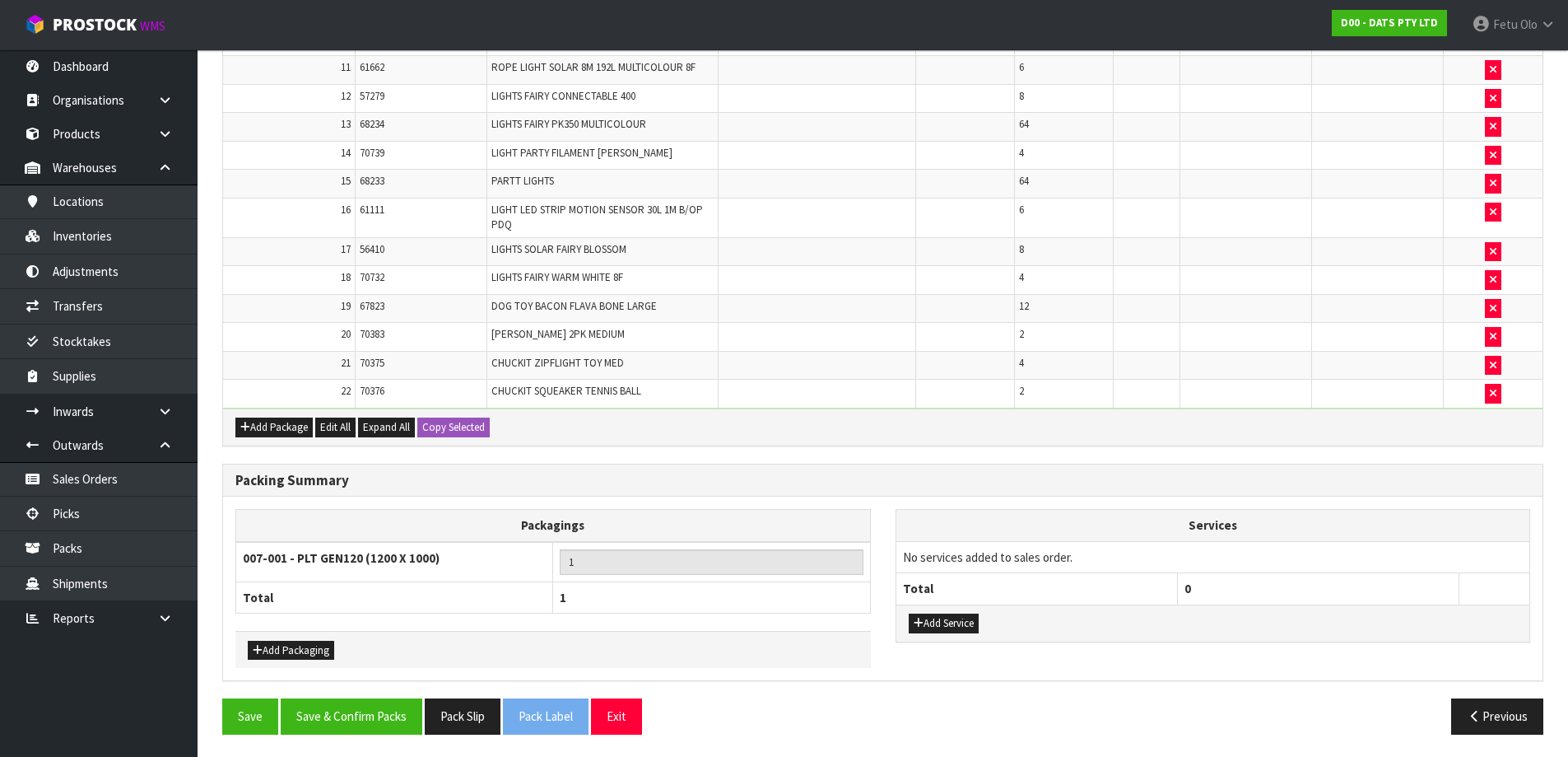
scroll to position [838, 0]
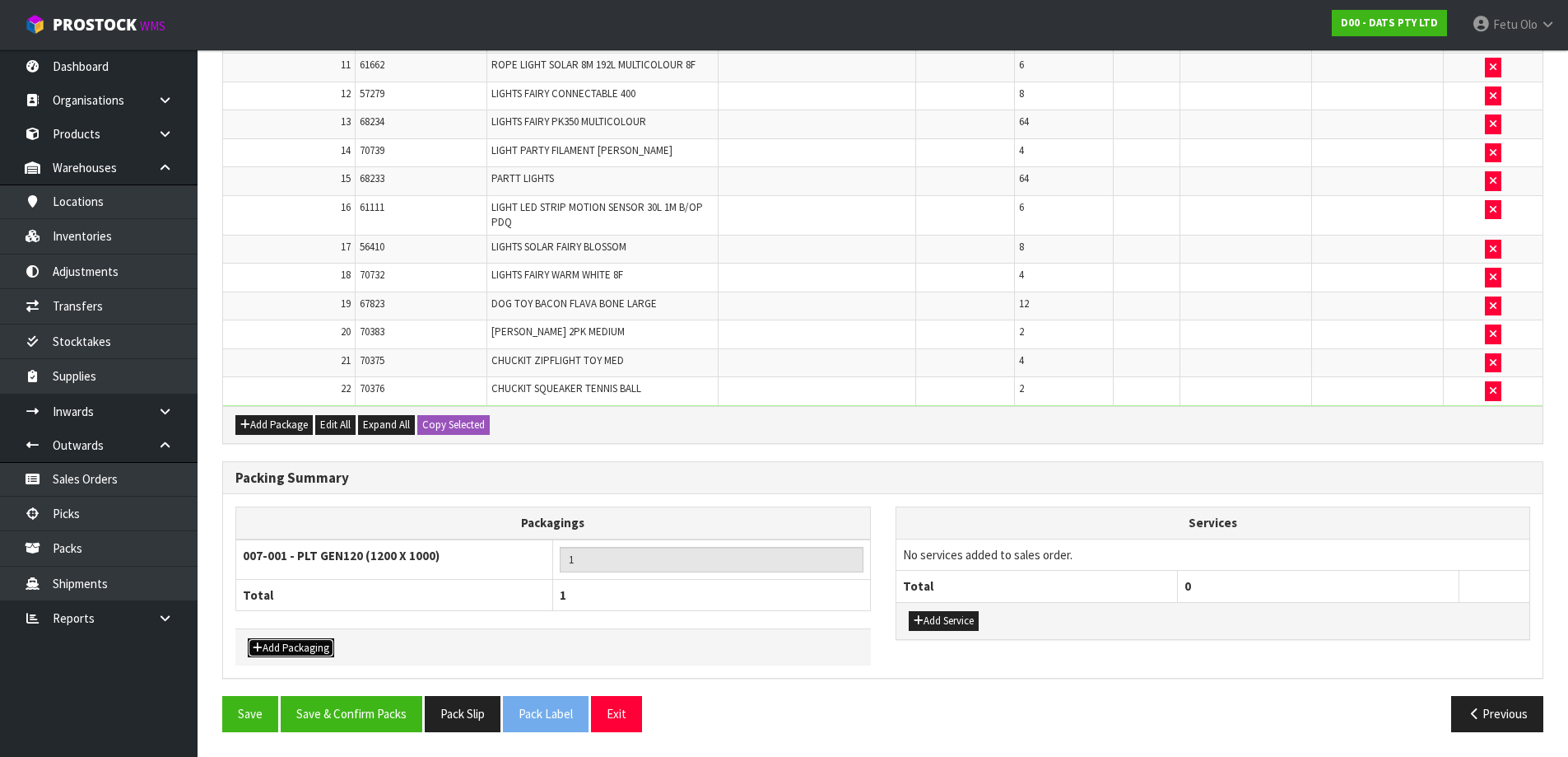
click at [318, 642] on button "Add Packaging" at bounding box center [290, 648] width 87 height 19
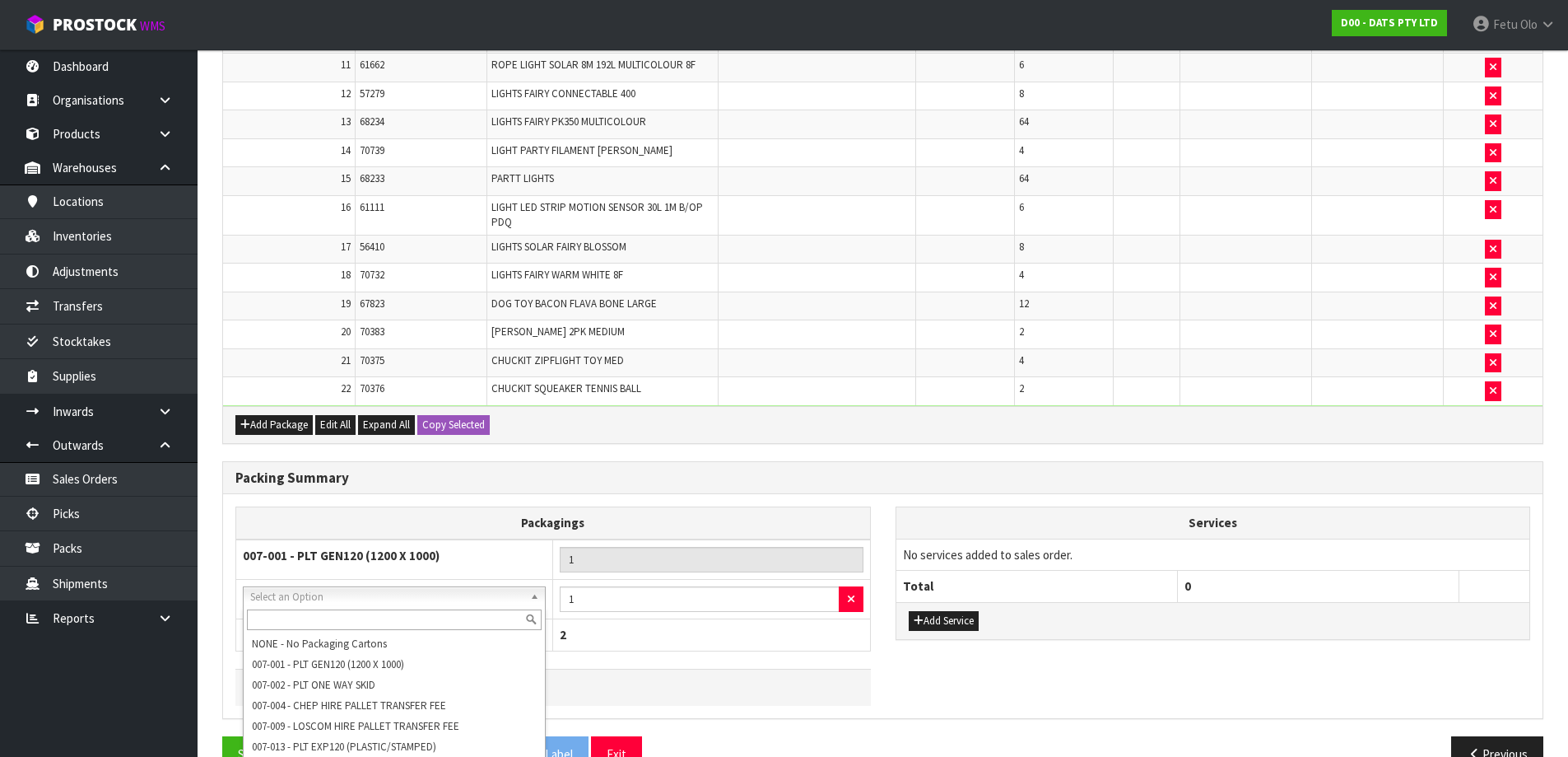
click at [357, 621] on input "text" at bounding box center [394, 620] width 295 height 20
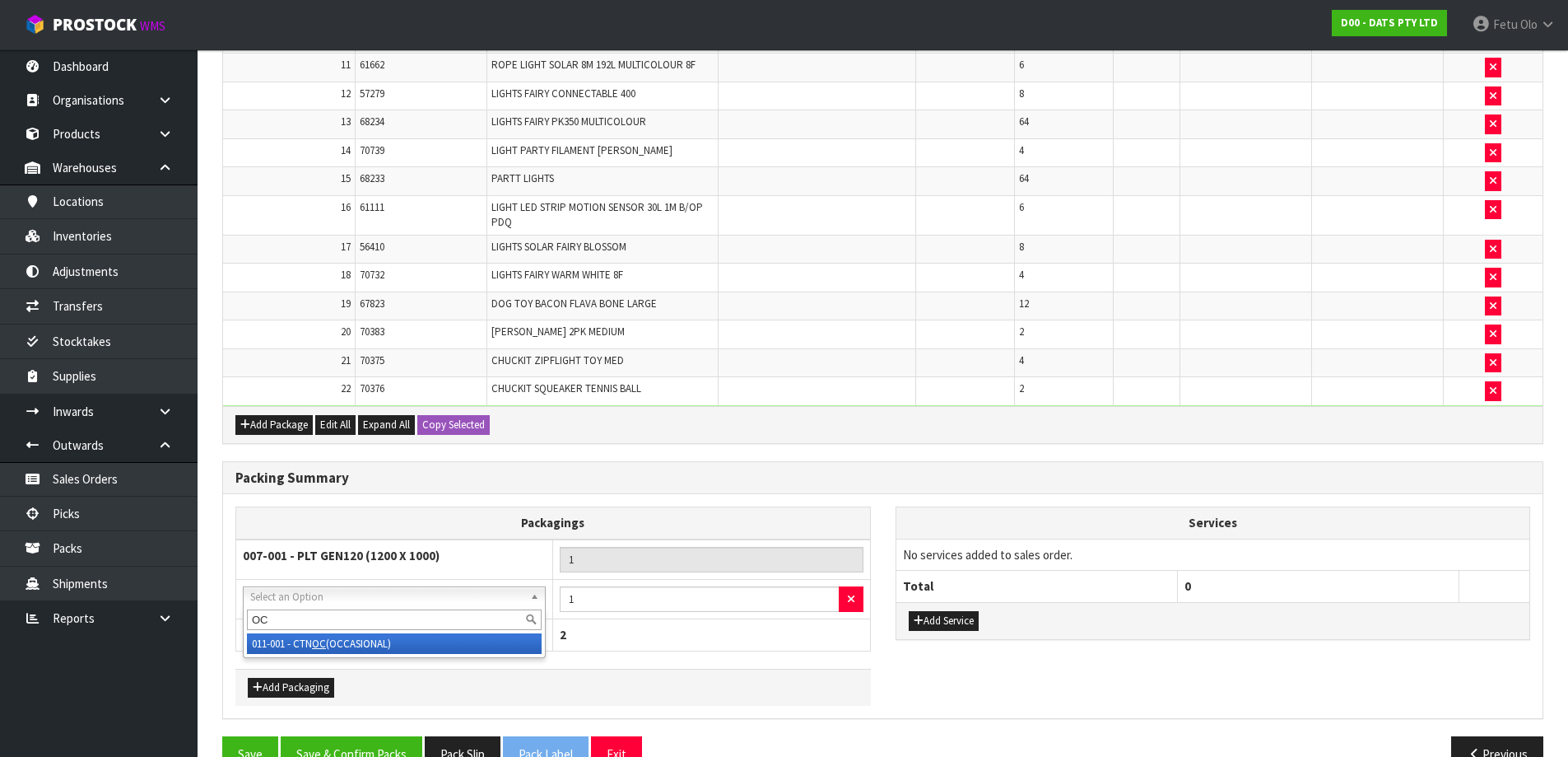
type input "OC"
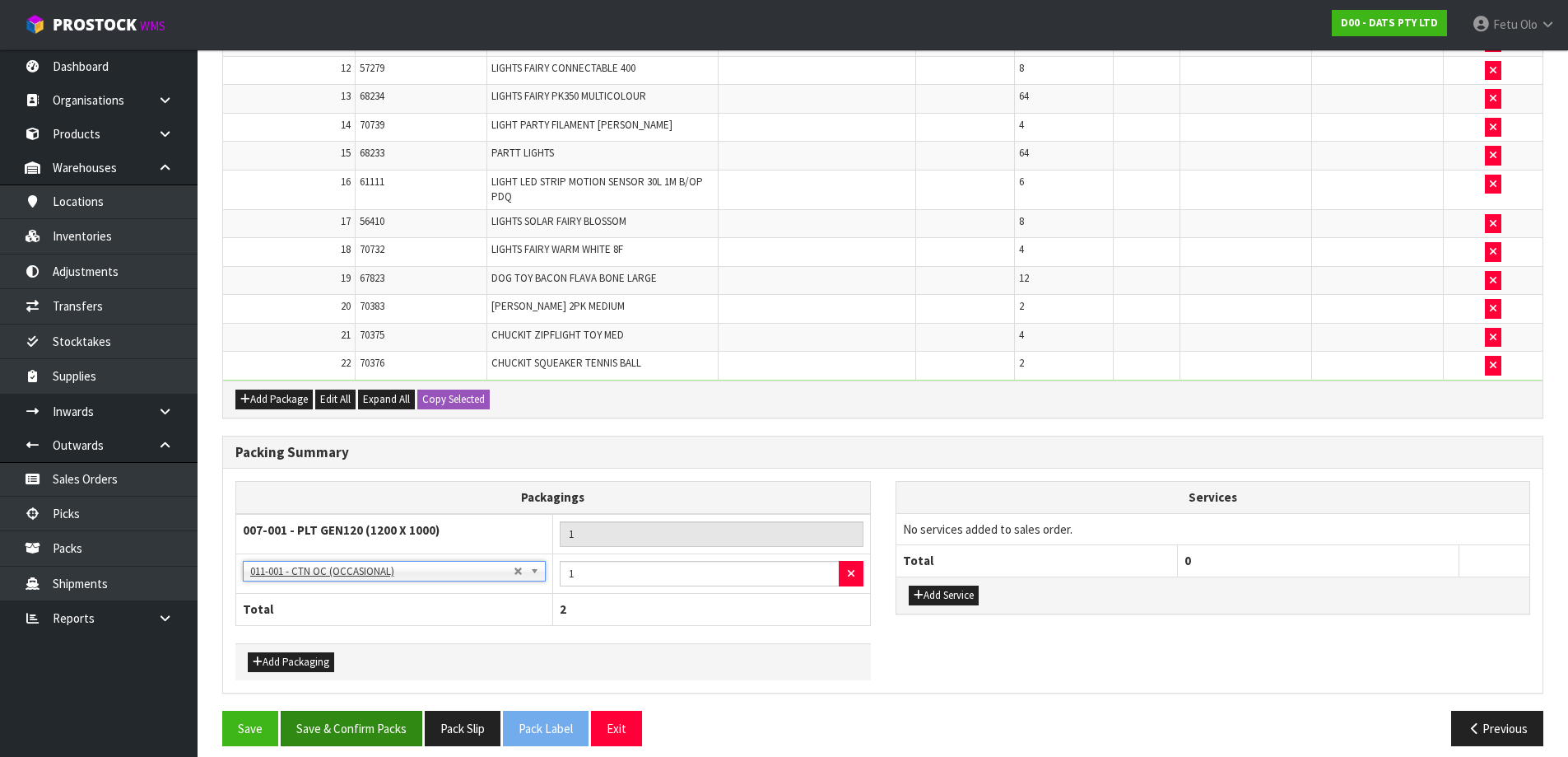
scroll to position [877, 0]
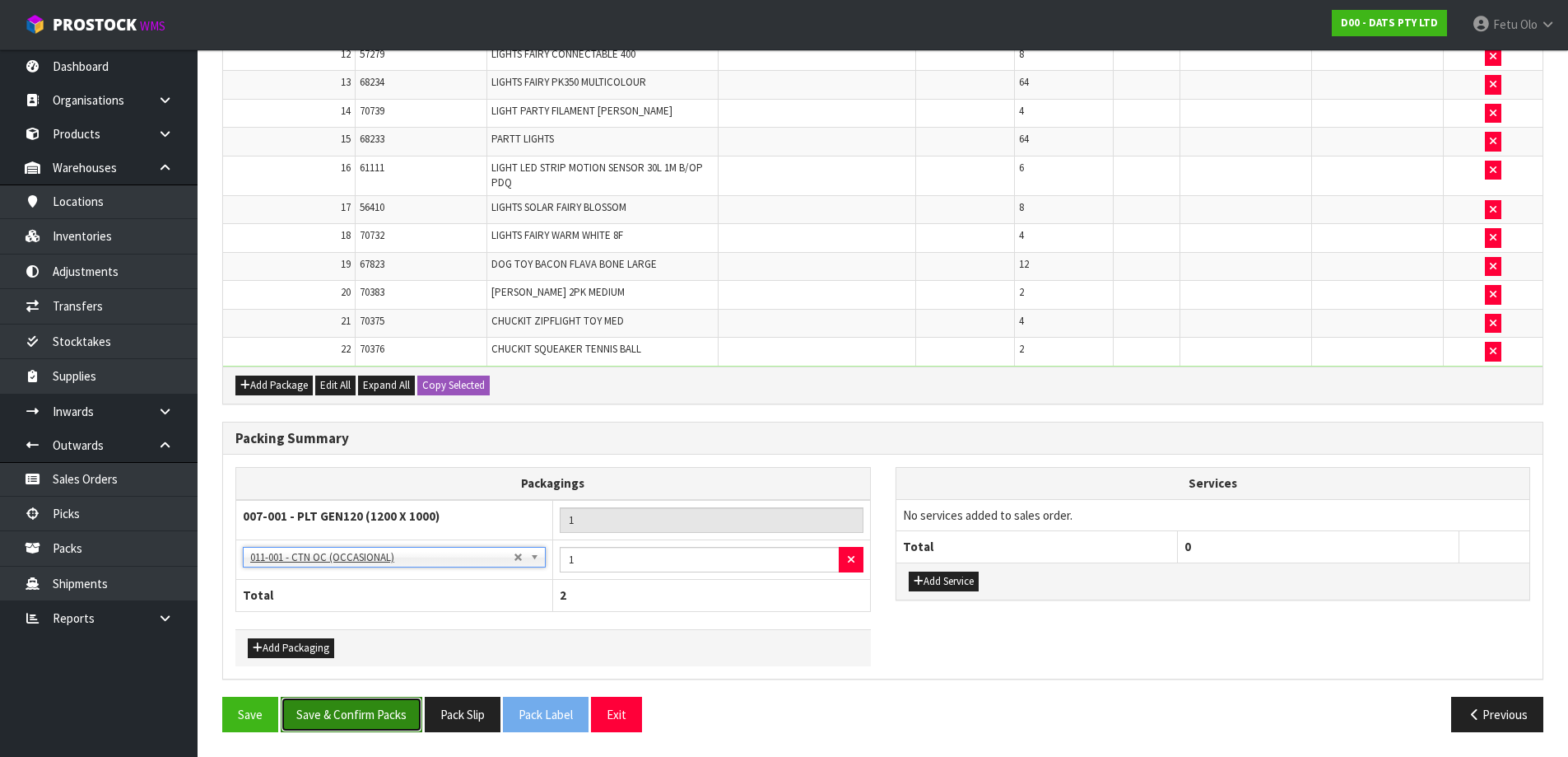
click at [389, 729] on button "Save & Confirm Packs" at bounding box center [352, 714] width 141 height 35
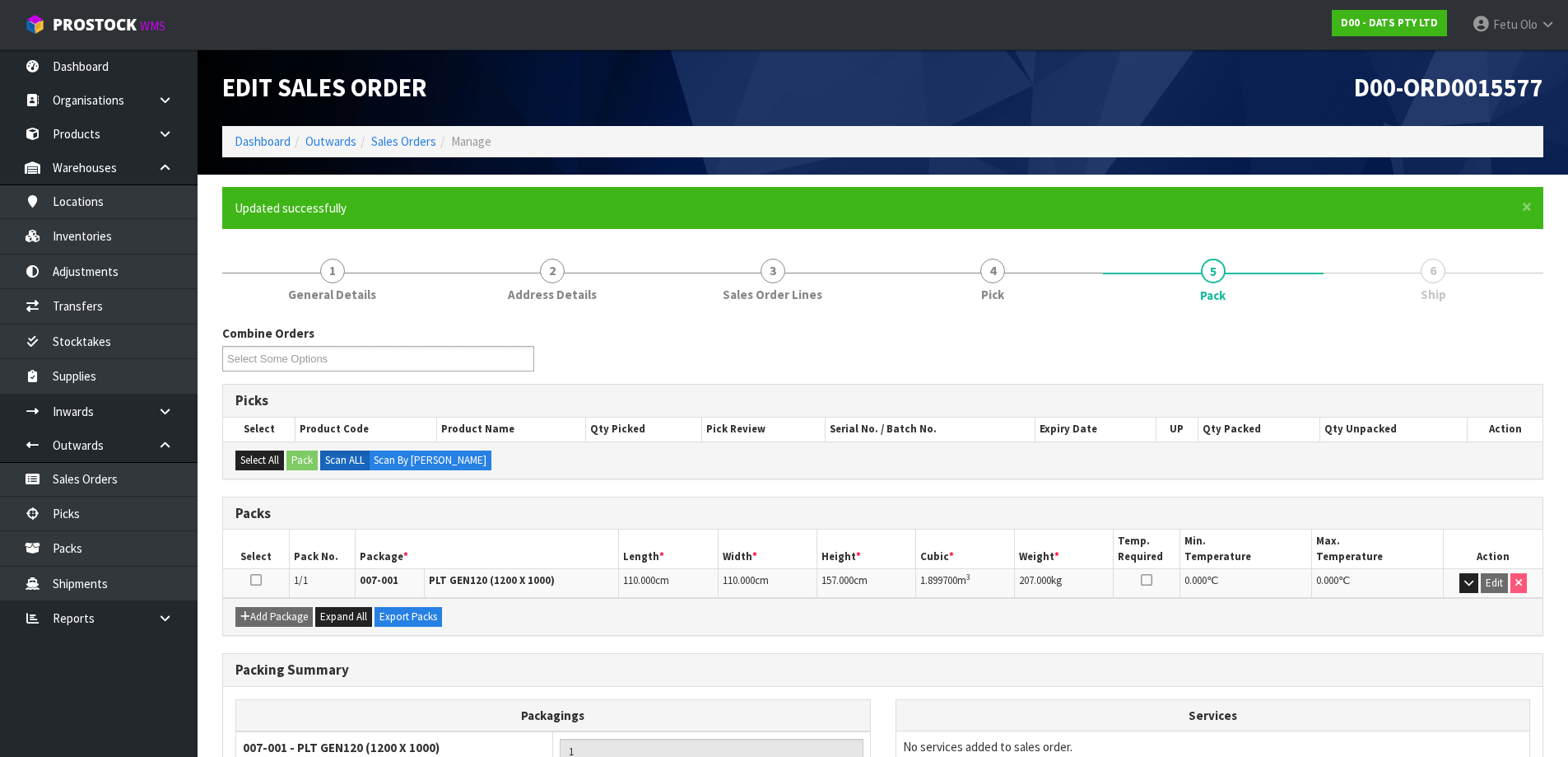
scroll to position [195, 0]
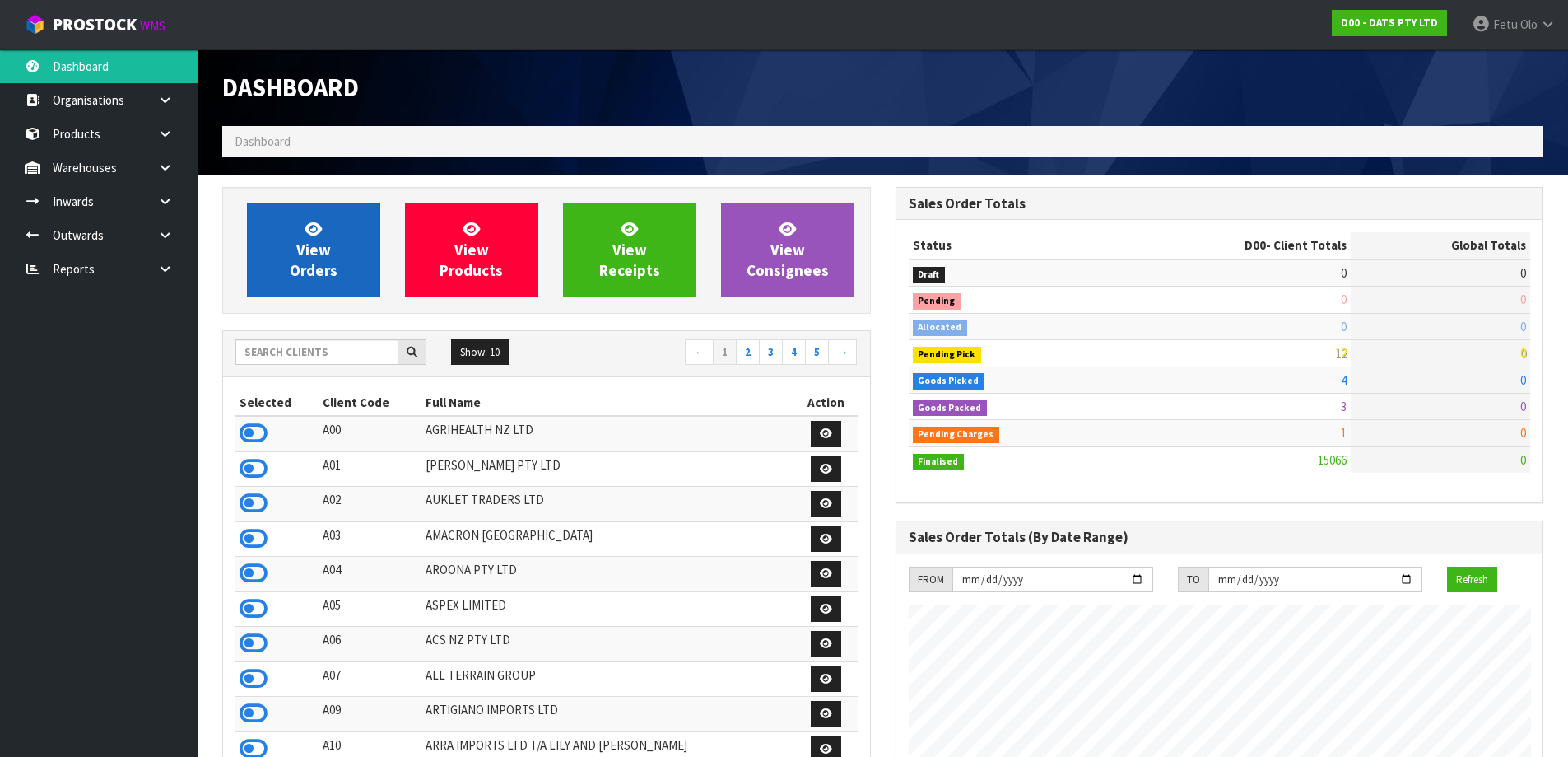
scroll to position [1248, 672]
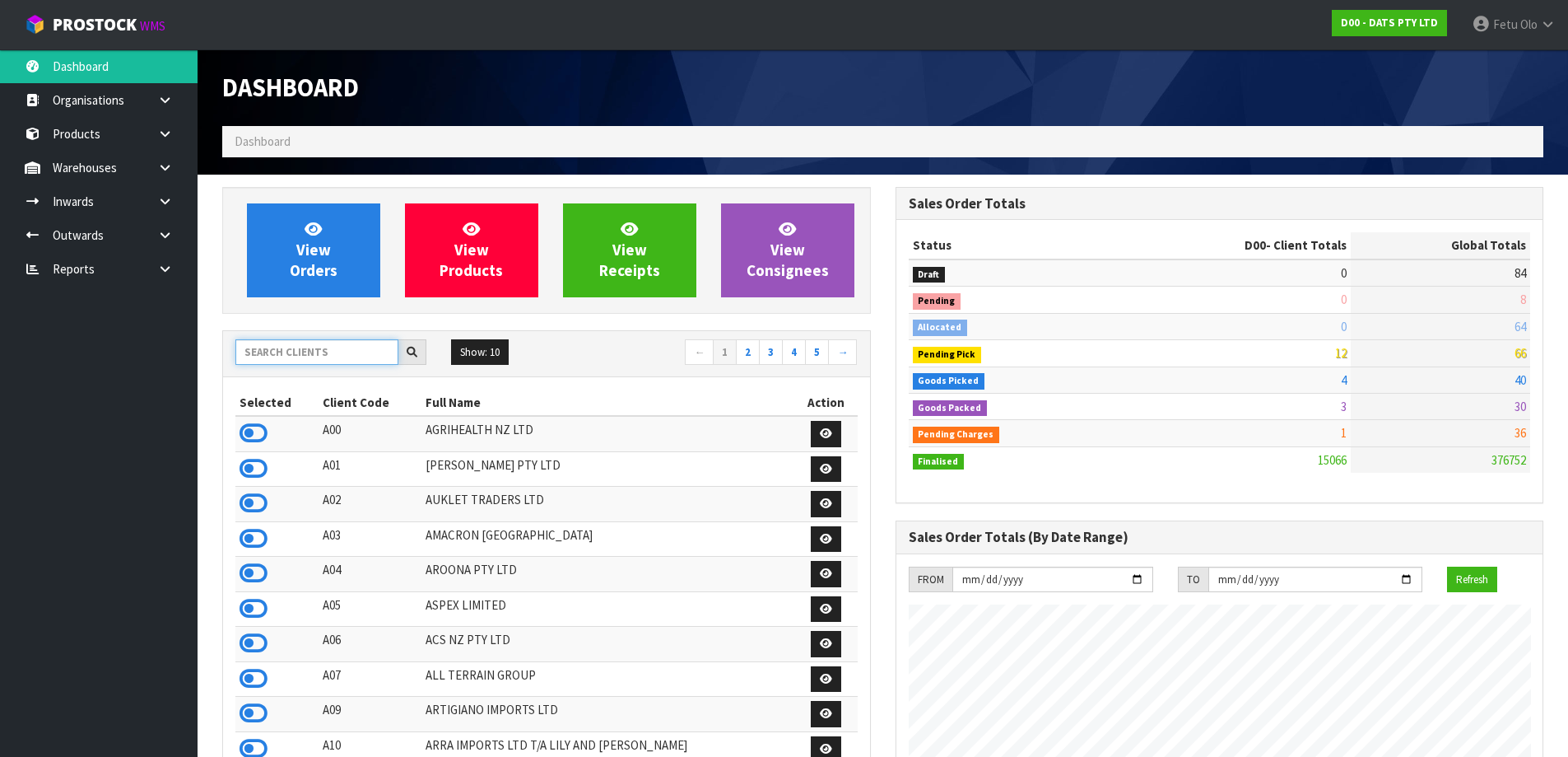
click at [310, 353] on input "text" at bounding box center [317, 352] width 163 height 25
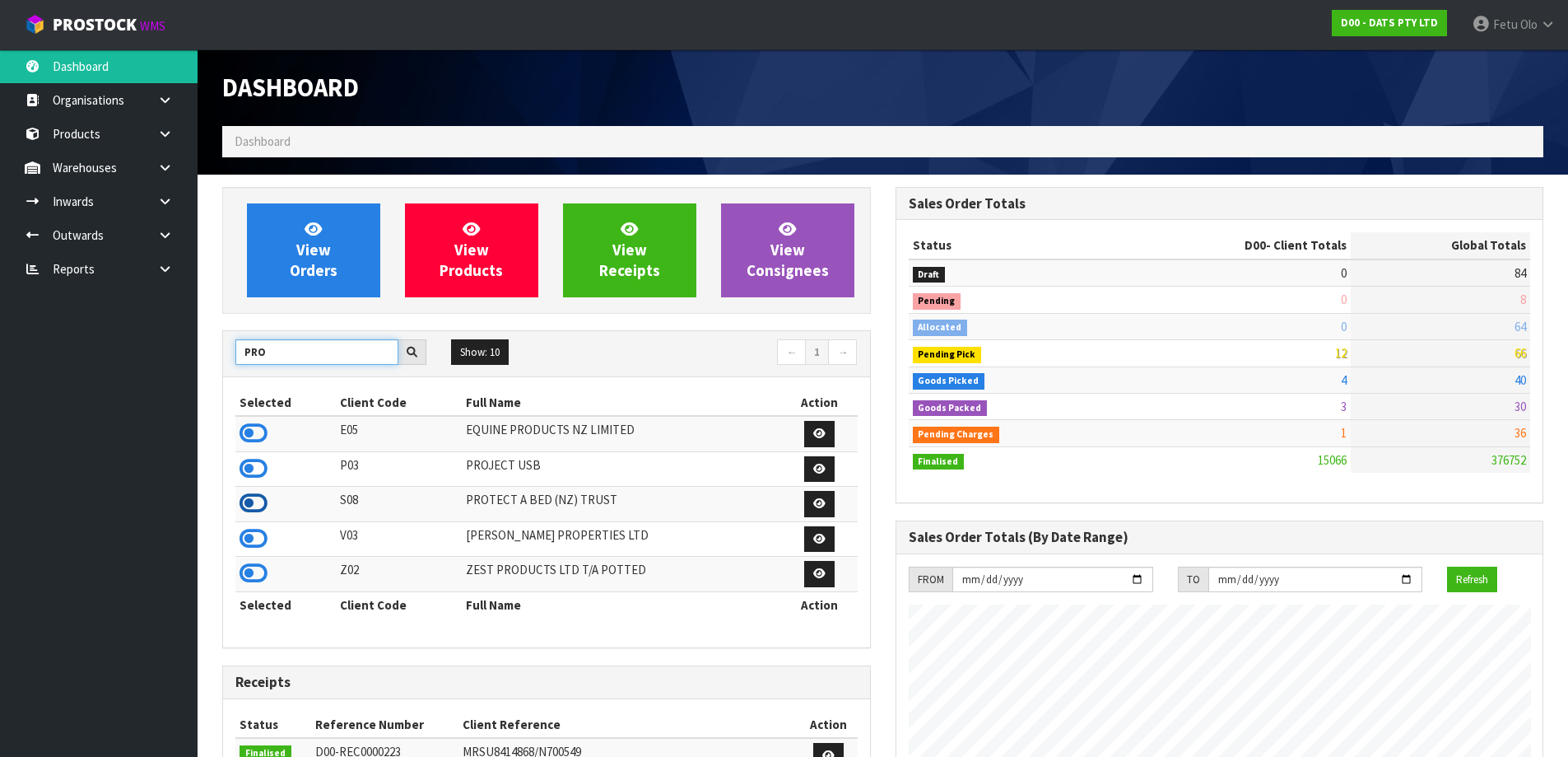
type input "PRO"
click at [263, 501] on icon at bounding box center [253, 503] width 28 height 24
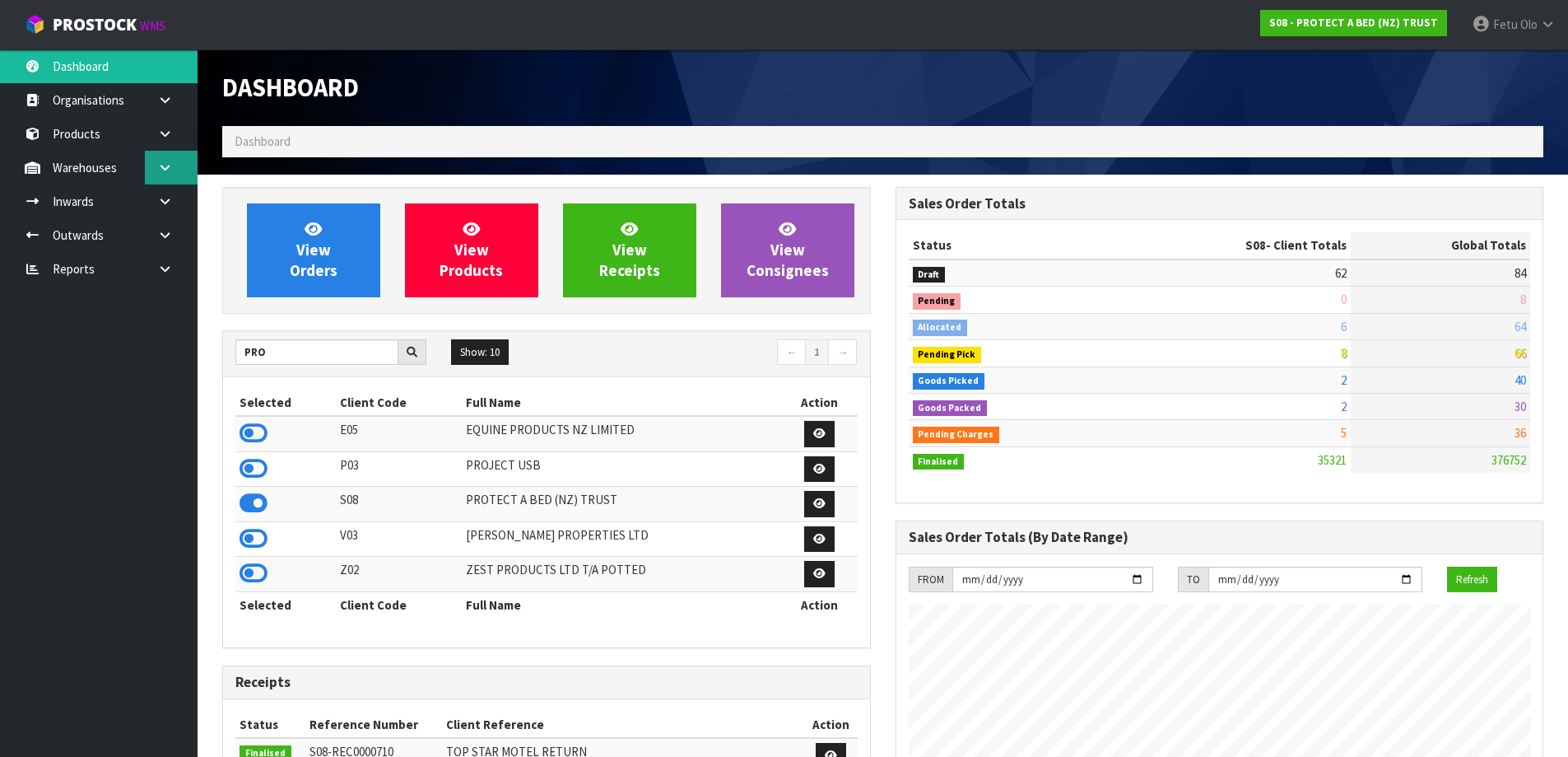
click at [170, 177] on link at bounding box center [171, 168] width 53 height 34
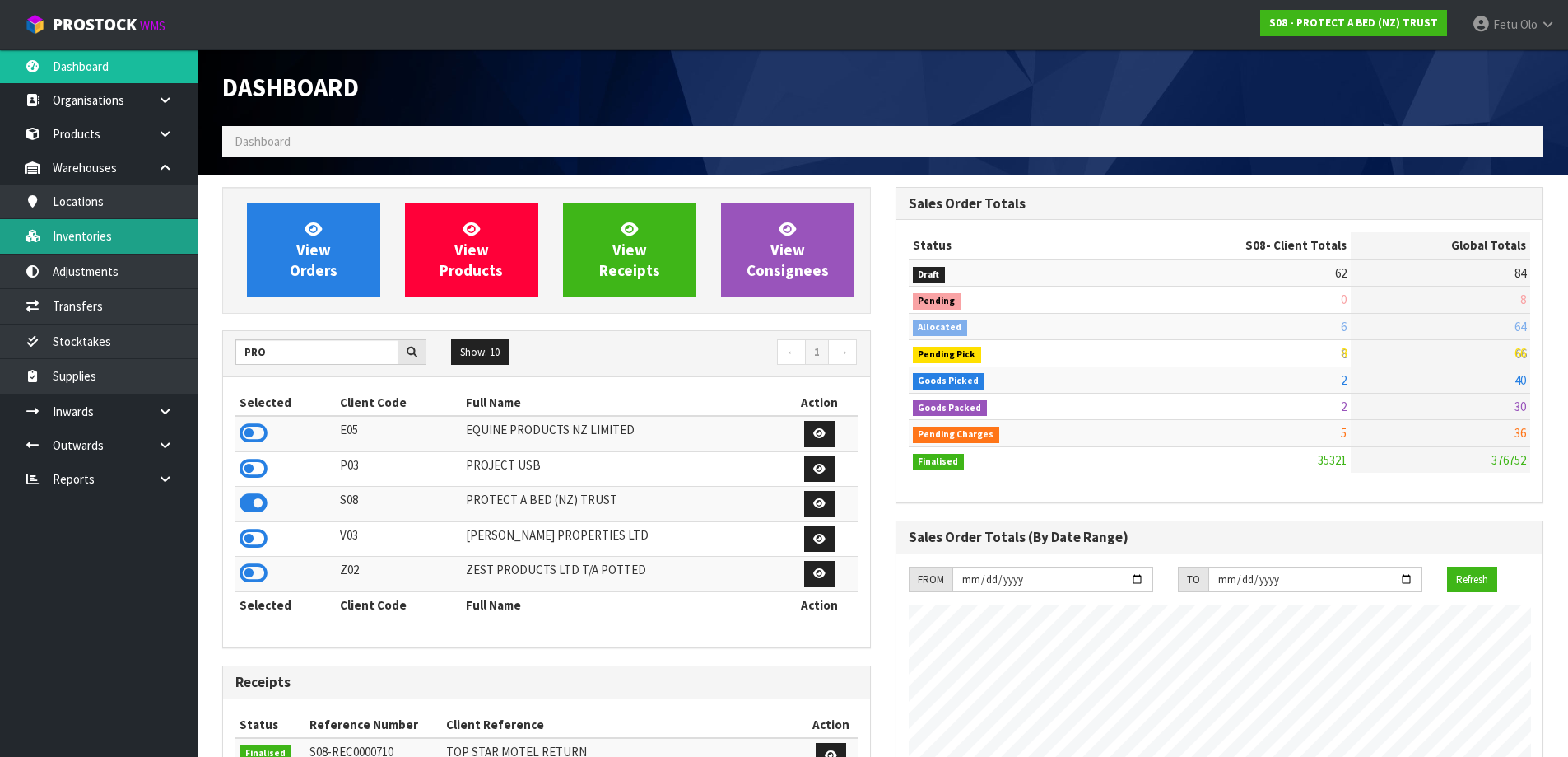
click at [123, 237] on link "Inventories" at bounding box center [98, 236] width 198 height 34
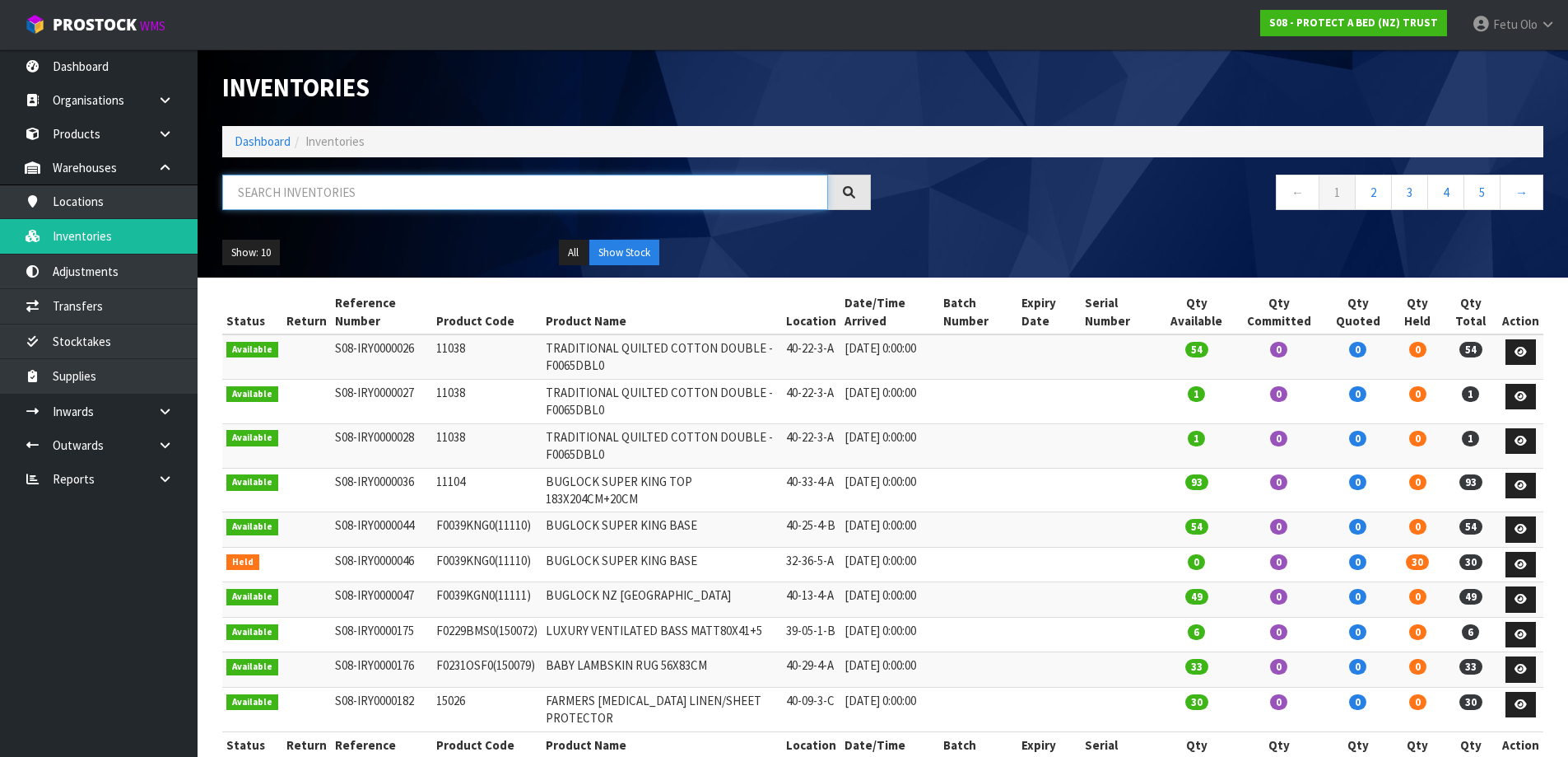
click at [375, 192] on input "text" at bounding box center [525, 192] width 606 height 35
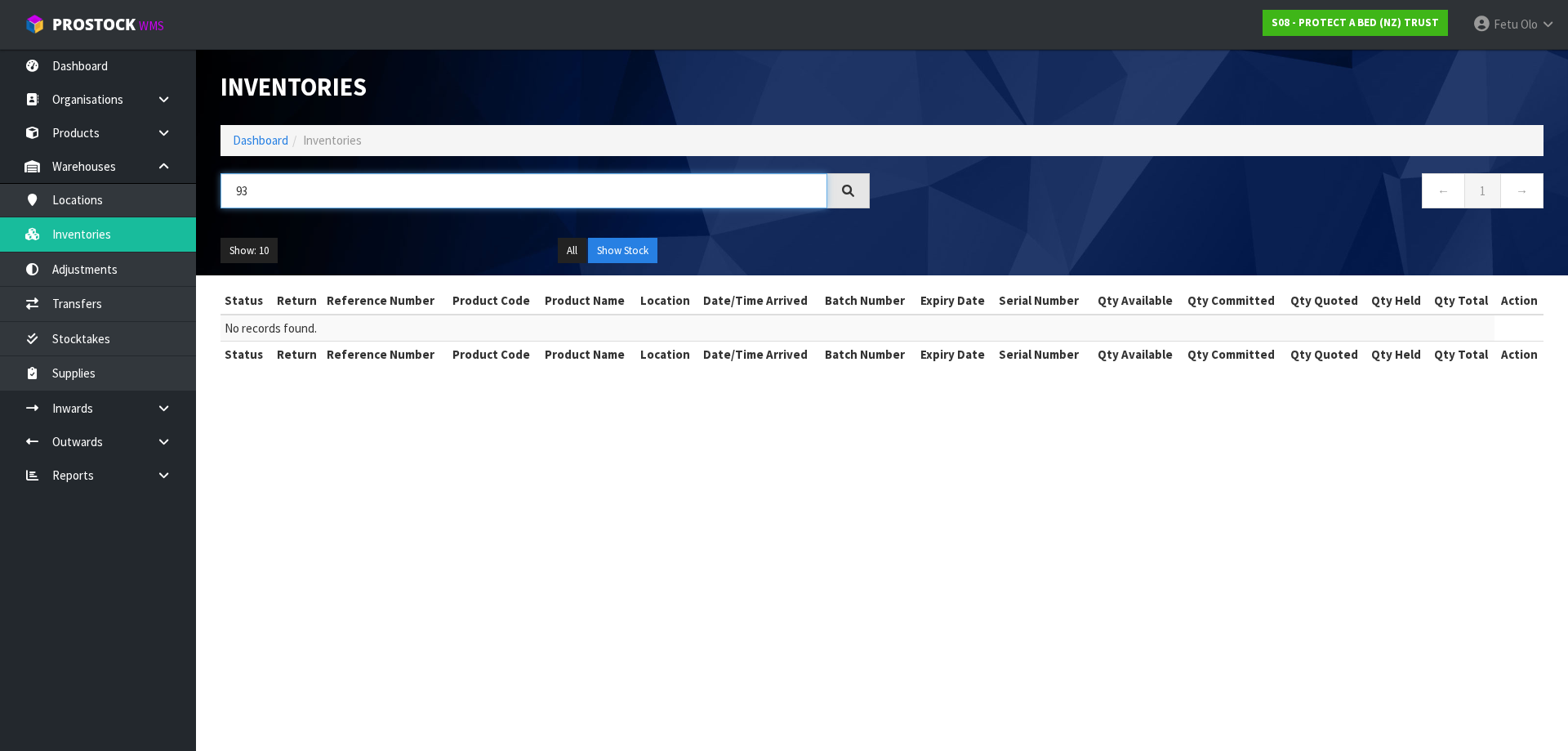
type input "9"
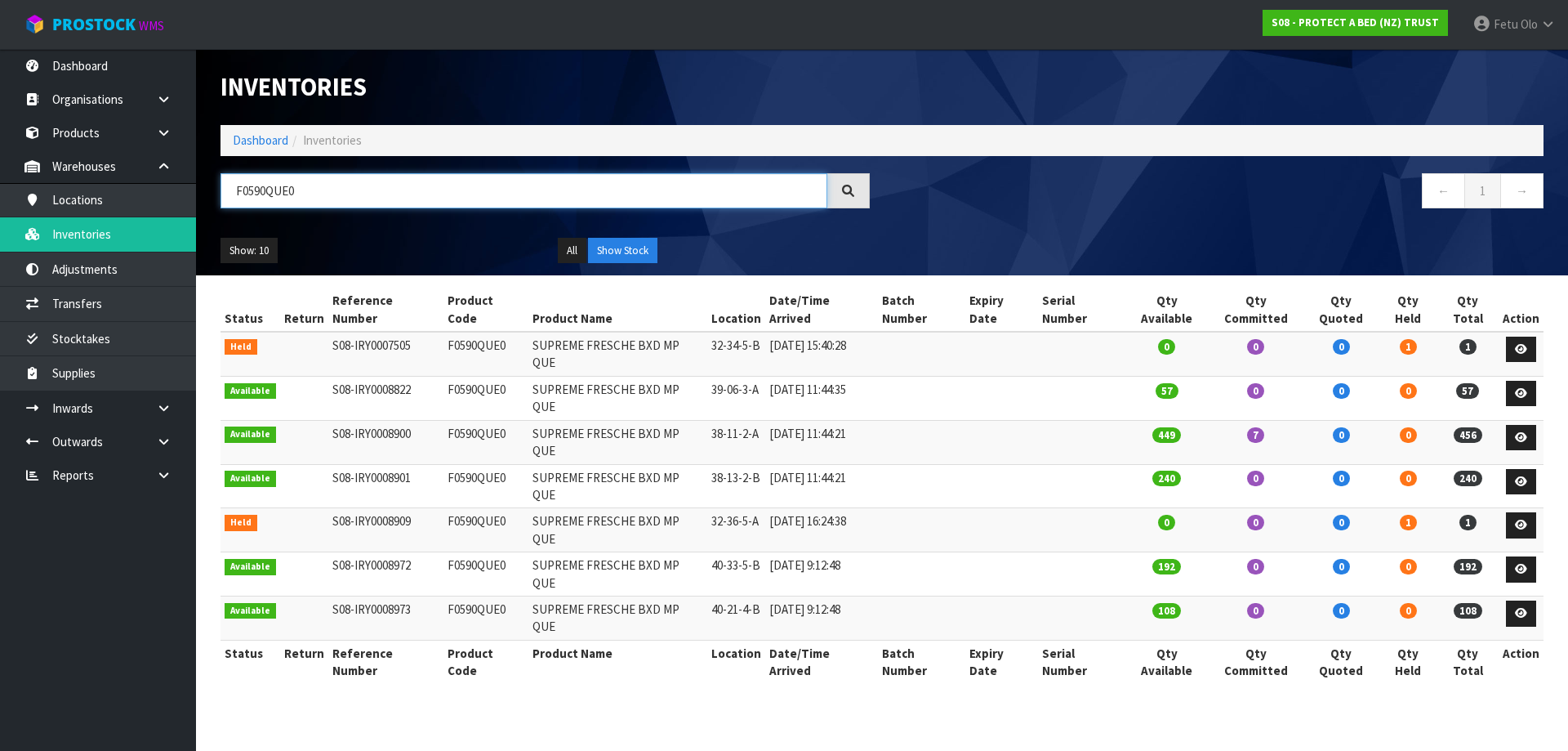
type input "F0590QUE0"
drag, startPoint x: 311, startPoint y: 200, endPoint x: 228, endPoint y: 205, distance: 83.2
click at [228, 205] on input "F0590QUE0" at bounding box center [524, 190] width 607 height 35
click at [212, 216] on div "F0590QUE0" at bounding box center [544, 196] width 674 height 48
click at [252, 140] on link "Dashboard" at bounding box center [260, 140] width 56 height 16
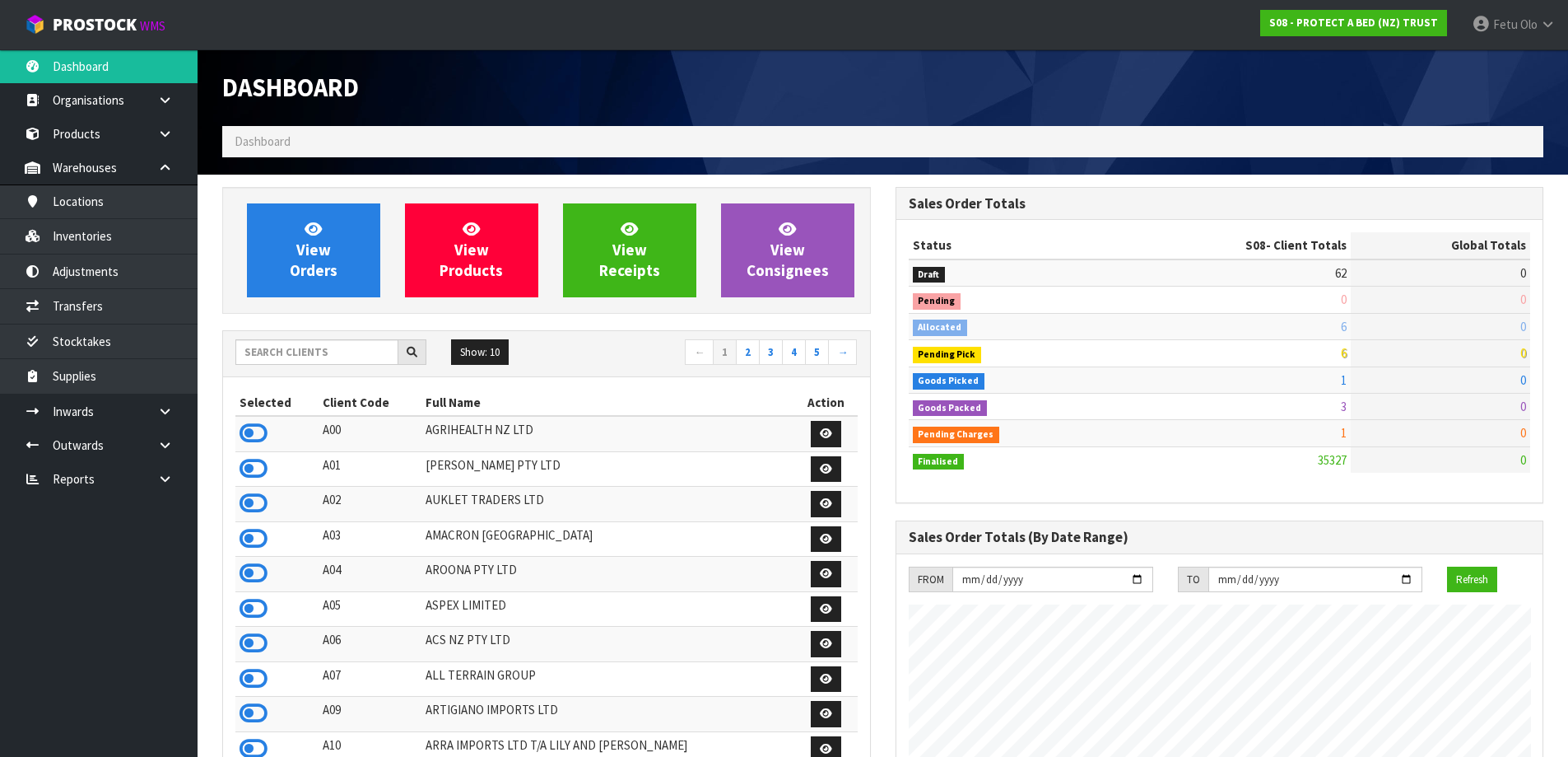
scroll to position [1248, 672]
click at [322, 348] on input "text" at bounding box center [317, 352] width 163 height 25
type input "DATS"
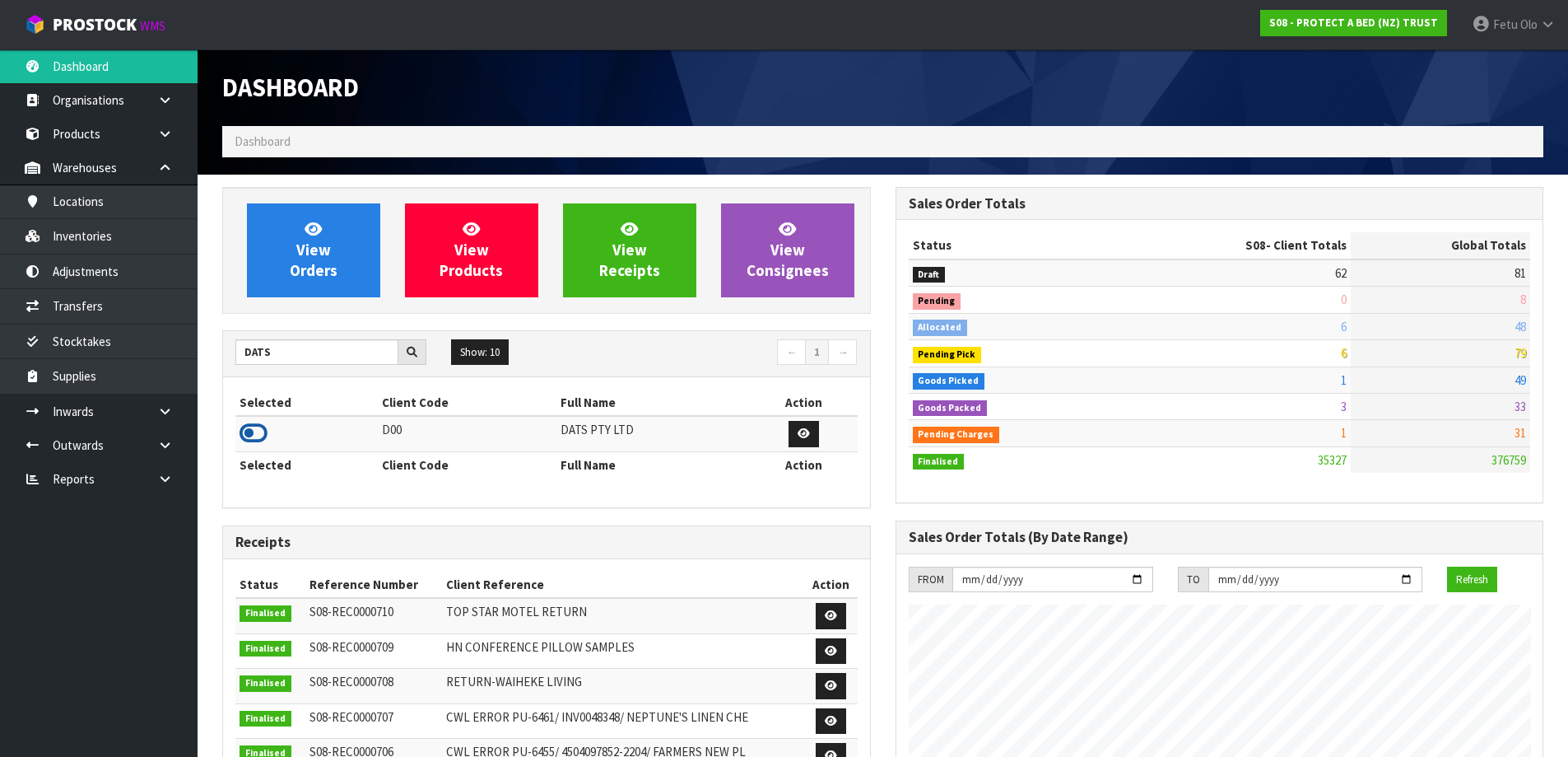
click at [246, 427] on icon at bounding box center [253, 433] width 28 height 24
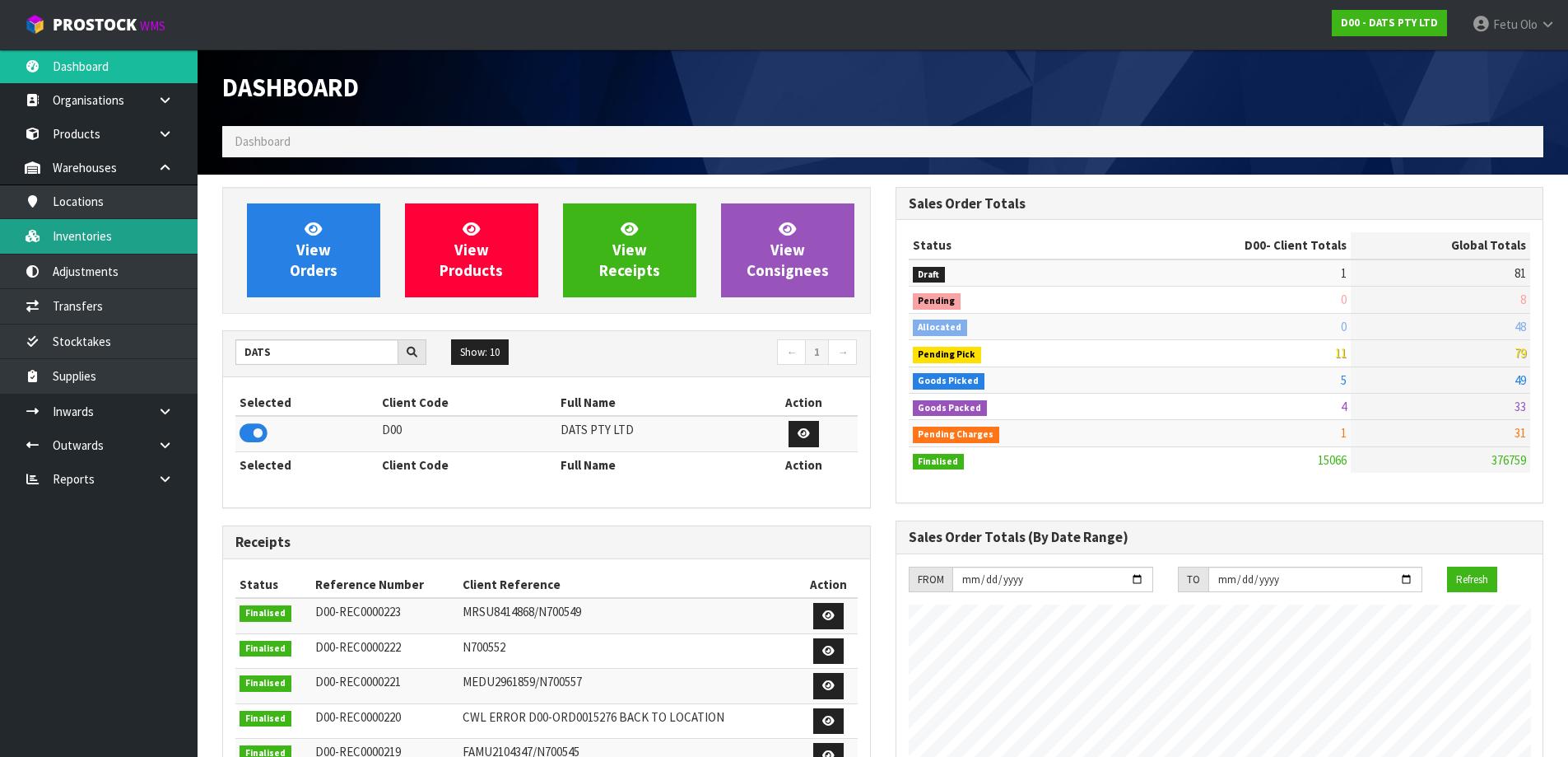
click at [78, 234] on link "Inventories" at bounding box center [98, 236] width 198 height 34
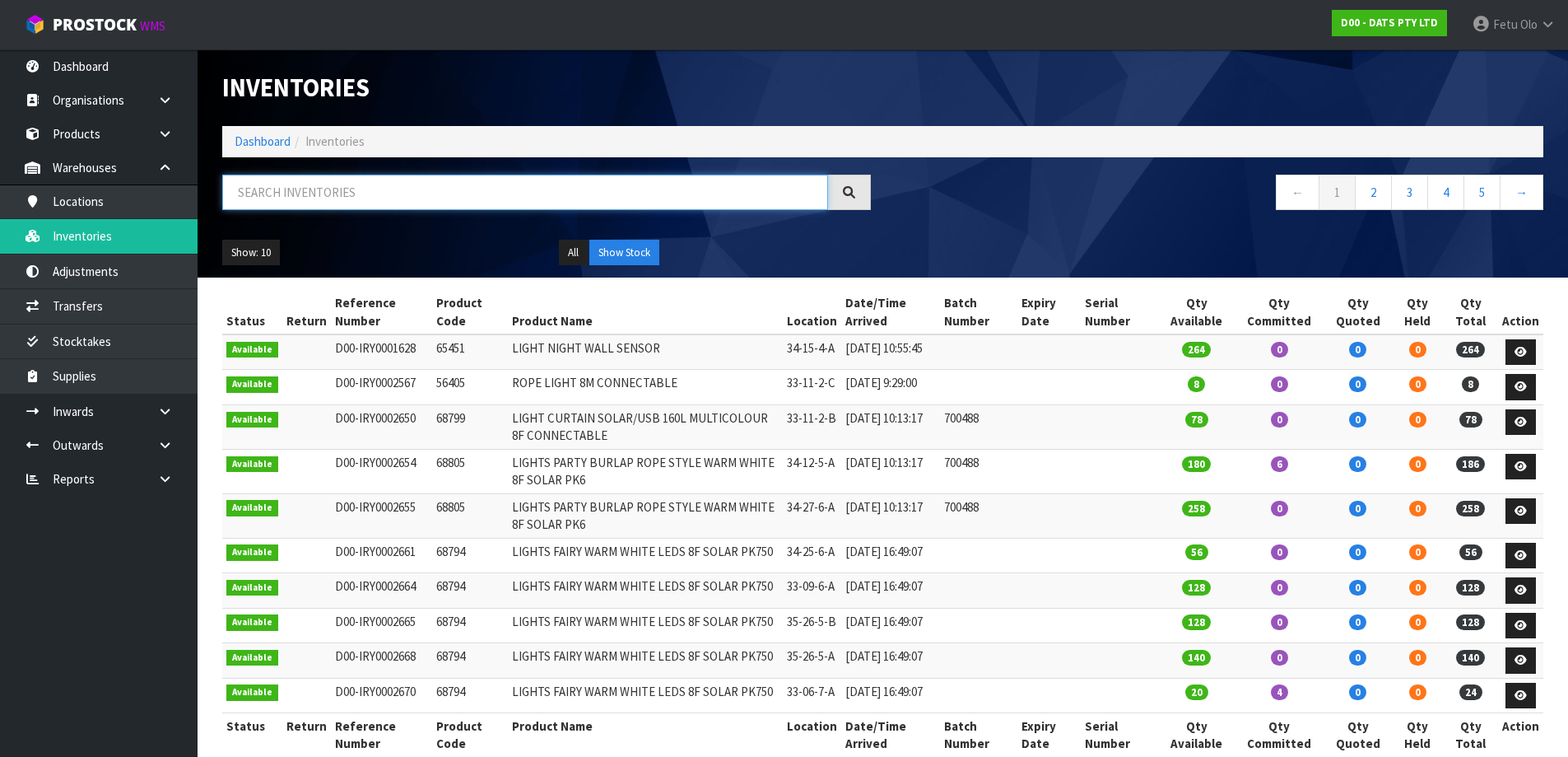
click at [322, 195] on input "text" at bounding box center [525, 192] width 606 height 35
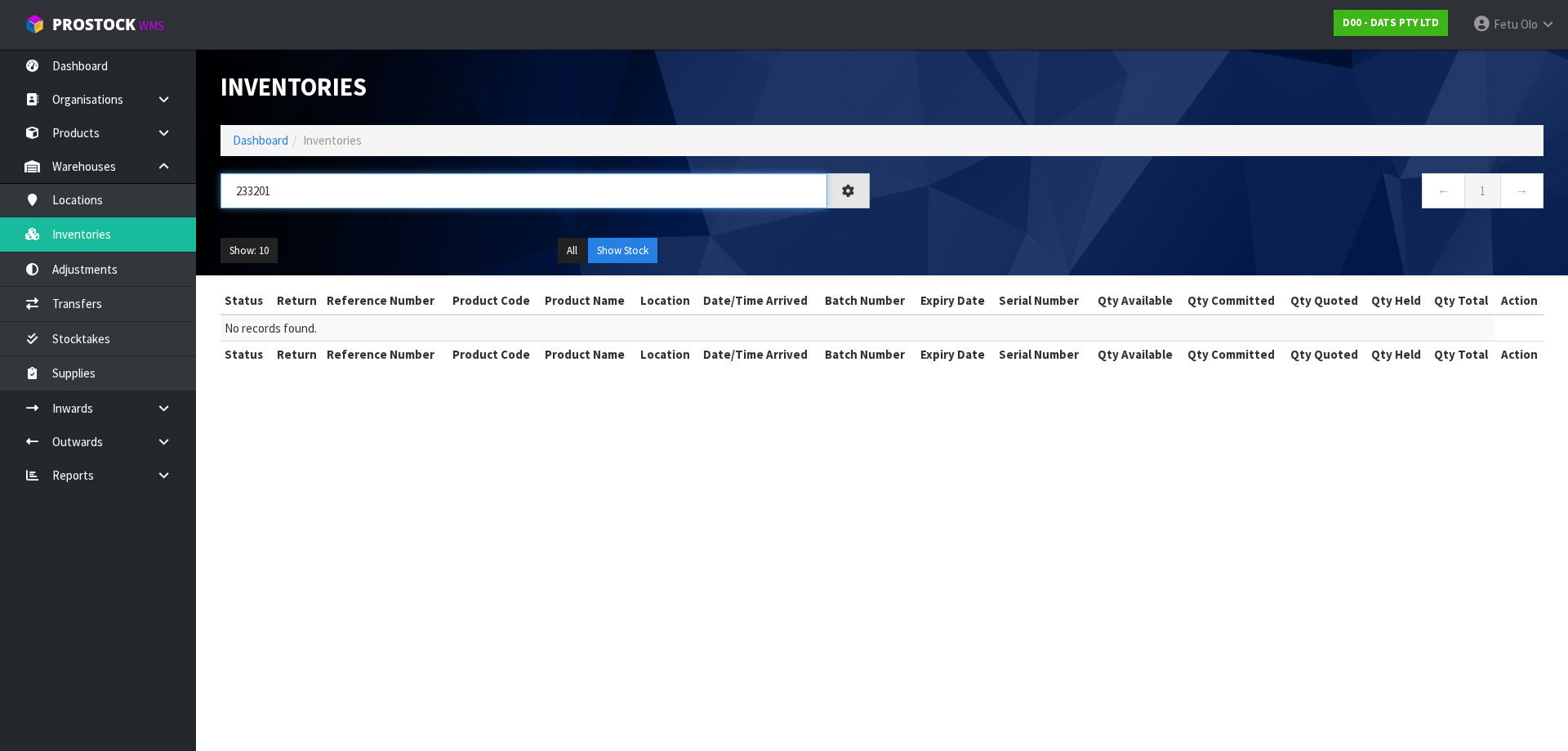
type input "233201D"
drag, startPoint x: 362, startPoint y: 203, endPoint x: 63, endPoint y: 228, distance: 300.0
click at [61, 228] on body "Toggle navigation ProStock WMS D00 - DATS PTY LTD Fetu Olo Logout Dashboard Org…" at bounding box center [784, 375] width 1568 height 751
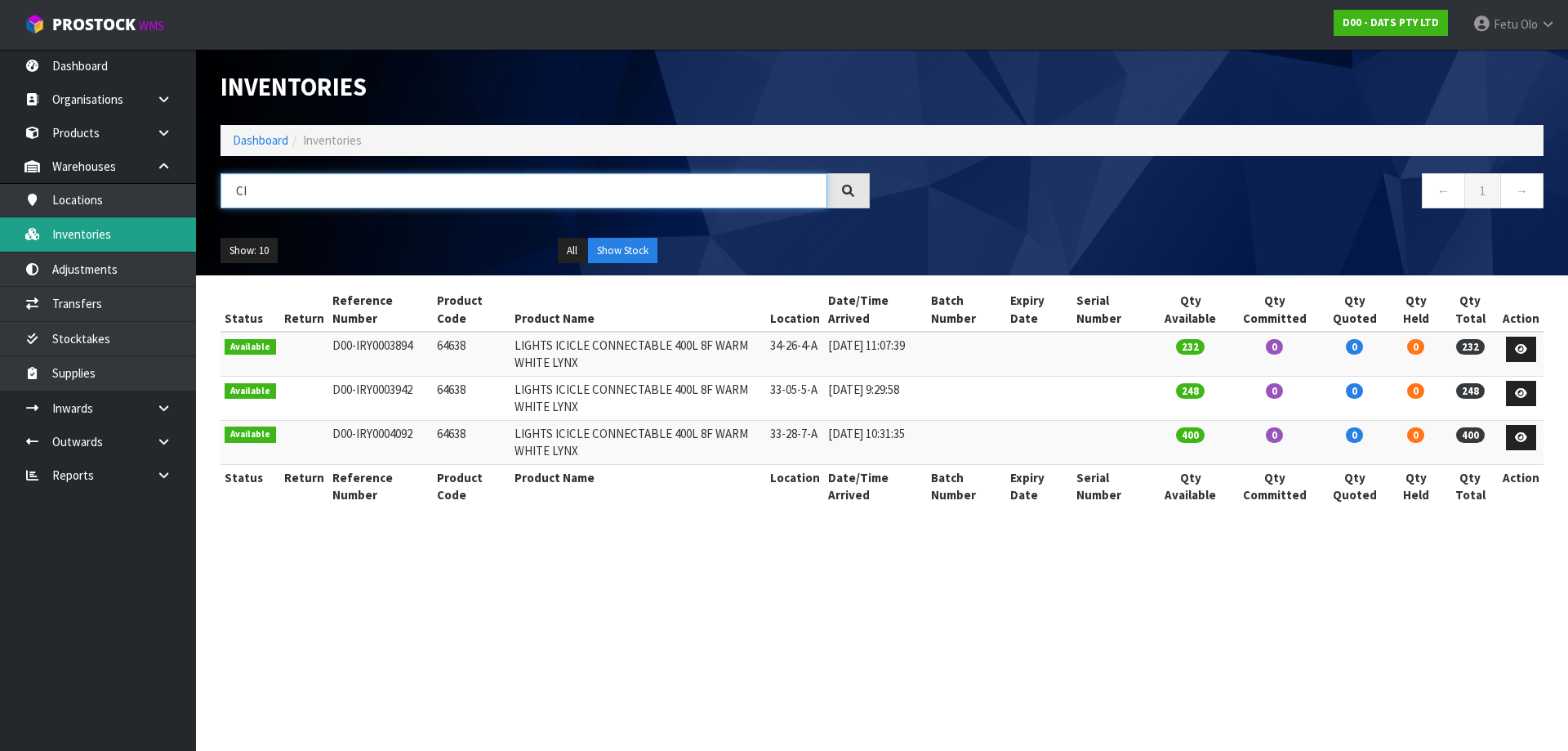
type input "C"
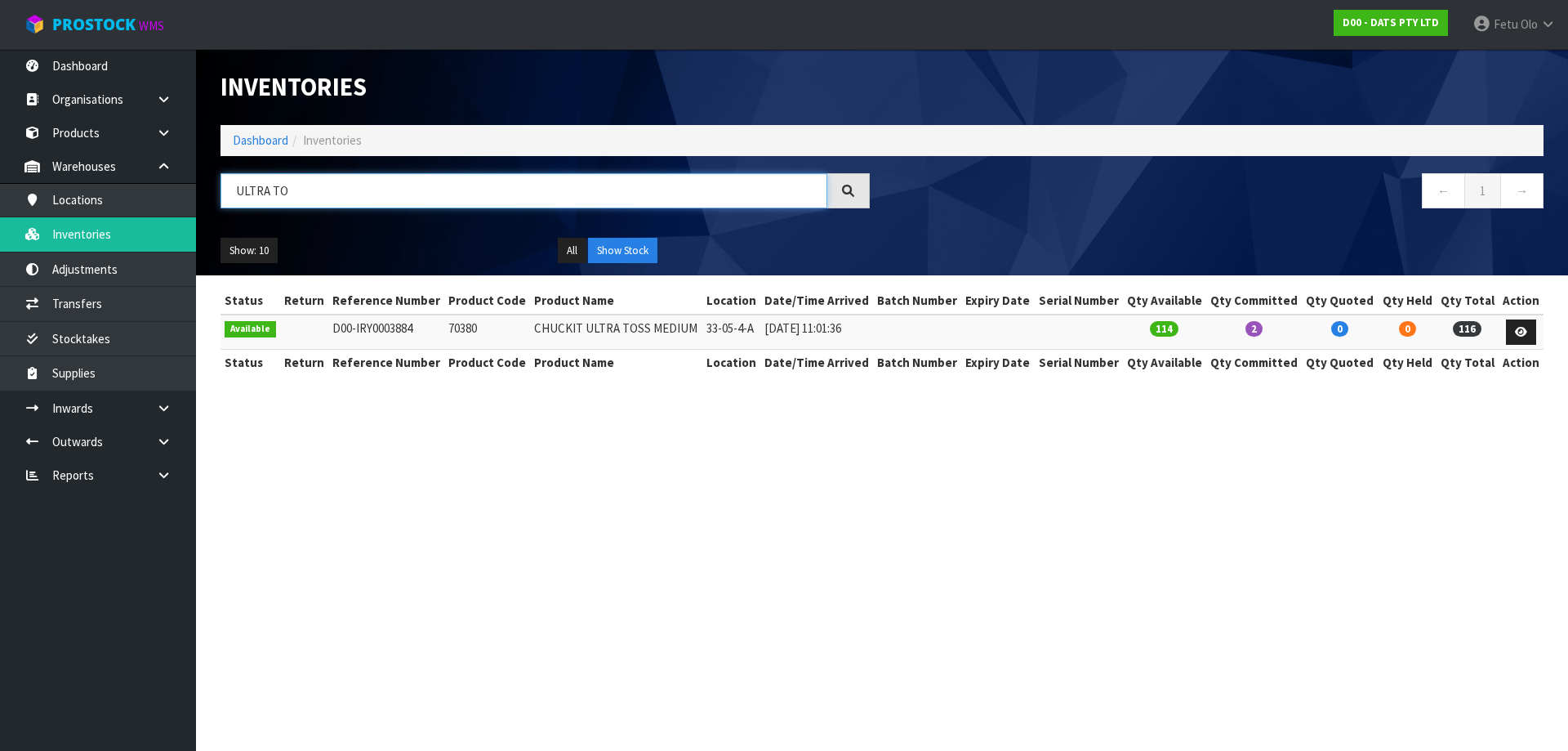
type input "ULTRA TO"
